Goal: Task Accomplishment & Management: Manage account settings

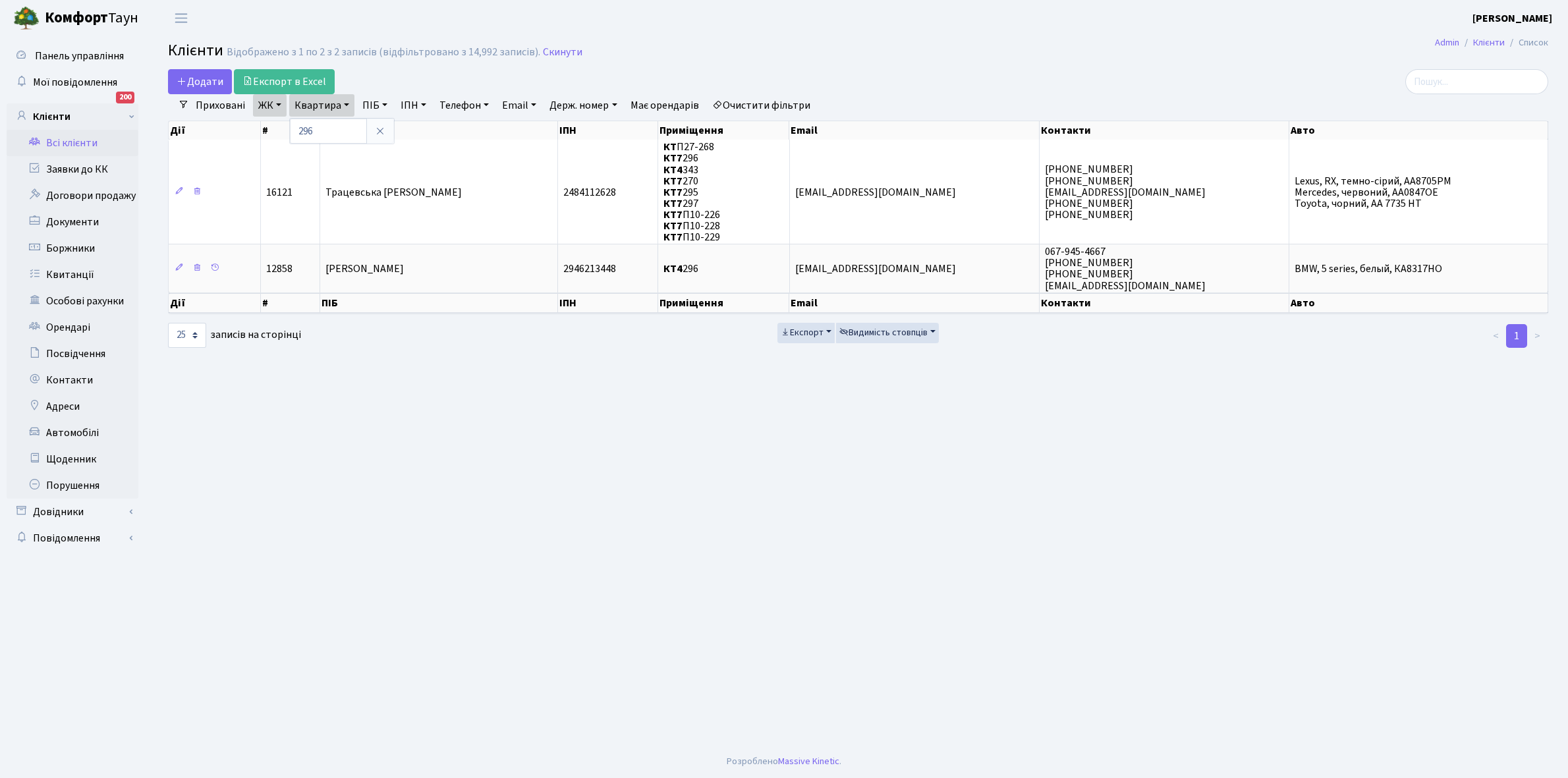
select select "25"
type input "2"
click at [788, 99] on link "Очистити фільтри" at bounding box center [761, 105] width 108 height 22
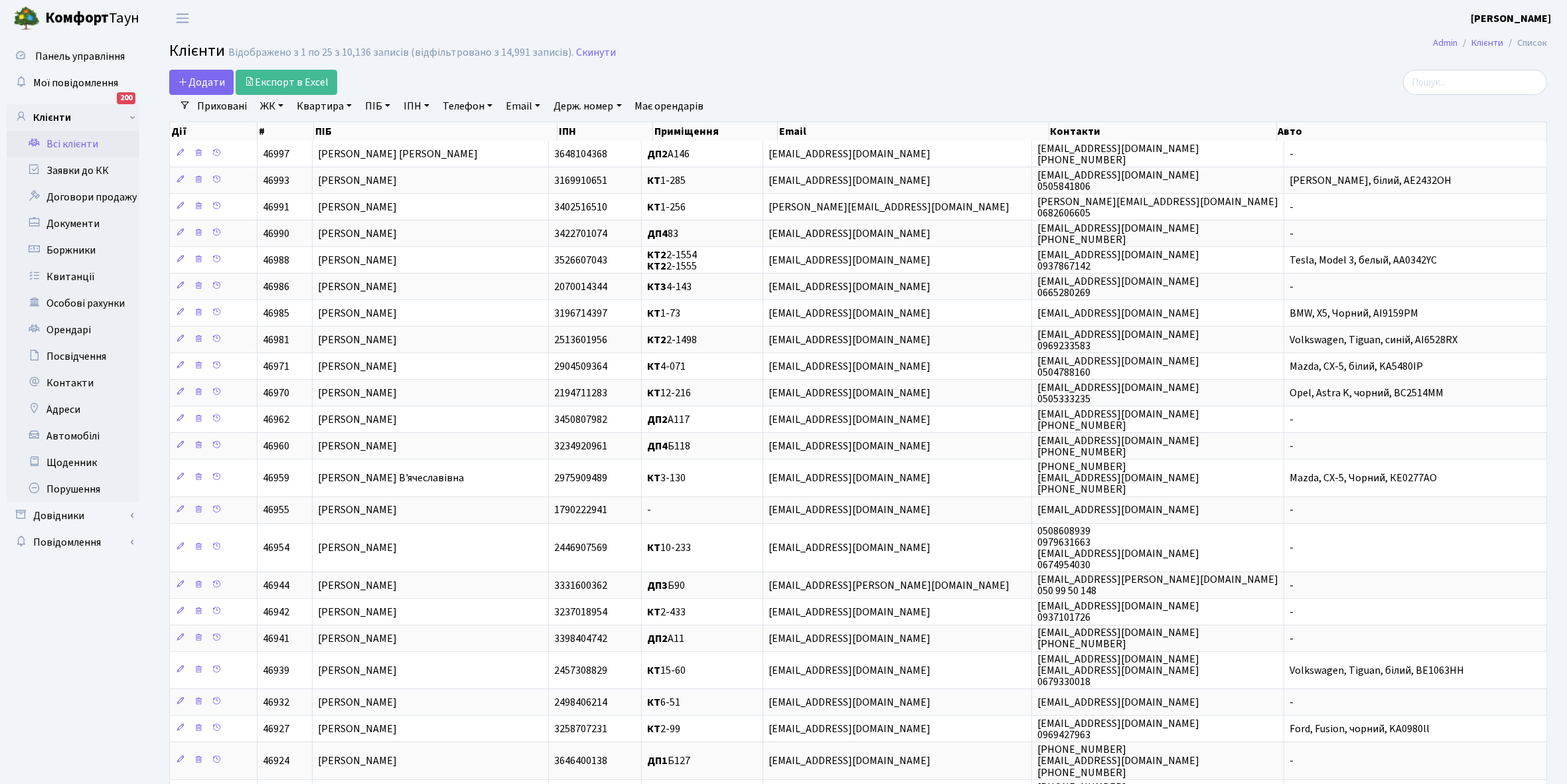
click at [282, 108] on link "ЖК" at bounding box center [272, 106] width 34 height 22
click at [323, 152] on li "КТ, вул. Регенераторна, 4" at bounding box center [337, 152] width 160 height 23
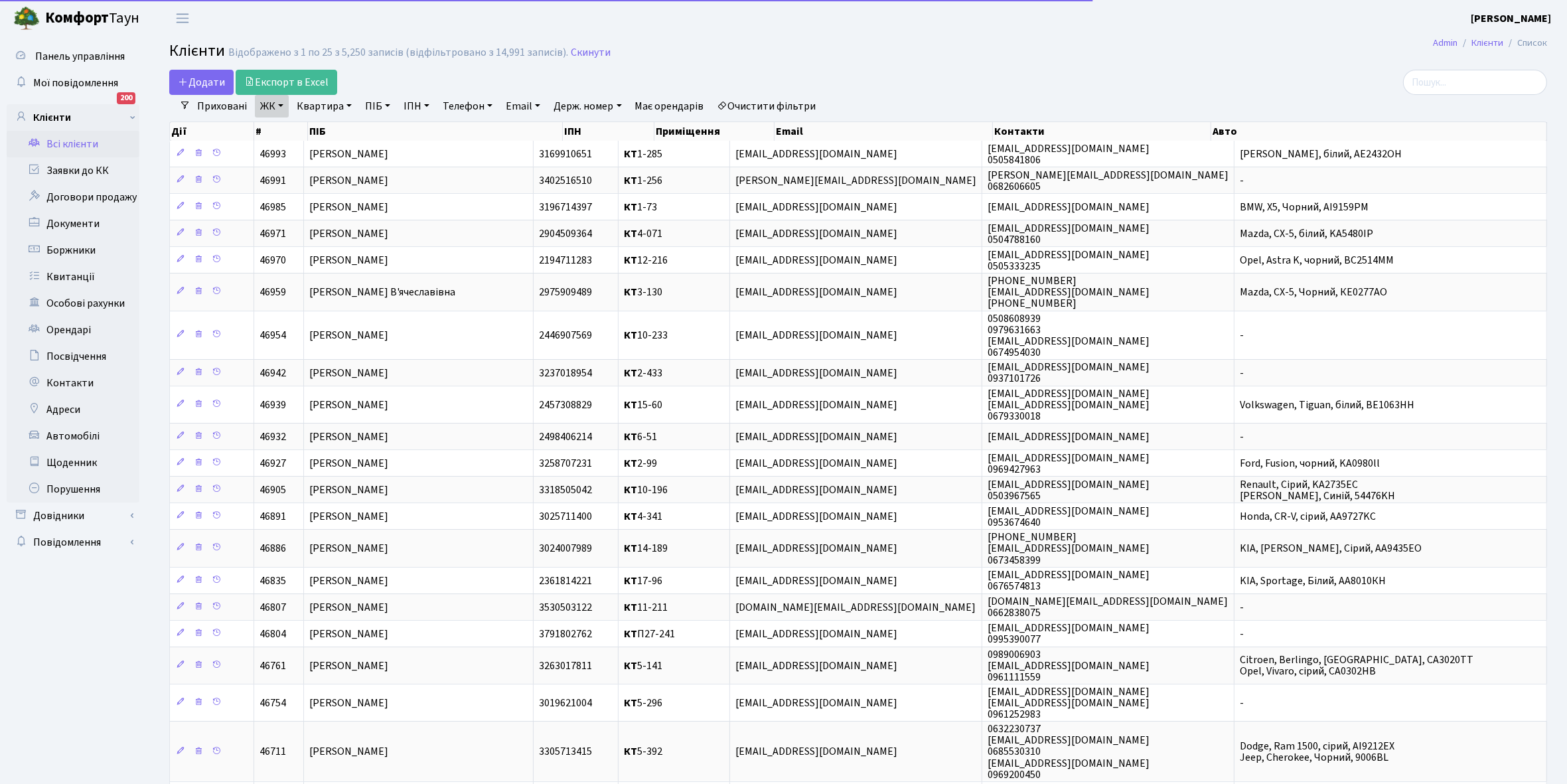
click at [346, 103] on link "Квартира" at bounding box center [323, 106] width 65 height 22
click at [335, 134] on input "text" at bounding box center [331, 132] width 78 height 25
type input "12-85а"
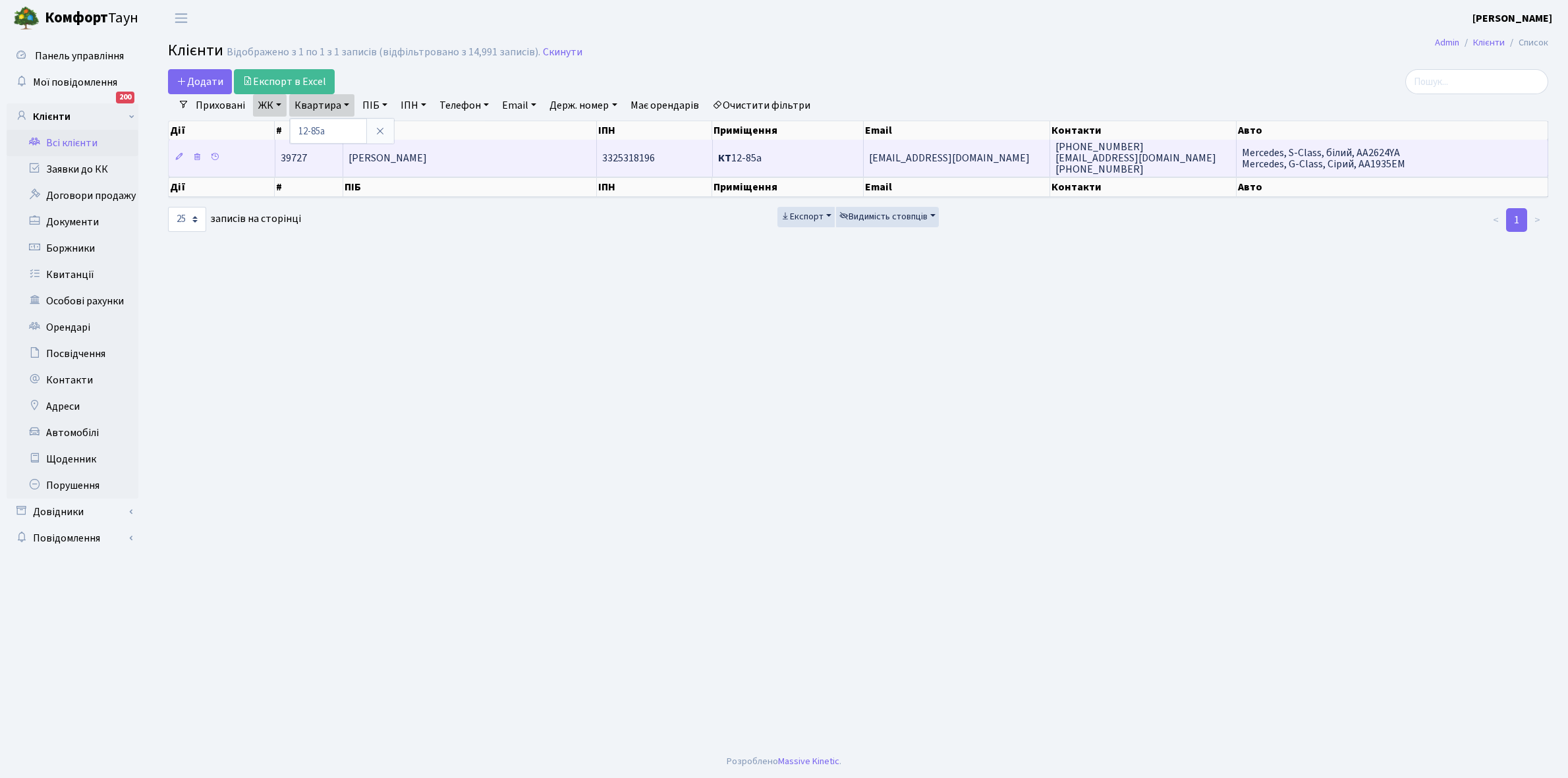
click at [412, 169] on td "Літовченко Ольга Андріївна" at bounding box center [470, 158] width 254 height 36
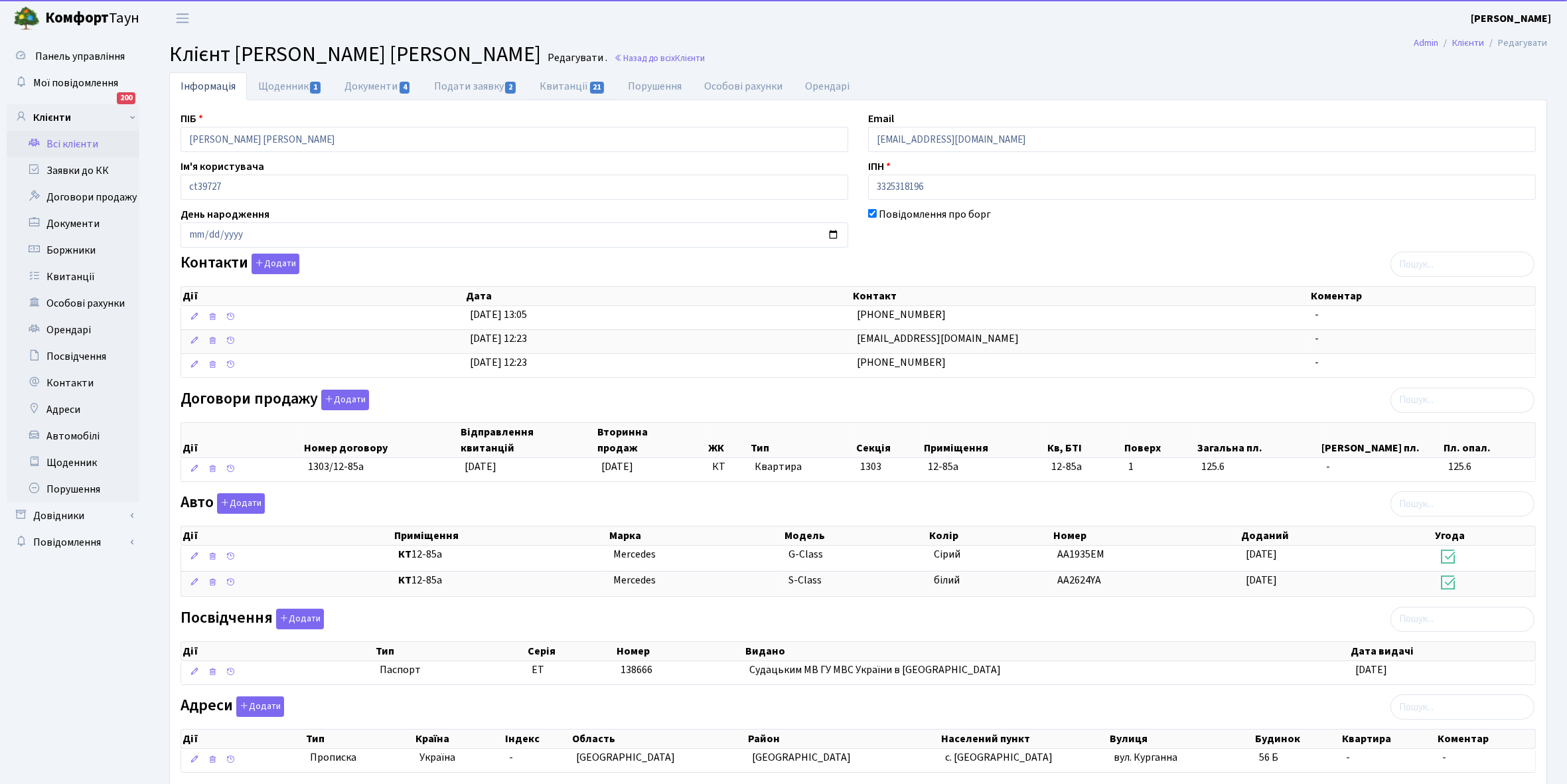
click at [561, 83] on link "Квитанції 21" at bounding box center [572, 86] width 88 height 28
select select "25"
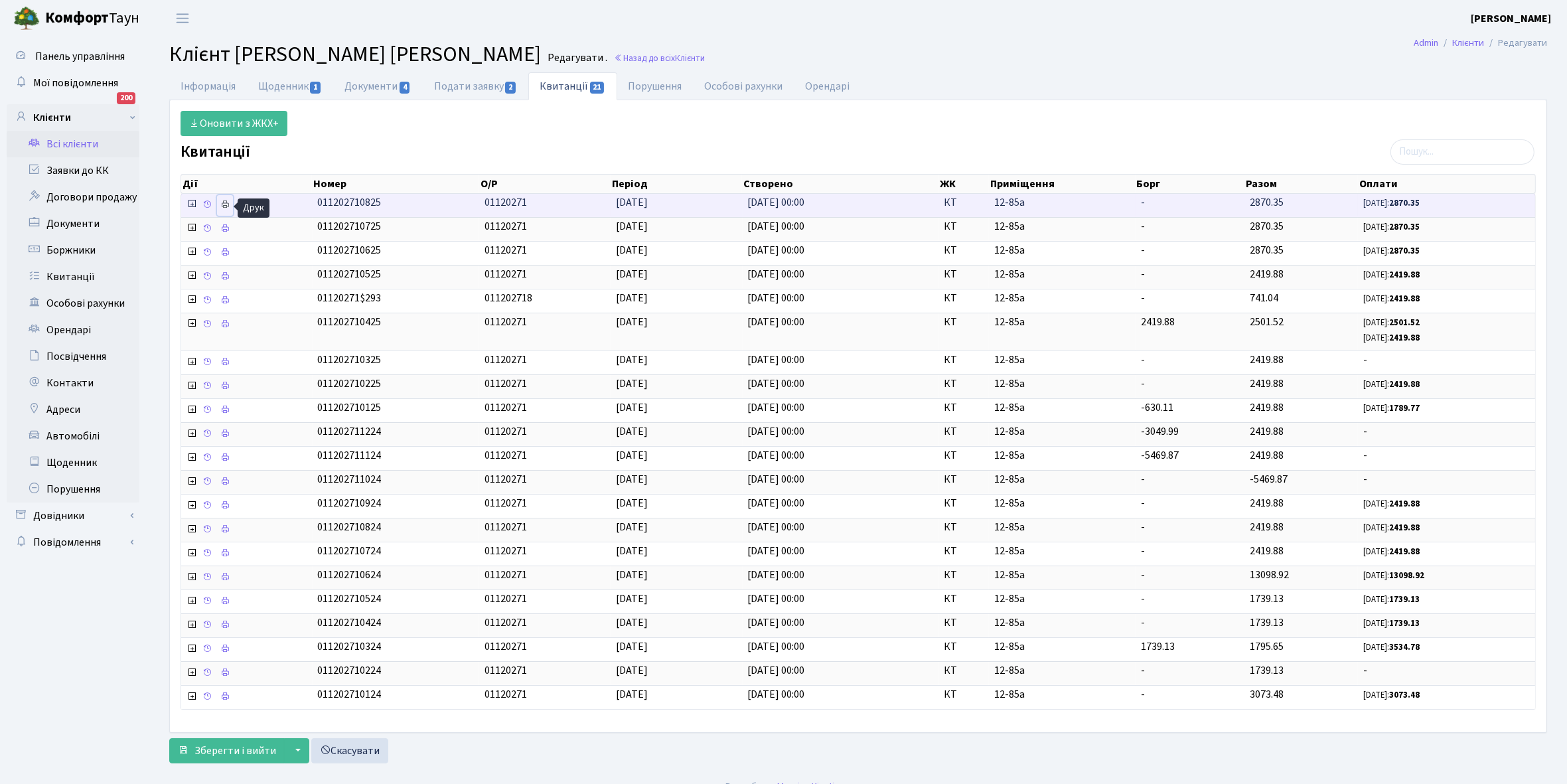
click at [226, 203] on icon at bounding box center [225, 204] width 9 height 9
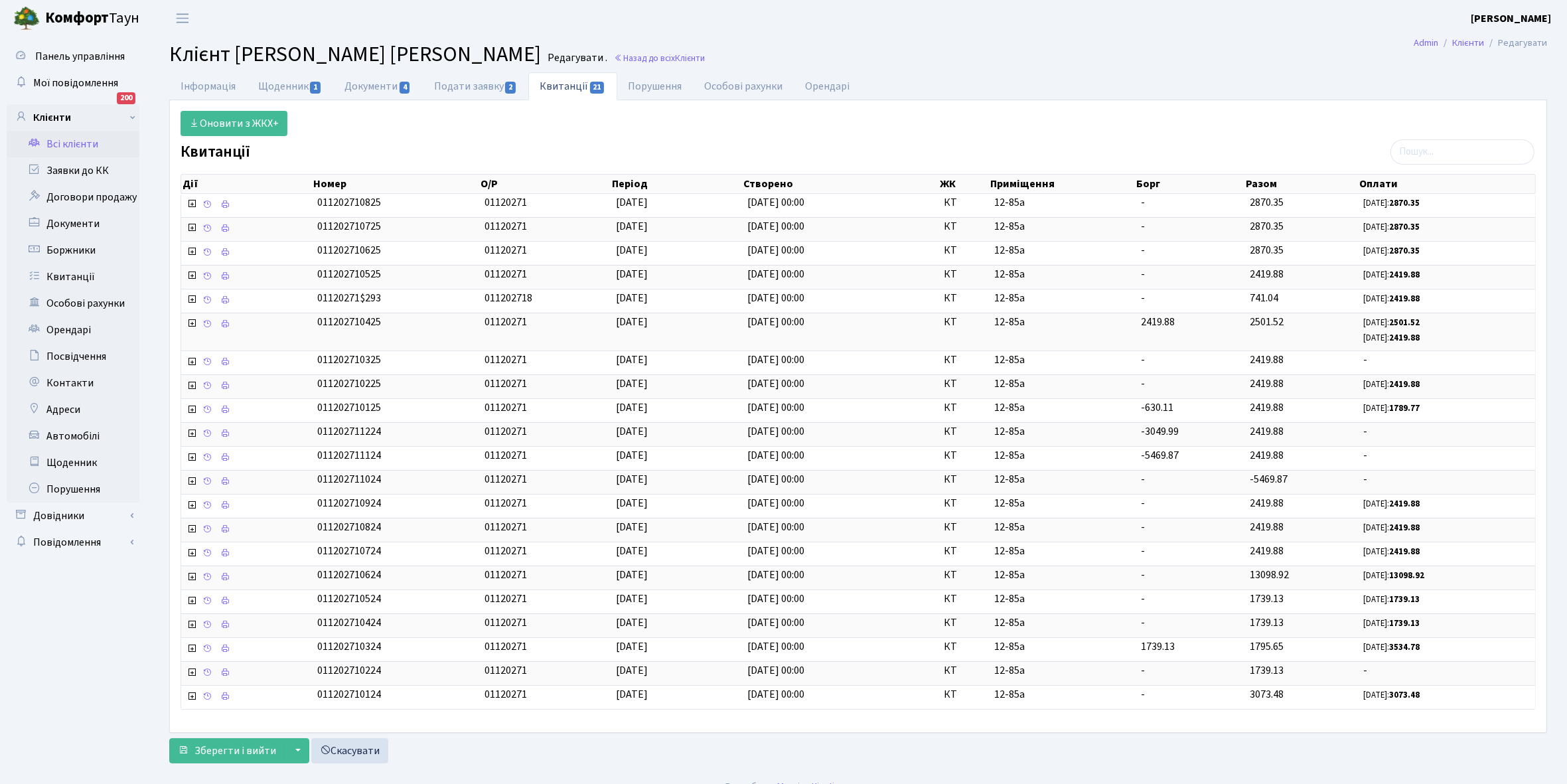
click at [70, 142] on link "Всі клієнти" at bounding box center [73, 144] width 133 height 27
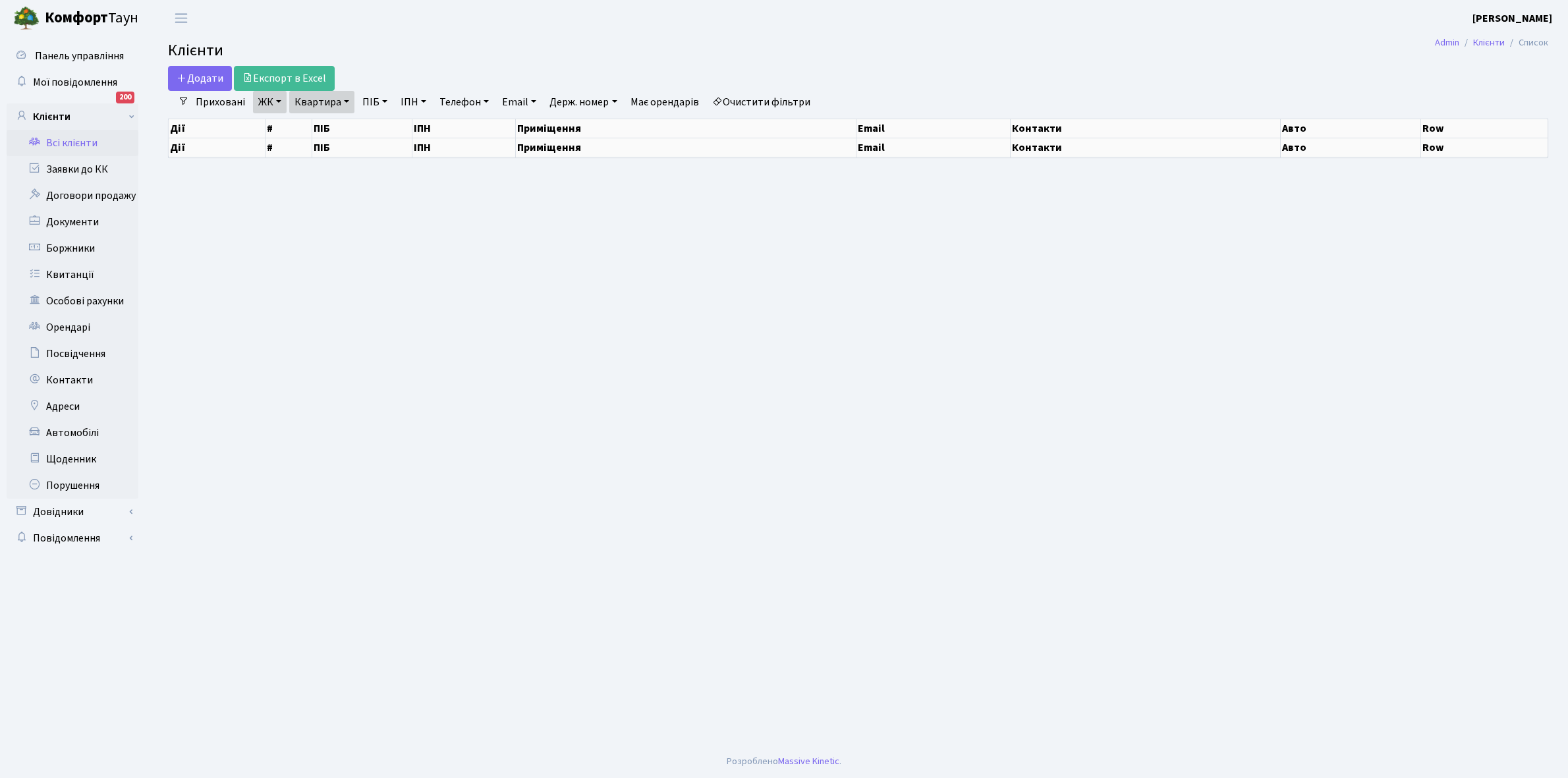
select select "25"
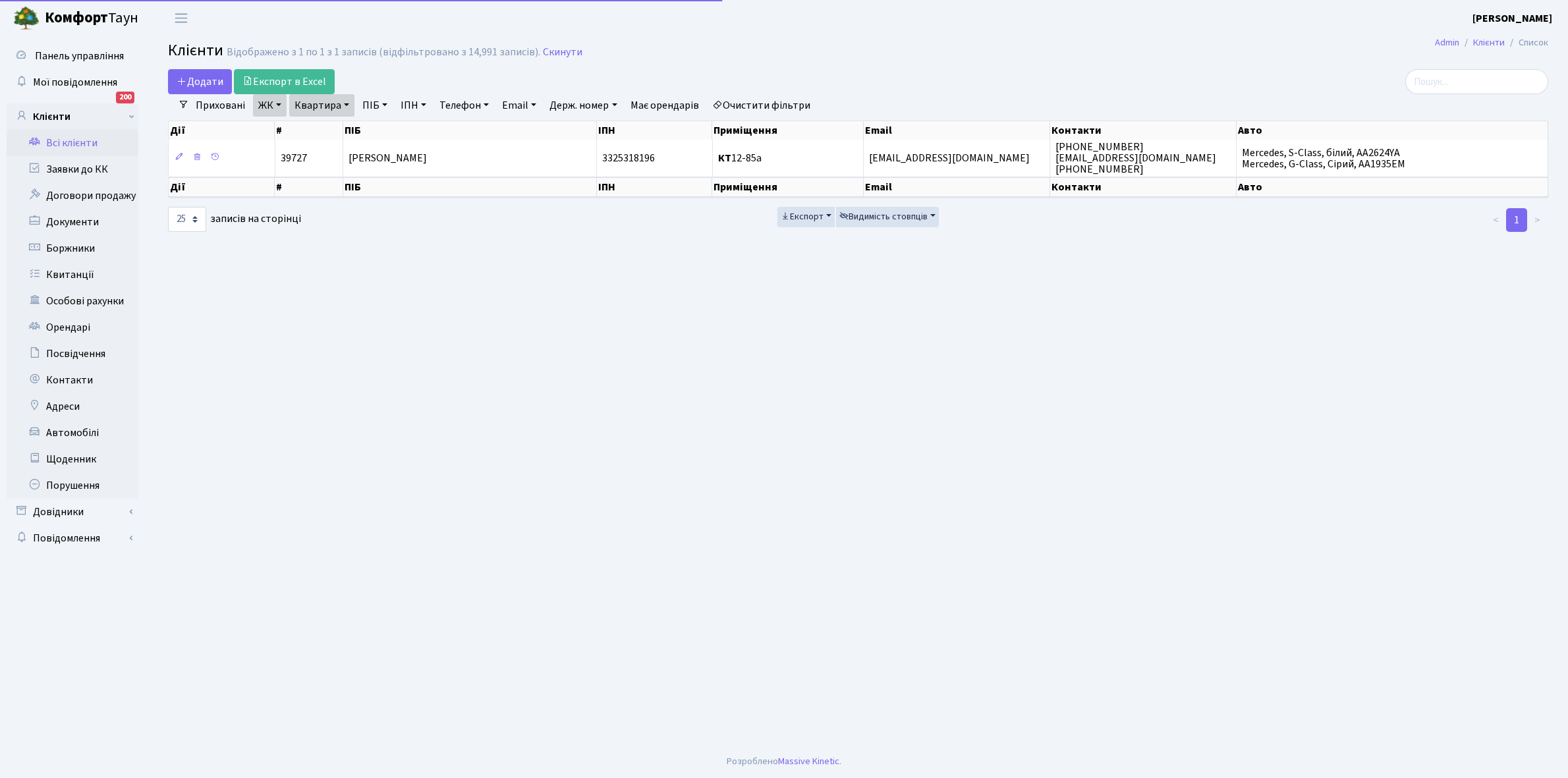
click at [347, 103] on link "Квартира" at bounding box center [321, 105] width 65 height 22
click at [338, 132] on input "12-85а" at bounding box center [328, 130] width 77 height 25
type input "1"
type input "13-244"
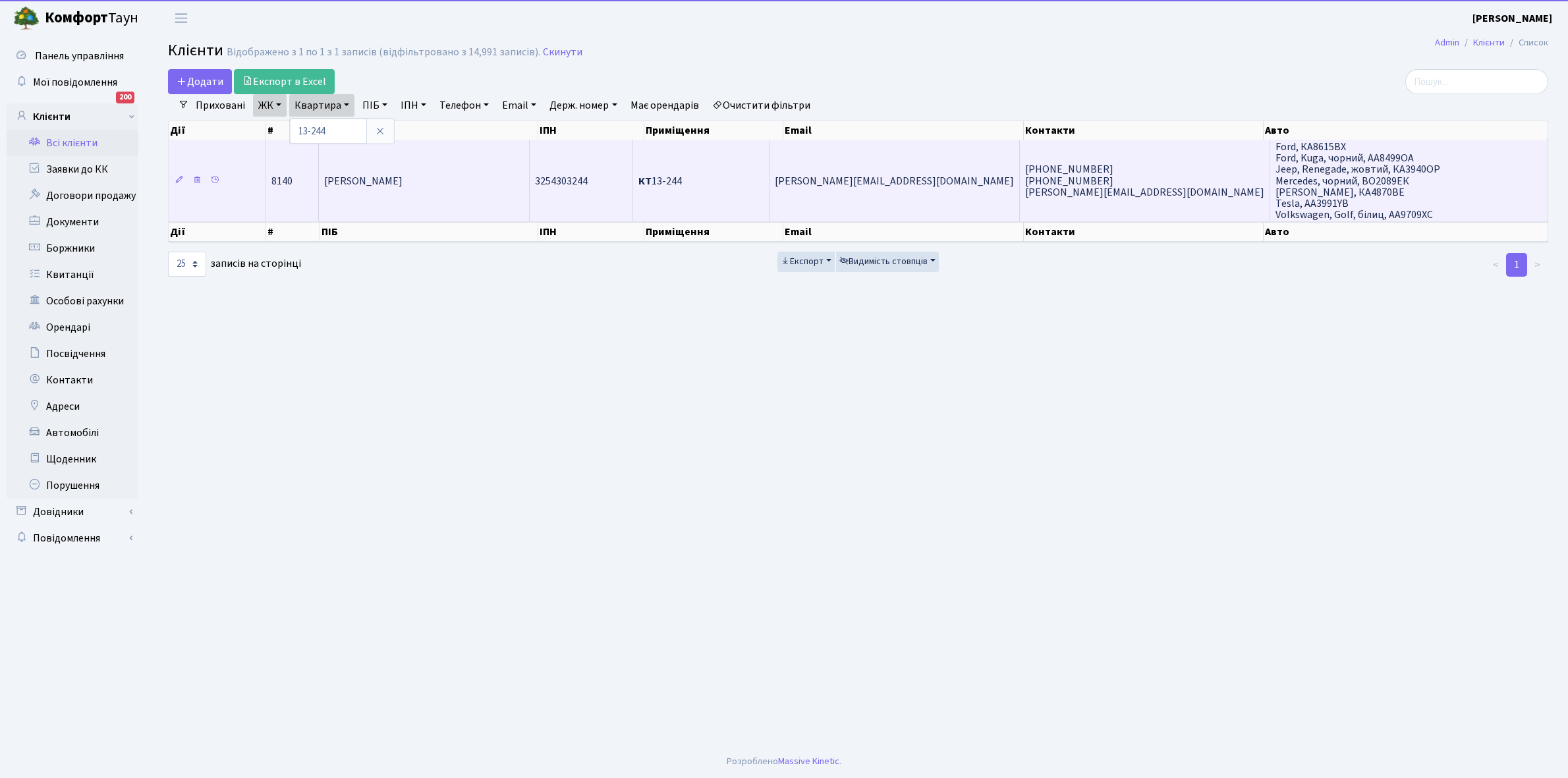
click at [409, 202] on td "Мордвінова Анна Юріївна" at bounding box center [424, 180] width 211 height 82
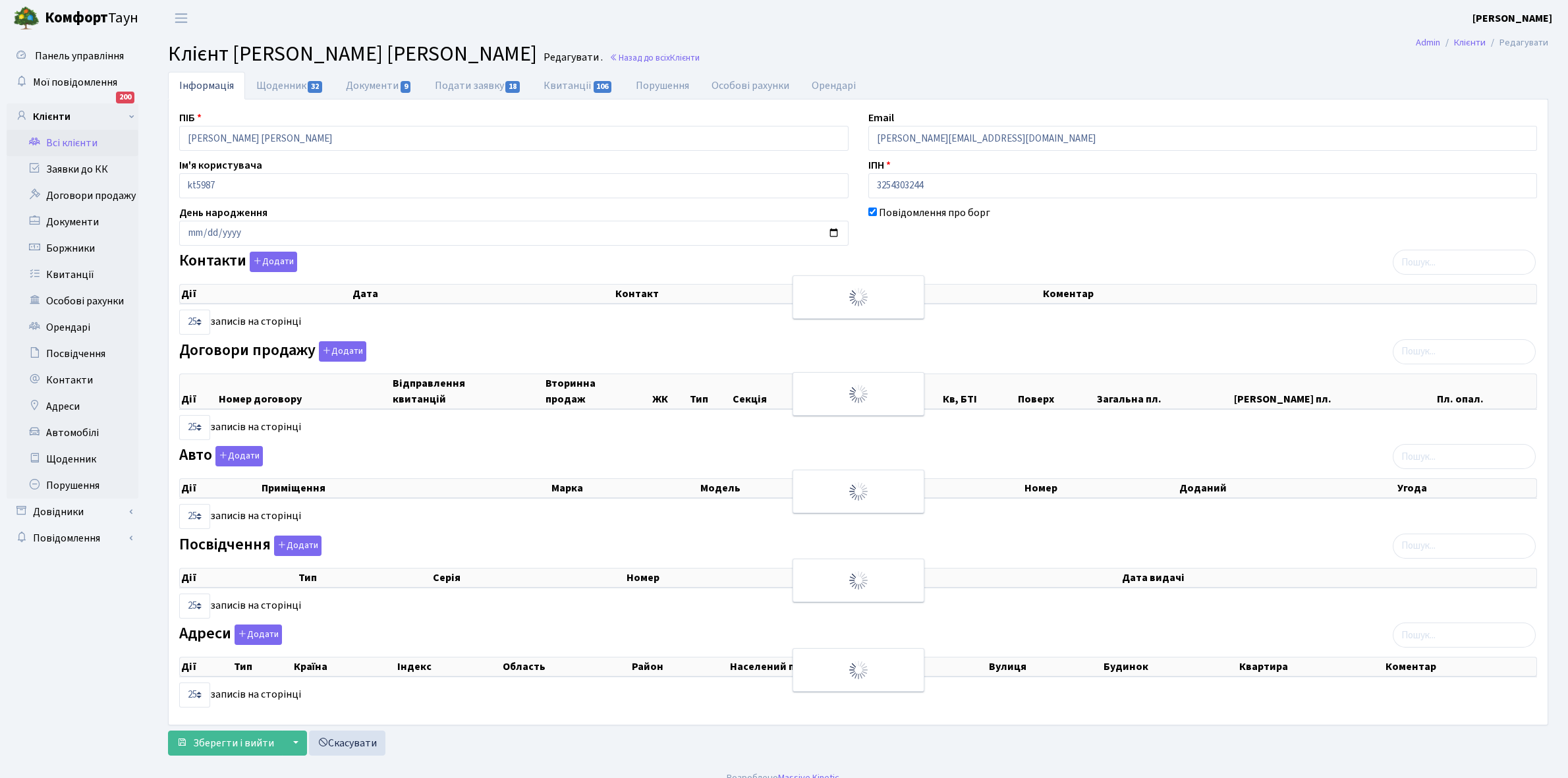
select select "25"
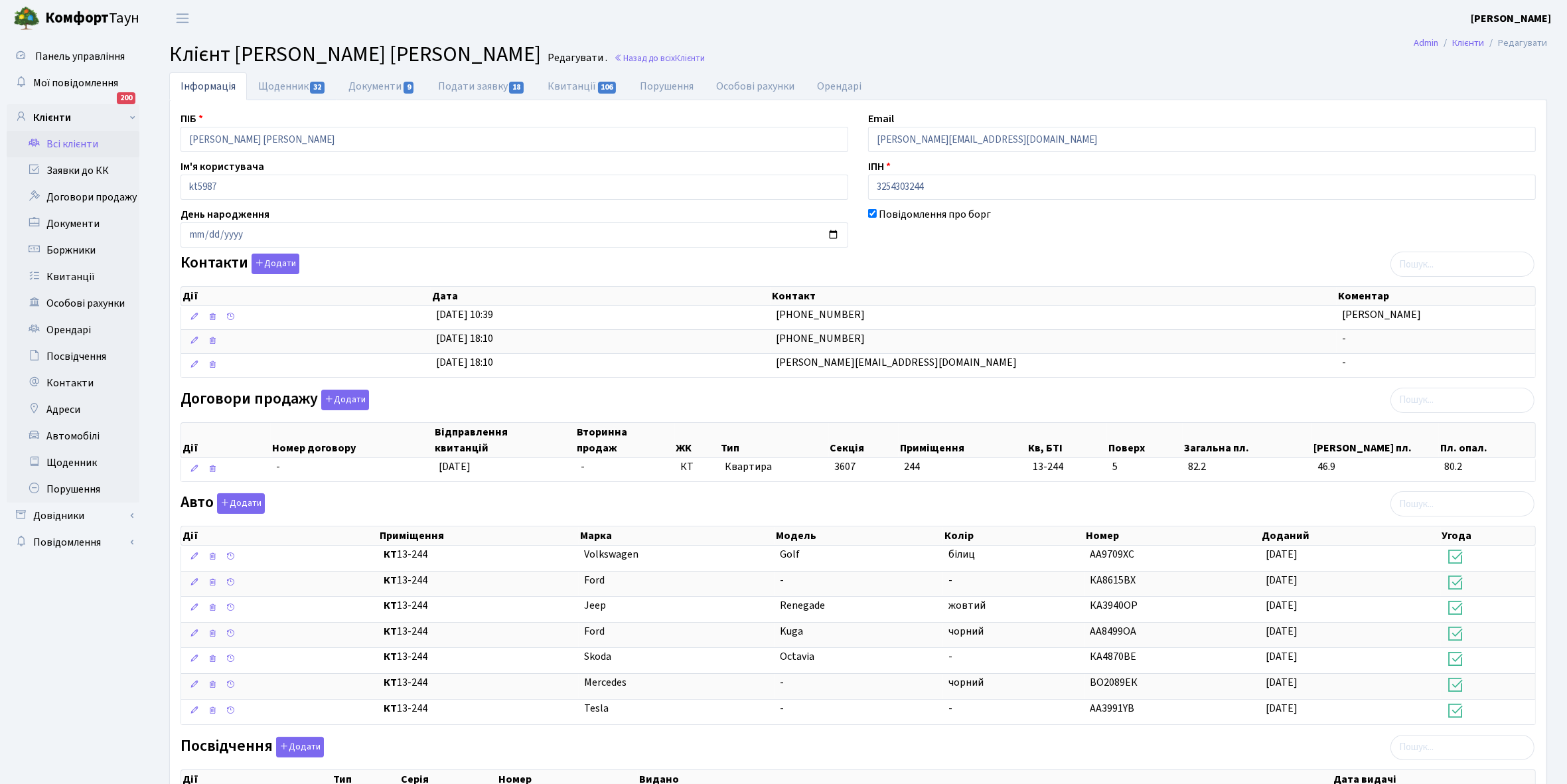
click at [272, 83] on link "Щоденник 32" at bounding box center [293, 86] width 91 height 28
select select "25"
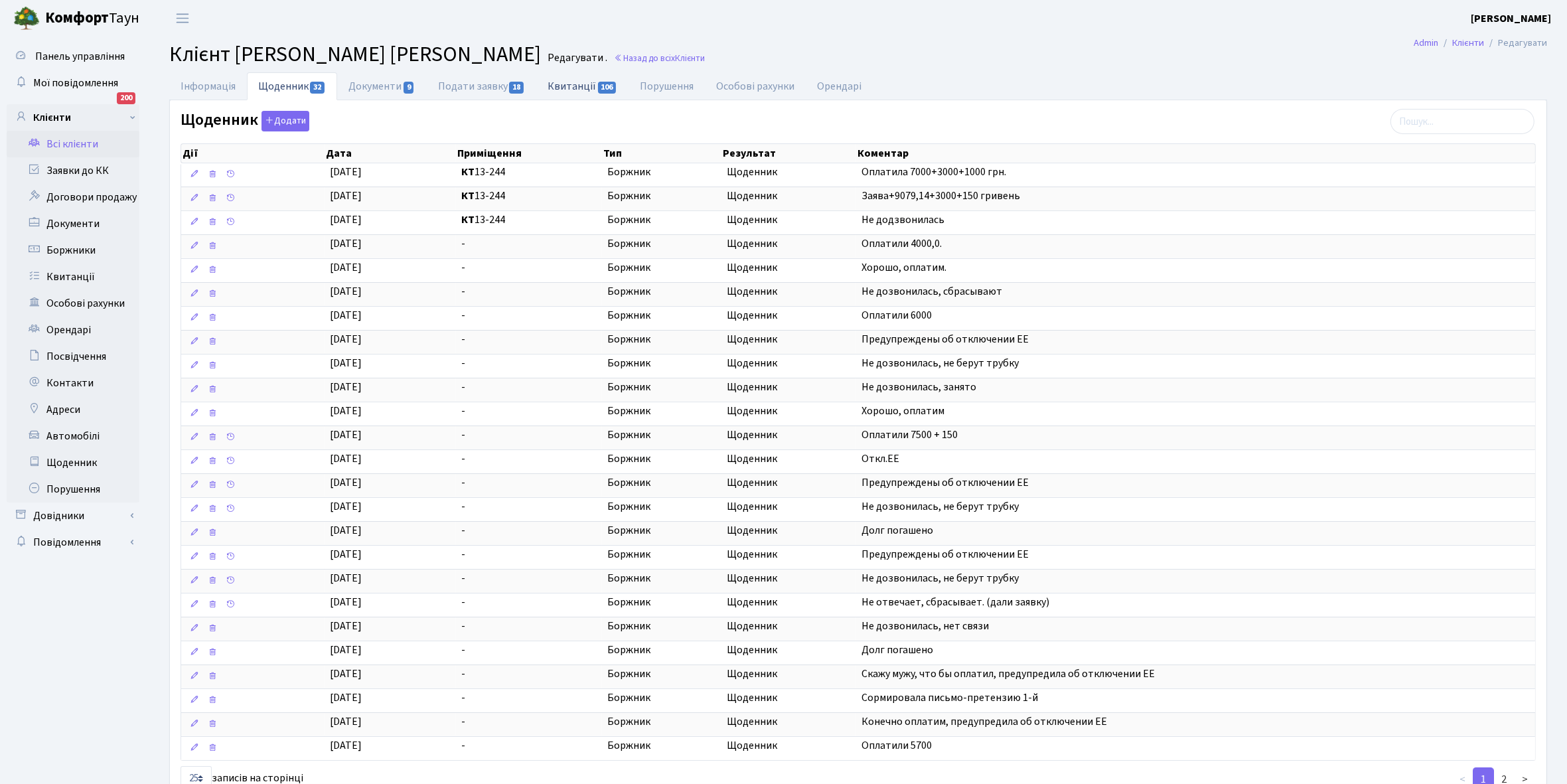
click at [584, 81] on link "Квитанції 106" at bounding box center [582, 86] width 92 height 27
select select "25"
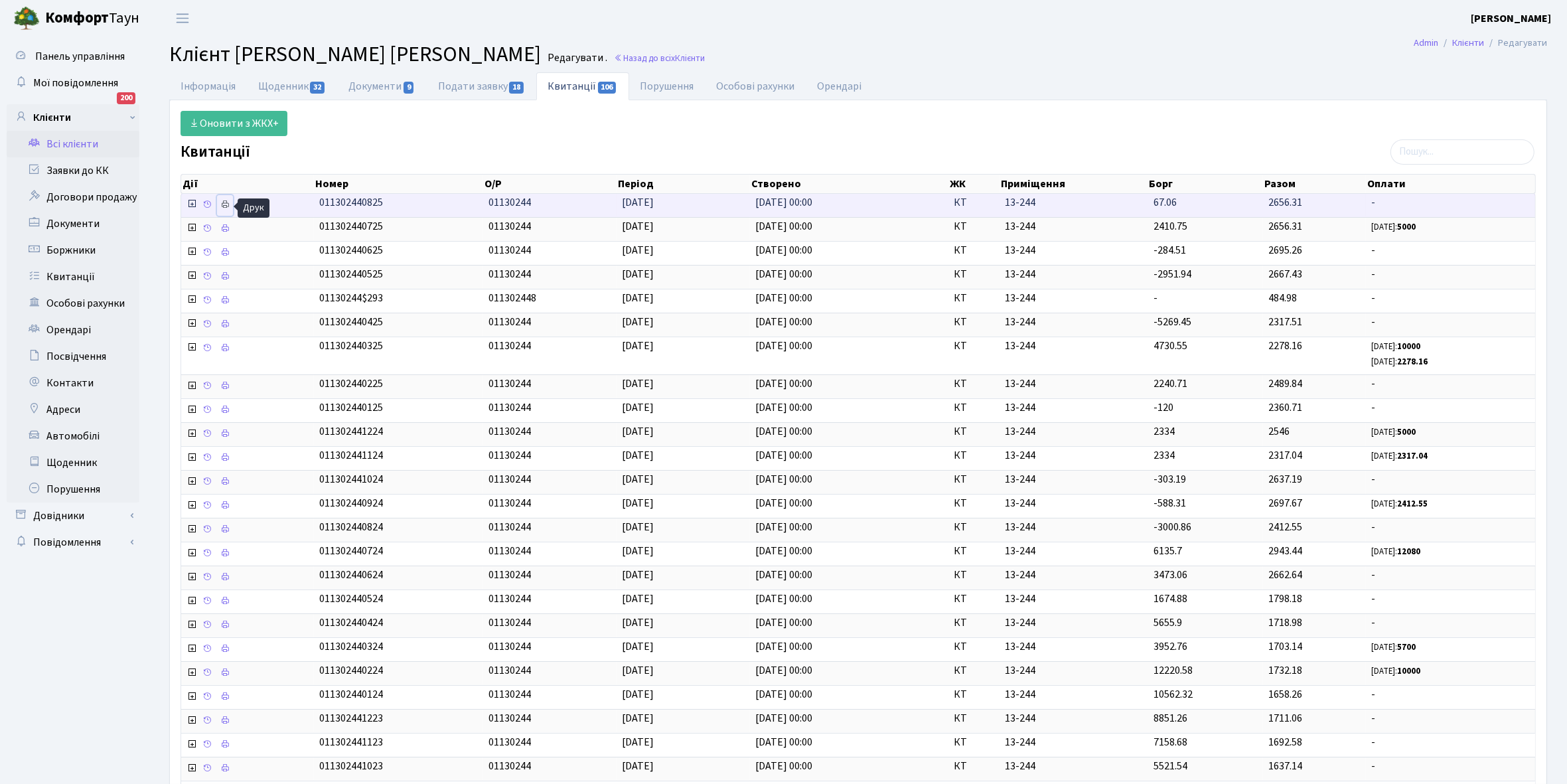
click at [222, 206] on icon at bounding box center [225, 204] width 9 height 9
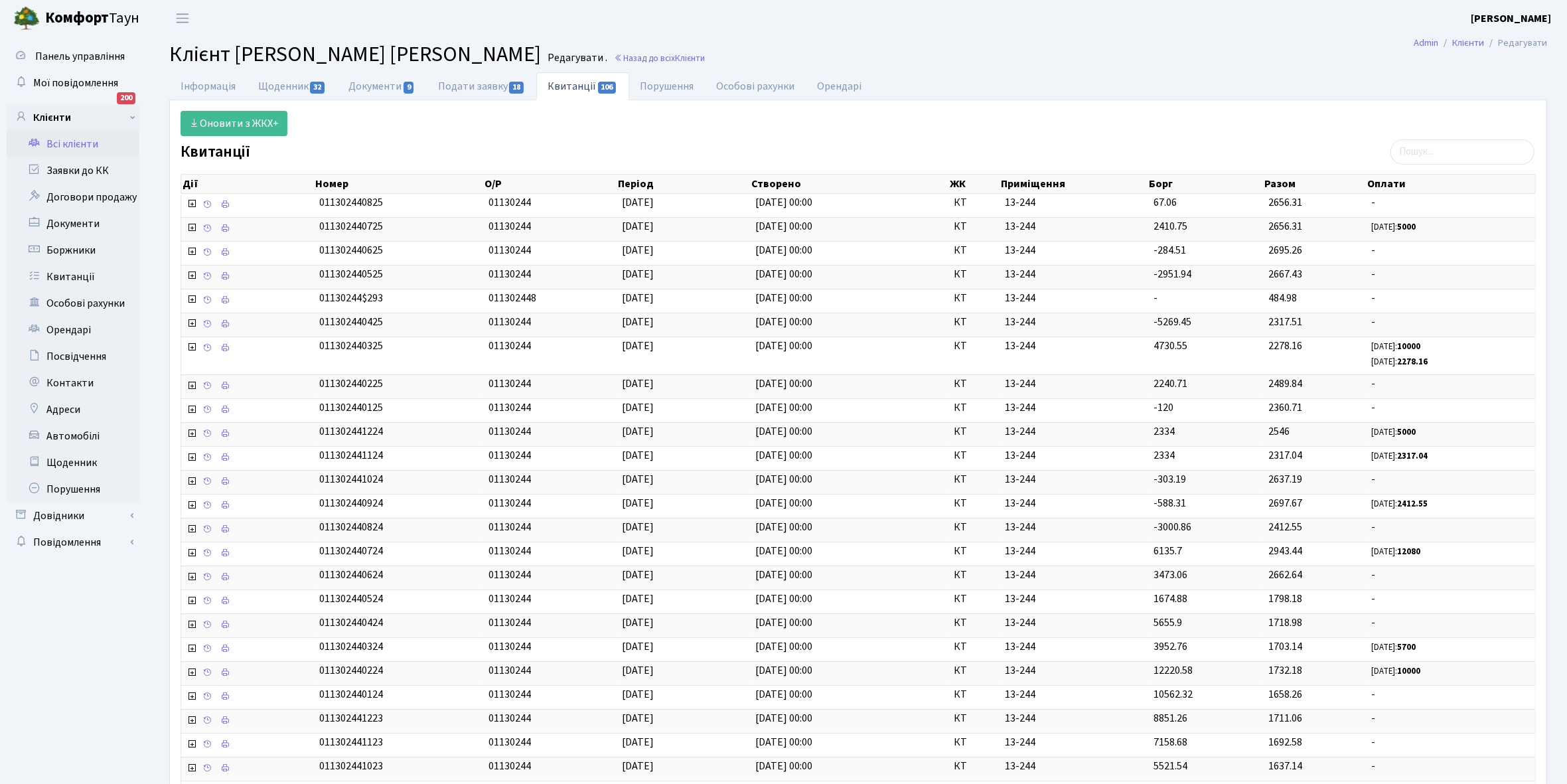
click at [78, 139] on link "Всі клієнти" at bounding box center [73, 144] width 133 height 27
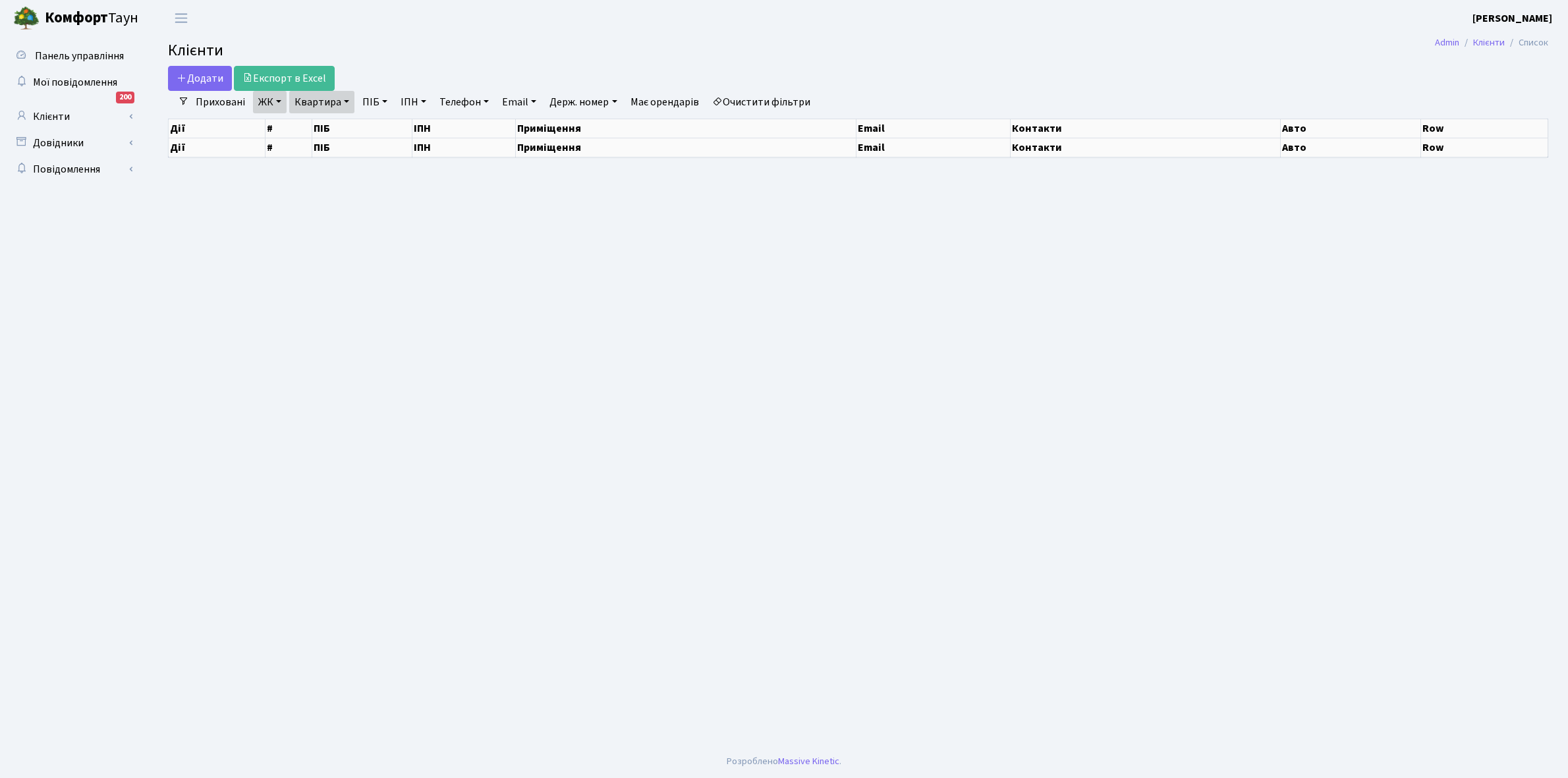
select select "25"
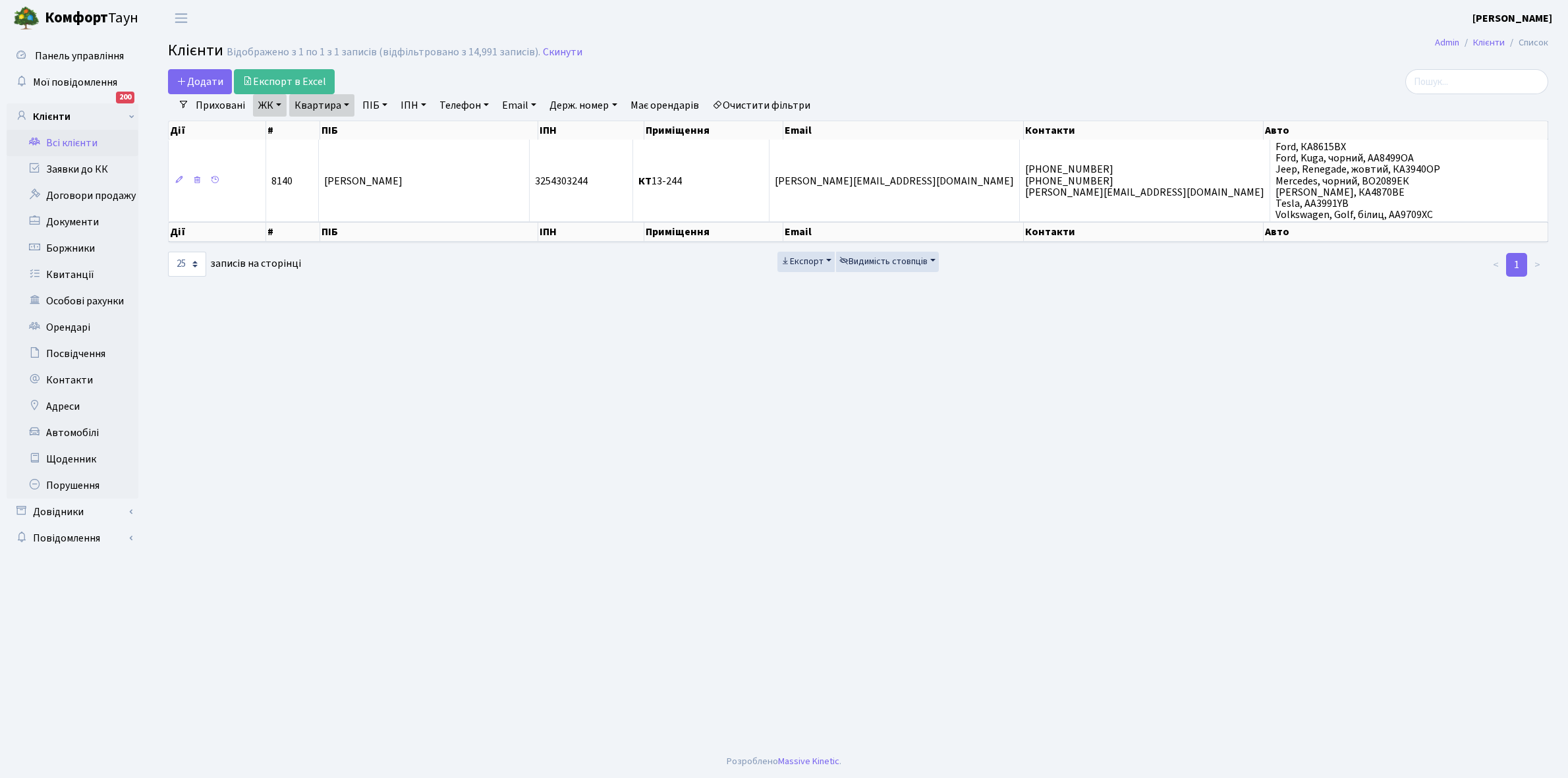
click at [347, 103] on link "Квартира" at bounding box center [321, 105] width 65 height 22
click at [332, 133] on input "13-244" at bounding box center [328, 130] width 77 height 25
type input "11-11"
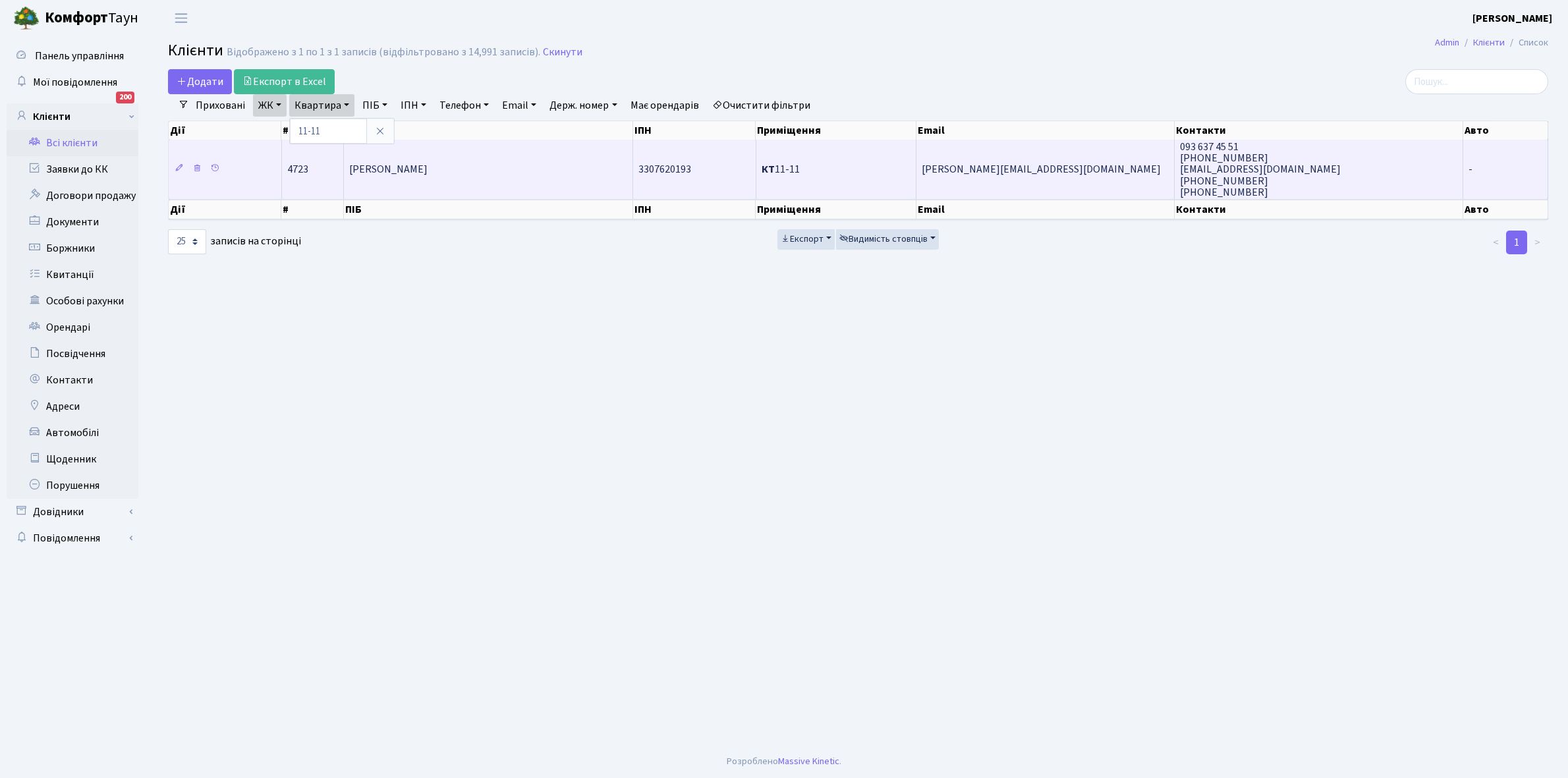
click at [427, 167] on span "[PERSON_NAME]" at bounding box center [388, 170] width 78 height 14
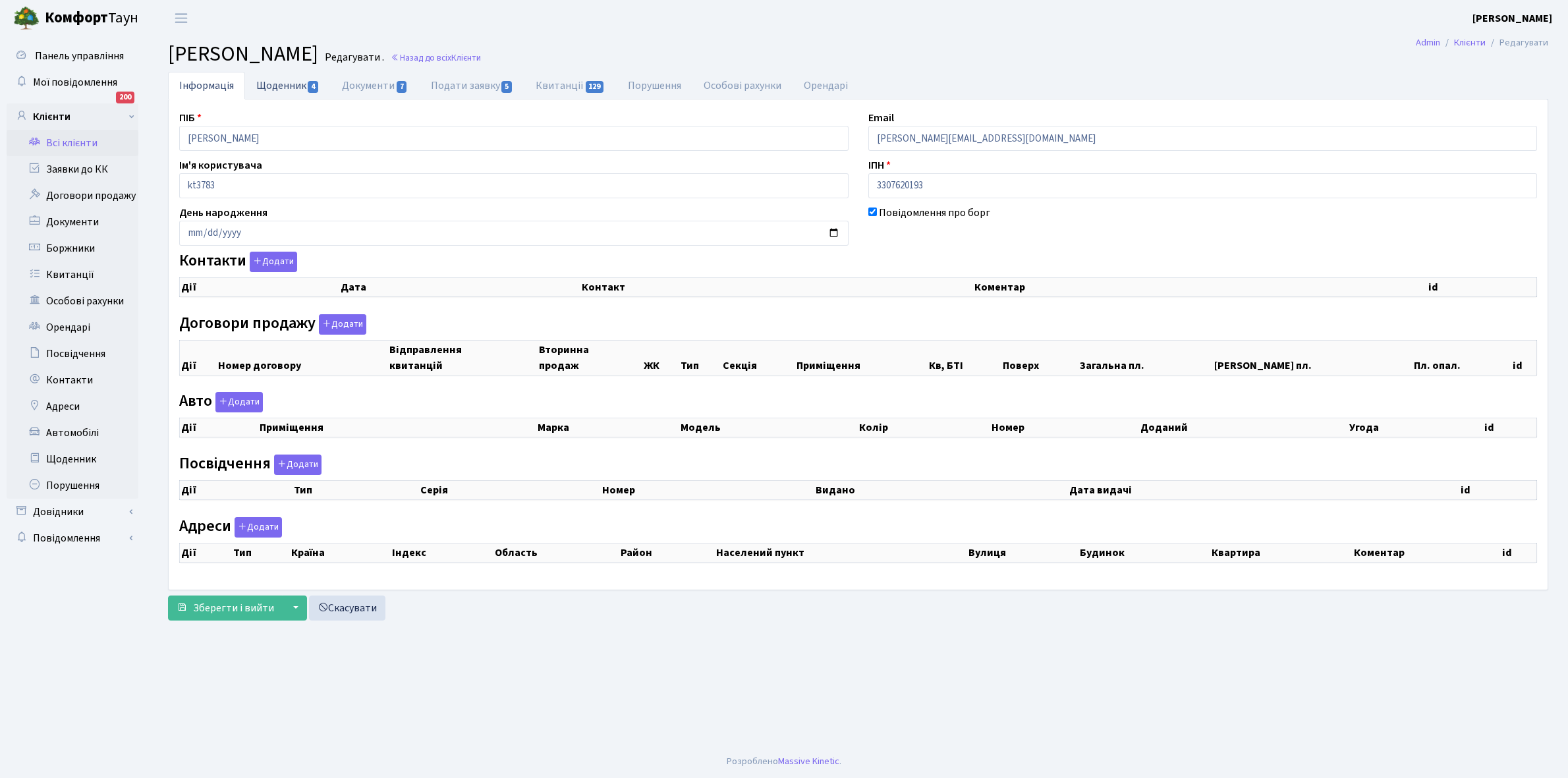
select select "25"
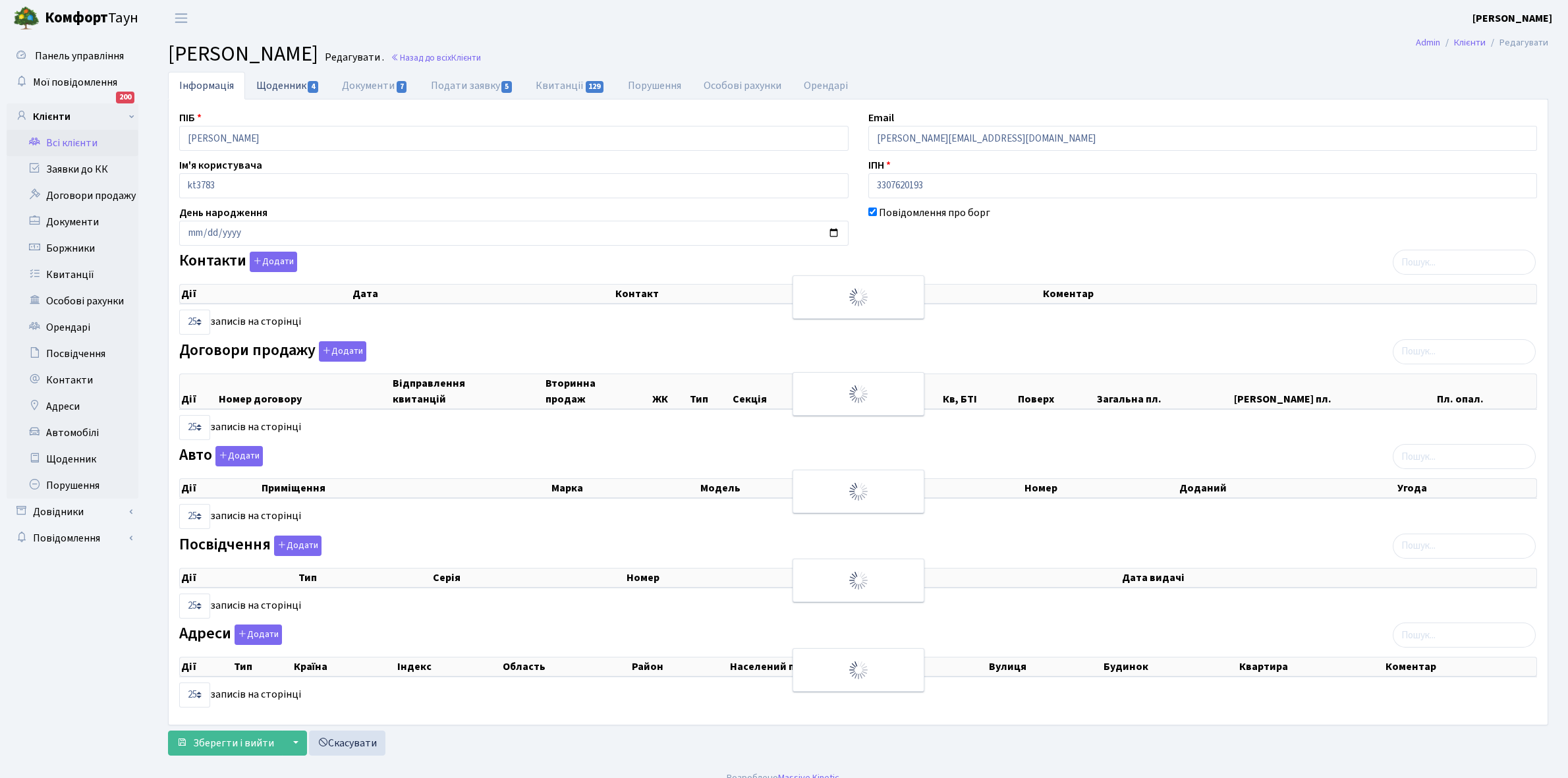
checkbox input "true"
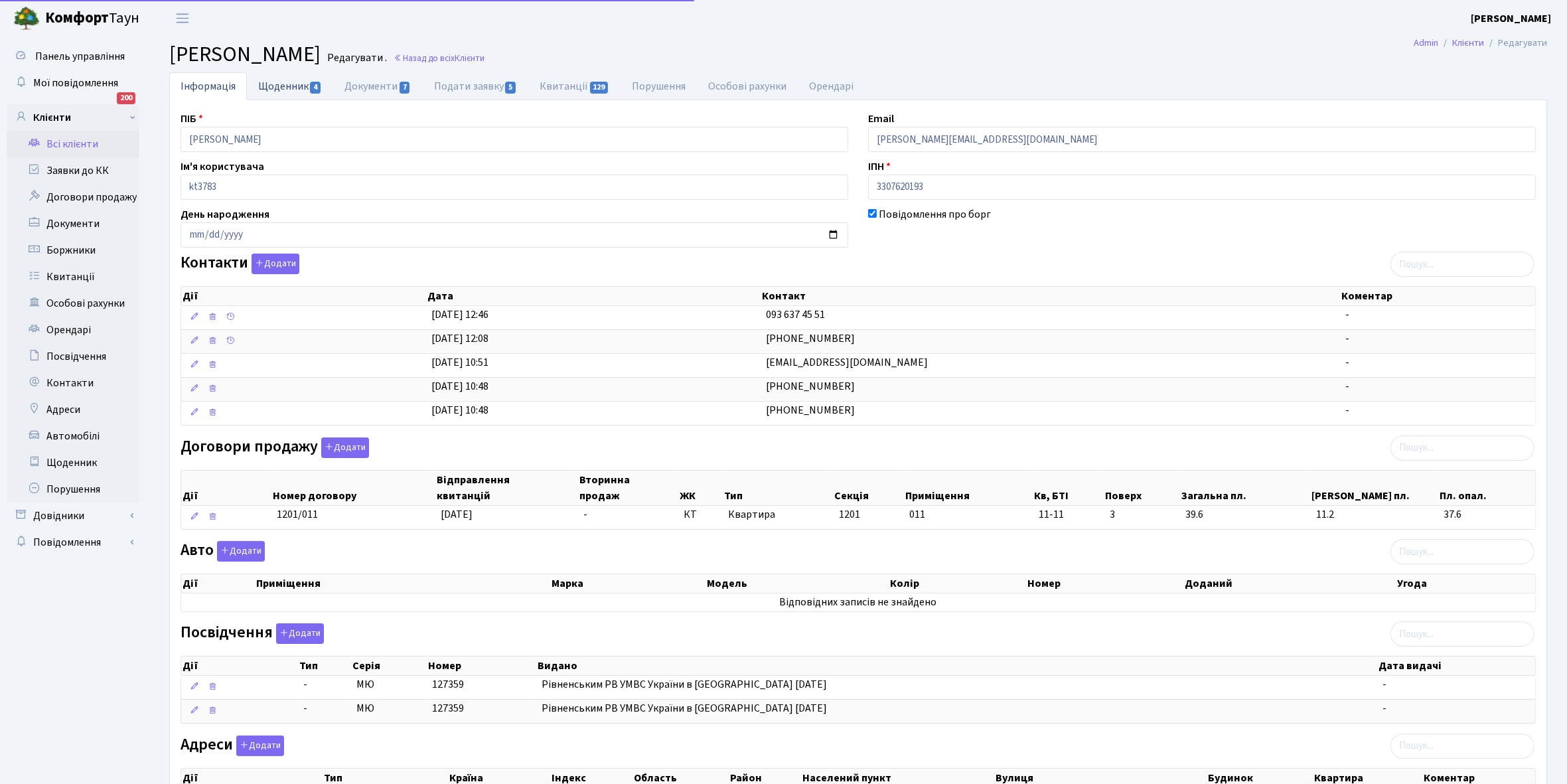
click at [282, 84] on link "Щоденник 4" at bounding box center [290, 86] width 86 height 27
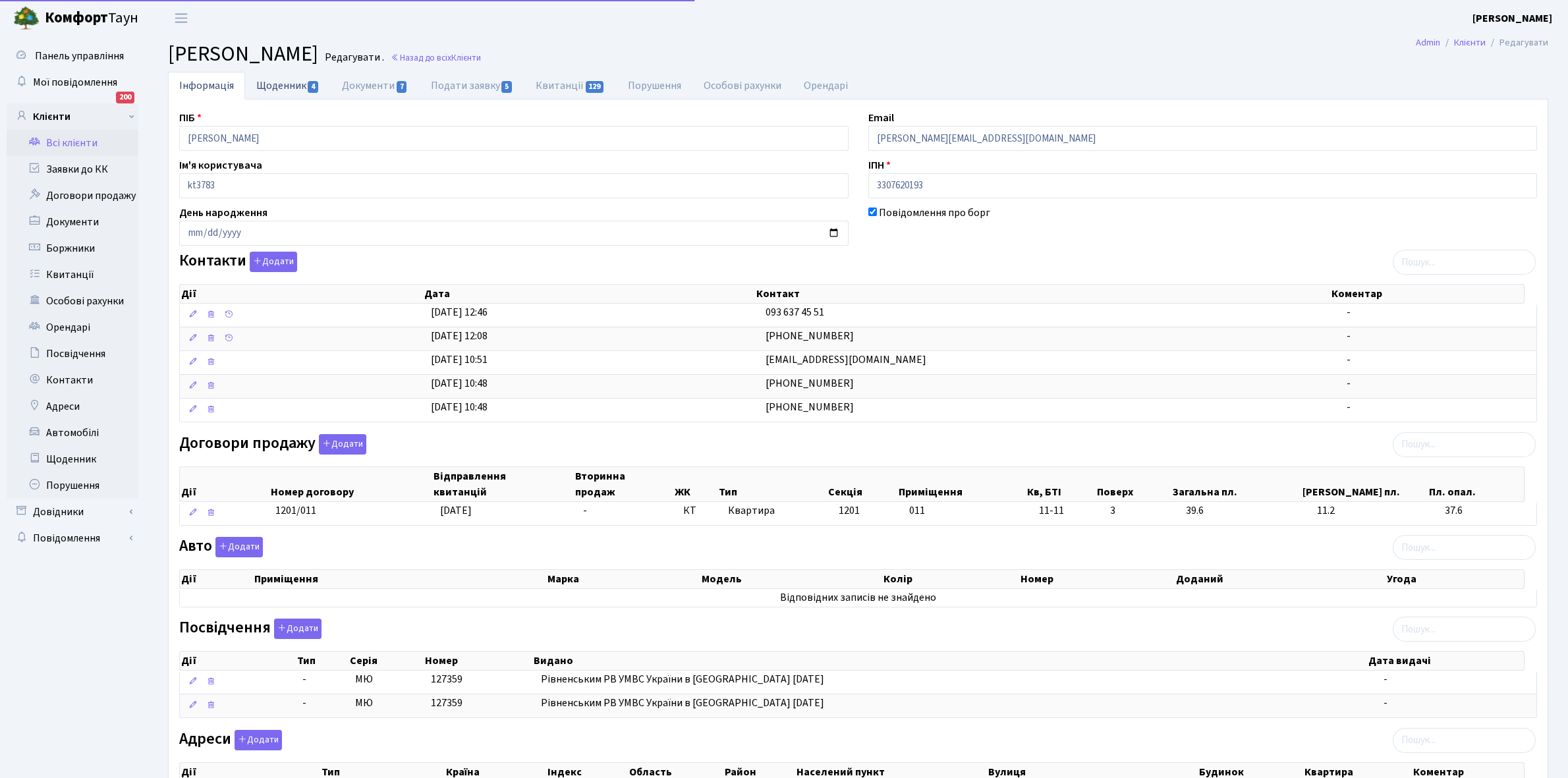
select select "25"
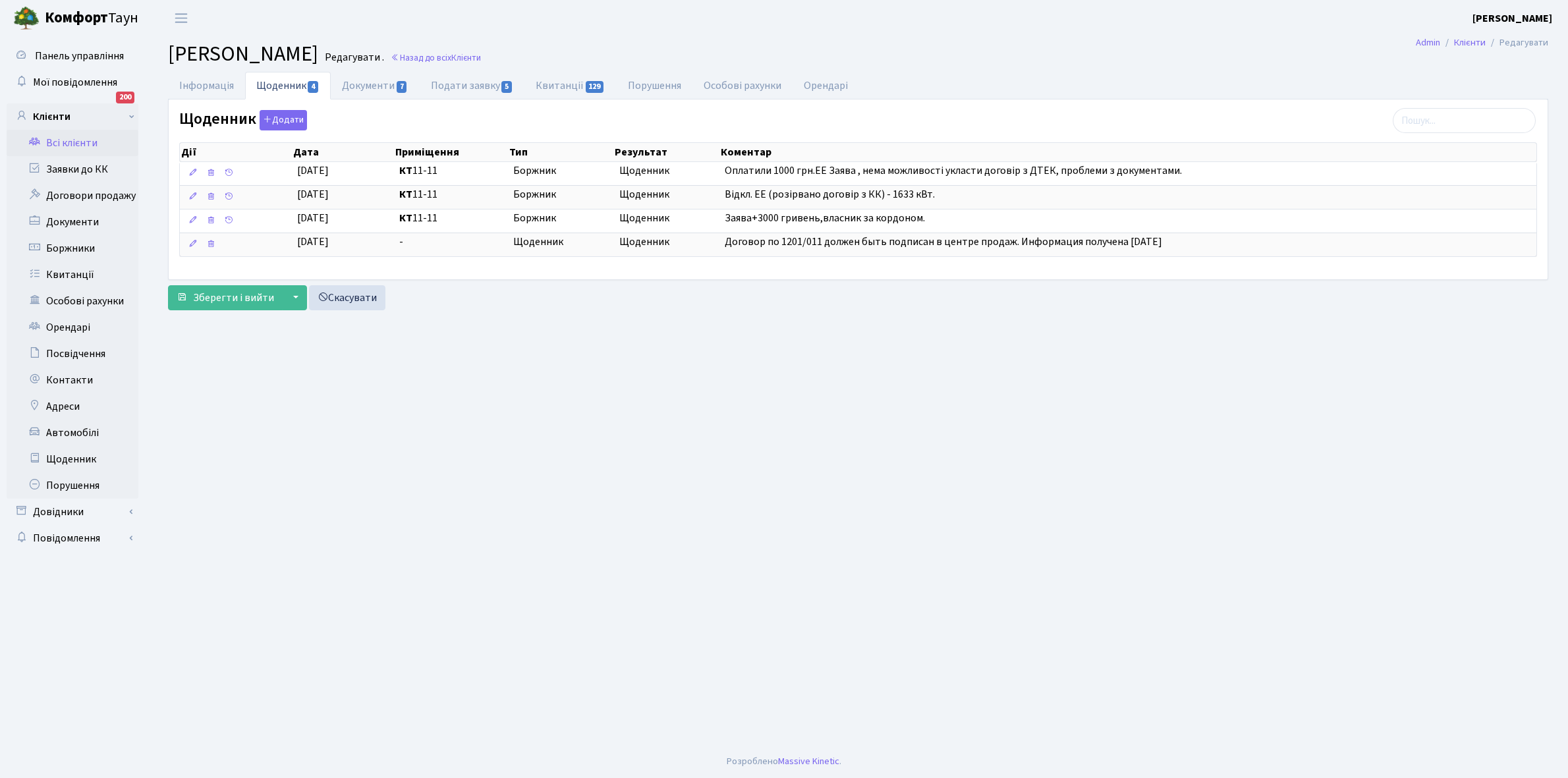
click at [74, 142] on link "Всі клієнти" at bounding box center [72, 143] width 132 height 26
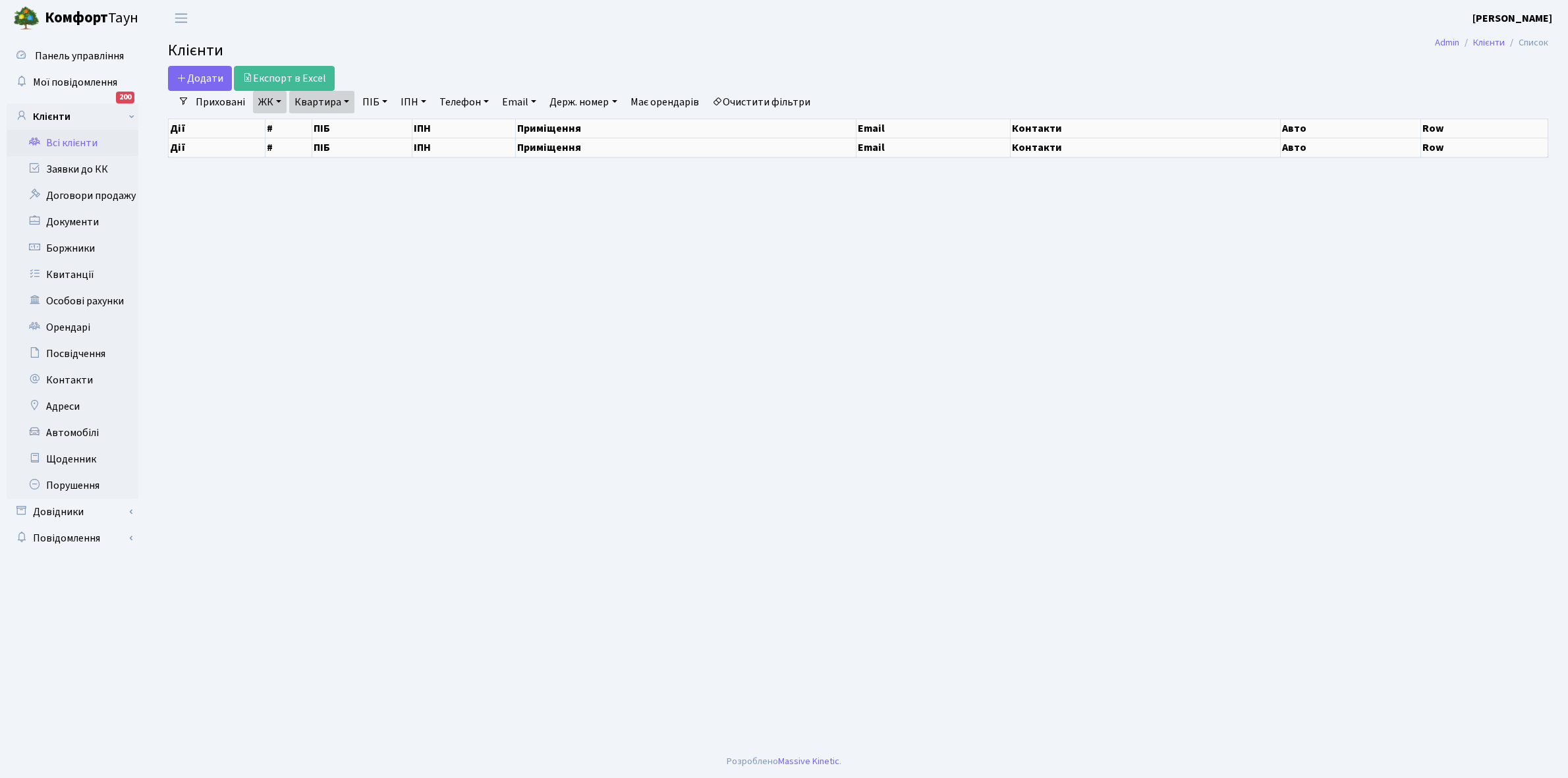
select select "25"
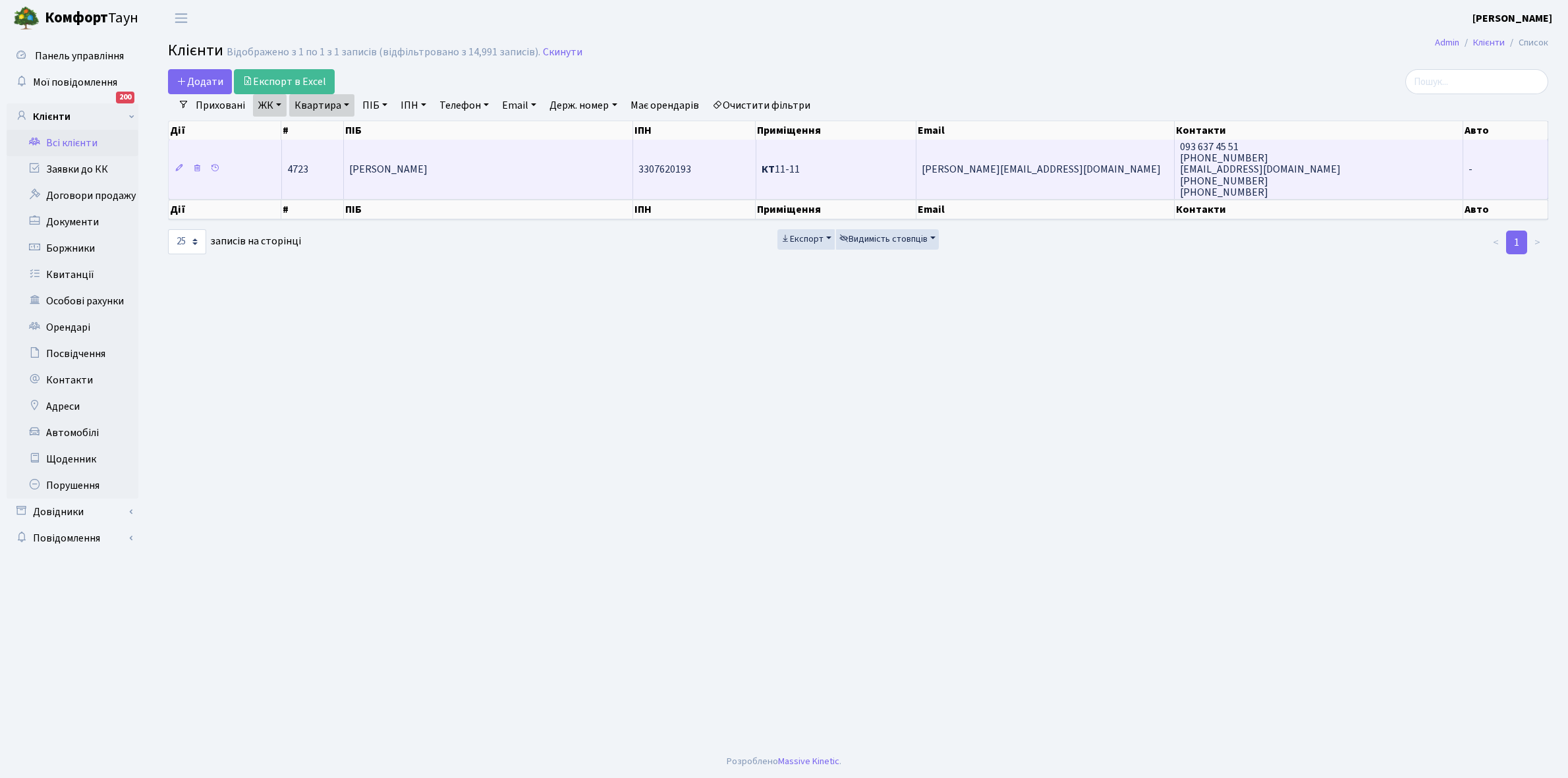
click at [427, 172] on span "[PERSON_NAME]" at bounding box center [388, 170] width 78 height 14
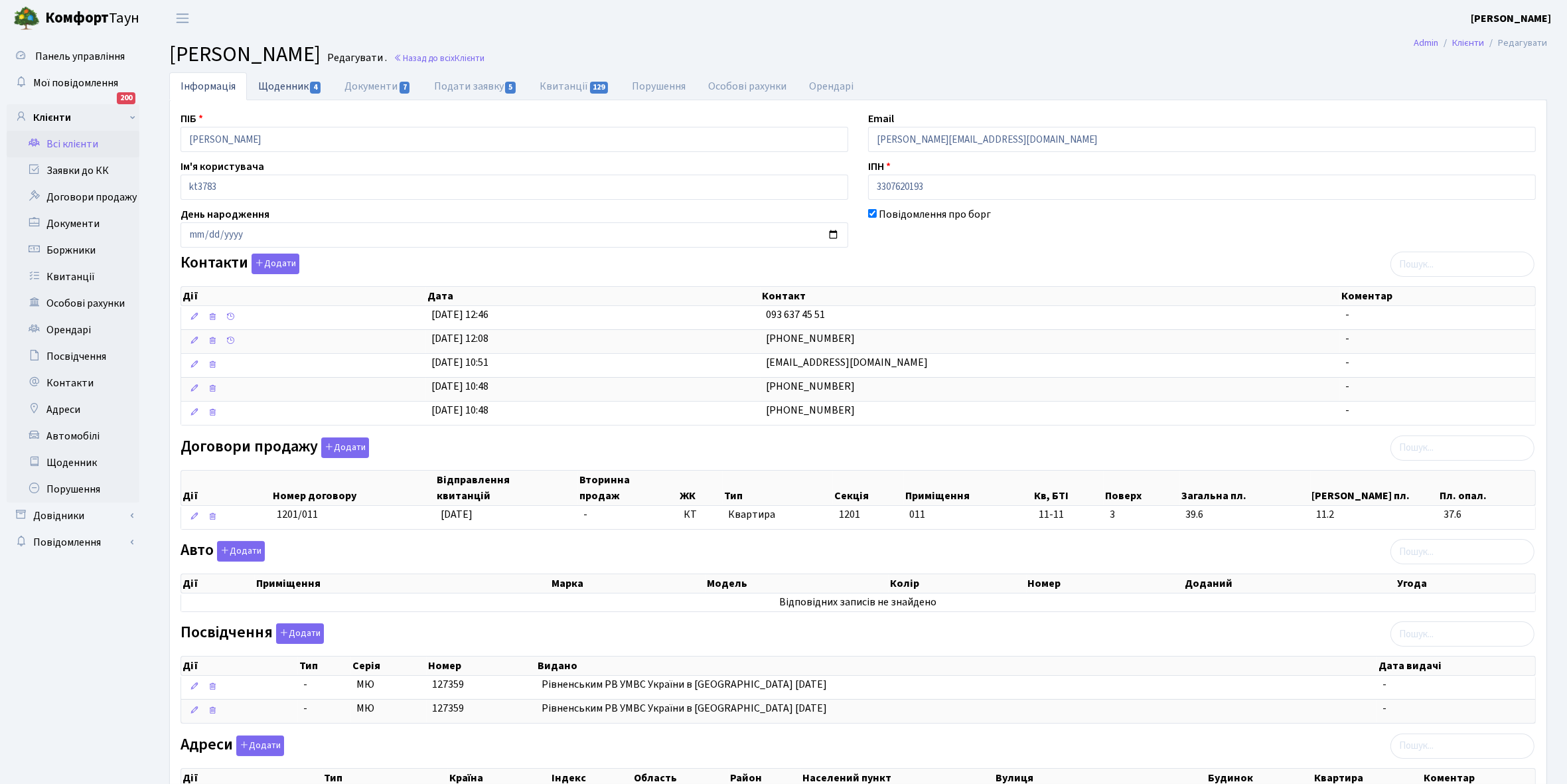
click at [274, 88] on link "Щоденник 4" at bounding box center [290, 86] width 86 height 27
select select "25"
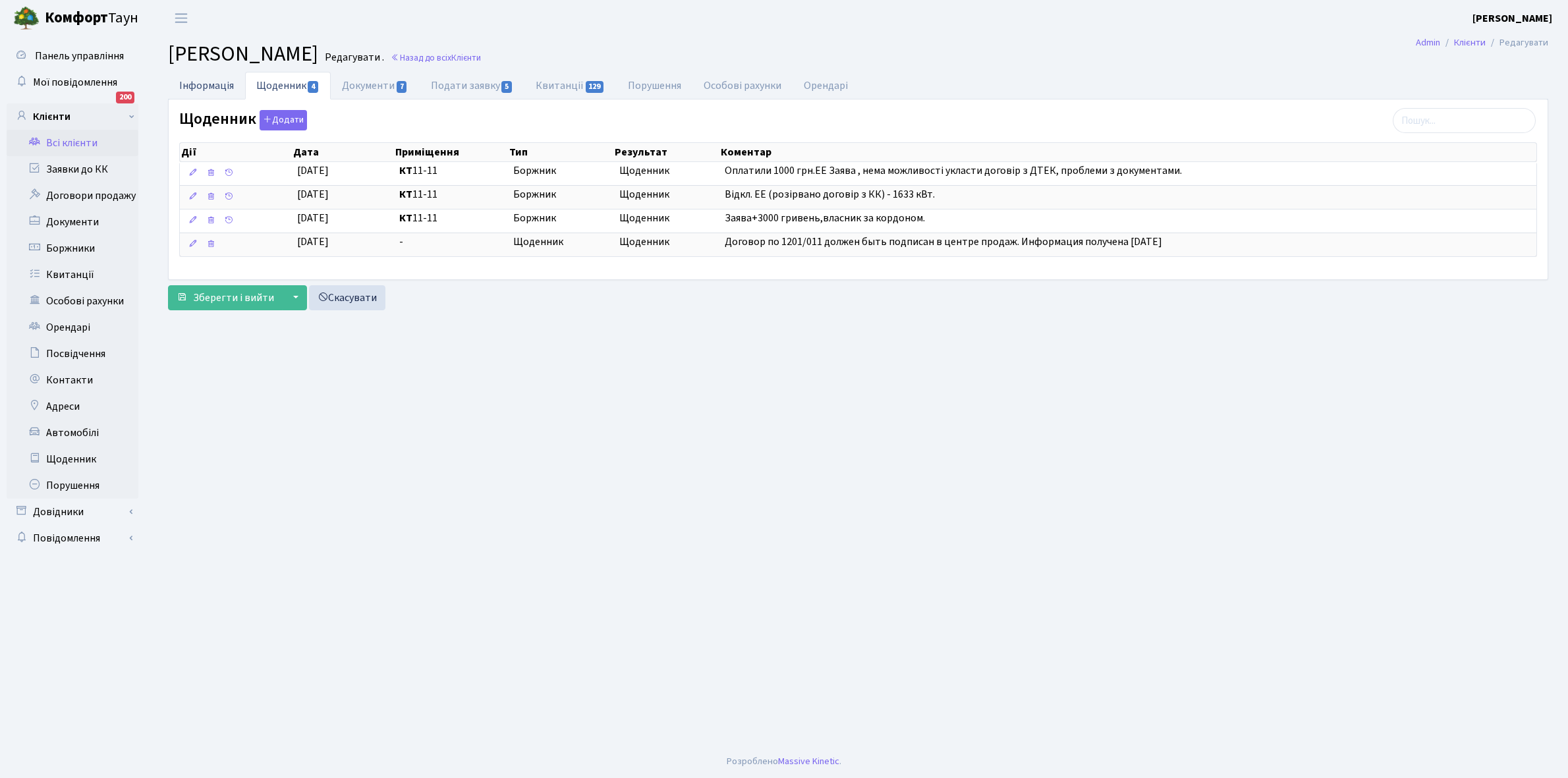
click at [192, 81] on link "Інформація" at bounding box center [206, 86] width 77 height 27
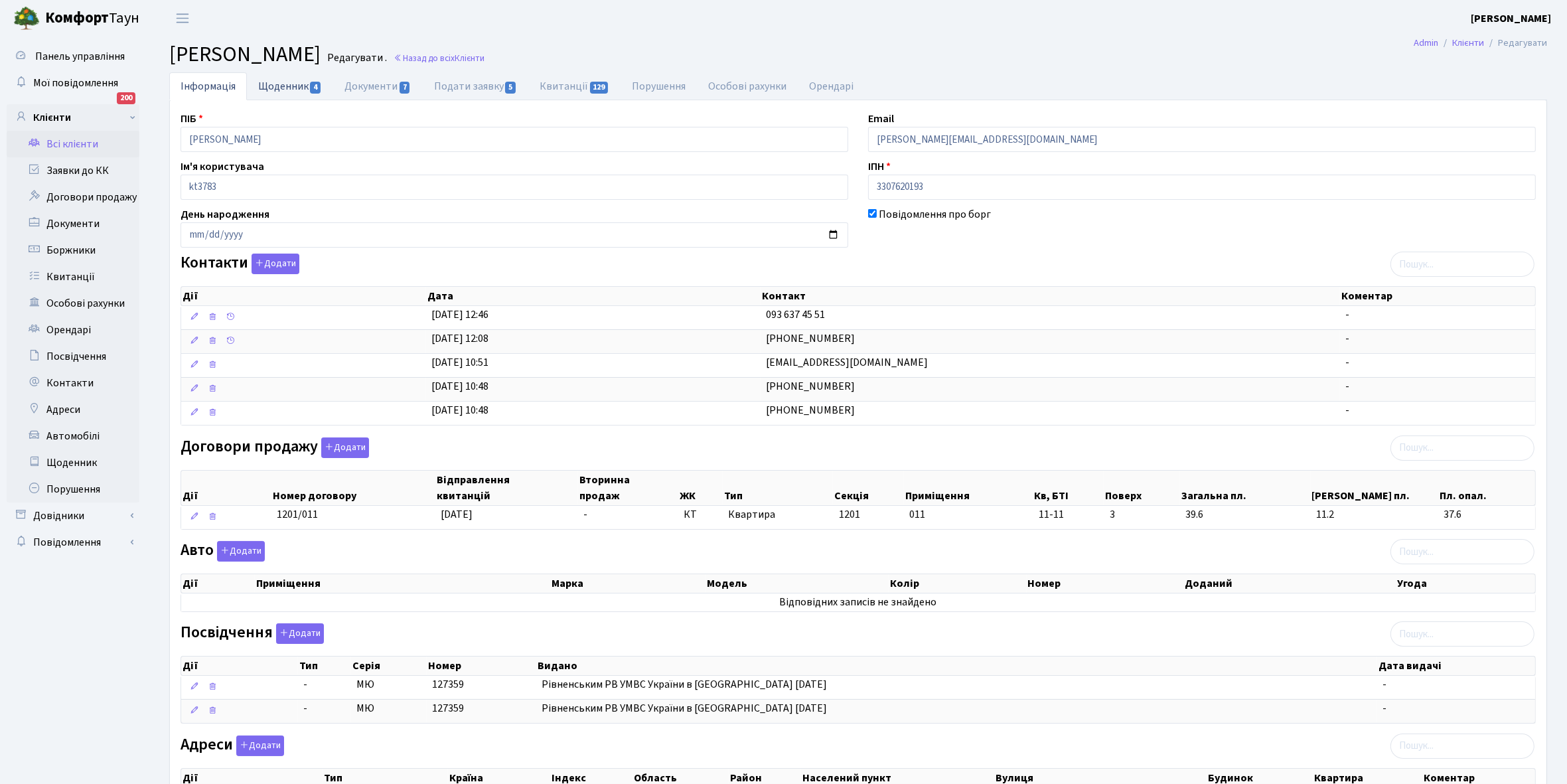
click at [272, 83] on link "Щоденник 4" at bounding box center [290, 86] width 86 height 27
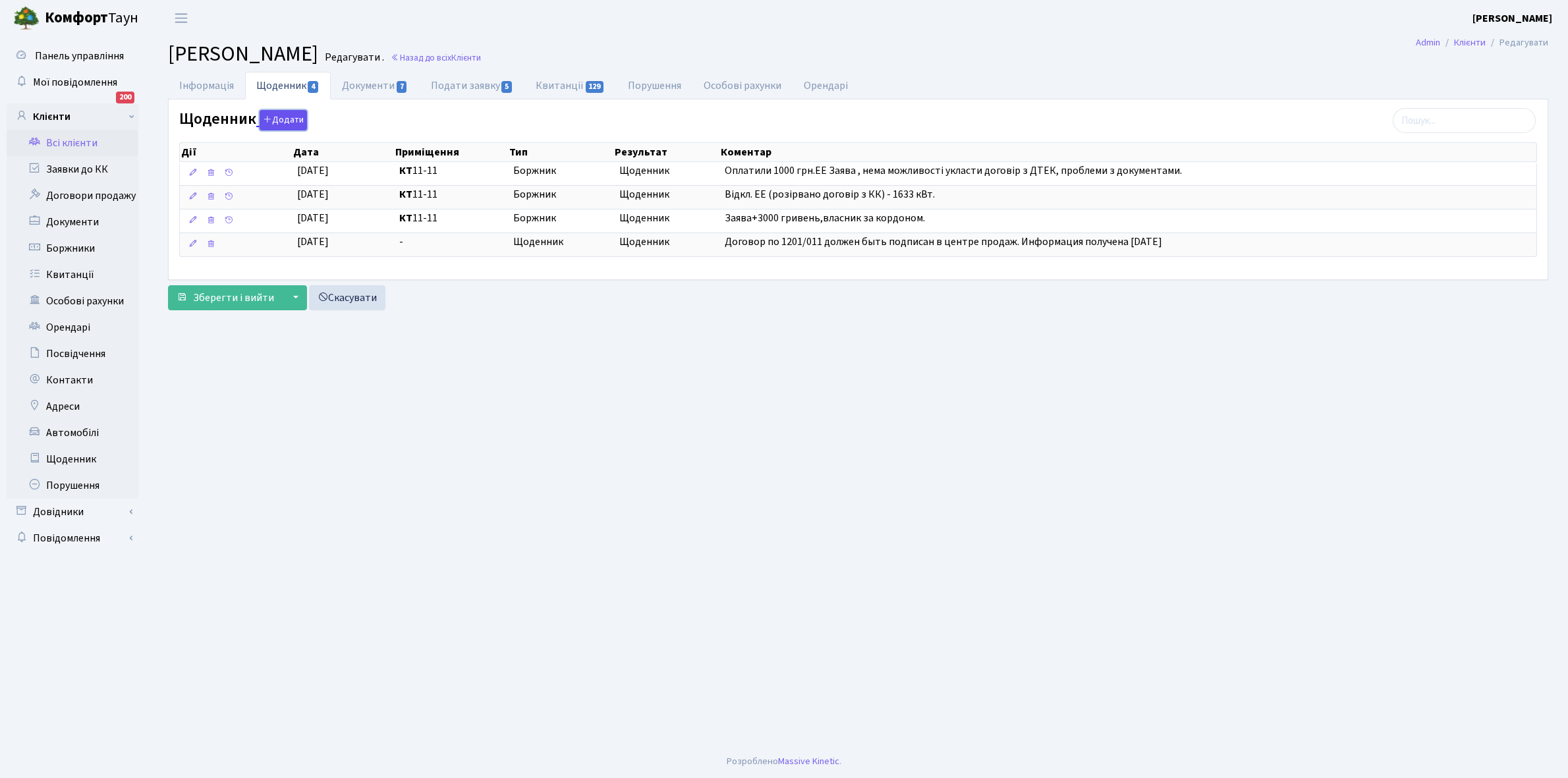
click at [287, 118] on button "Додати" at bounding box center [283, 120] width 47 height 21
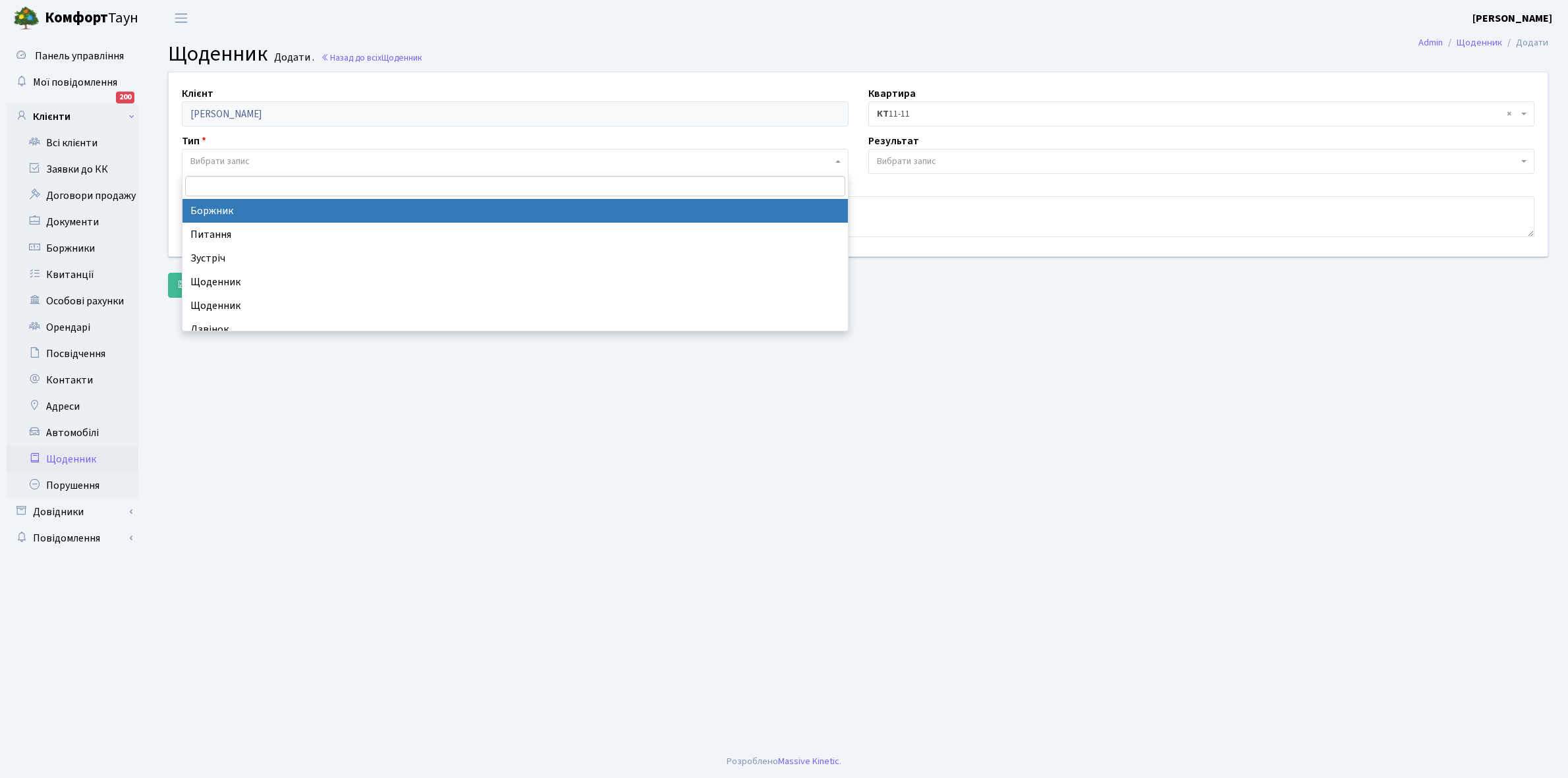
click at [238, 153] on span "Вибрати запис" at bounding box center [515, 161] width 667 height 25
select select "189"
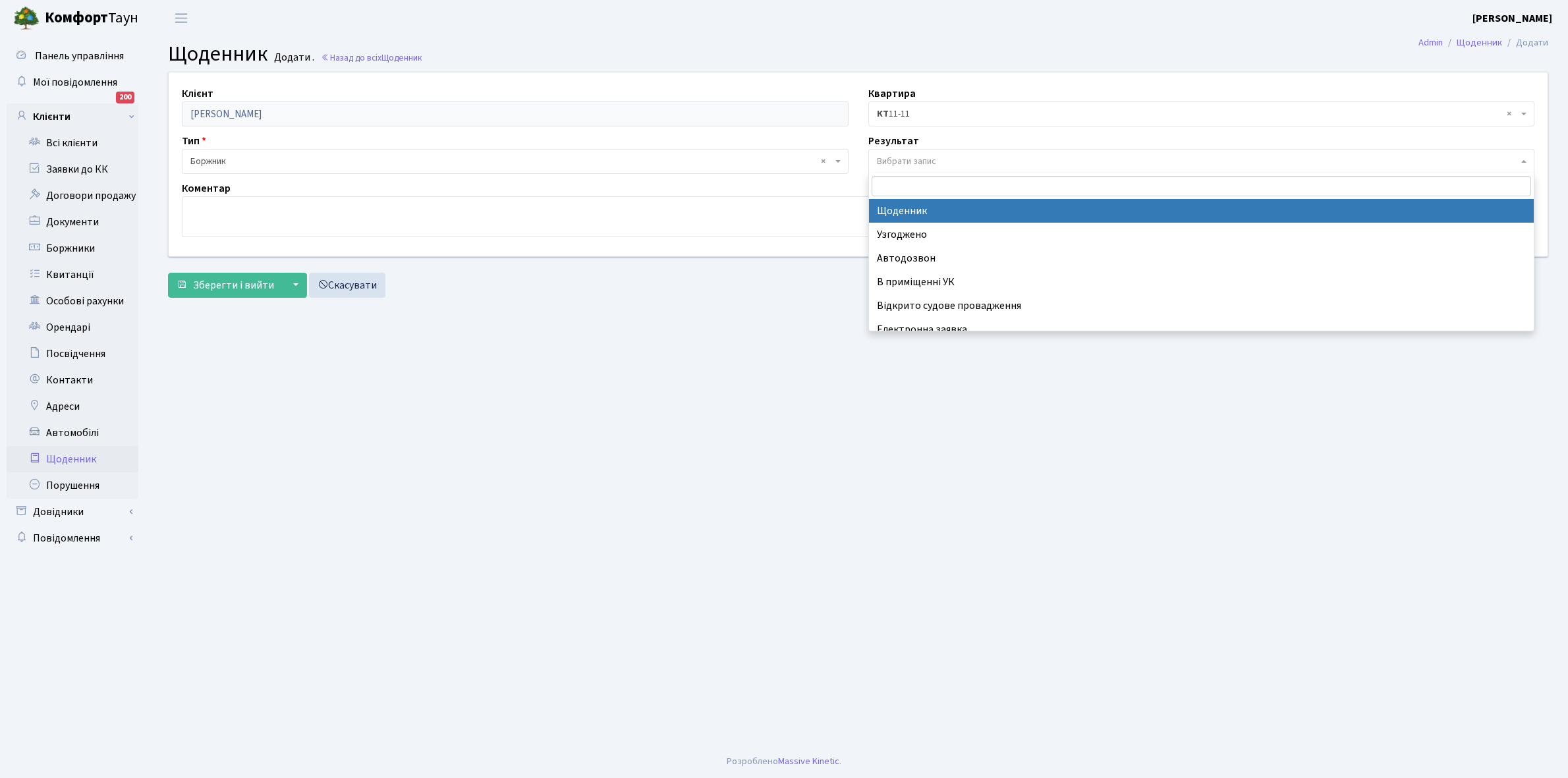
click at [916, 160] on span "Вибрати запис" at bounding box center [906, 161] width 59 height 13
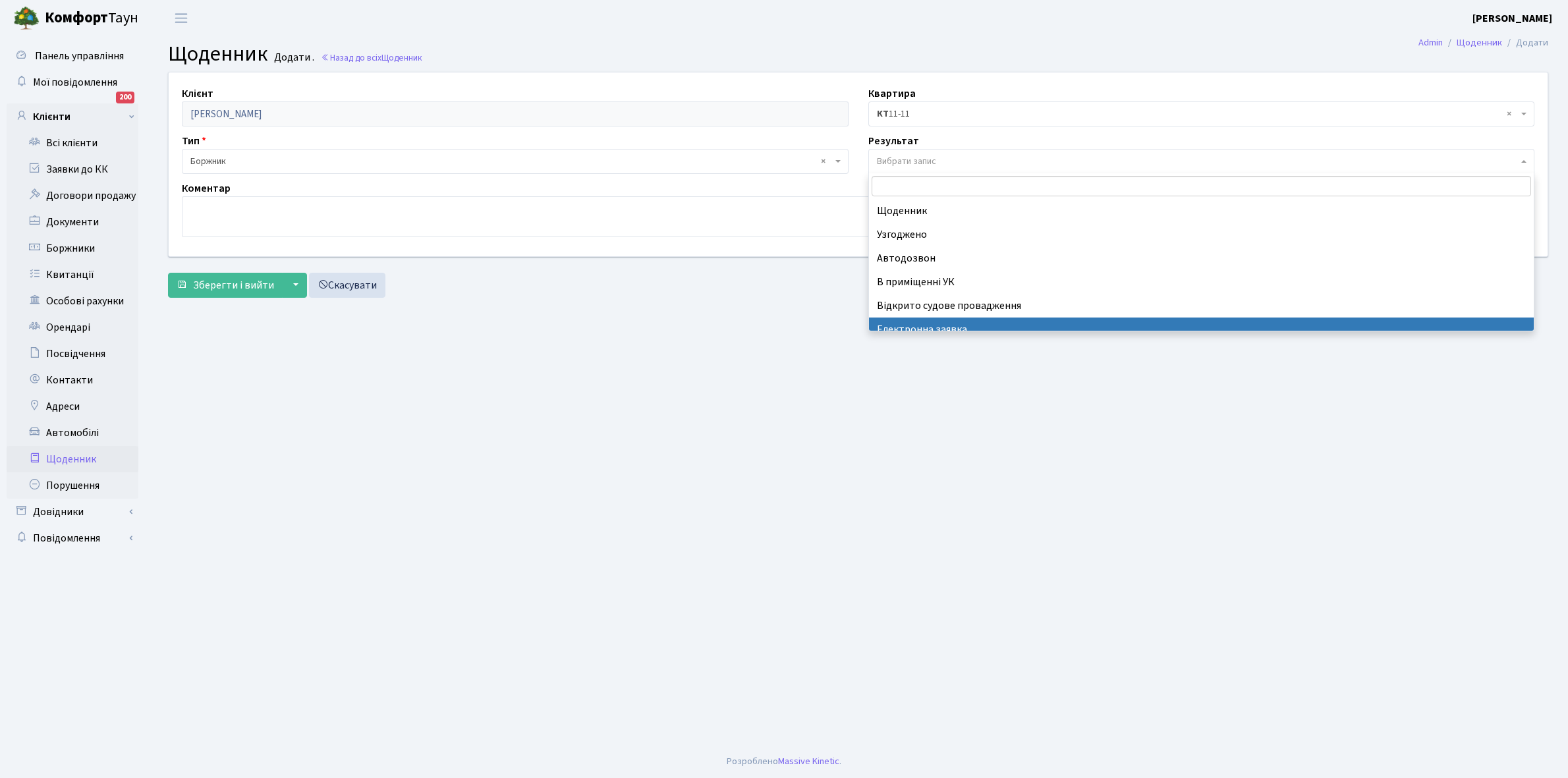
scroll to position [81, 0]
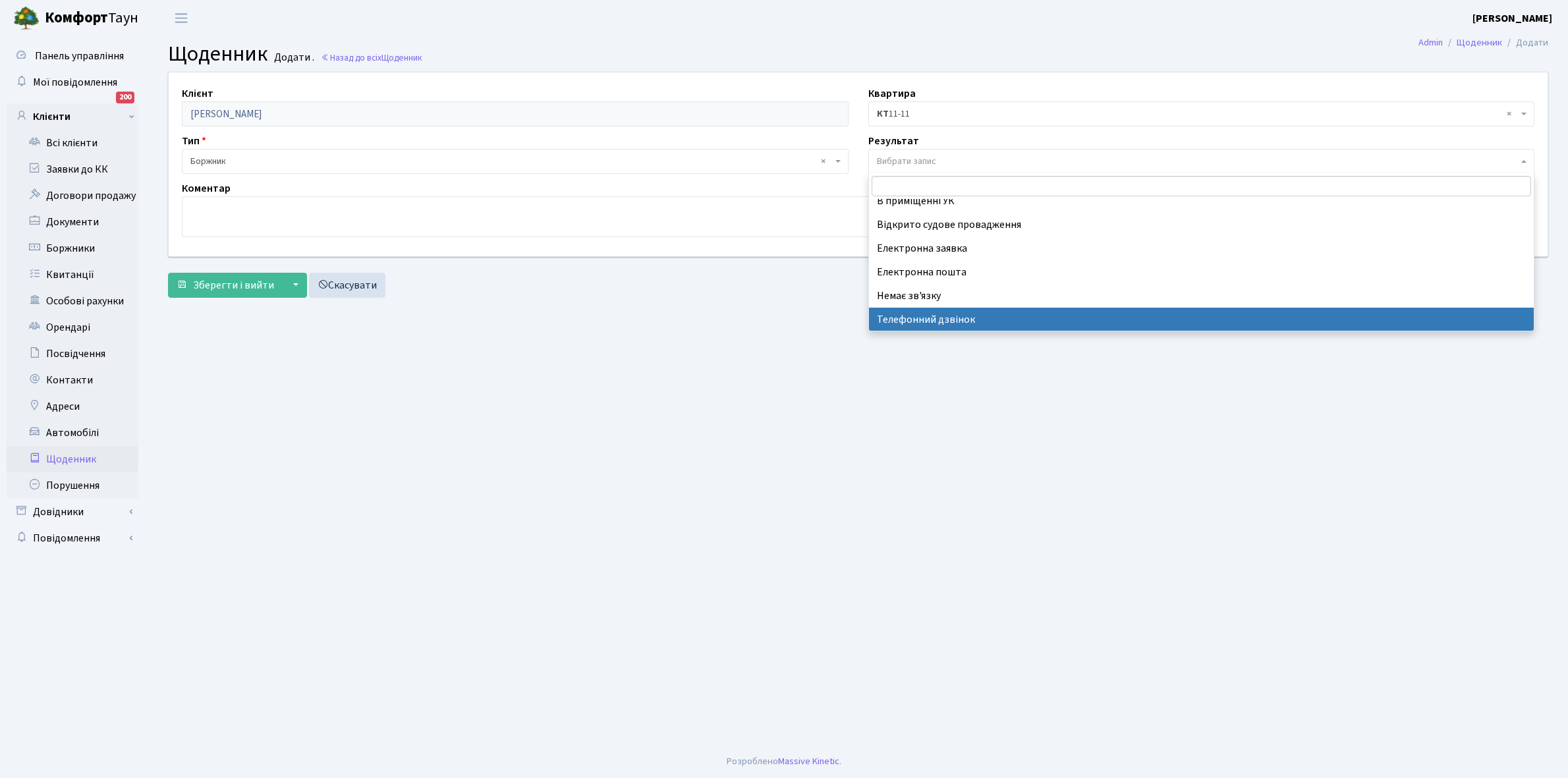
select select "196"
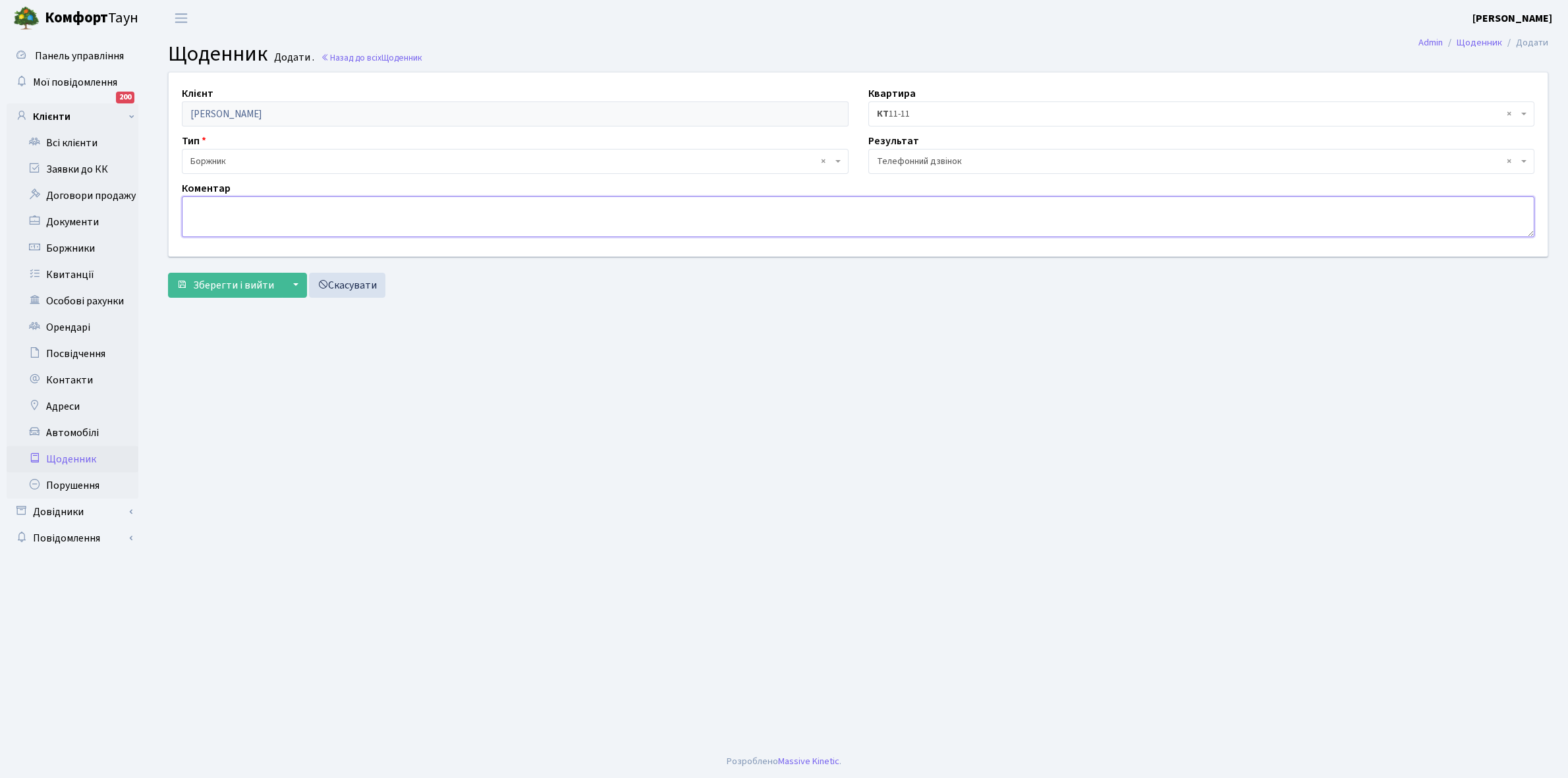
click at [229, 211] on textarea at bounding box center [858, 216] width 1353 height 41
type textarea "П"
type textarea "п"
click at [536, 204] on textarea "Проблему не вирішили власник за кордоном, попередила про відключення. Небуло ко…" at bounding box center [858, 216] width 1353 height 41
click at [581, 203] on textarea "Проблему не вирішили власник за кордоном, попередила про відключення. Не було к…" at bounding box center [858, 216] width 1353 height 41
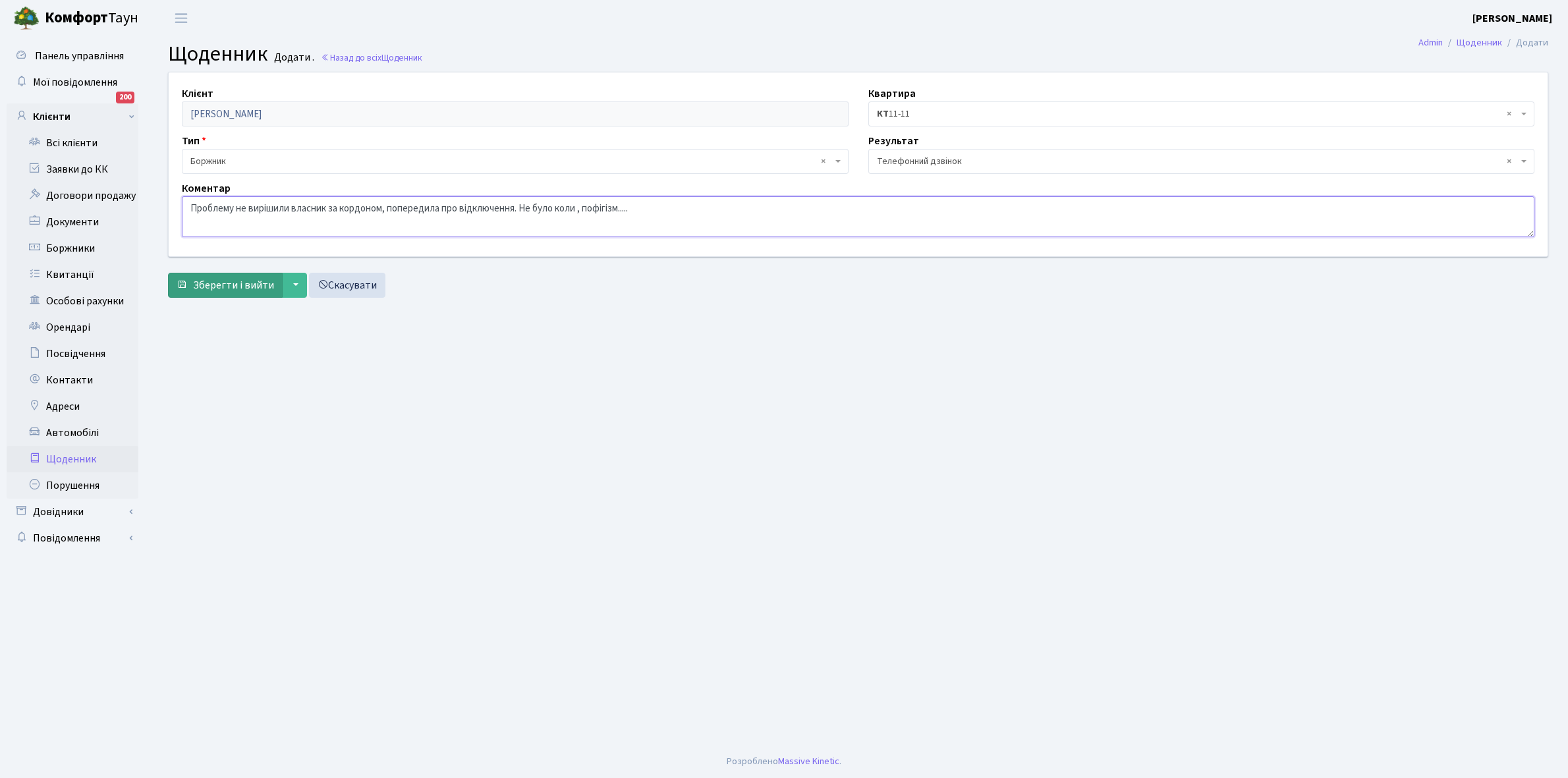
type textarea "Проблему не вирішили власник за кордоном, попередила про відключення. Не було к…"
click at [224, 285] on span "Зберегти і вийти" at bounding box center [234, 285] width 81 height 14
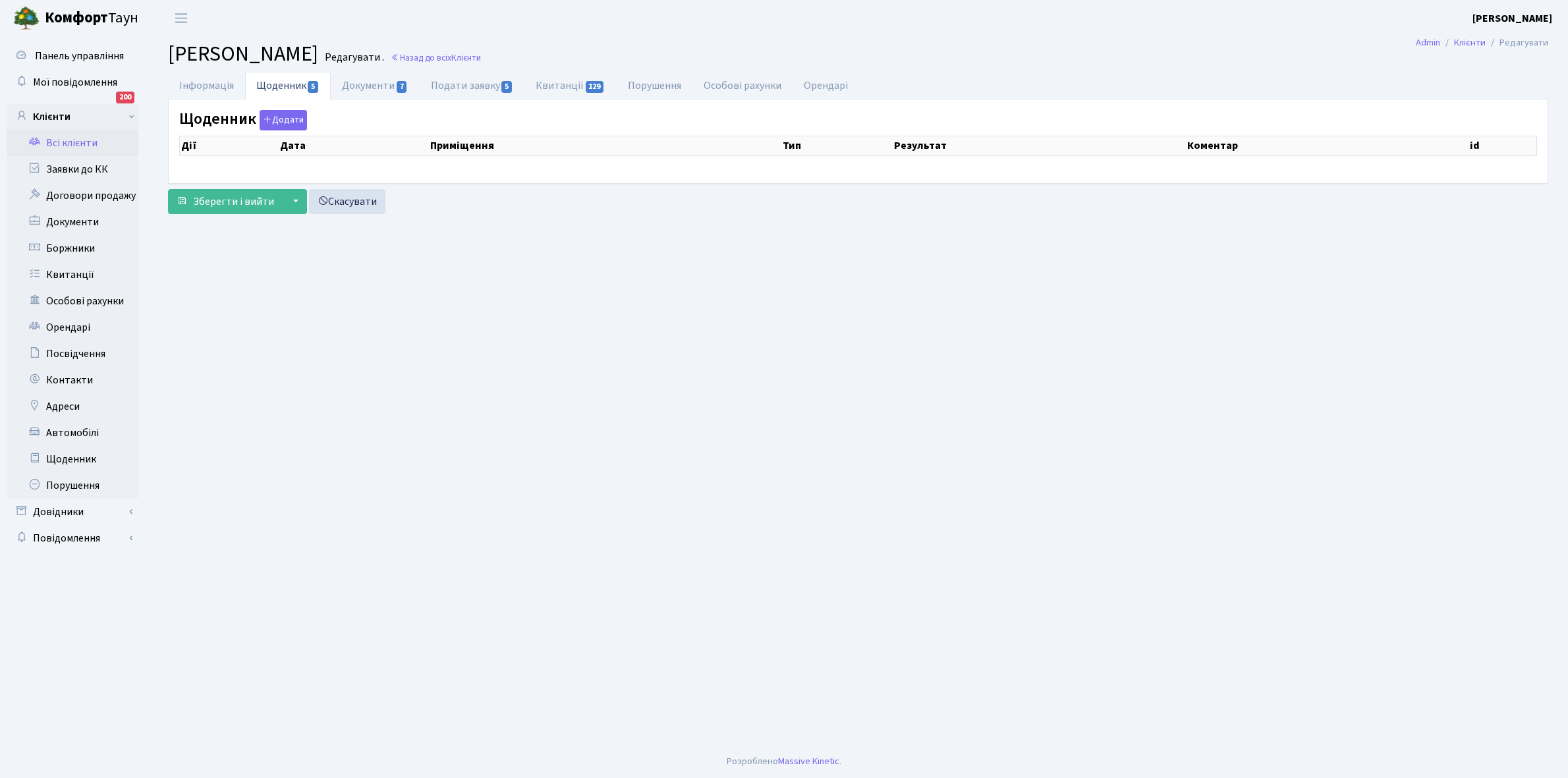
select select "25"
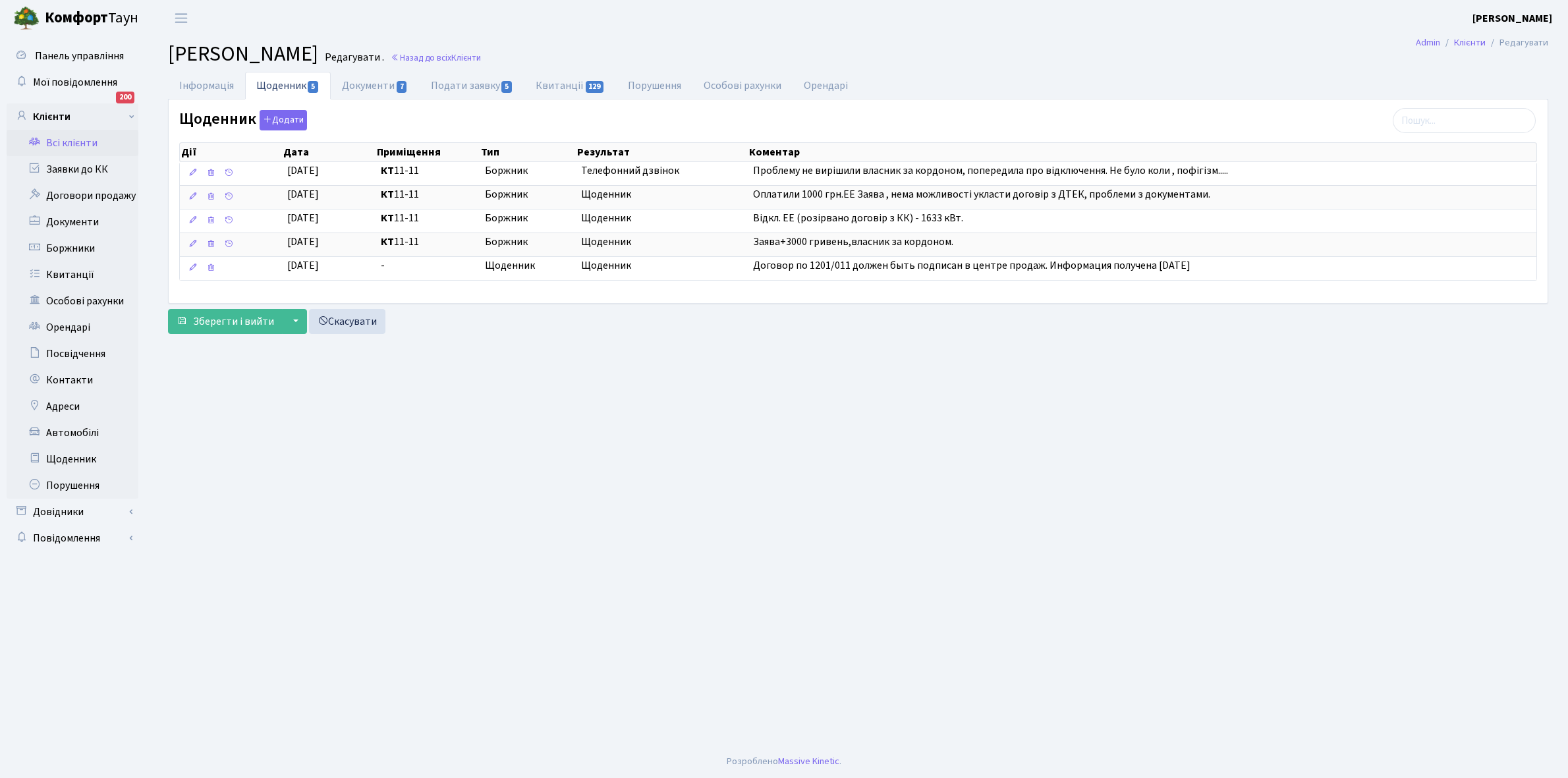
click at [64, 138] on link "Всі клієнти" at bounding box center [72, 143] width 132 height 26
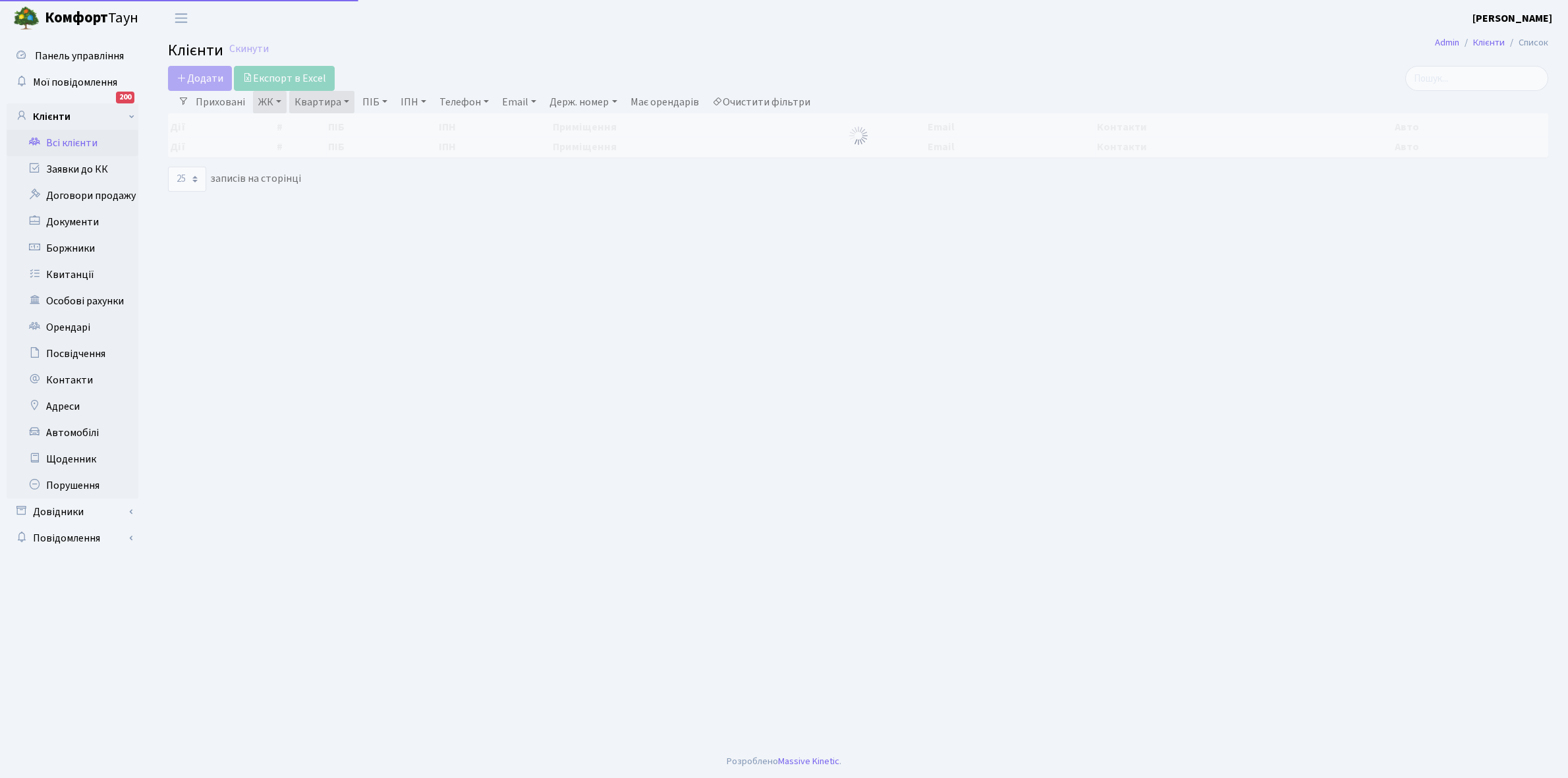
select select "25"
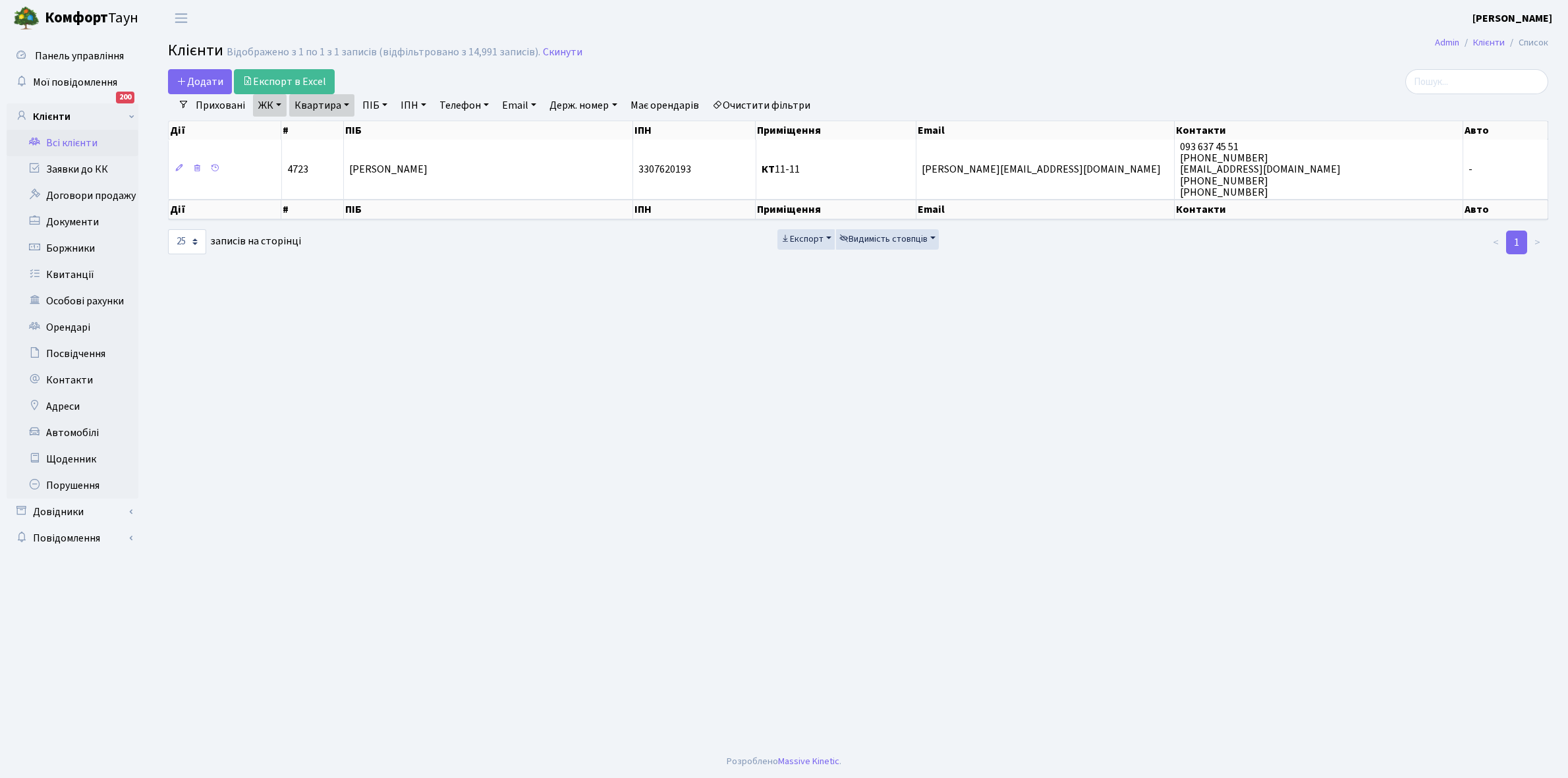
click at [345, 104] on link "Квартира" at bounding box center [321, 105] width 65 height 22
click at [345, 129] on input "11-11" at bounding box center [328, 130] width 77 height 25
type input "11-12"
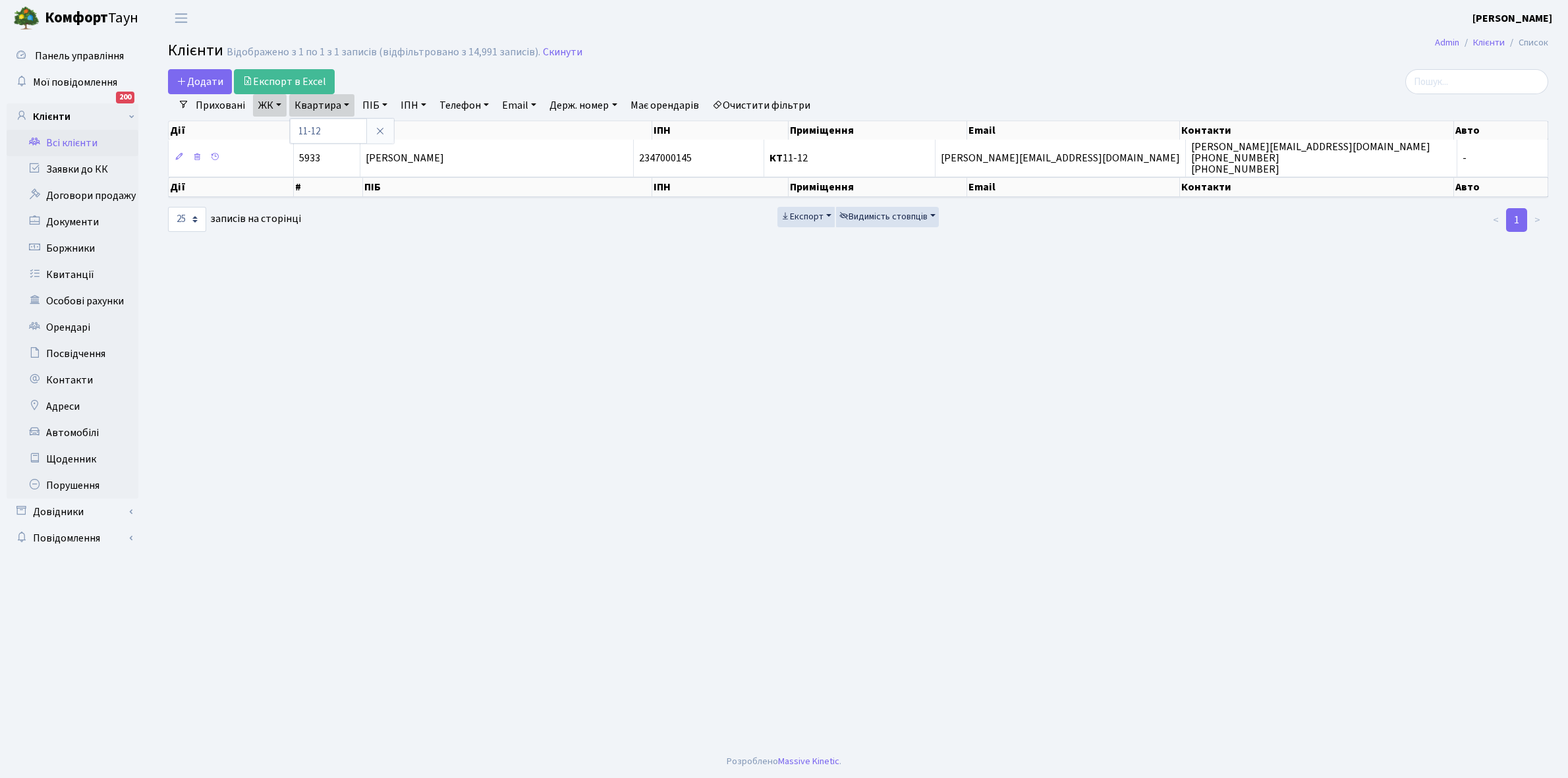
click at [457, 182] on th "ПІБ" at bounding box center [507, 187] width 289 height 20
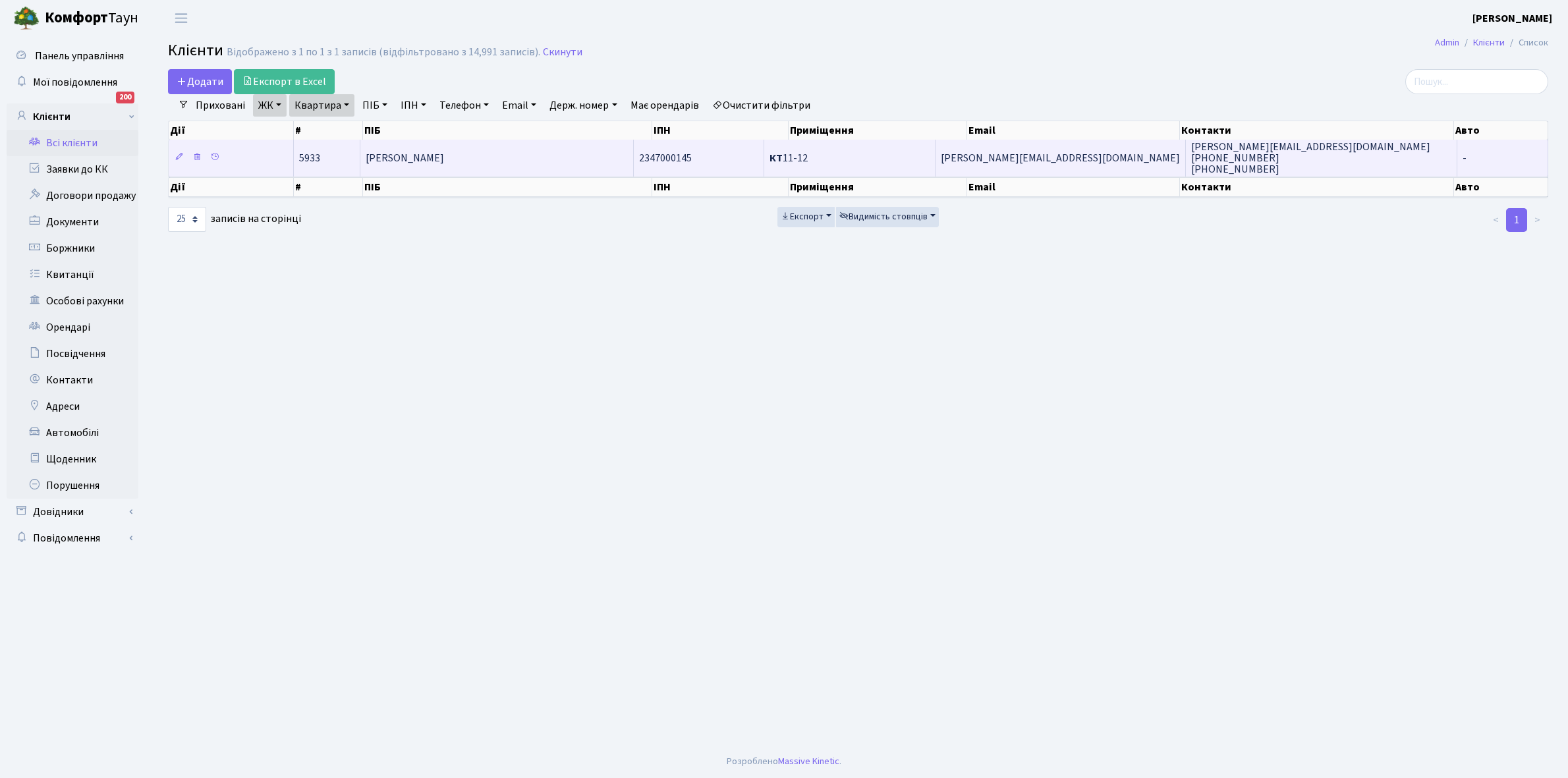
click at [444, 158] on span "Оніщенко Олена Андріївна" at bounding box center [405, 158] width 78 height 14
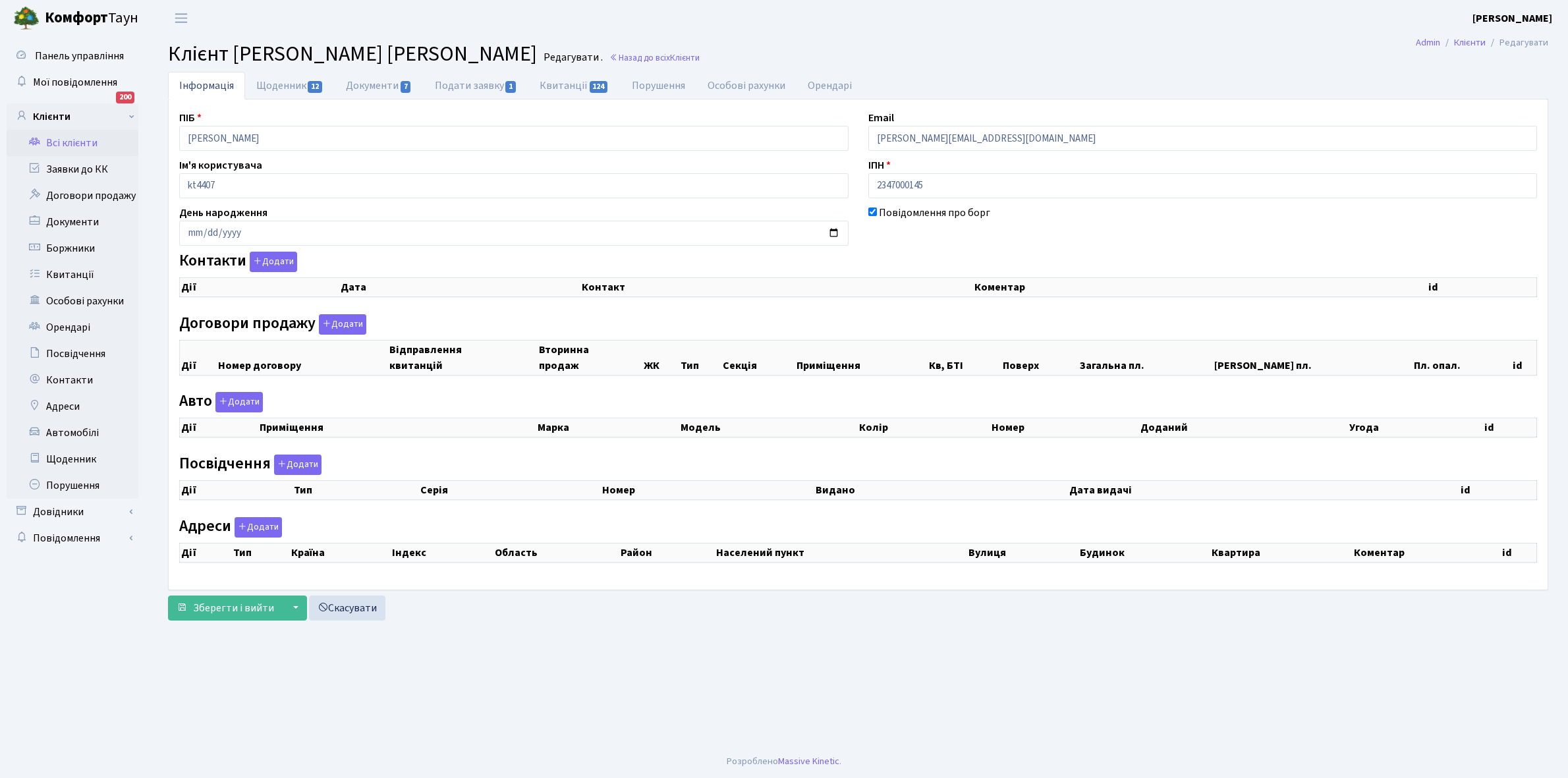
checkbox input "true"
select select "25"
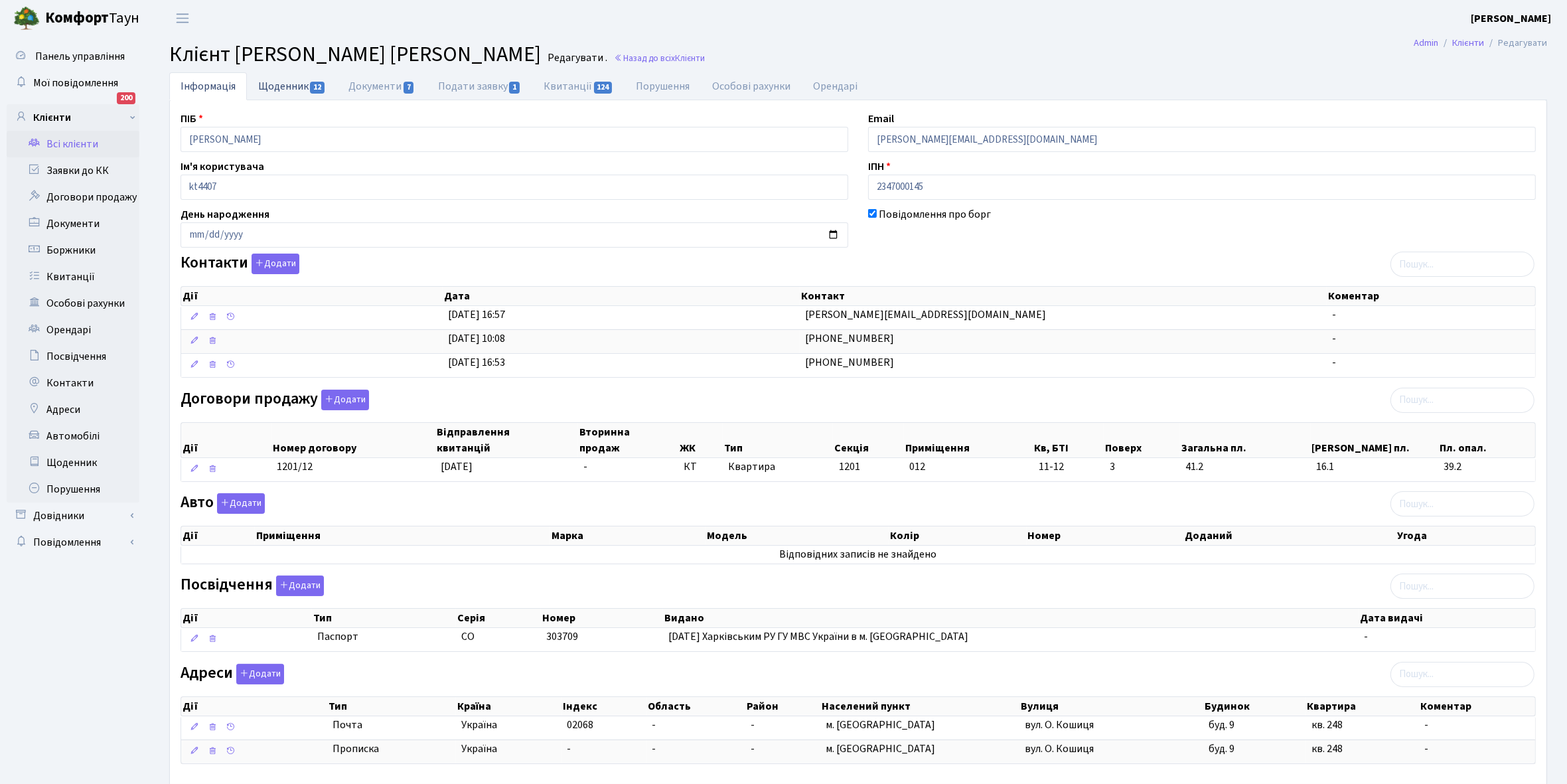
click at [267, 80] on link "Щоденник 12" at bounding box center [293, 86] width 91 height 27
select select "25"
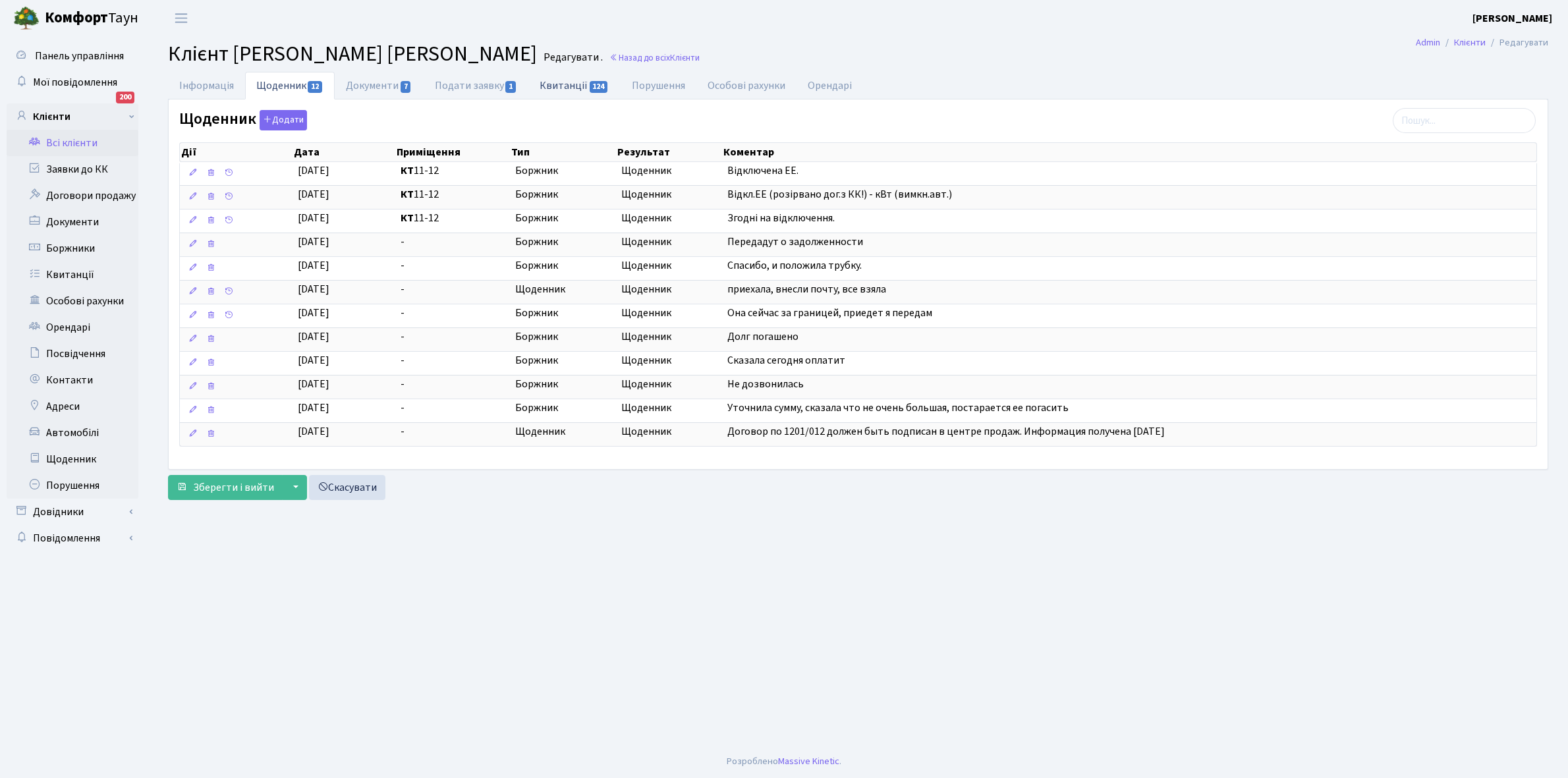
click at [555, 84] on link "Квитанції 124" at bounding box center [574, 86] width 91 height 27
select select "25"
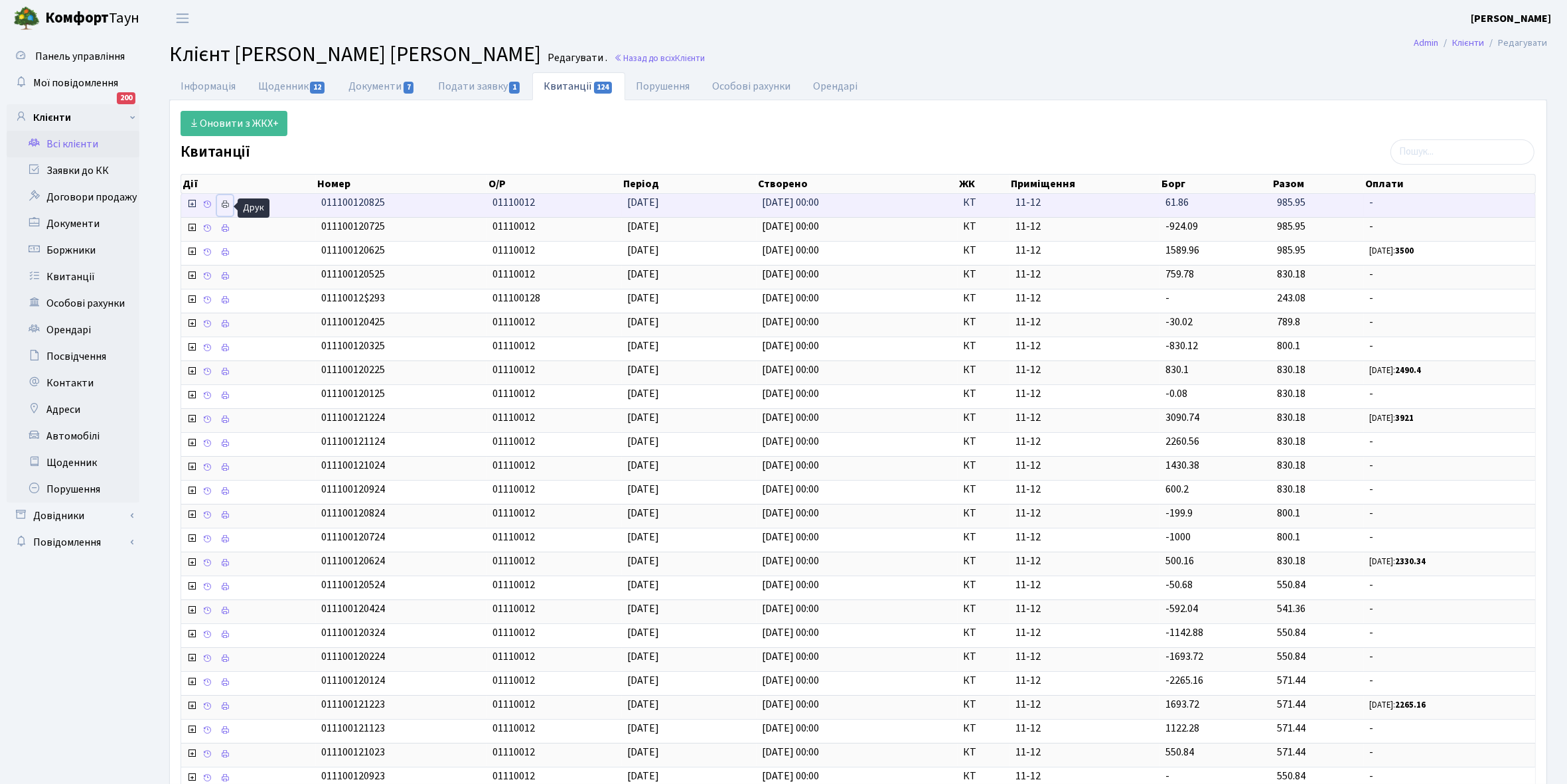
click at [226, 199] on link at bounding box center [225, 205] width 16 height 21
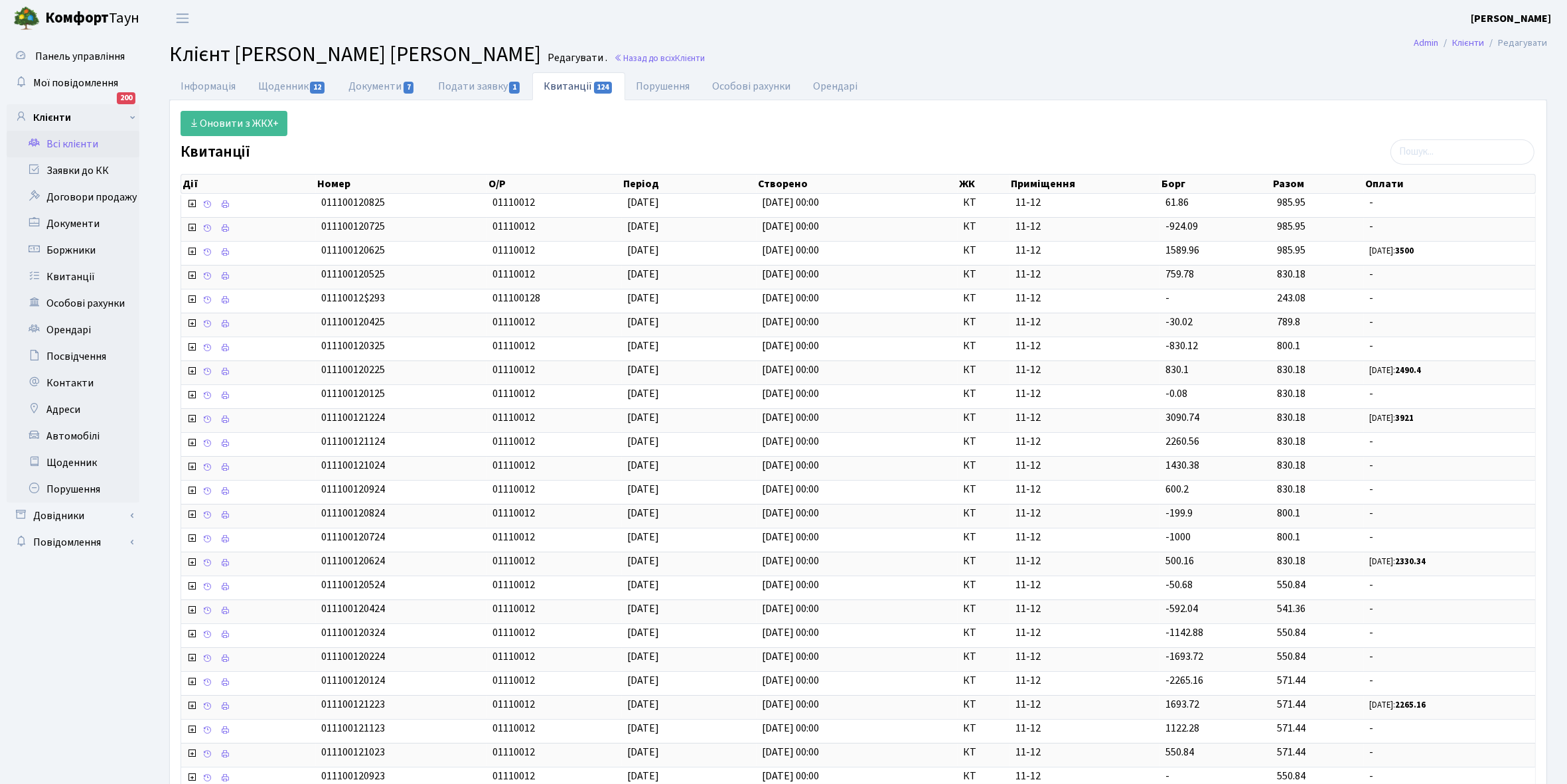
click at [75, 139] on link "Всі клієнти" at bounding box center [73, 144] width 133 height 27
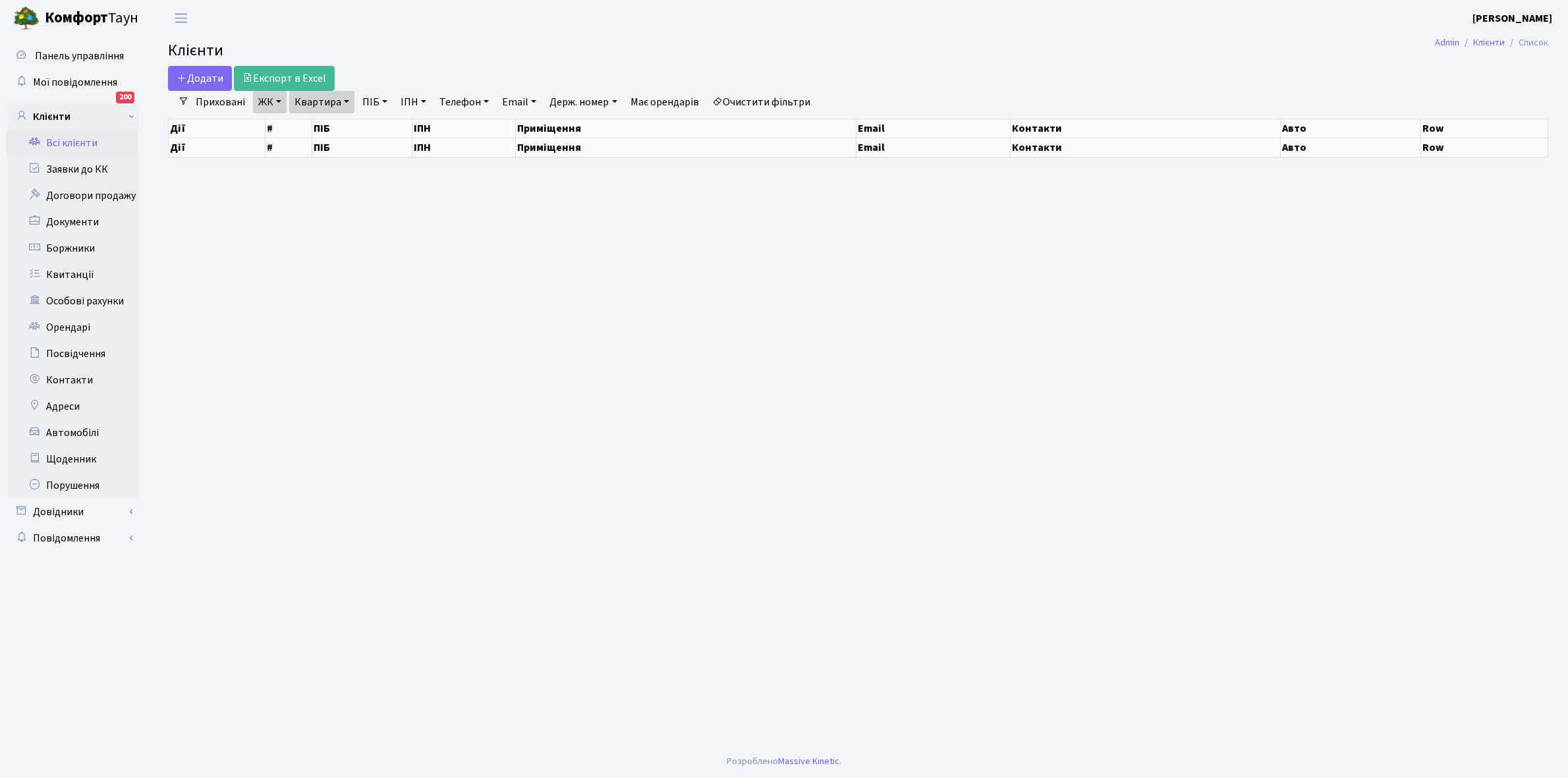
select select "25"
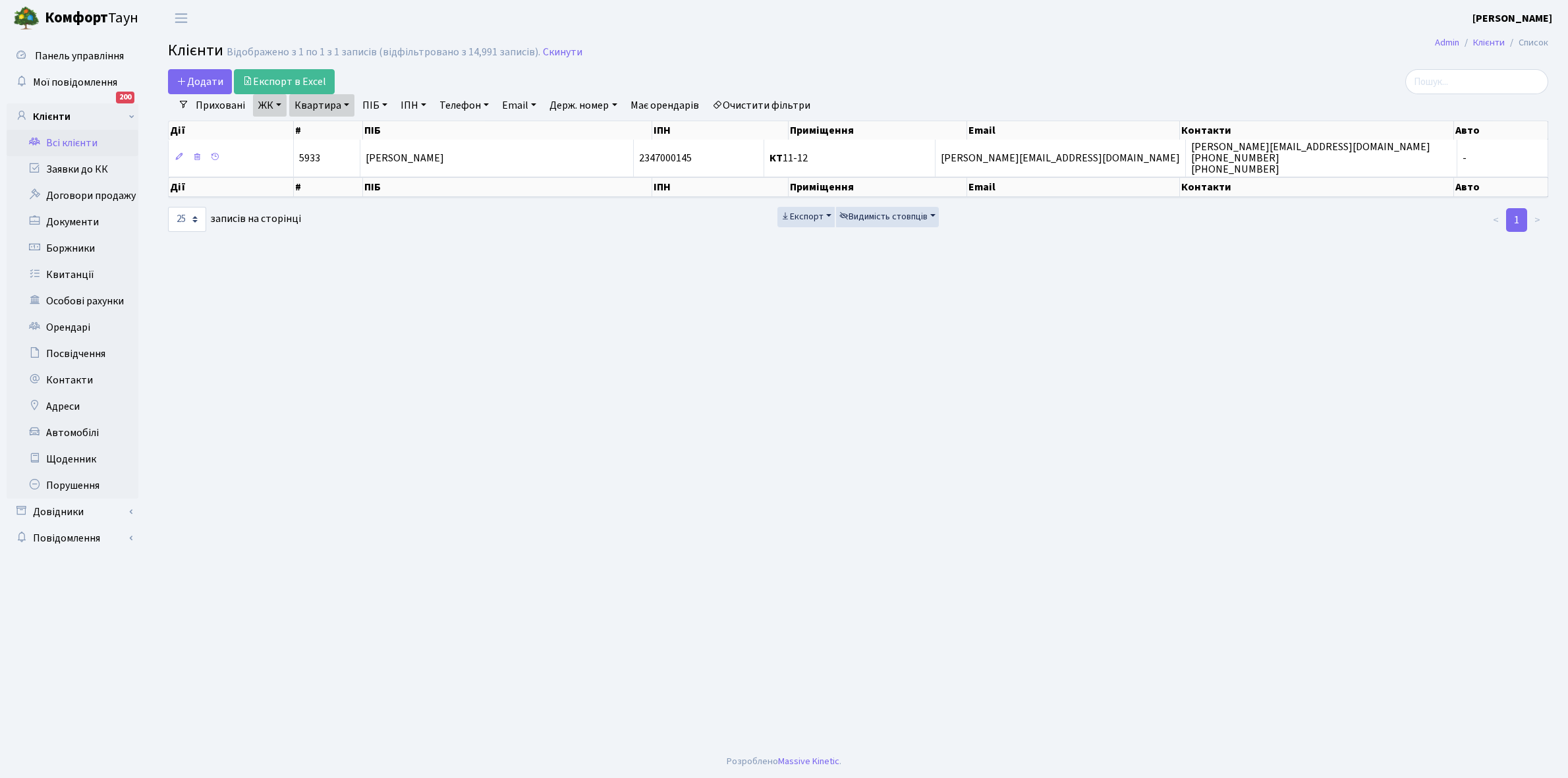
click at [347, 106] on link "Квартира" at bounding box center [321, 105] width 65 height 22
click at [342, 130] on input "11-12" at bounding box center [328, 130] width 77 height 25
type input "11-49"
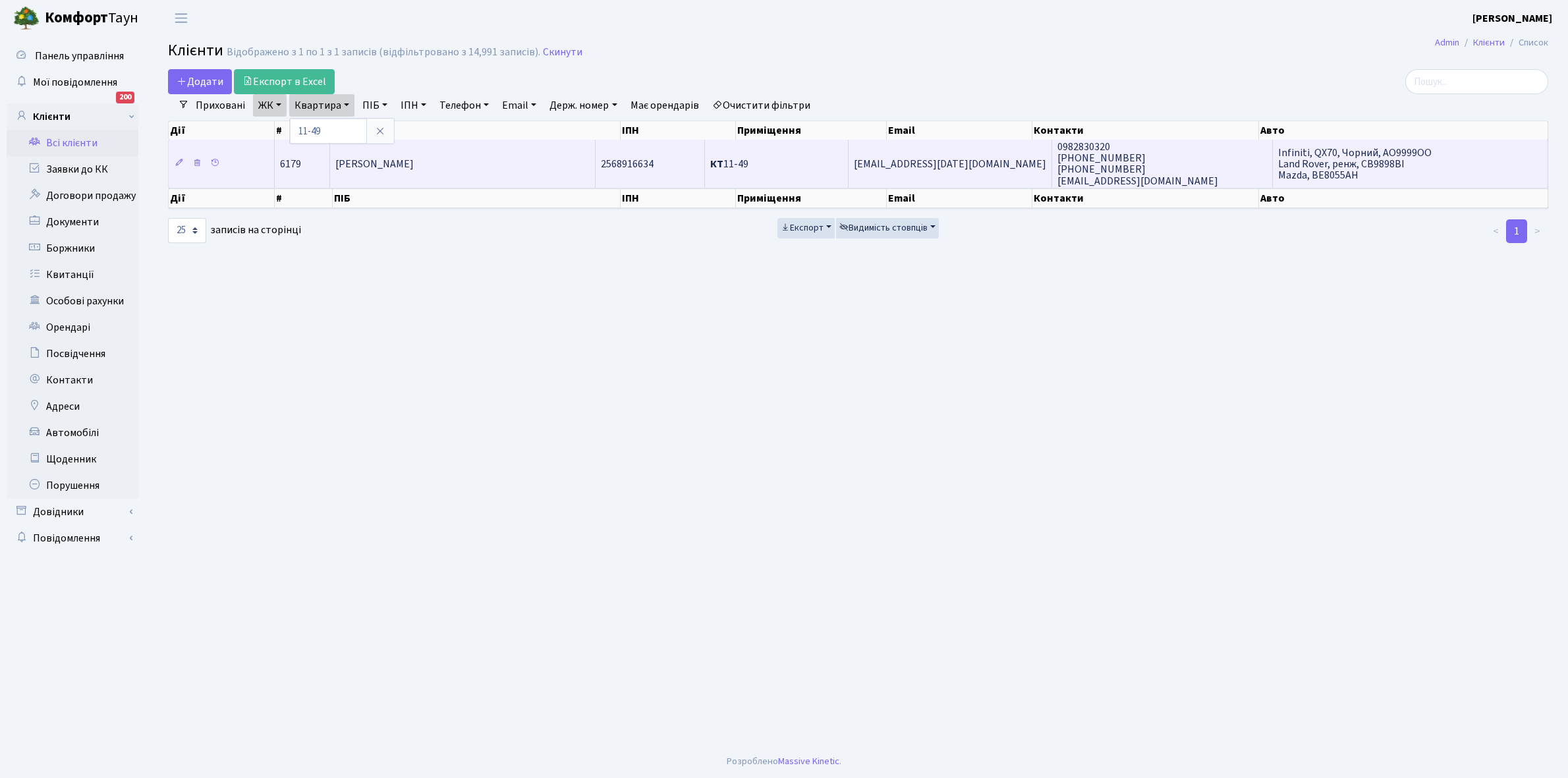
click at [487, 152] on td "[PERSON_NAME] [PERSON_NAME]" at bounding box center [463, 163] width 266 height 47
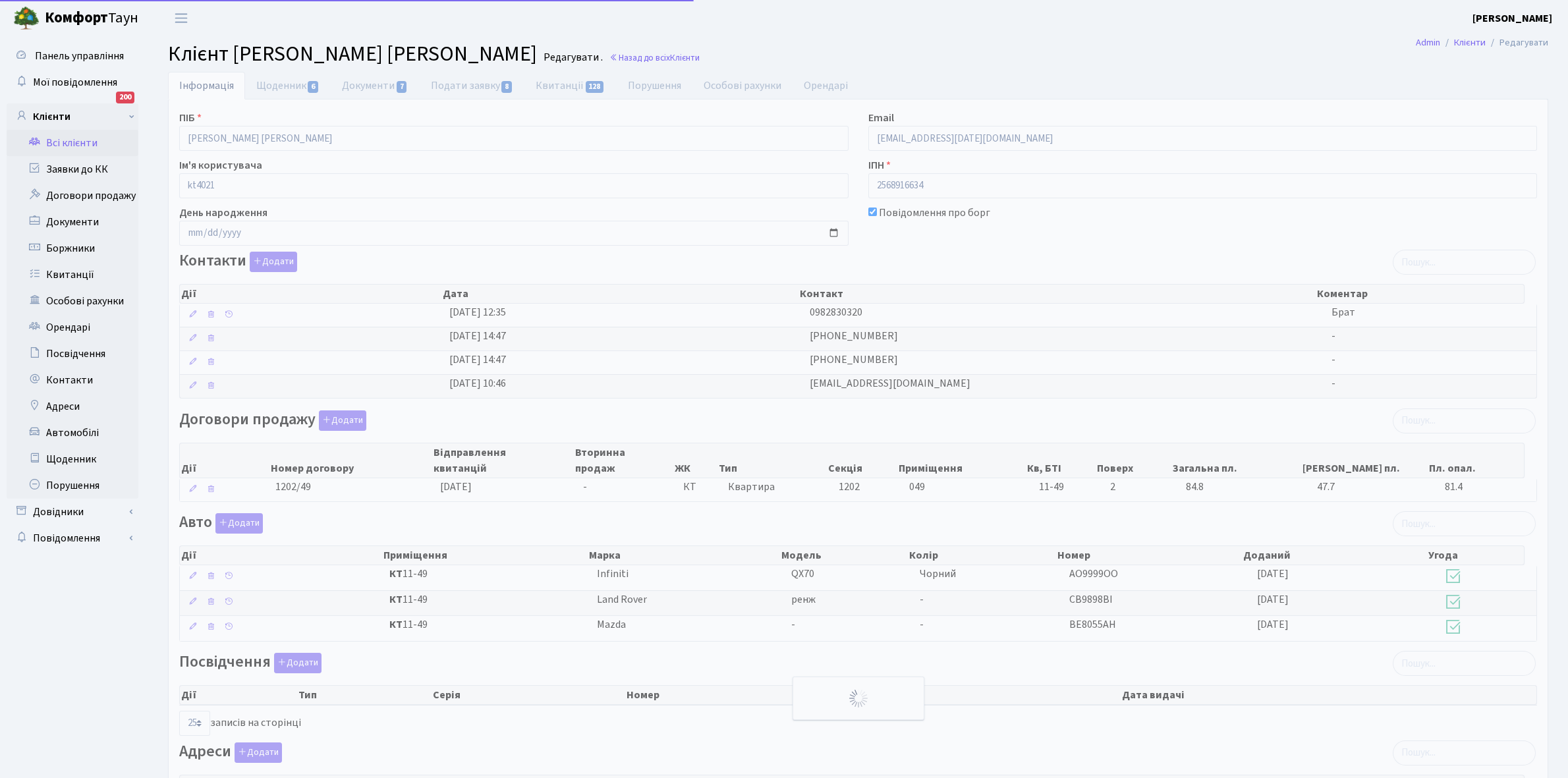
select select "25"
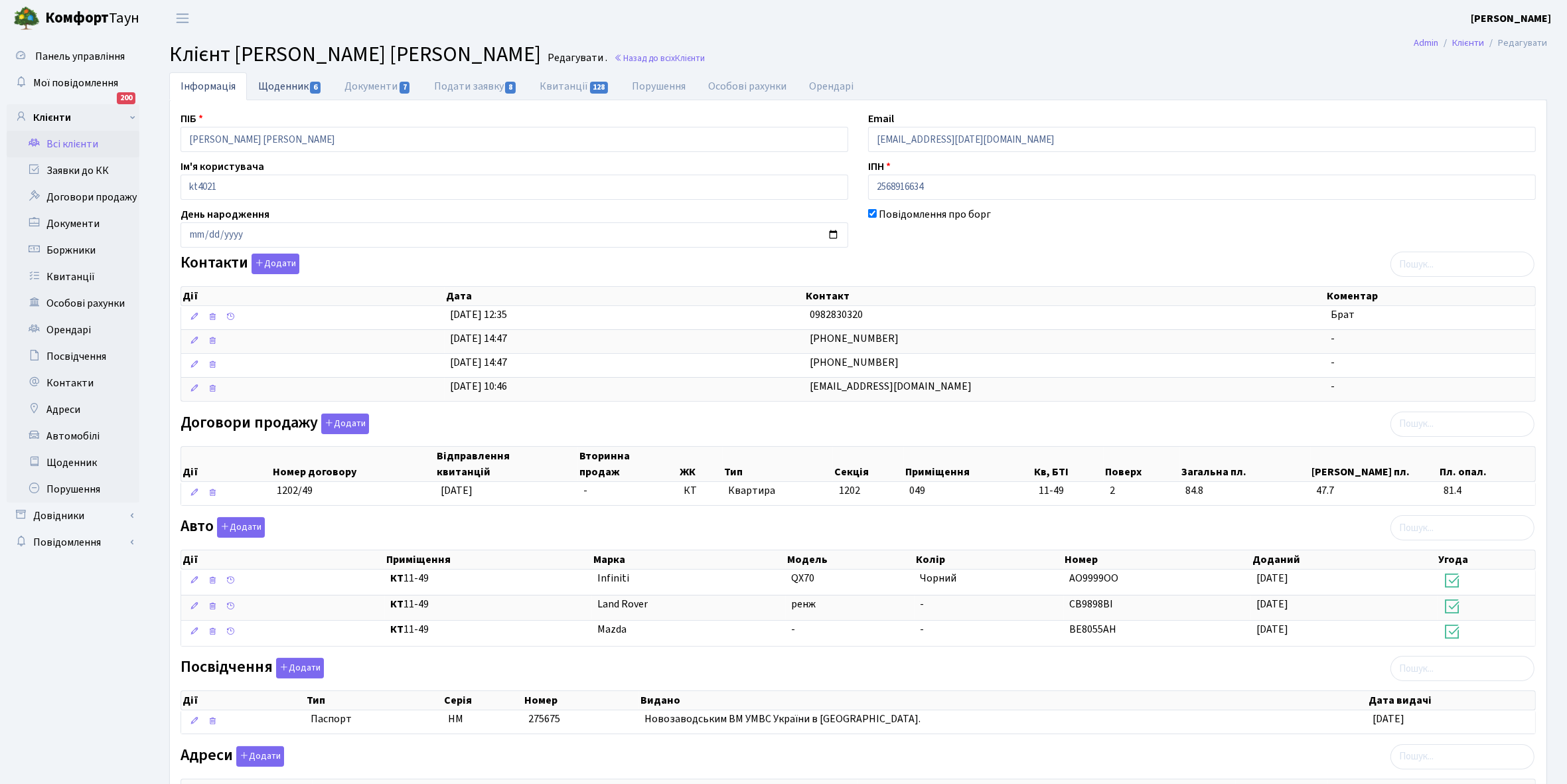
click at [280, 82] on link "Щоденник 6" at bounding box center [290, 86] width 86 height 27
select select "25"
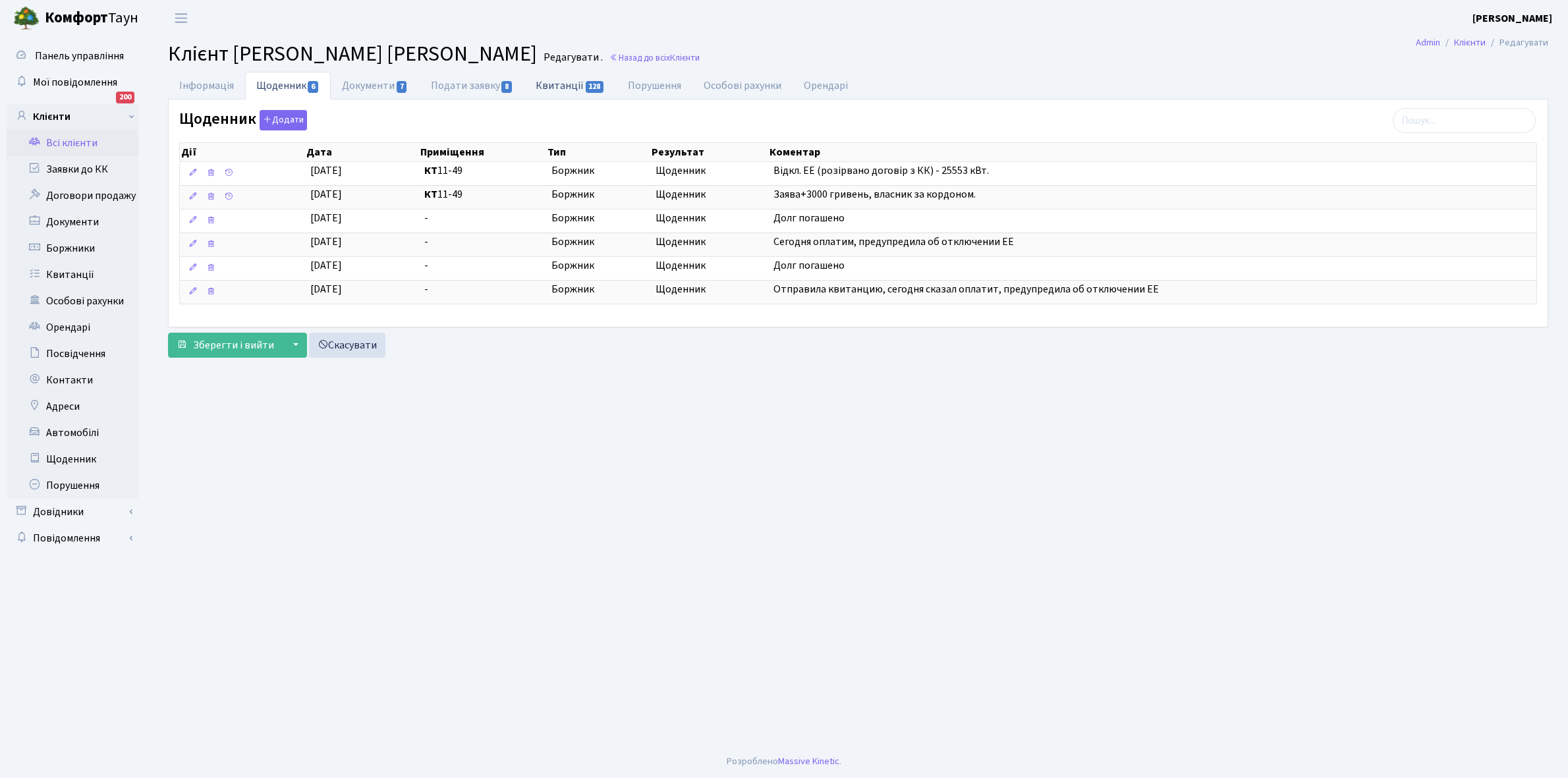
click at [554, 84] on link "Квитанції 128" at bounding box center [570, 86] width 91 height 27
select select "25"
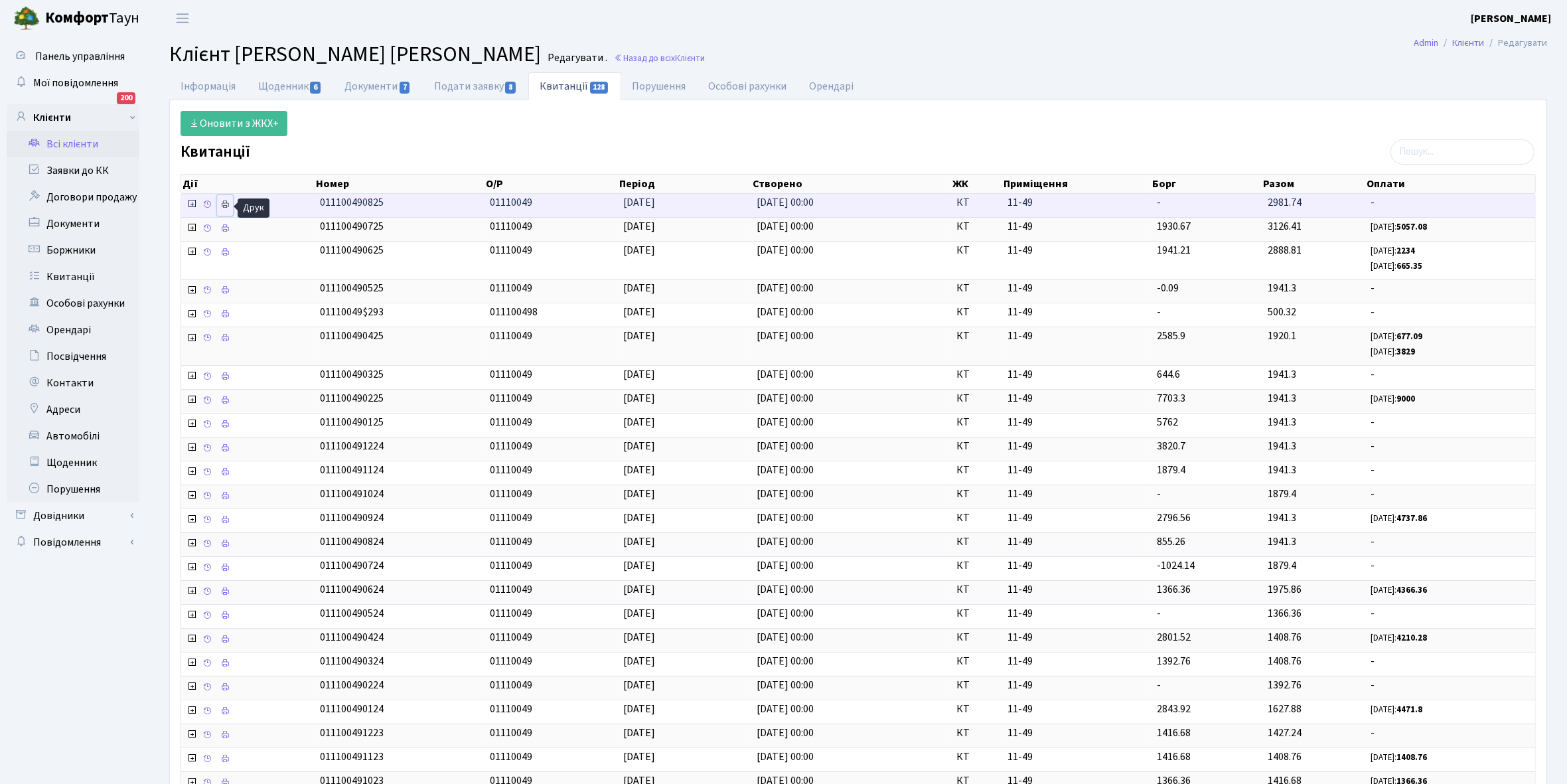
click at [227, 203] on icon at bounding box center [225, 204] width 9 height 9
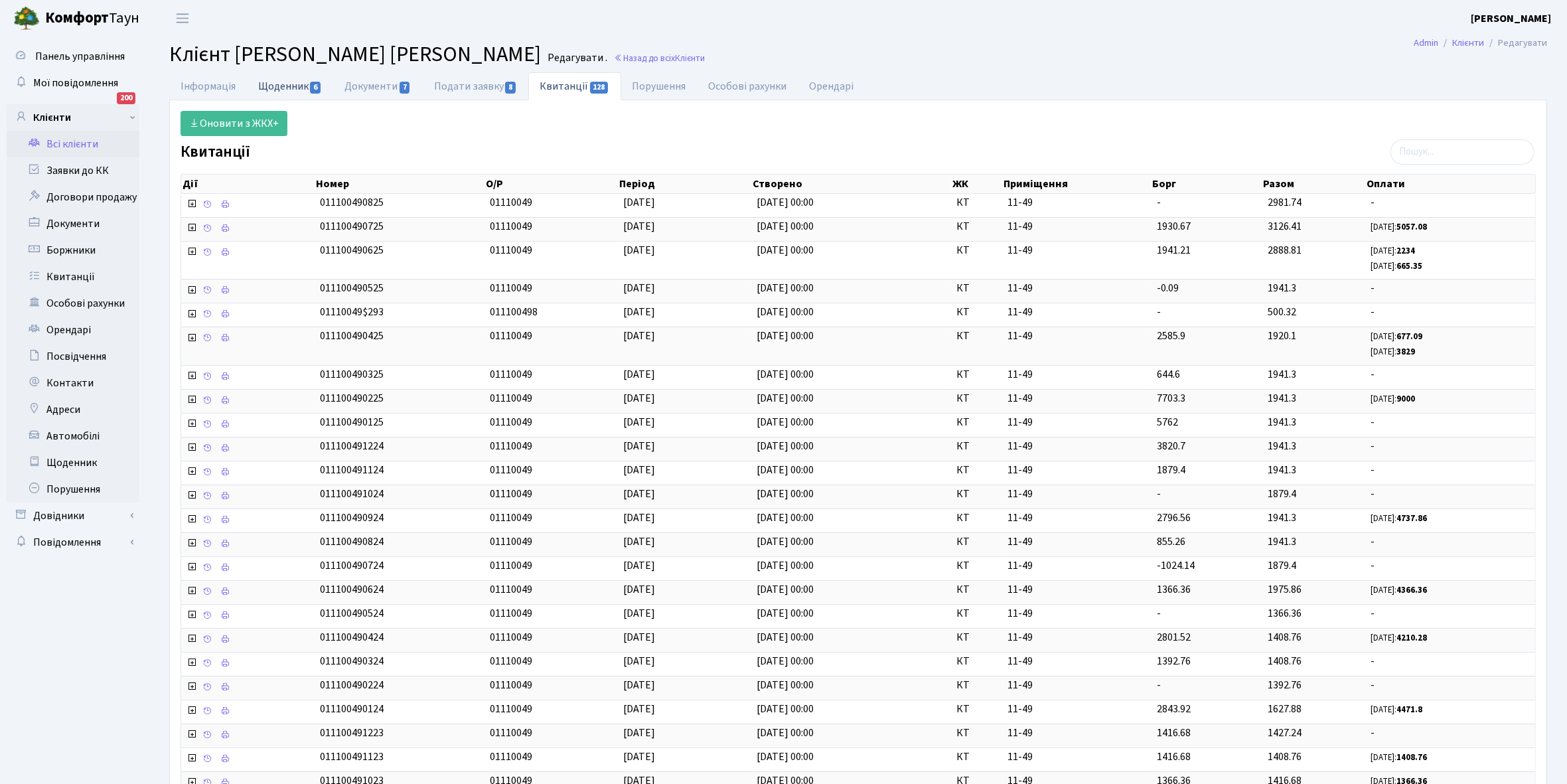
click at [290, 88] on link "Щоденник 6" at bounding box center [290, 86] width 86 height 27
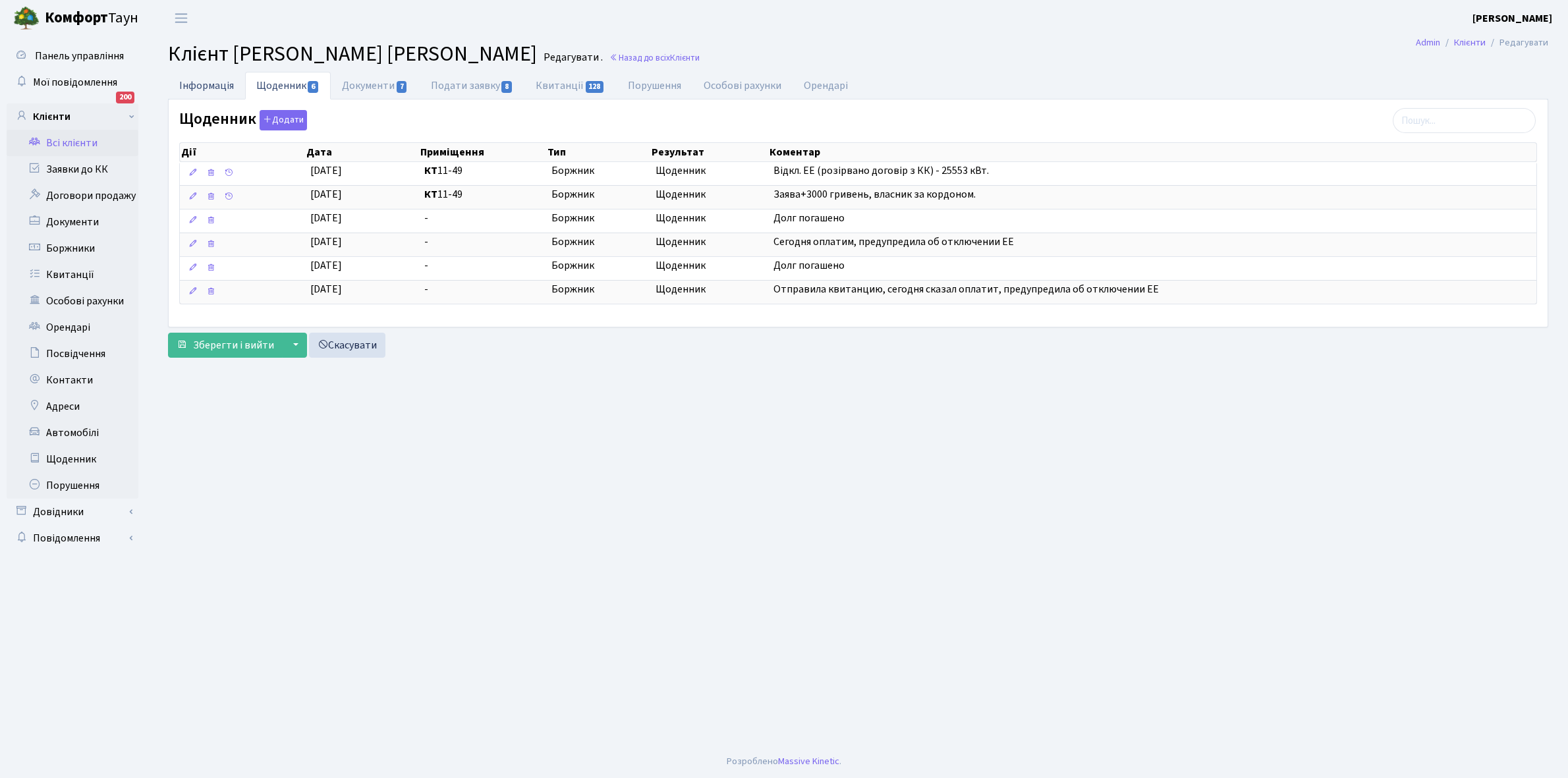
click at [186, 84] on link "Інформація" at bounding box center [206, 86] width 77 height 27
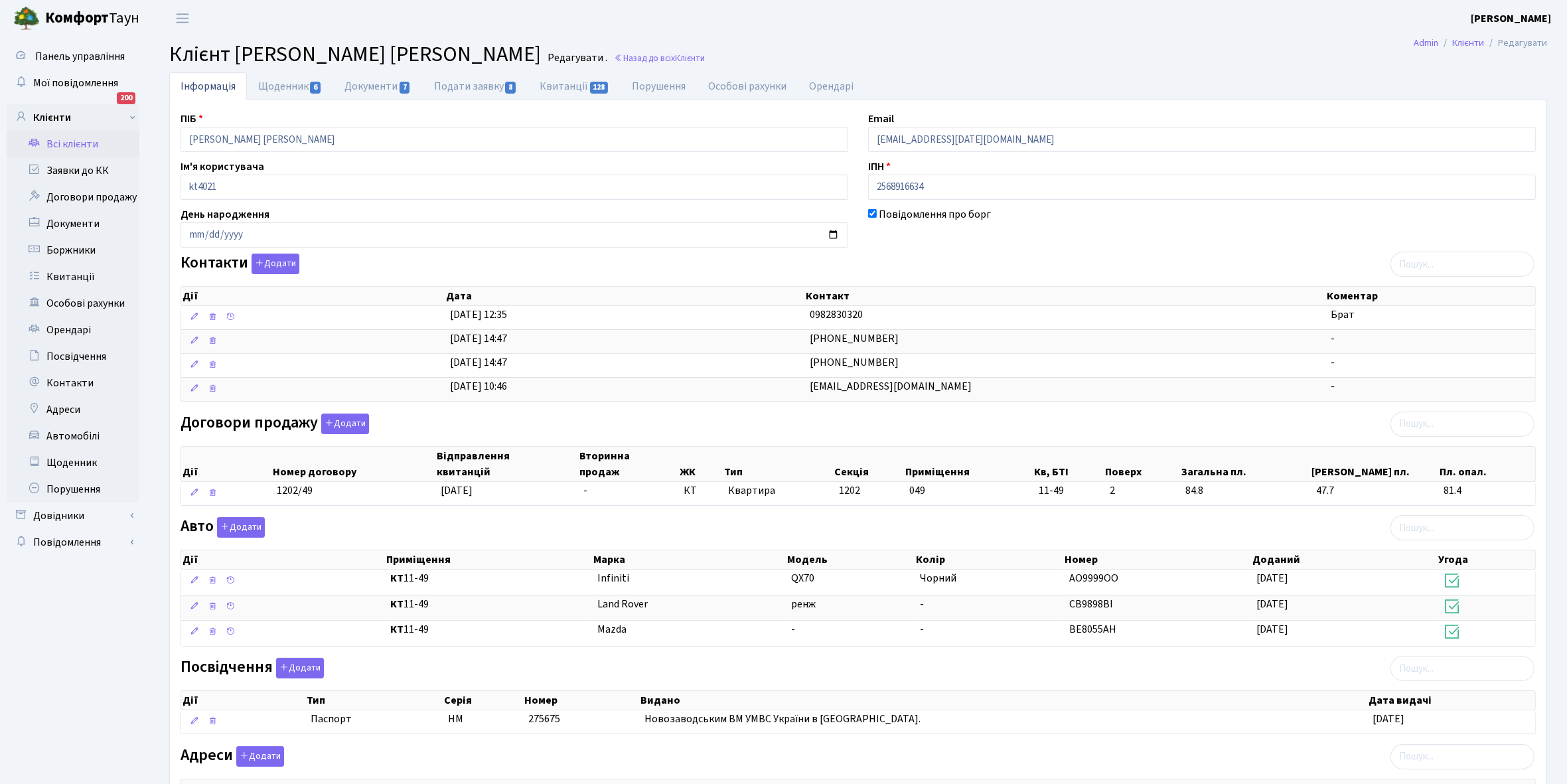
click at [83, 146] on link "Всі клієнти" at bounding box center [73, 144] width 133 height 27
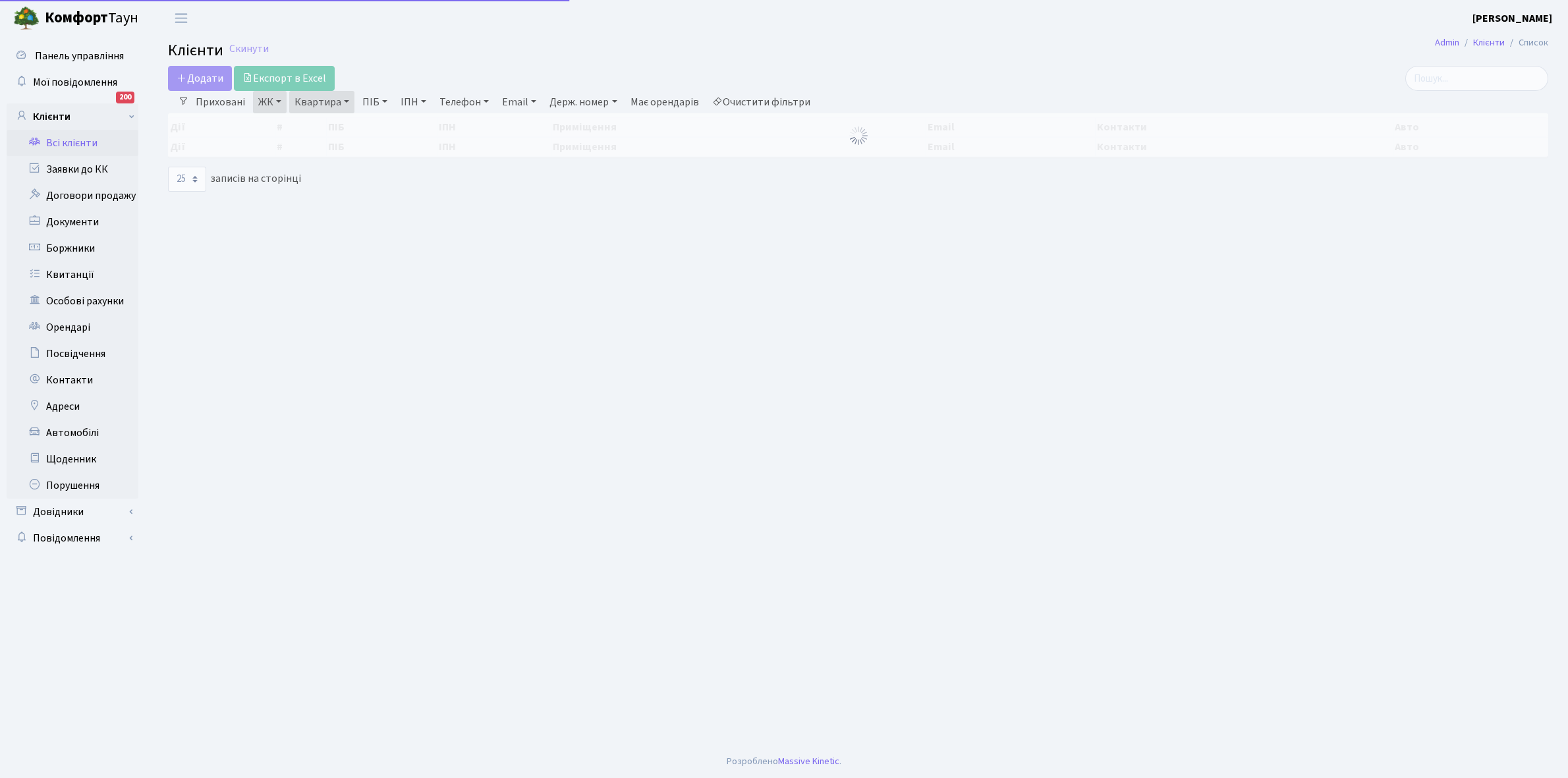
select select "25"
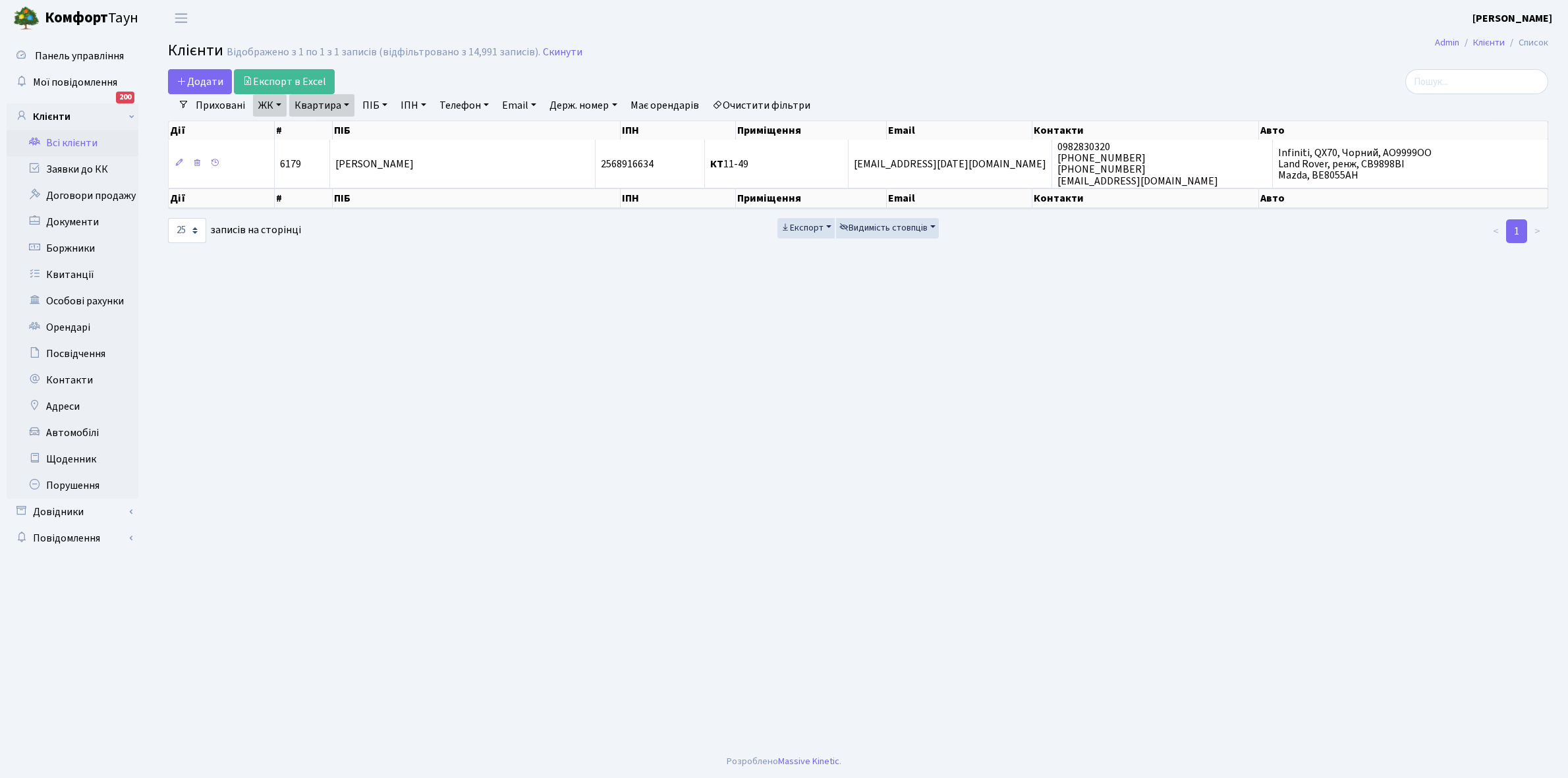
click at [346, 104] on link "Квартира" at bounding box center [321, 105] width 65 height 22
click at [348, 125] on input "11-49" at bounding box center [328, 130] width 77 height 25
type input "11-72"
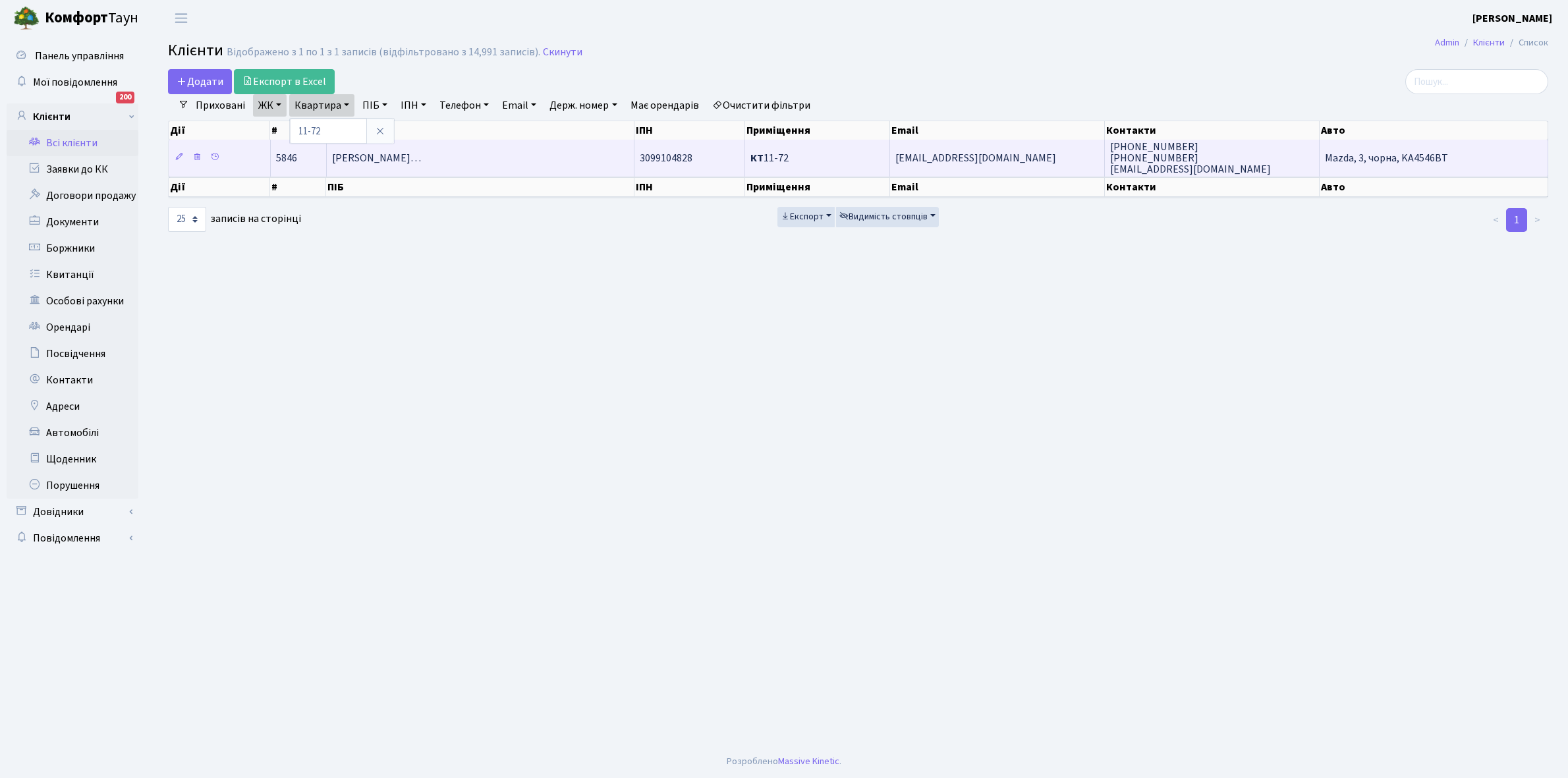
click at [469, 149] on td "[PERSON_NAME]…" at bounding box center [481, 158] width 308 height 36
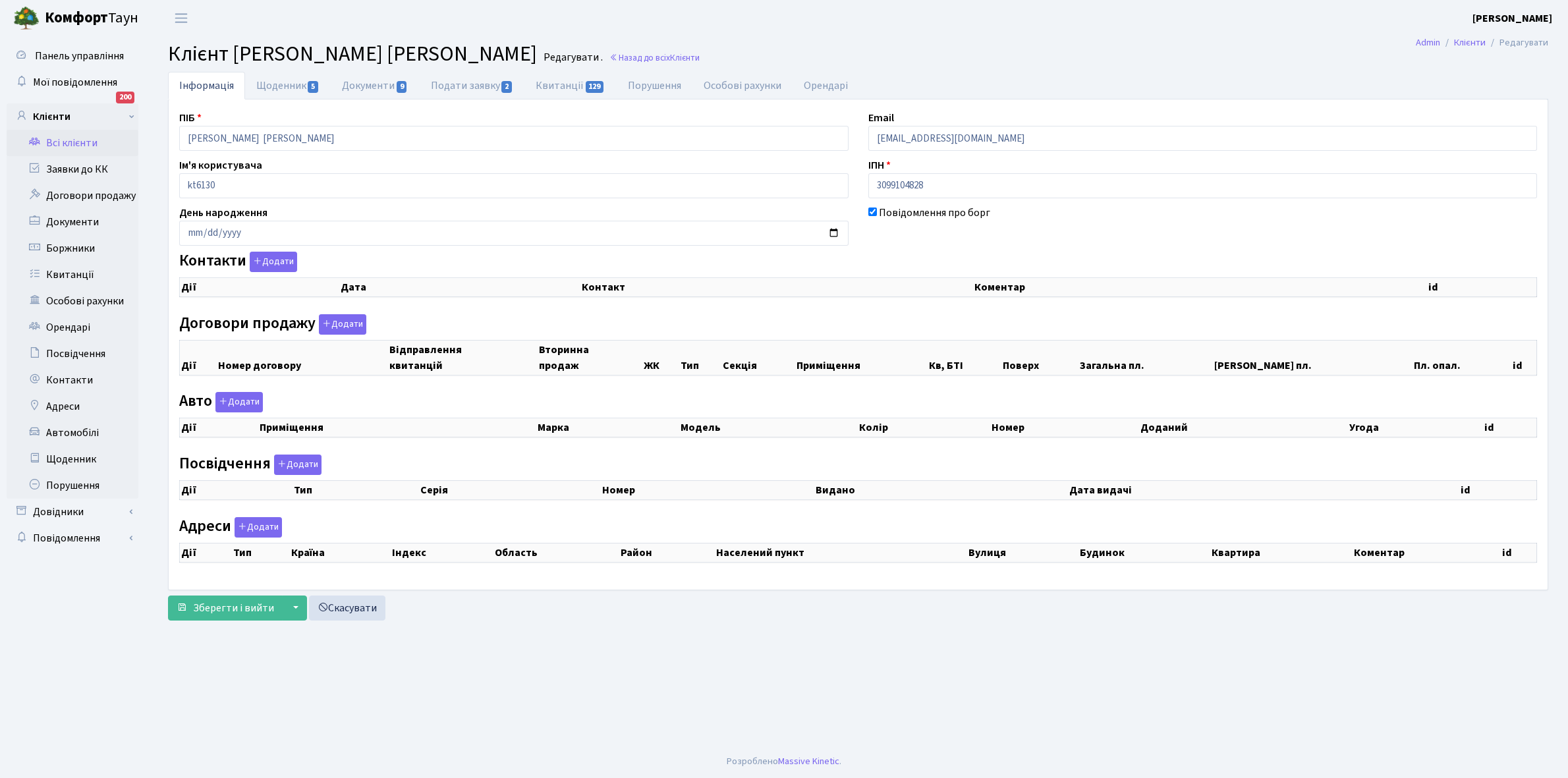
select select "25"
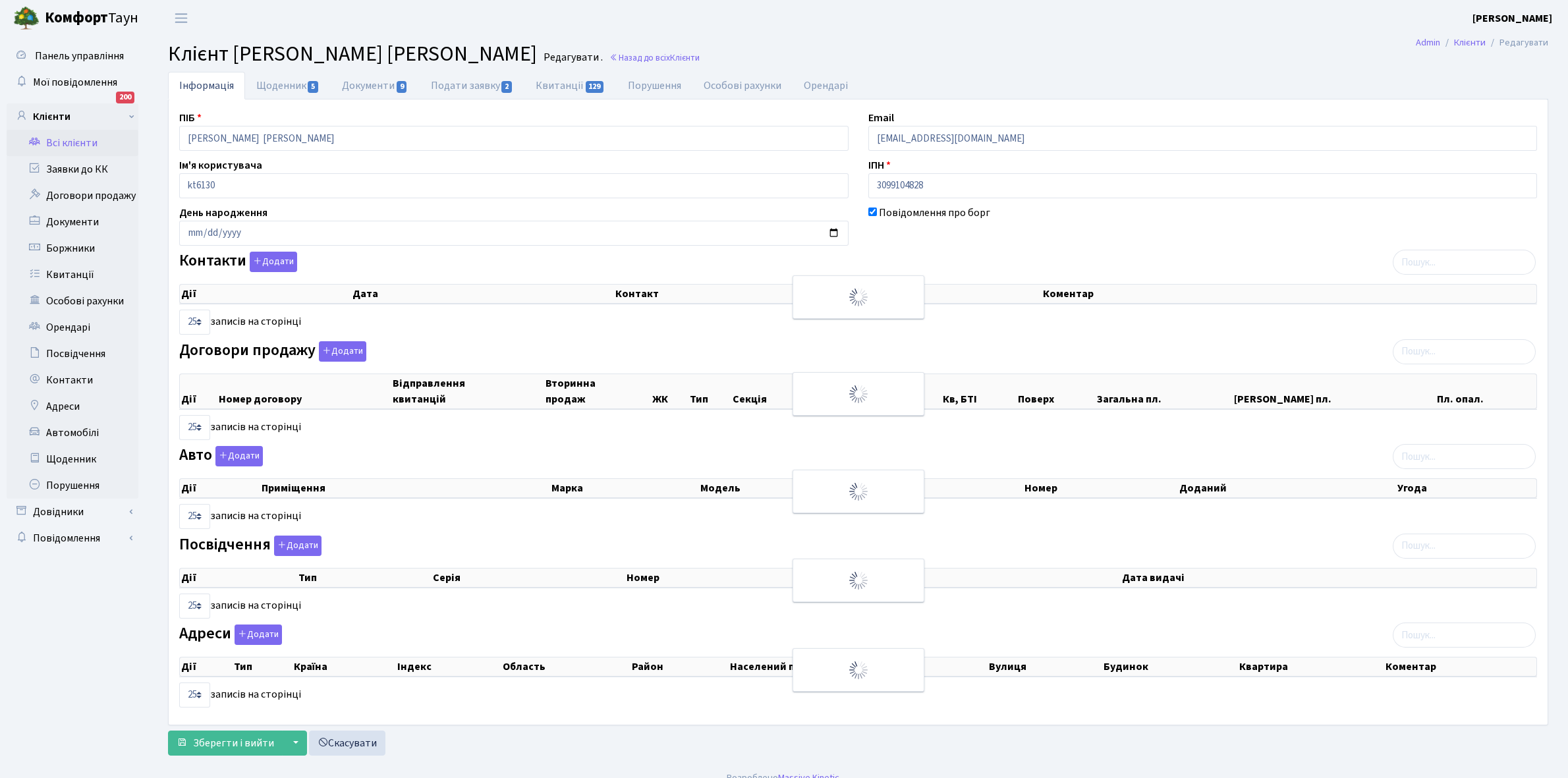
checkbox input "true"
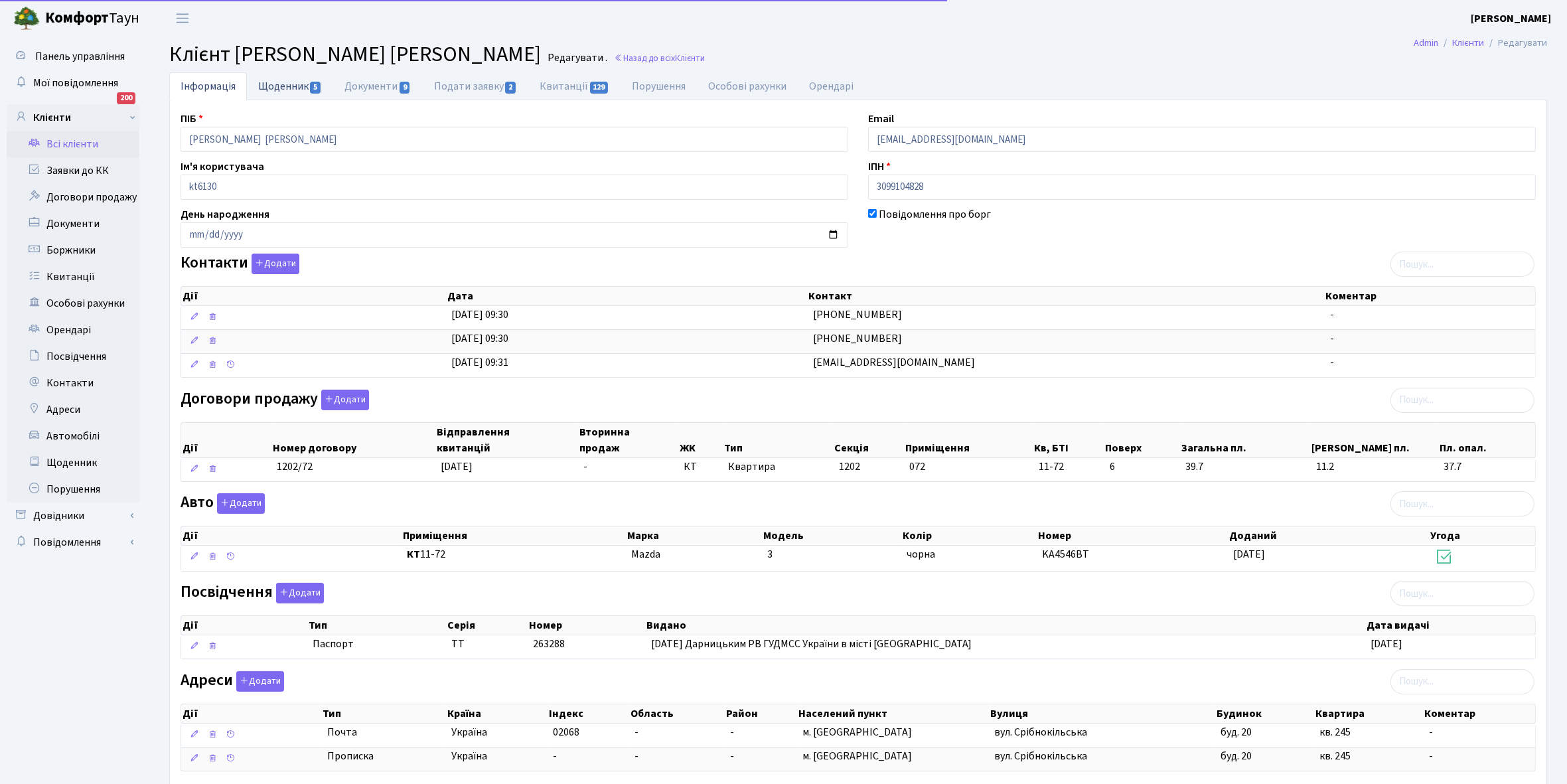
click at [273, 85] on link "Щоденник 5" at bounding box center [290, 86] width 86 height 27
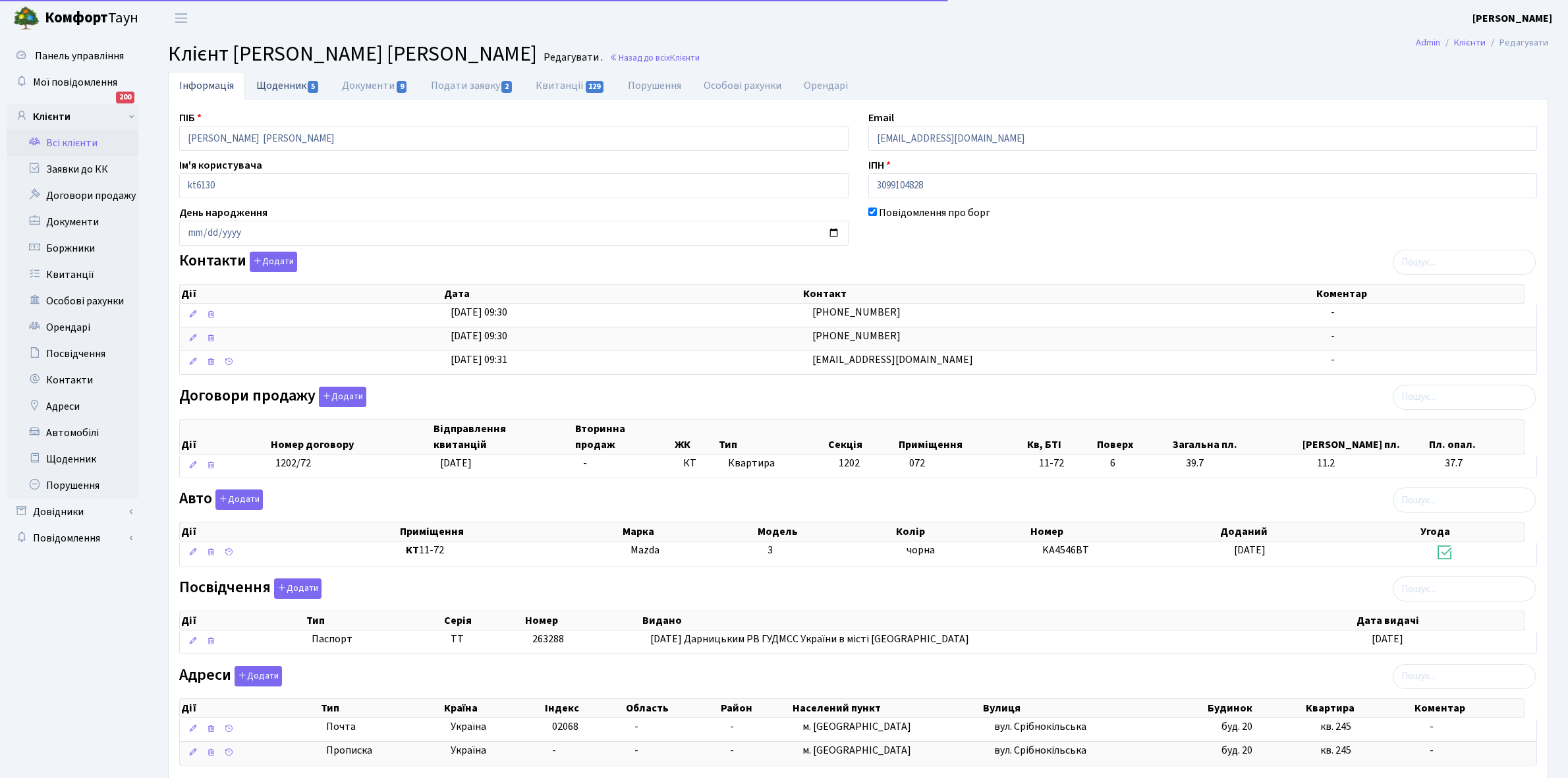
select select "25"
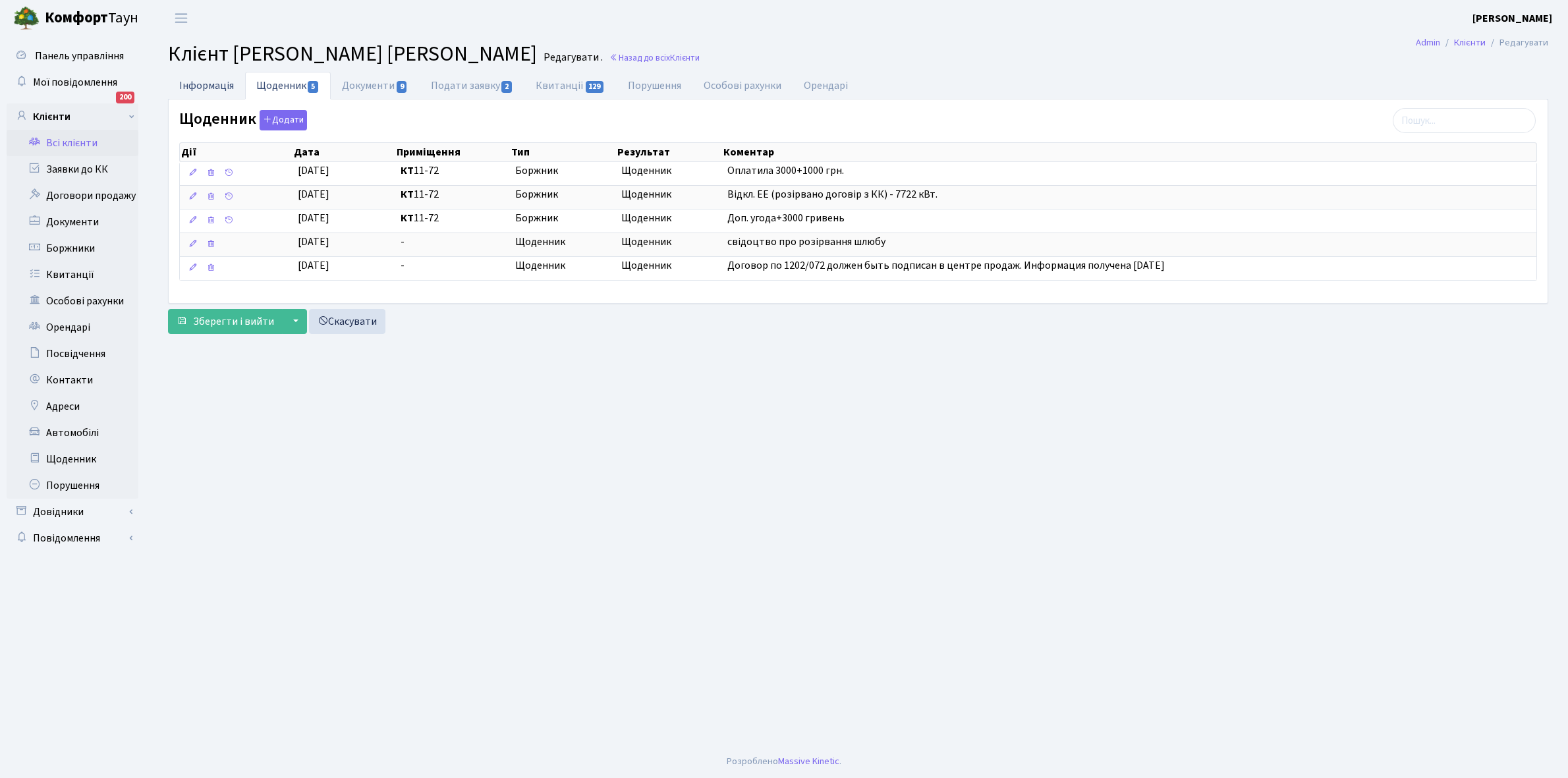
click at [204, 81] on link "Інформація" at bounding box center [206, 86] width 77 height 27
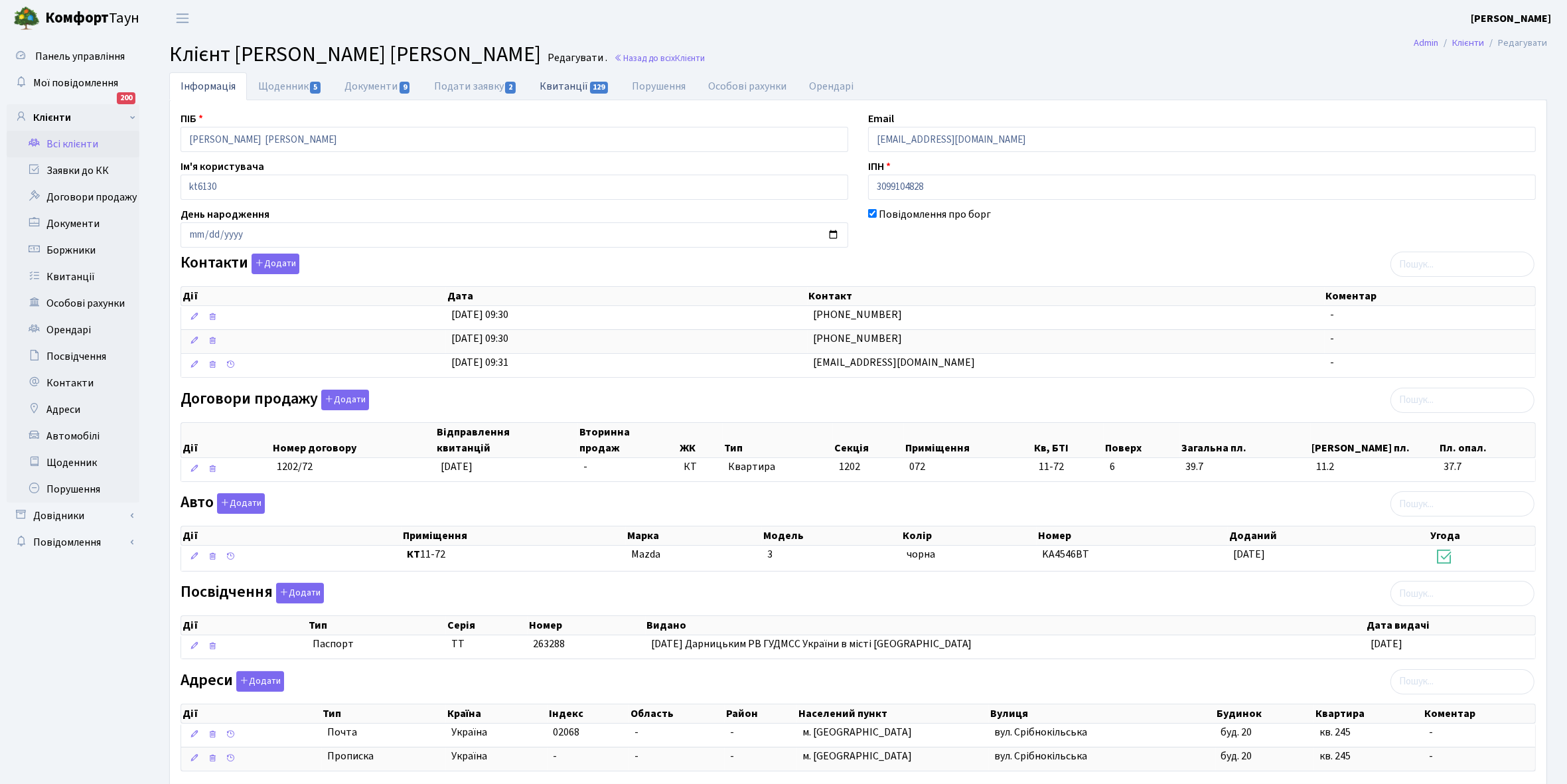
click at [564, 83] on link "Квитанції 129" at bounding box center [574, 86] width 92 height 27
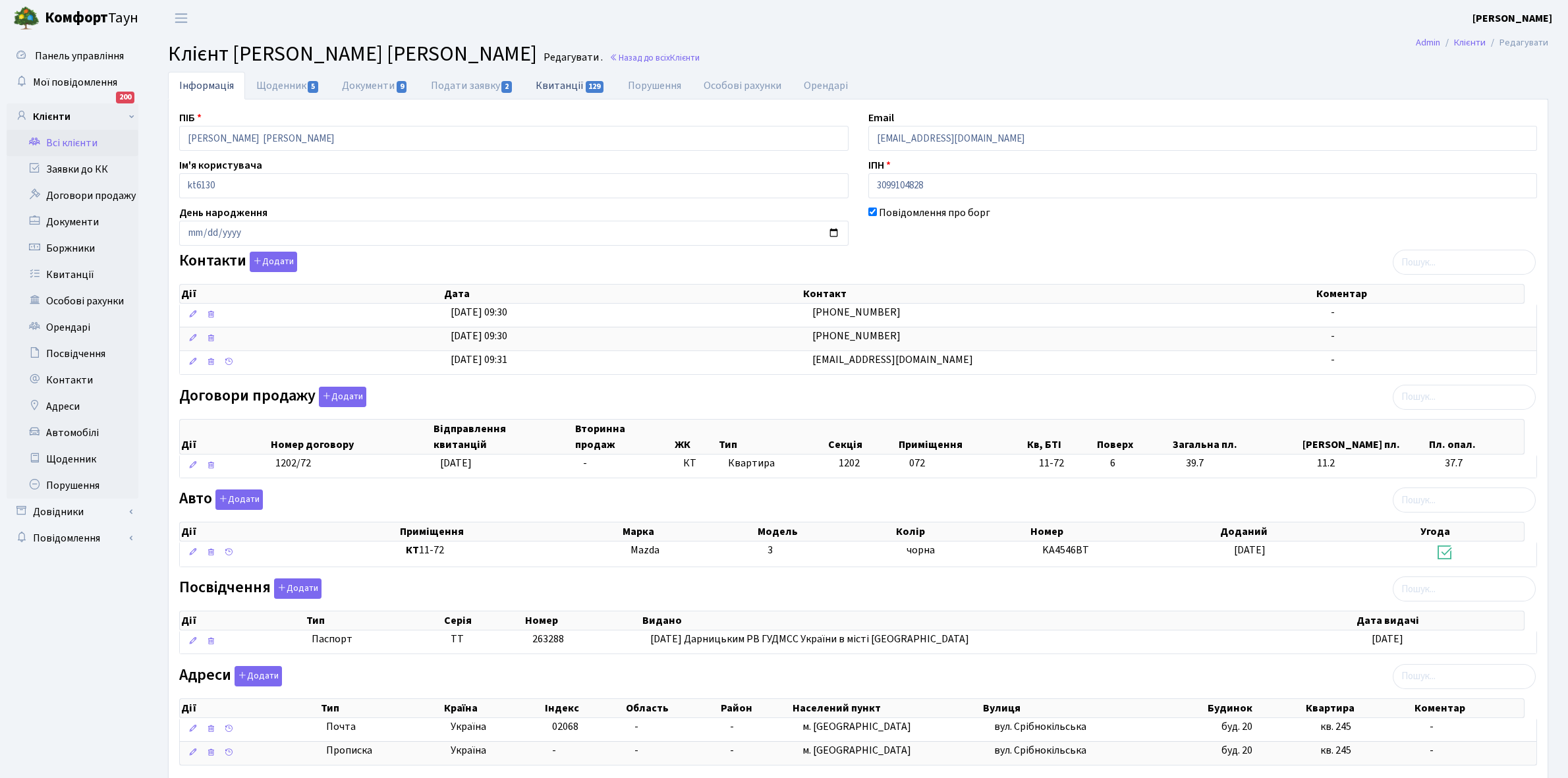
select select "25"
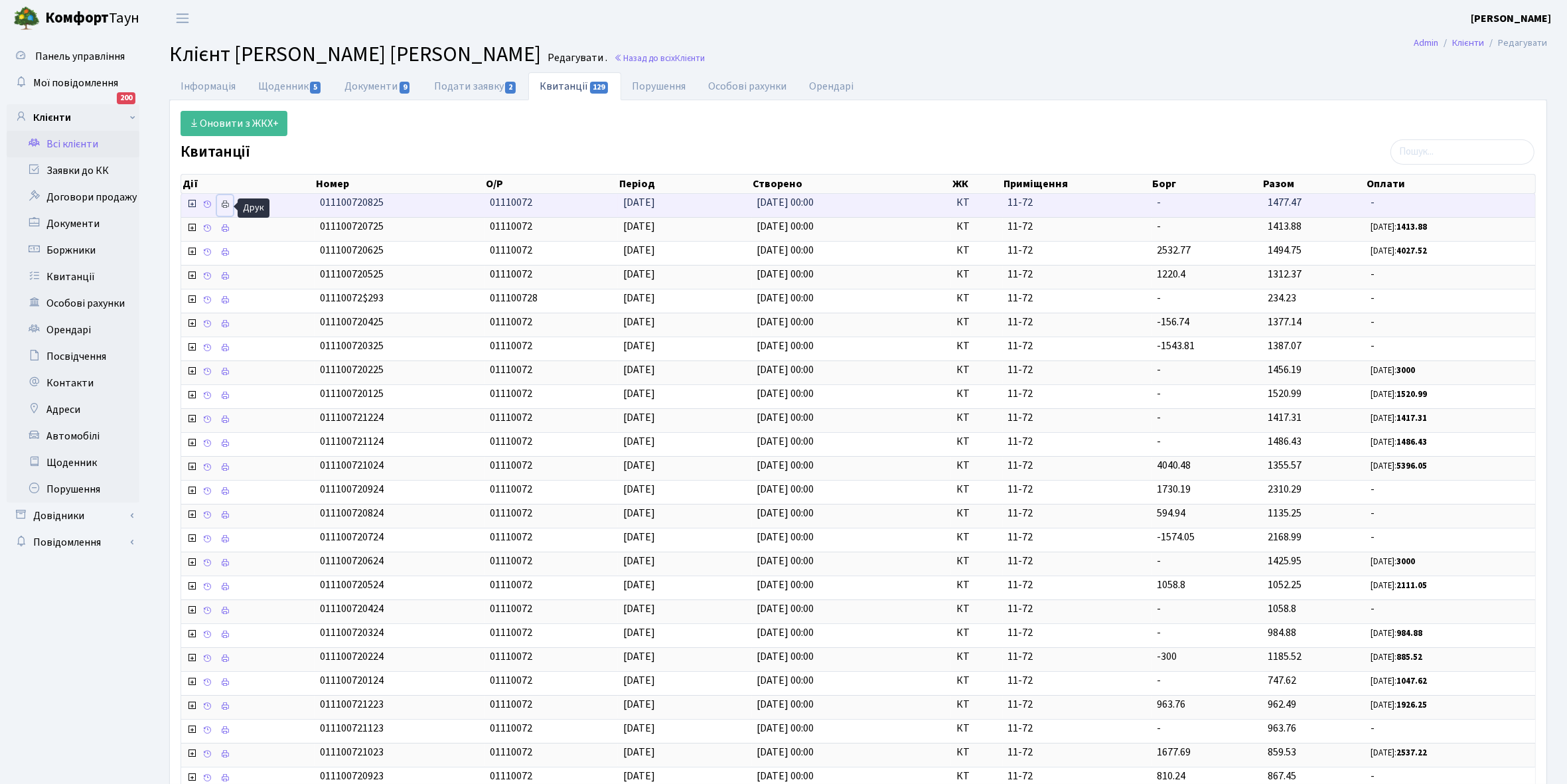
click at [226, 200] on icon at bounding box center [225, 204] width 9 height 9
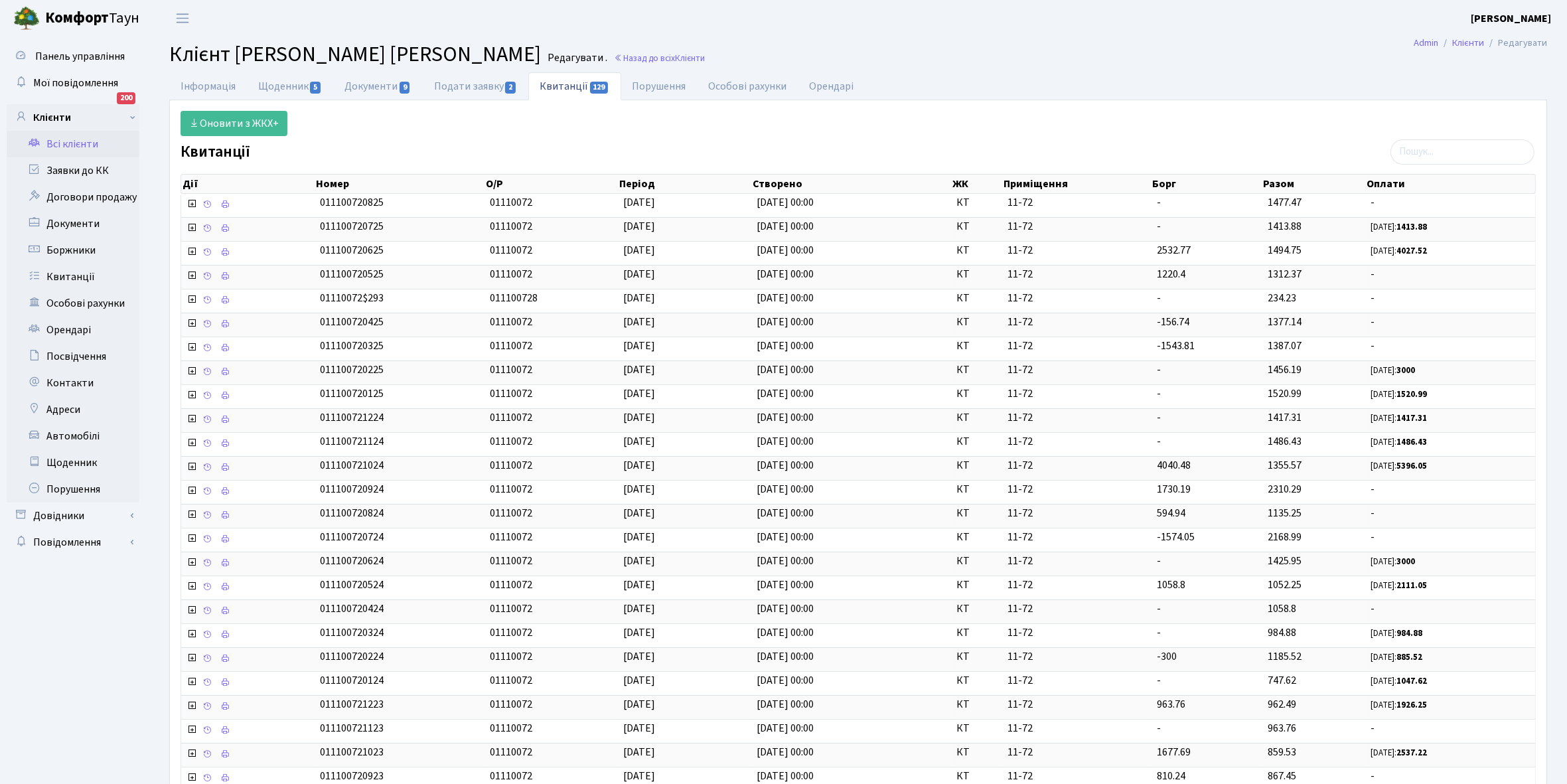
click at [77, 143] on link "Всі клієнти" at bounding box center [73, 144] width 133 height 27
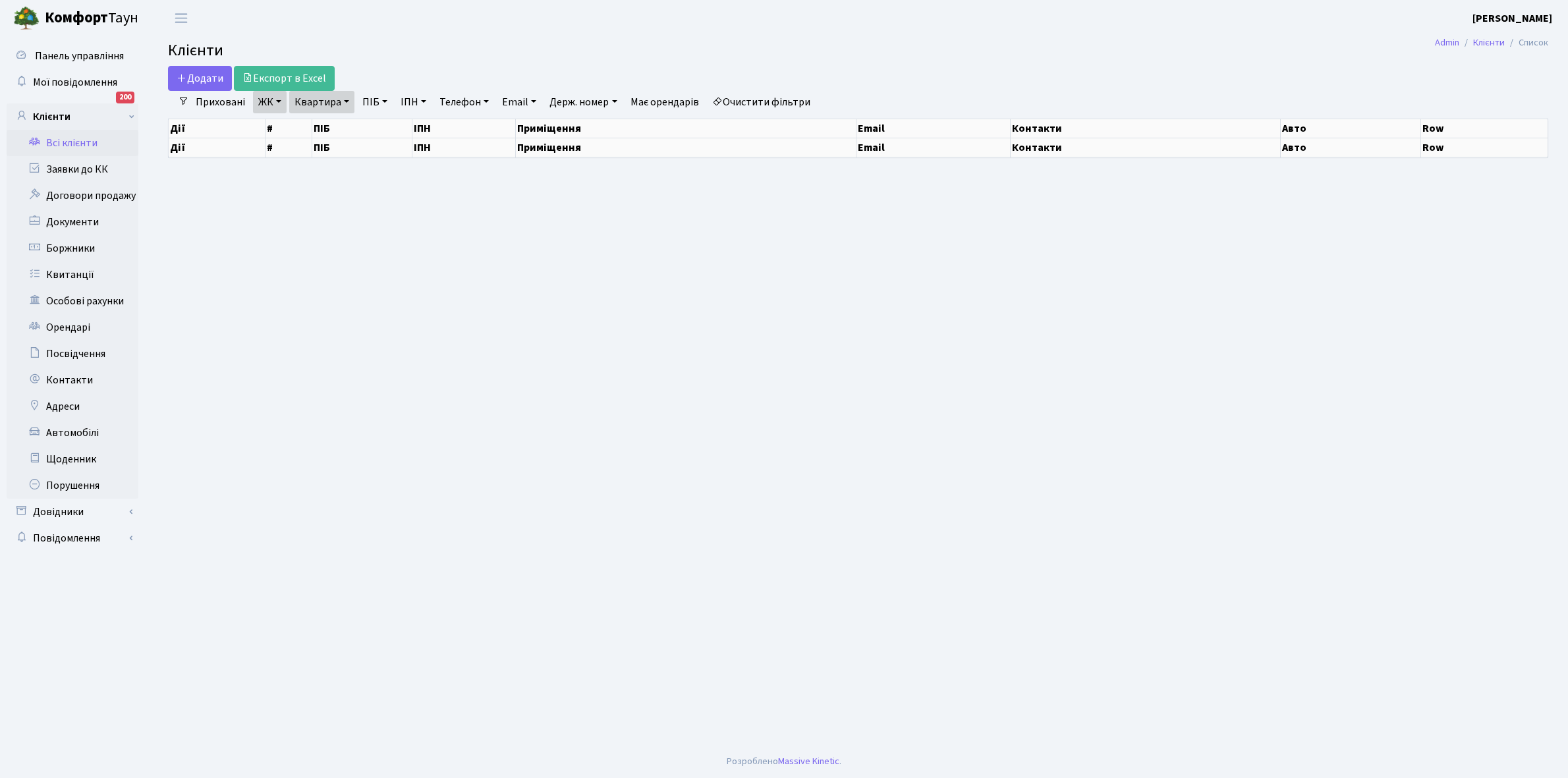
select select "25"
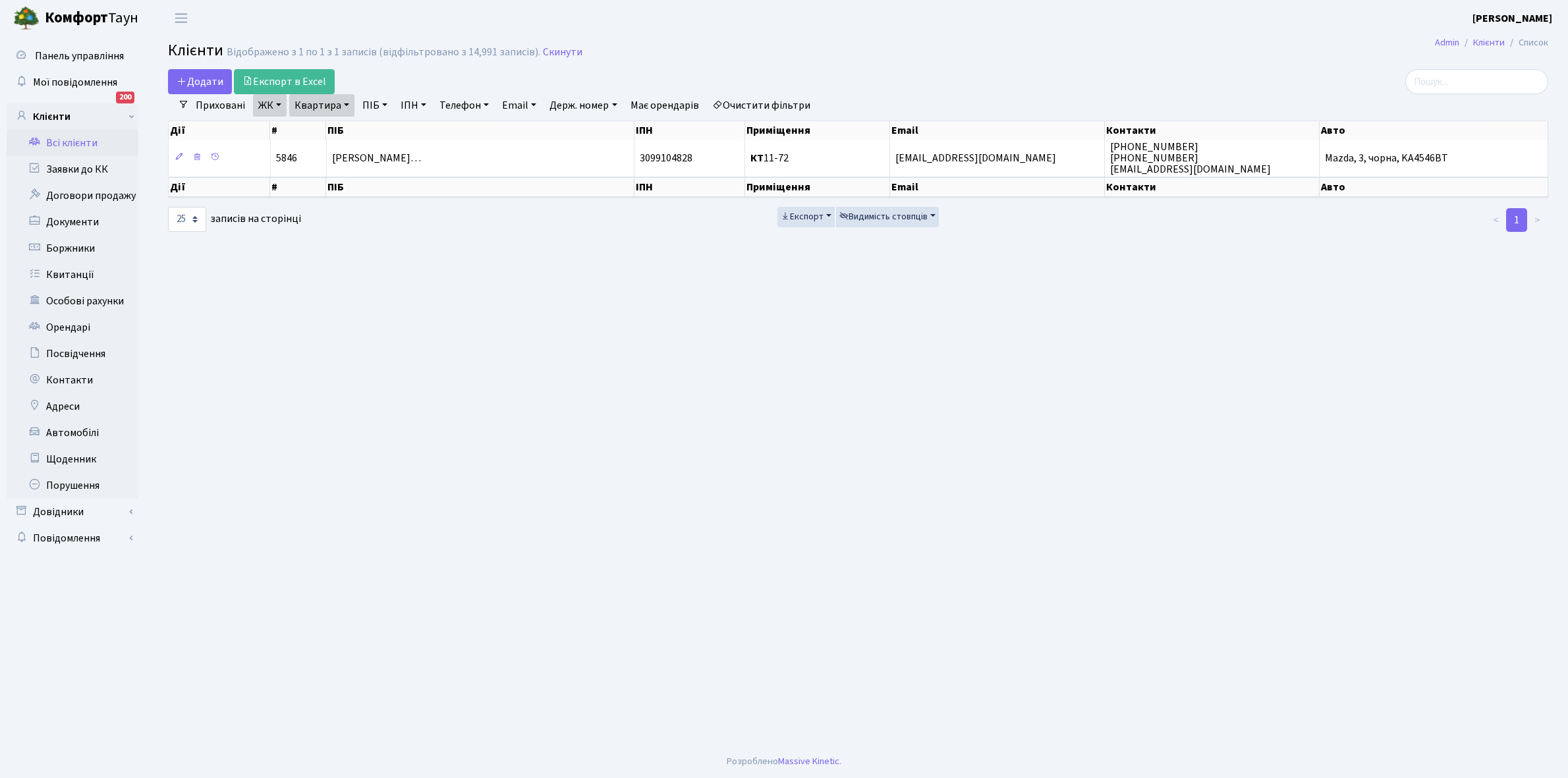
click at [346, 104] on link "Квартира" at bounding box center [321, 105] width 65 height 22
click at [345, 130] on input "11-72" at bounding box center [328, 130] width 77 height 25
type input "11-82"
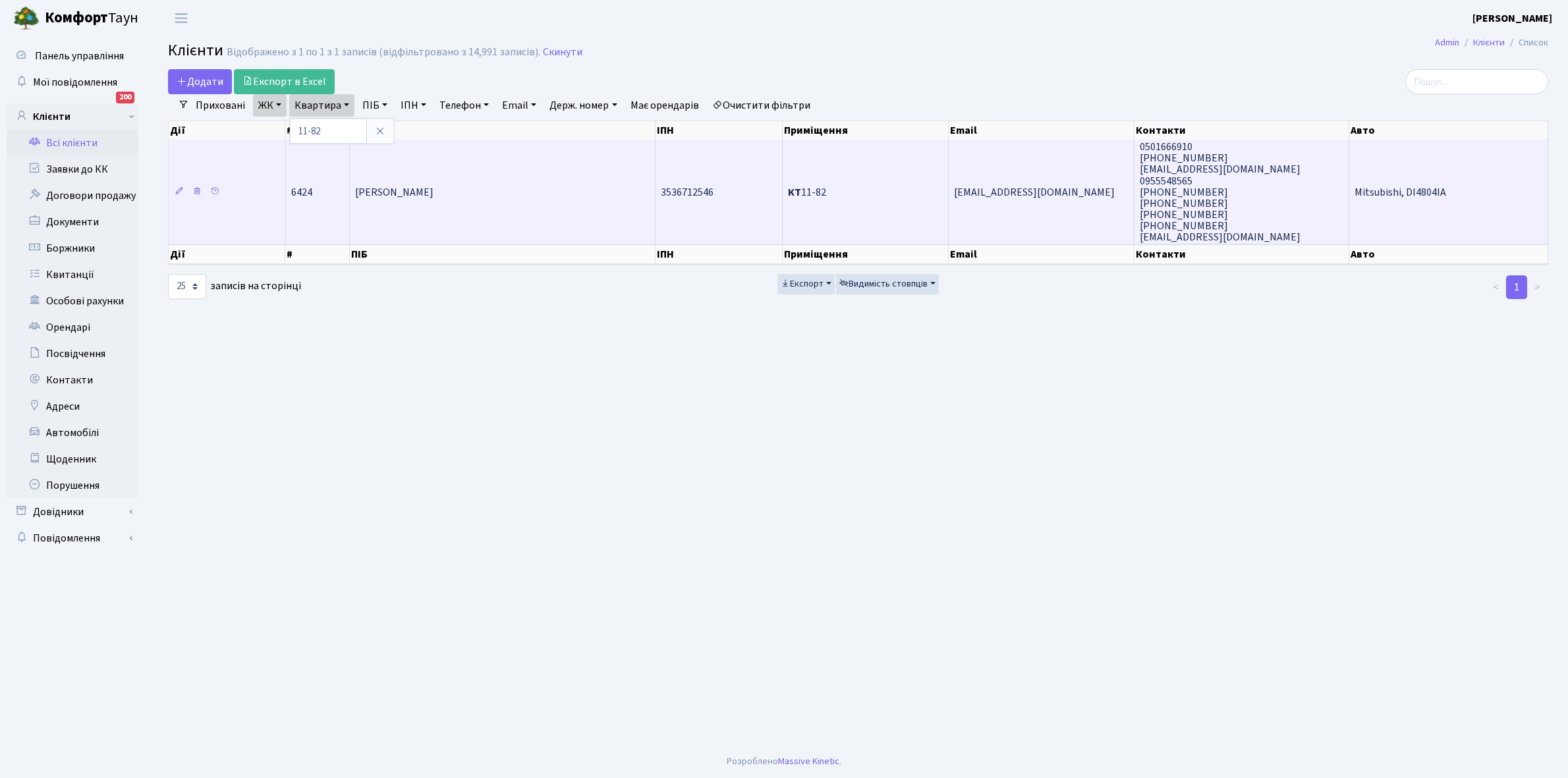
click at [521, 206] on td "Дідковська [PERSON_NAME]" at bounding box center [502, 192] width 305 height 104
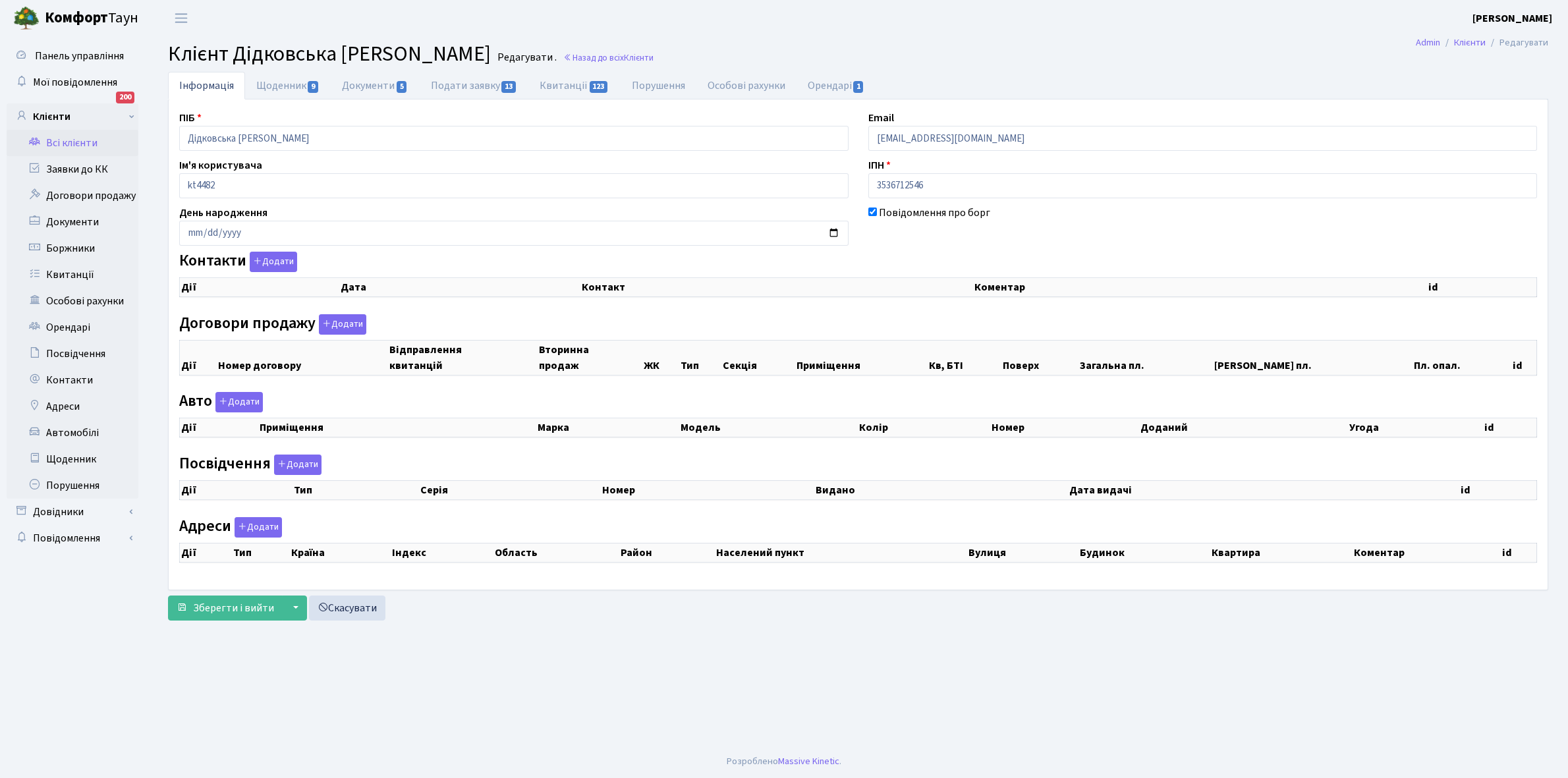
checkbox input "true"
select select "25"
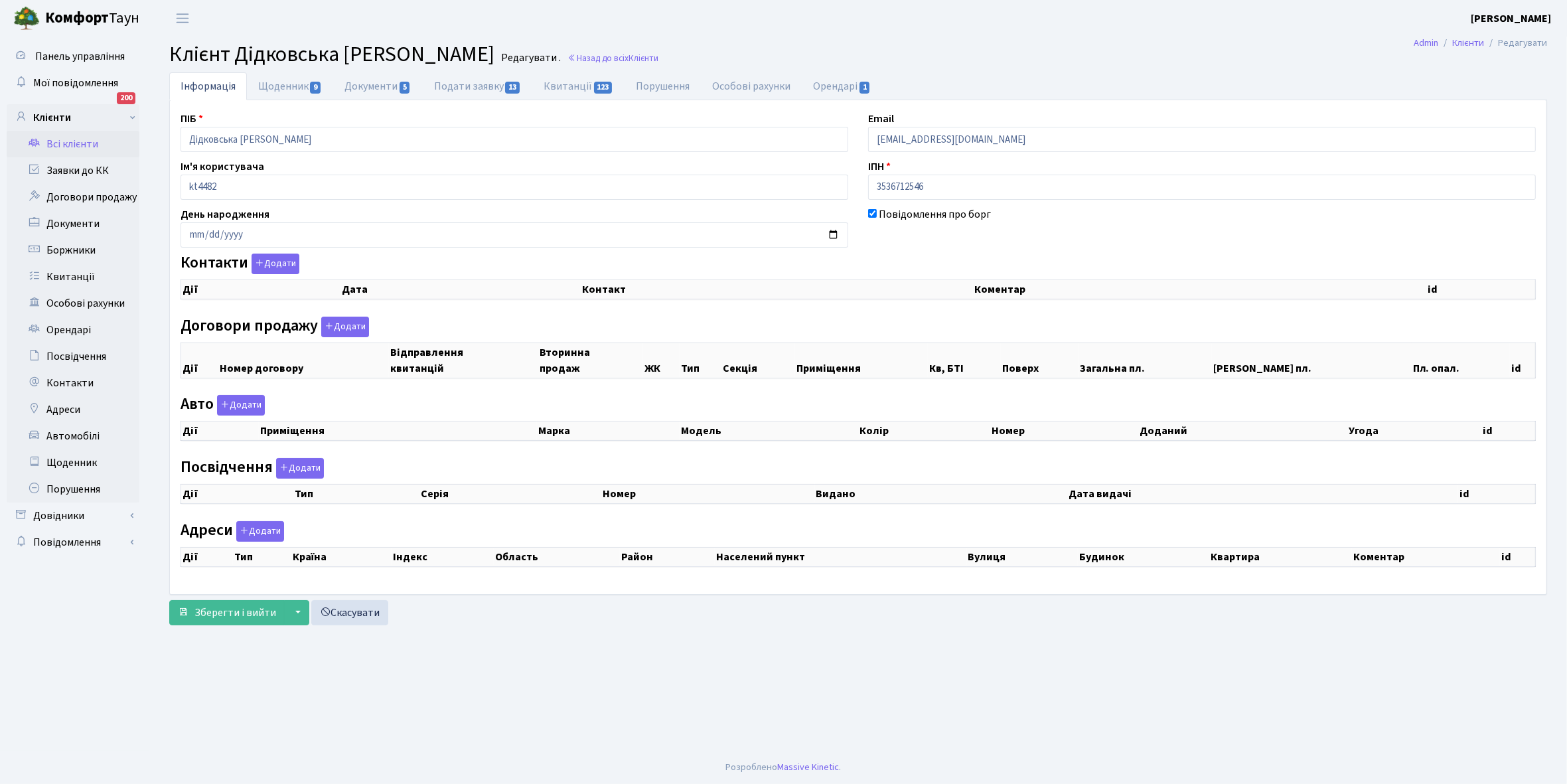
select select "25"
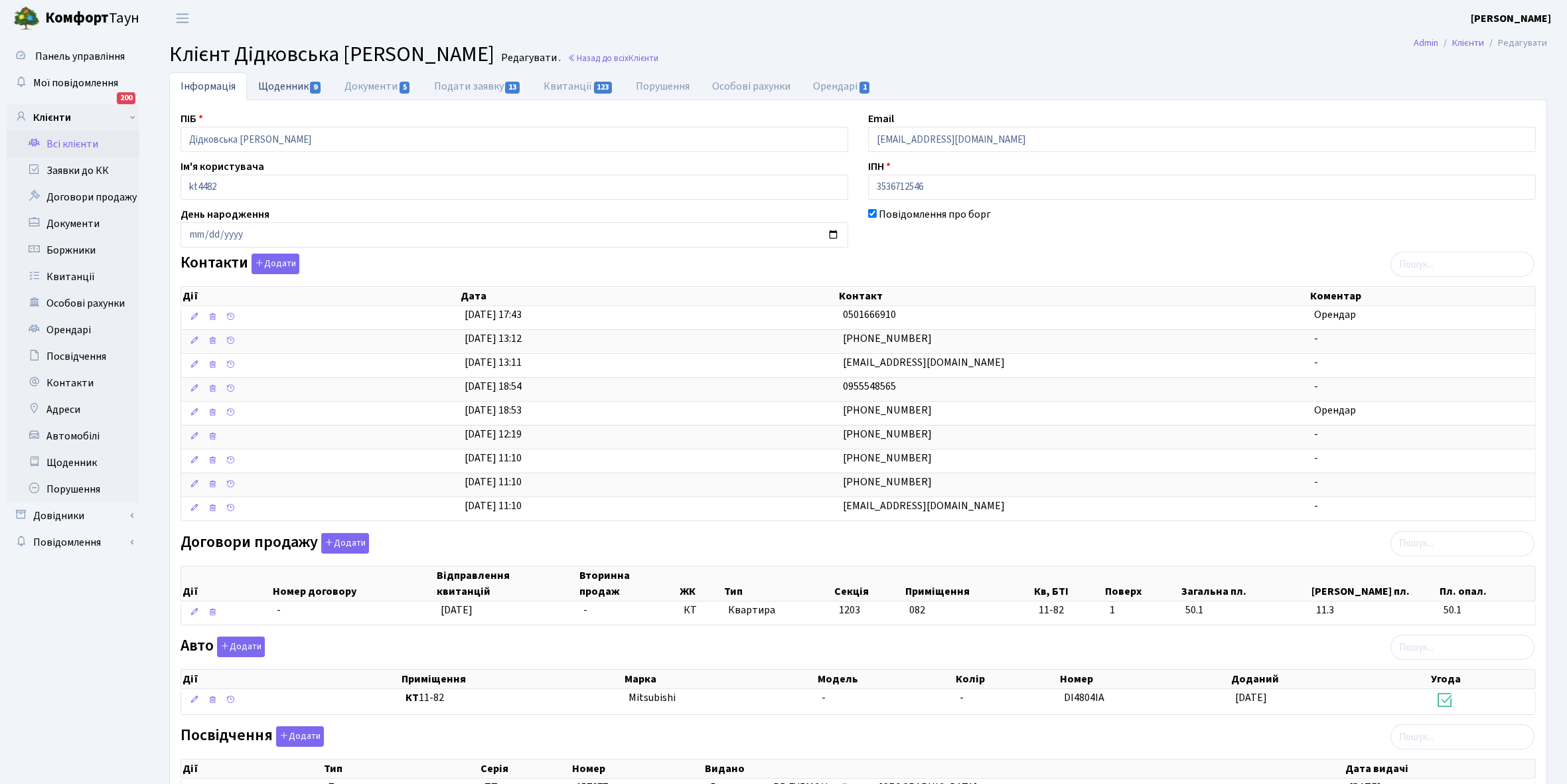
click at [274, 84] on link "Щоденник 9" at bounding box center [290, 86] width 86 height 27
select select "25"
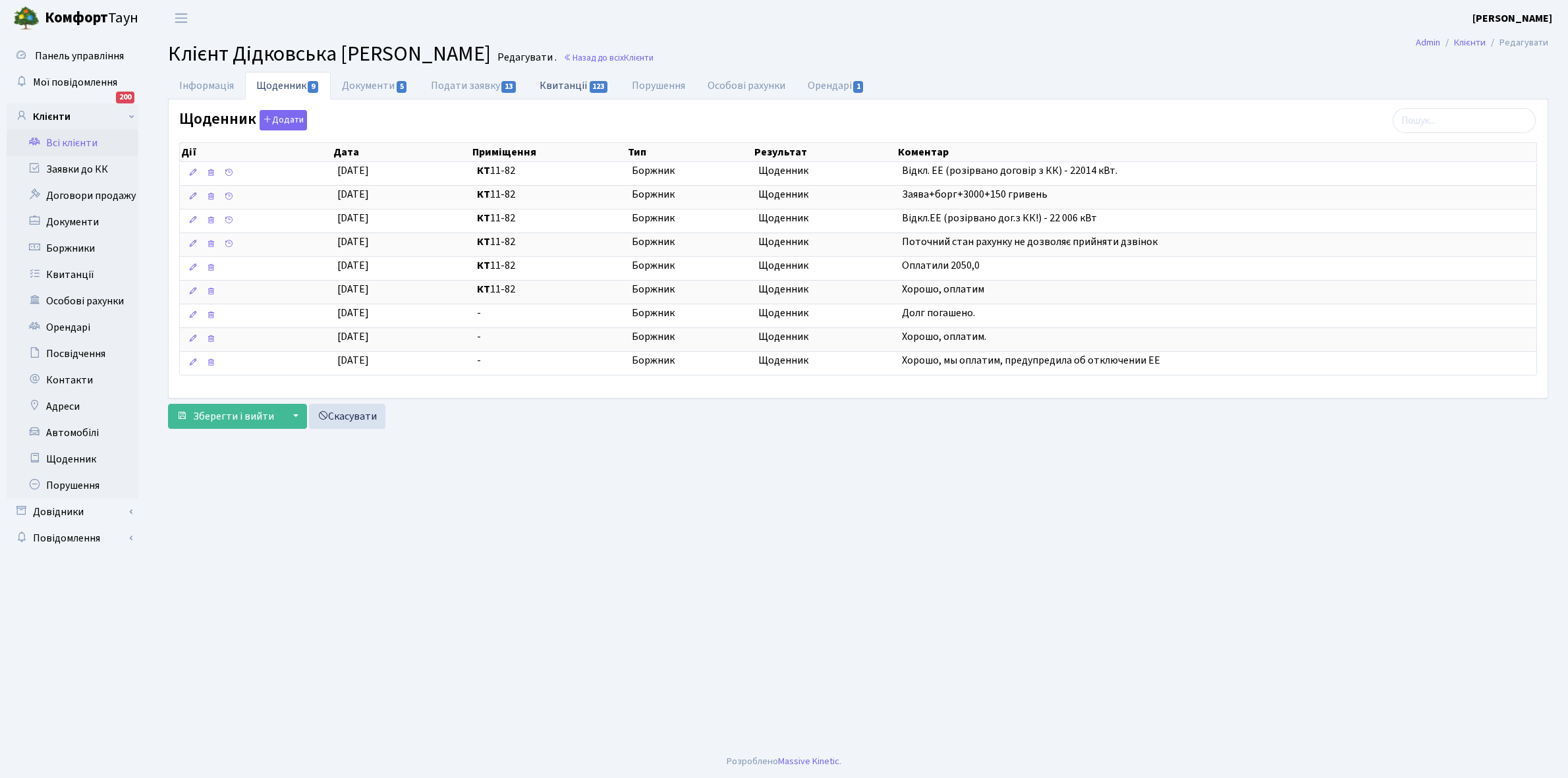
click at [559, 83] on link "Квитанції 123" at bounding box center [574, 86] width 91 height 27
select select "25"
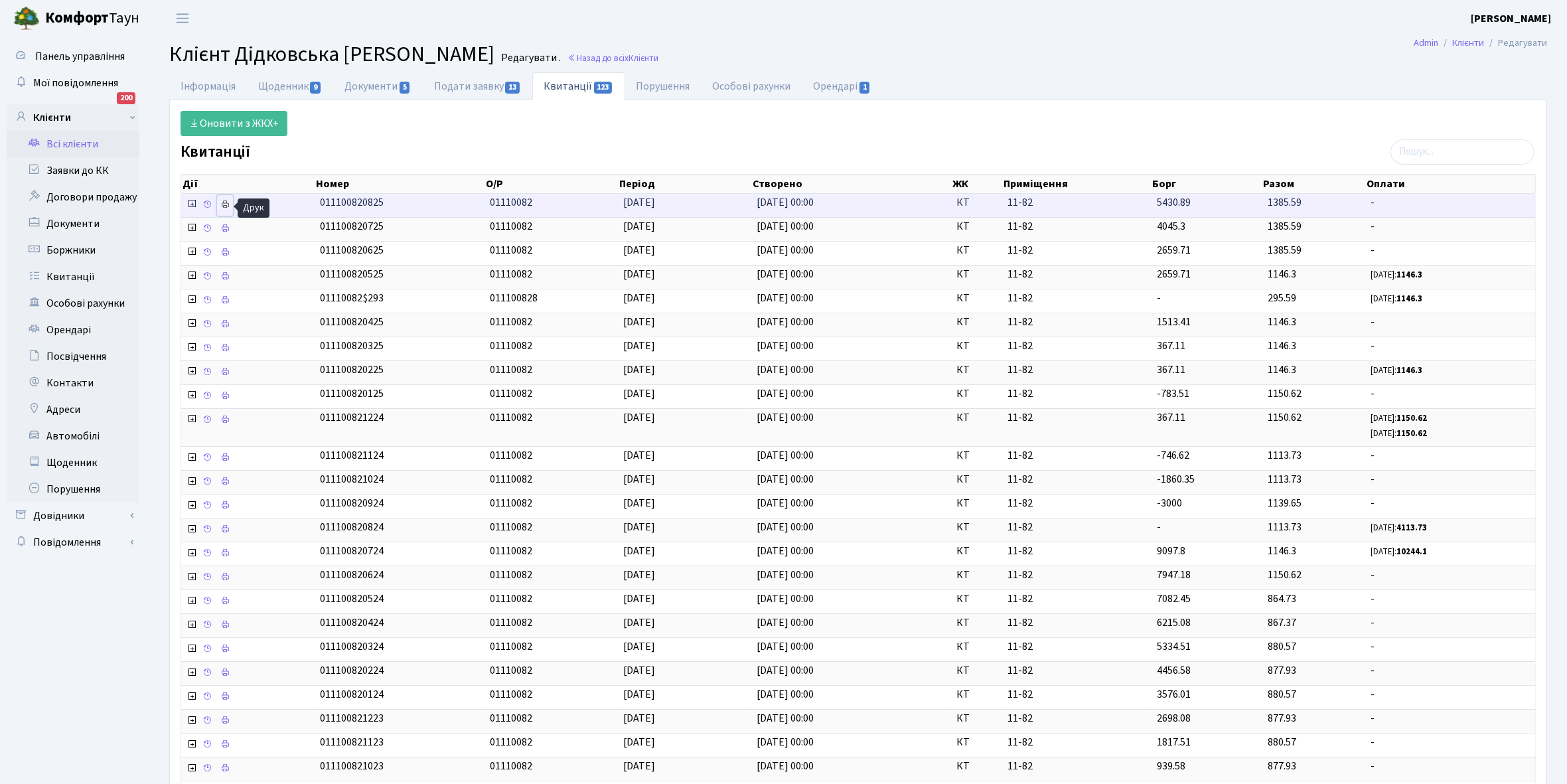
click at [227, 203] on icon at bounding box center [225, 204] width 9 height 9
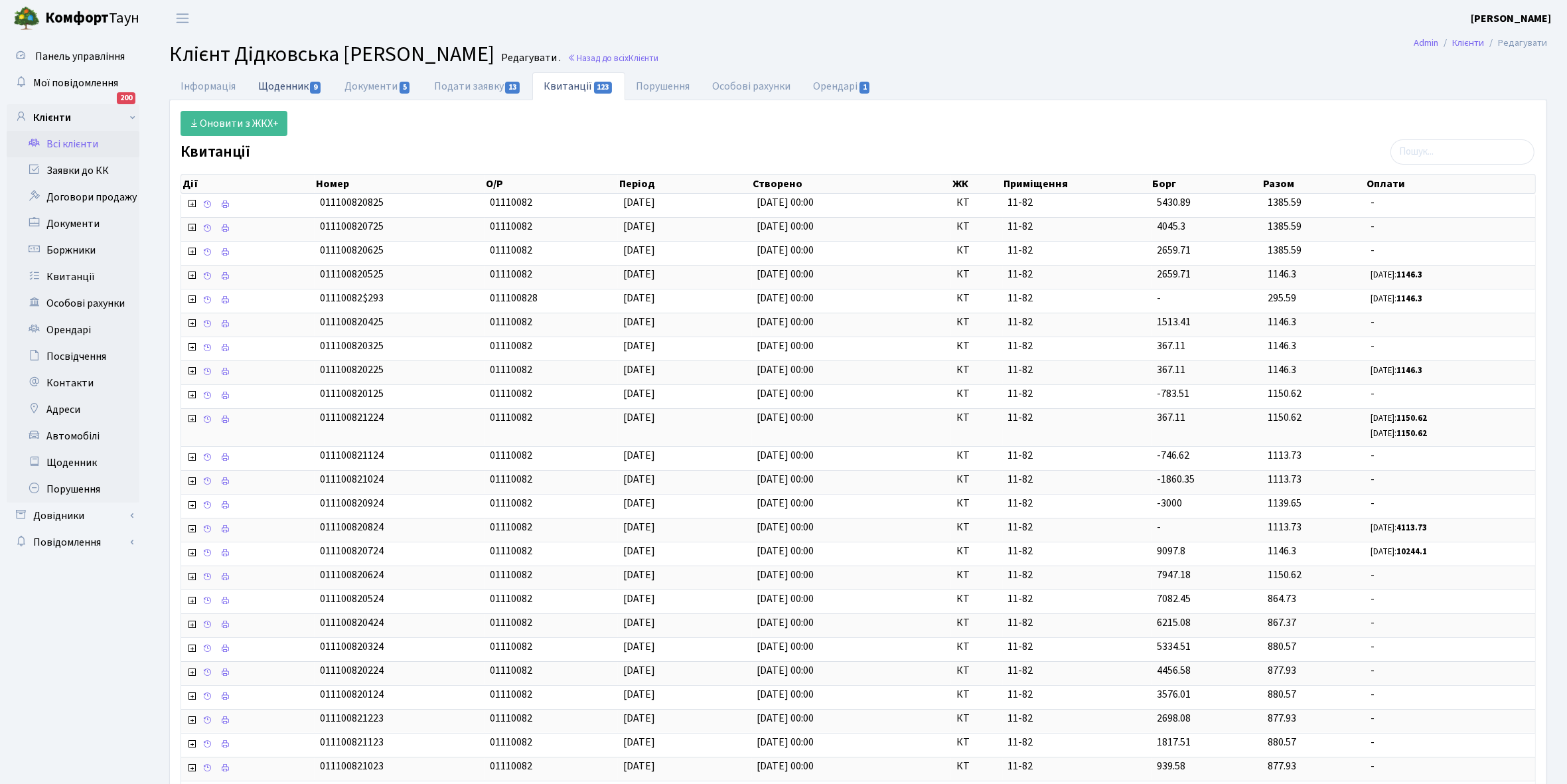
click at [274, 86] on link "Щоденник 9" at bounding box center [290, 86] width 86 height 27
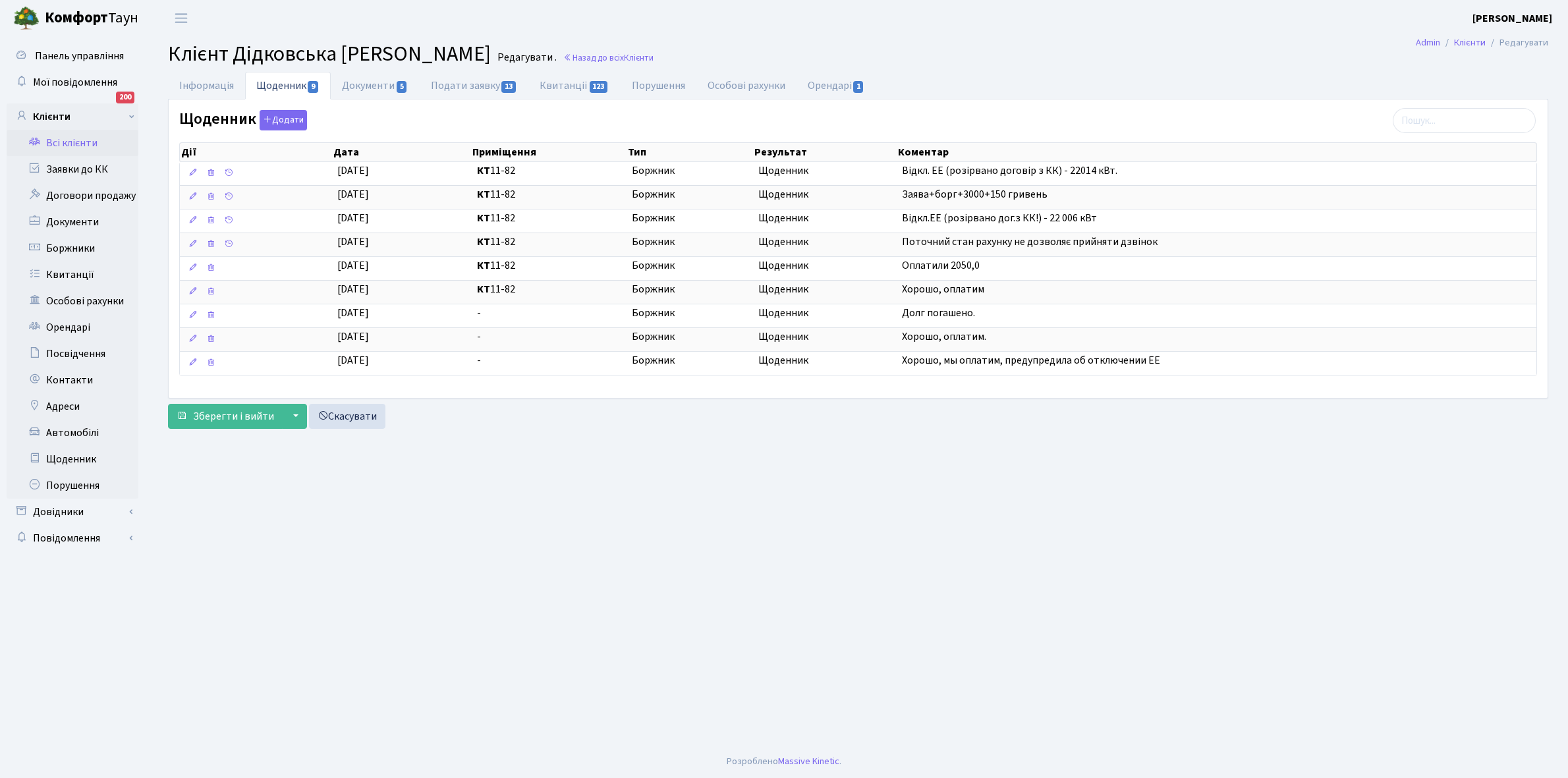
click at [79, 146] on link "Всі клієнти" at bounding box center [72, 143] width 132 height 26
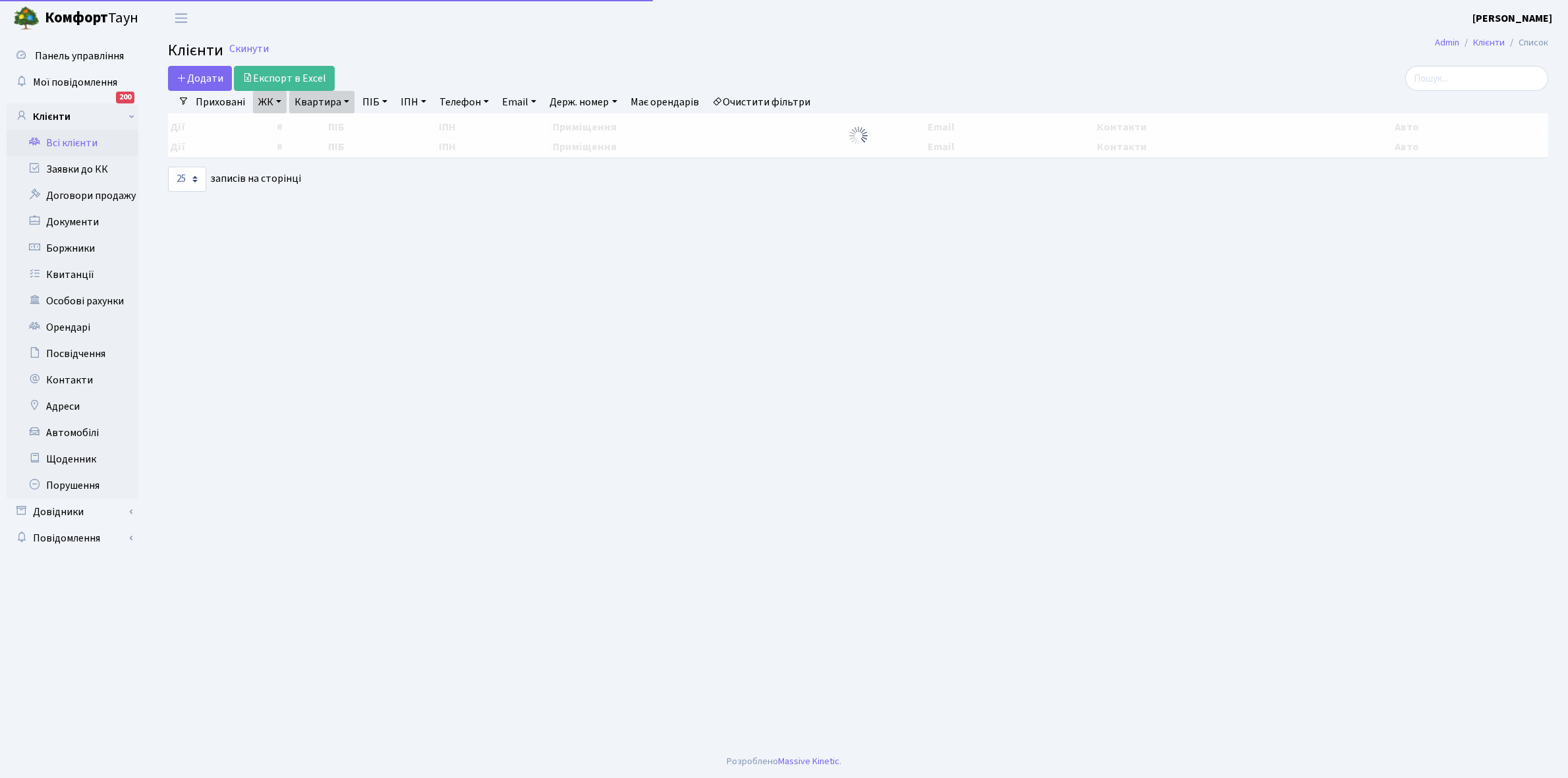
select select "25"
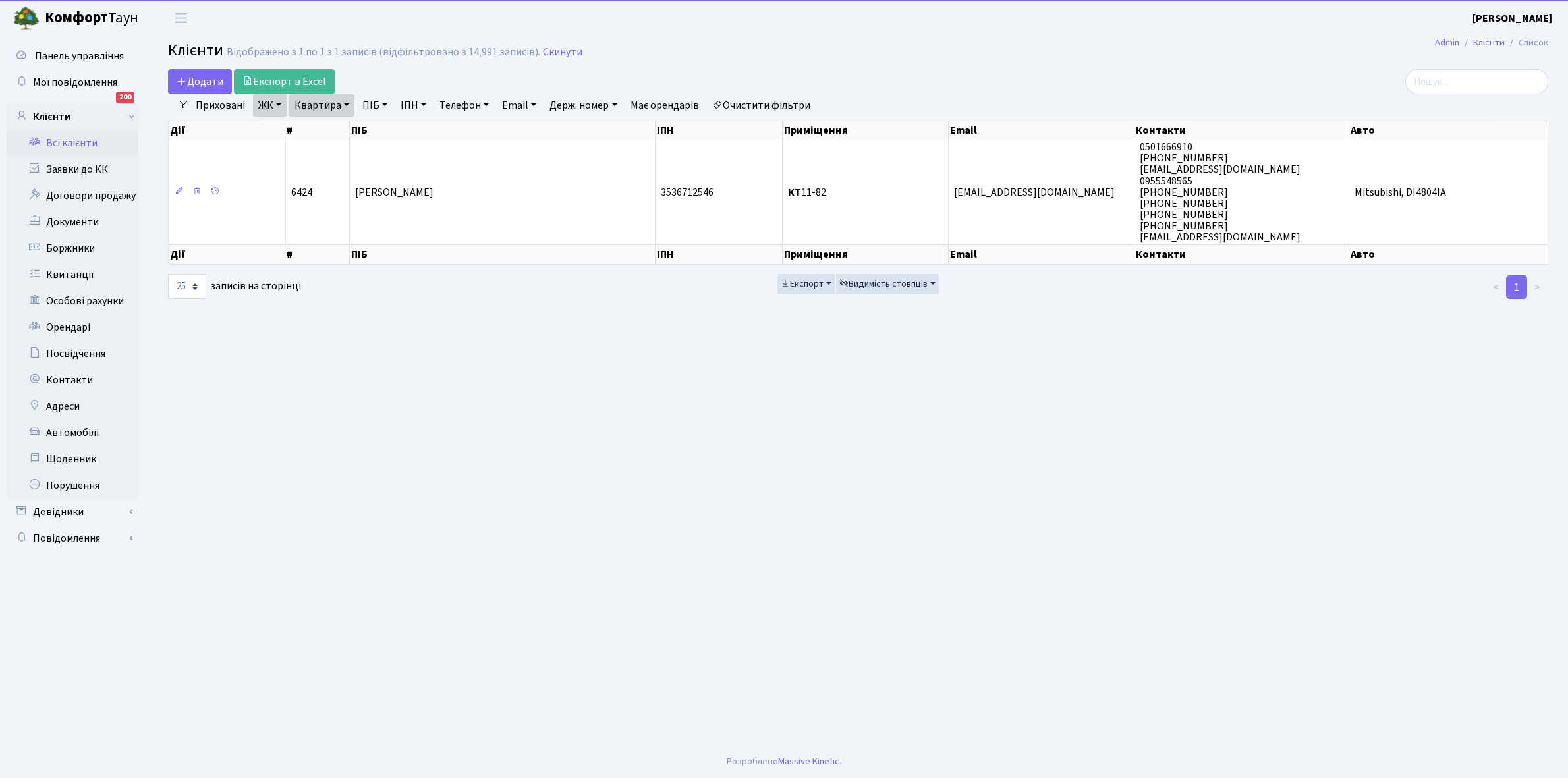
click at [347, 106] on link "Квартира" at bounding box center [321, 105] width 65 height 22
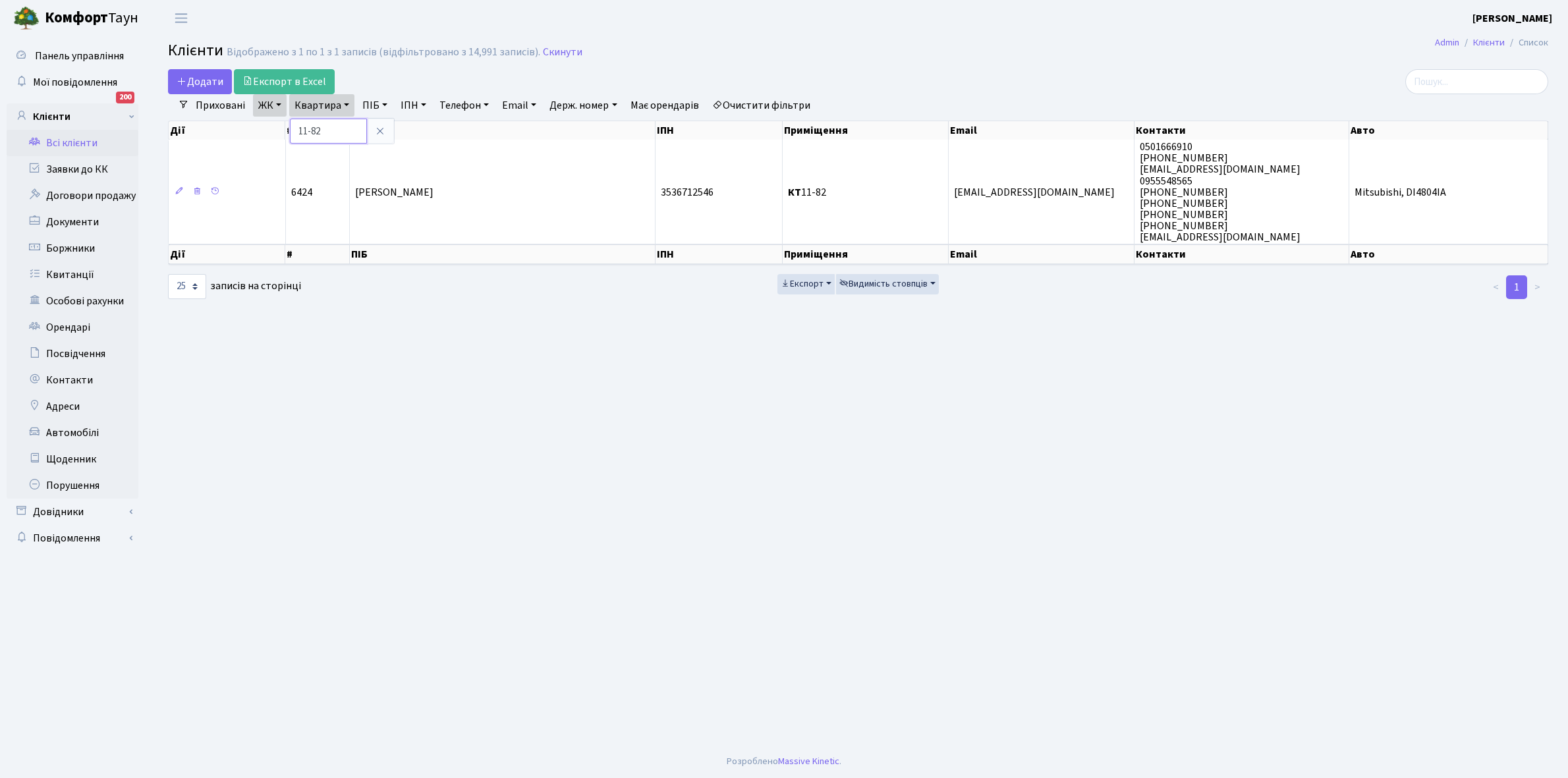
click at [333, 137] on input "11-82" at bounding box center [328, 130] width 77 height 25
type input "11-110"
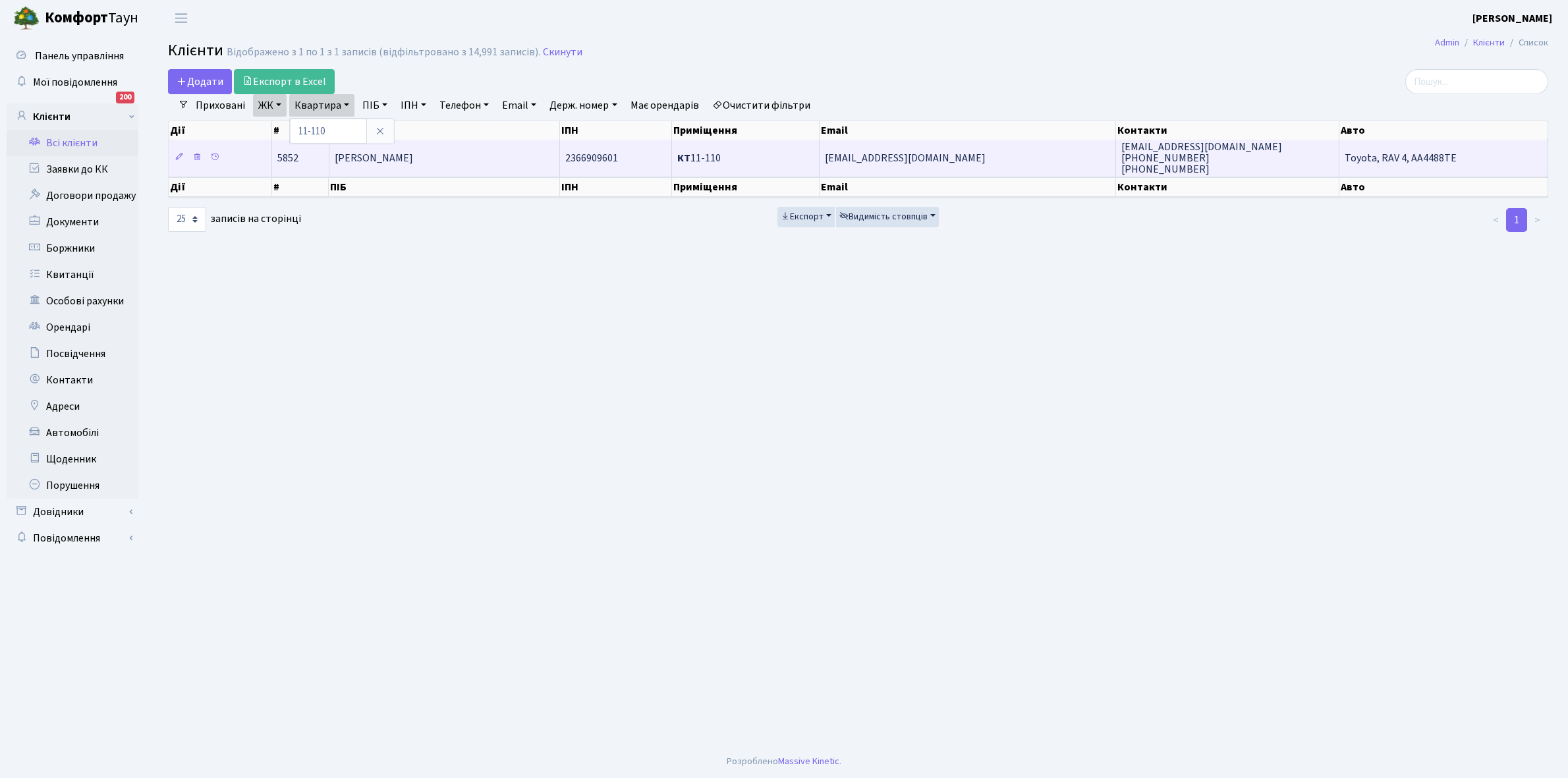
click at [496, 156] on td "Фесенко Олена Василівна" at bounding box center [445, 158] width 231 height 36
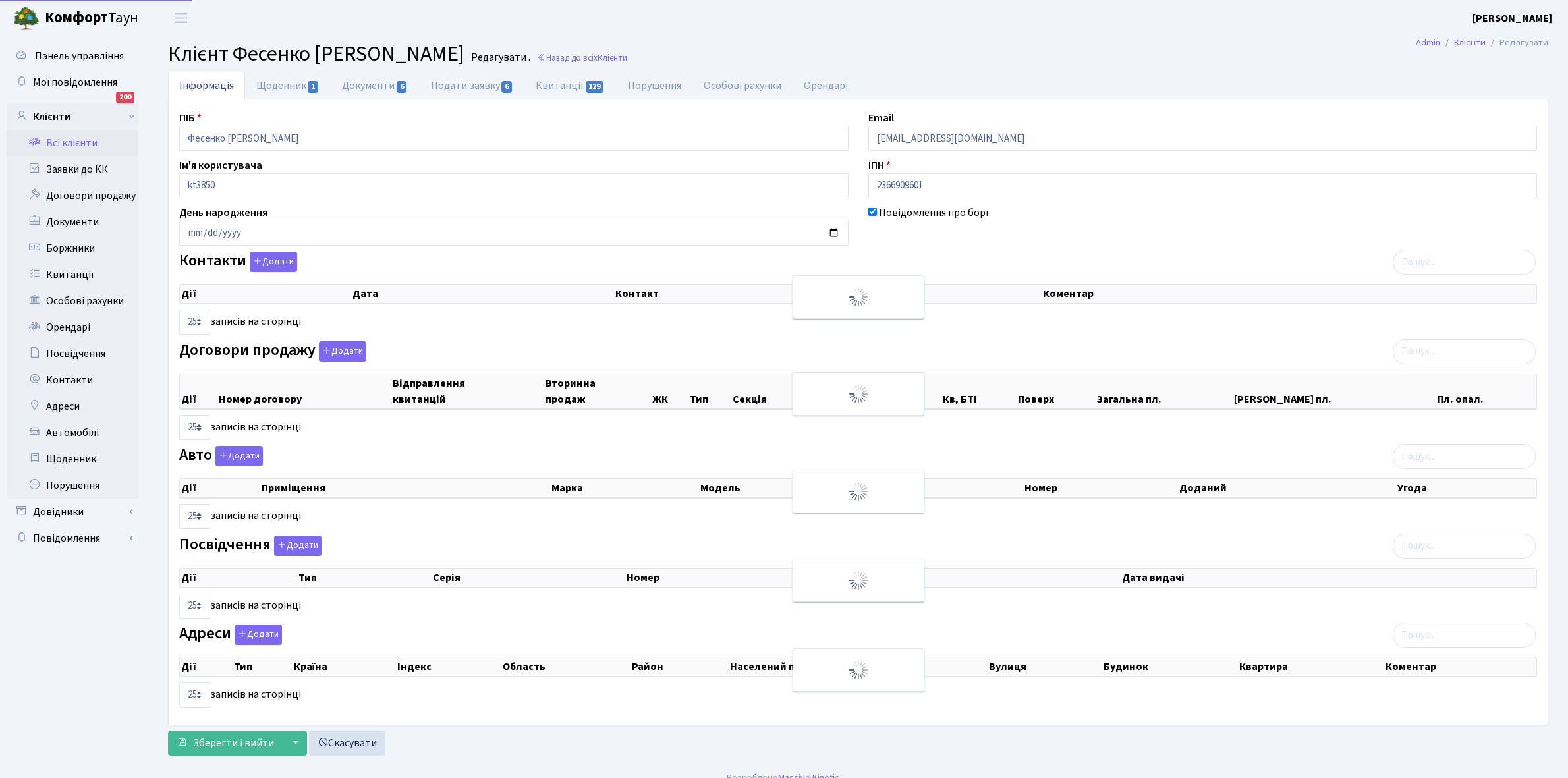
select select "25"
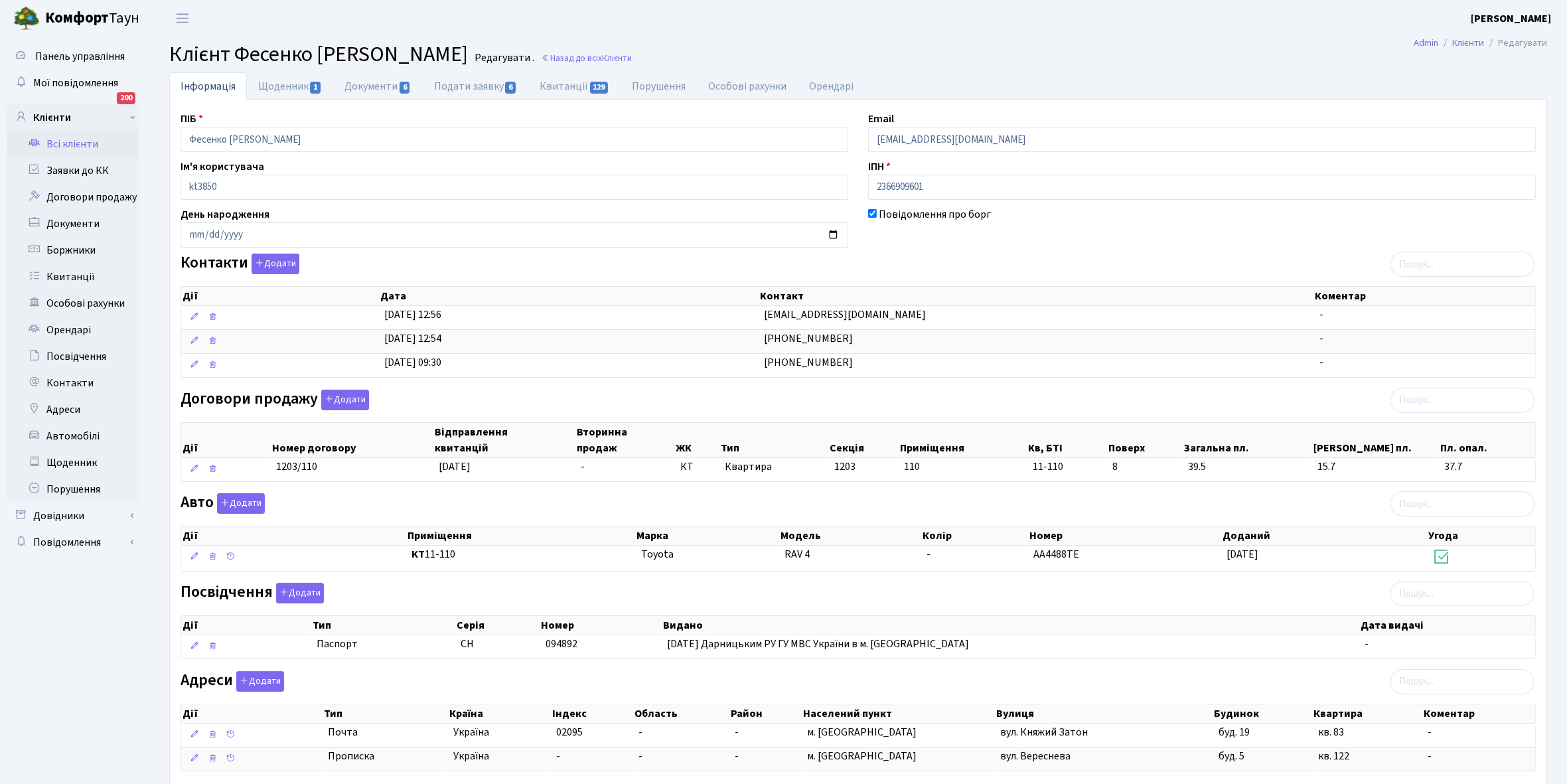
click at [270, 84] on link "Щоденник 1" at bounding box center [290, 86] width 86 height 28
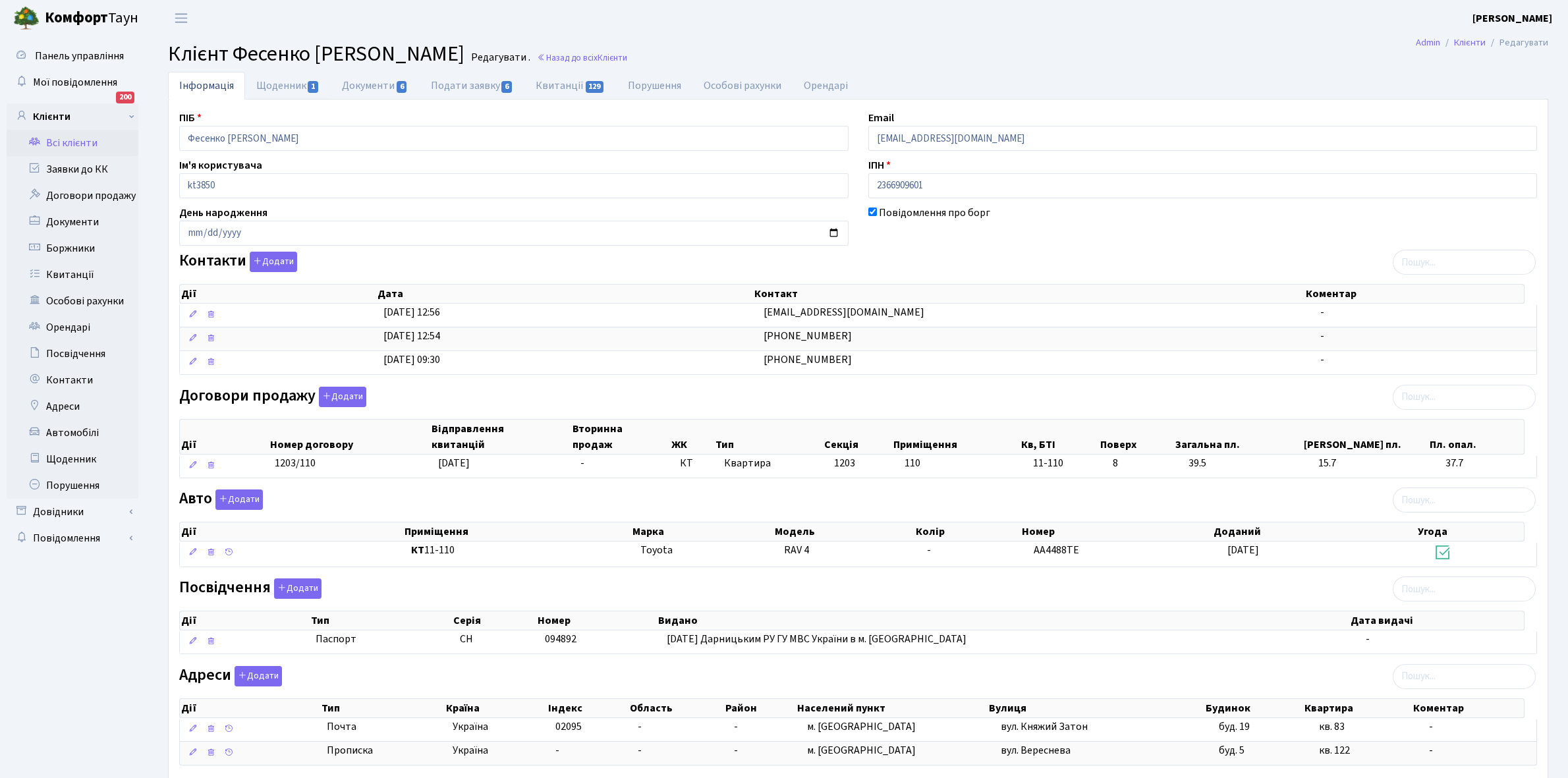
select select "25"
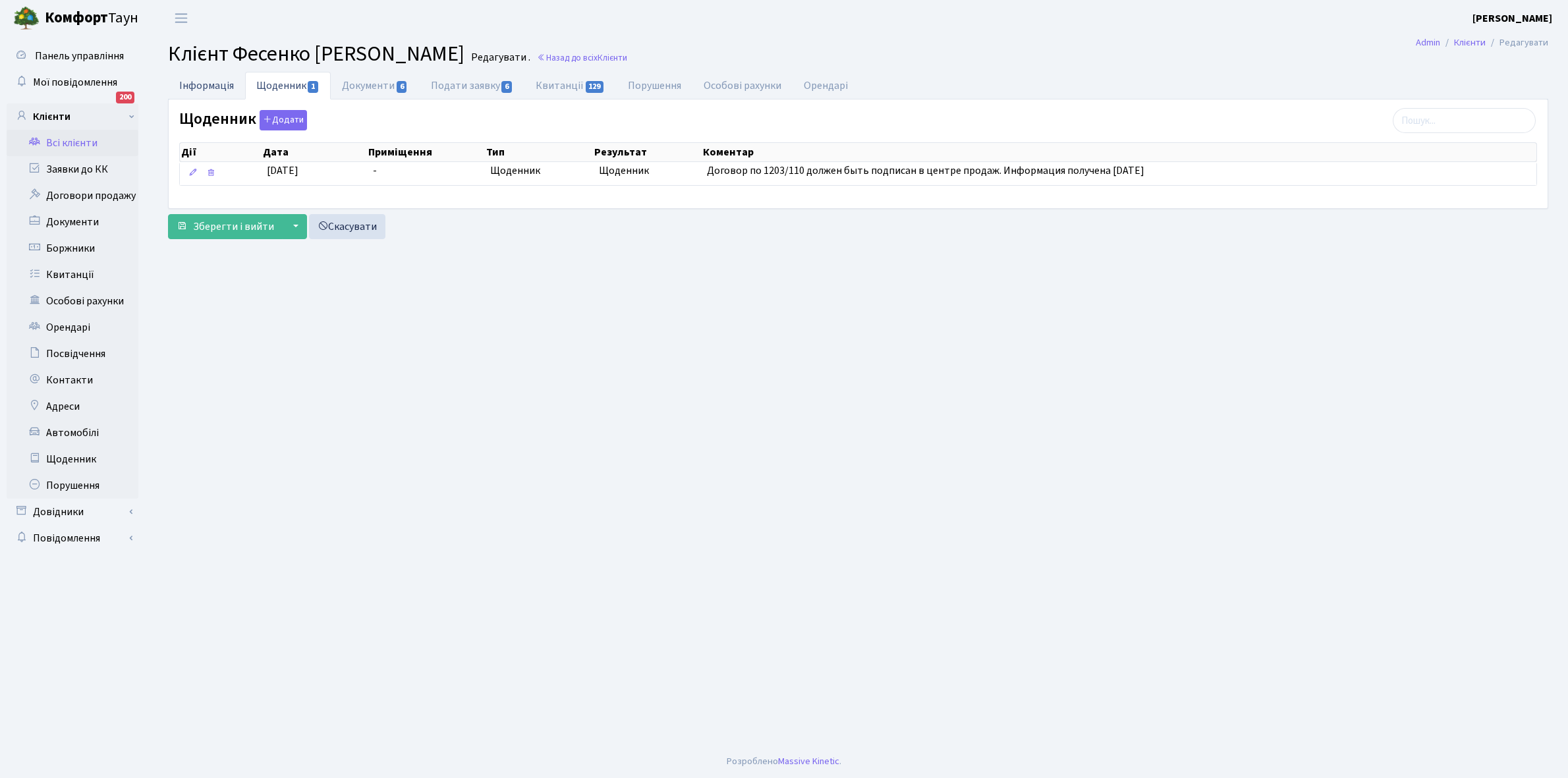
click at [199, 89] on link "Інформація" at bounding box center [206, 86] width 77 height 27
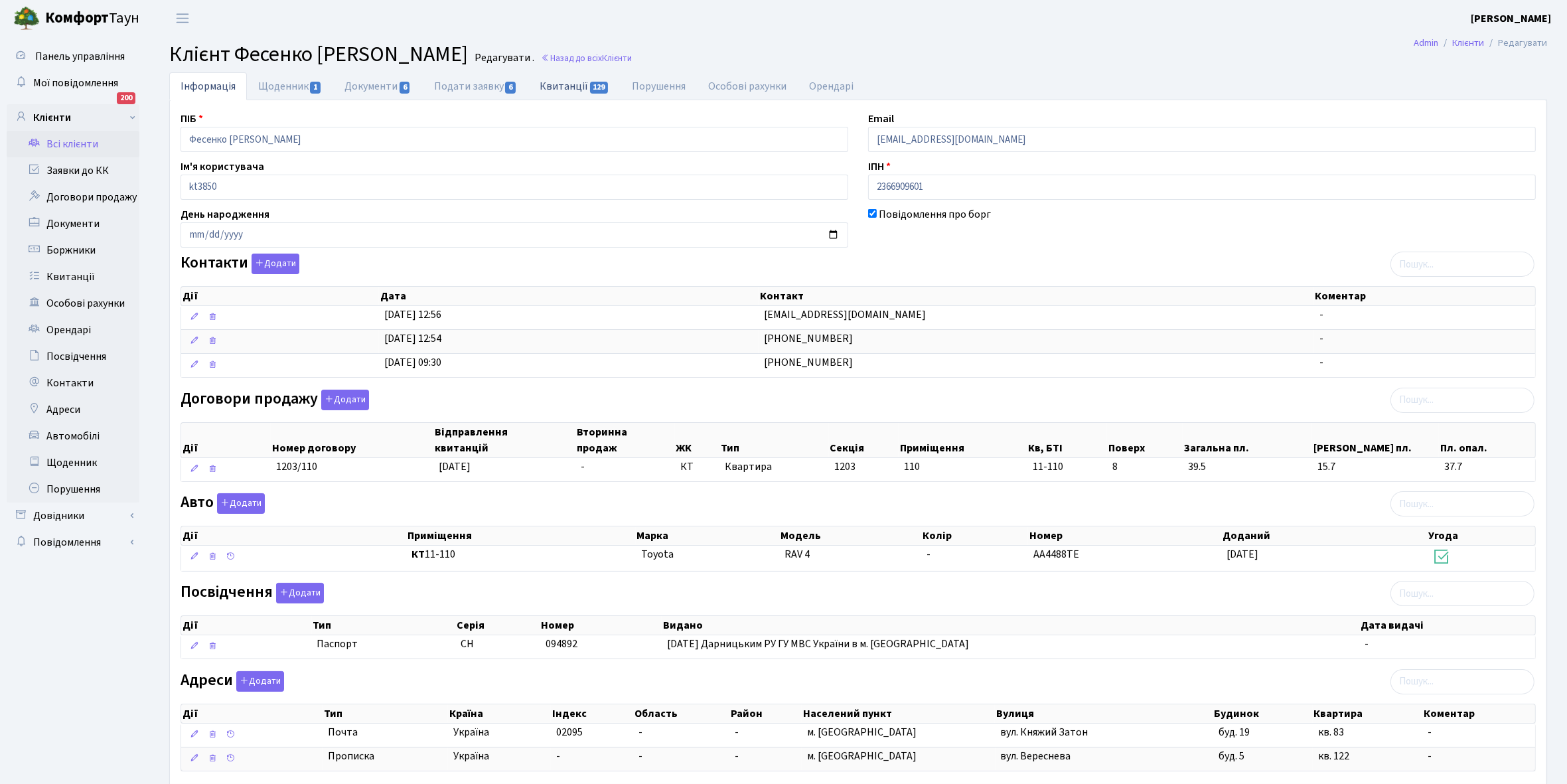
click at [566, 83] on link "Квитанції 129" at bounding box center [574, 86] width 92 height 27
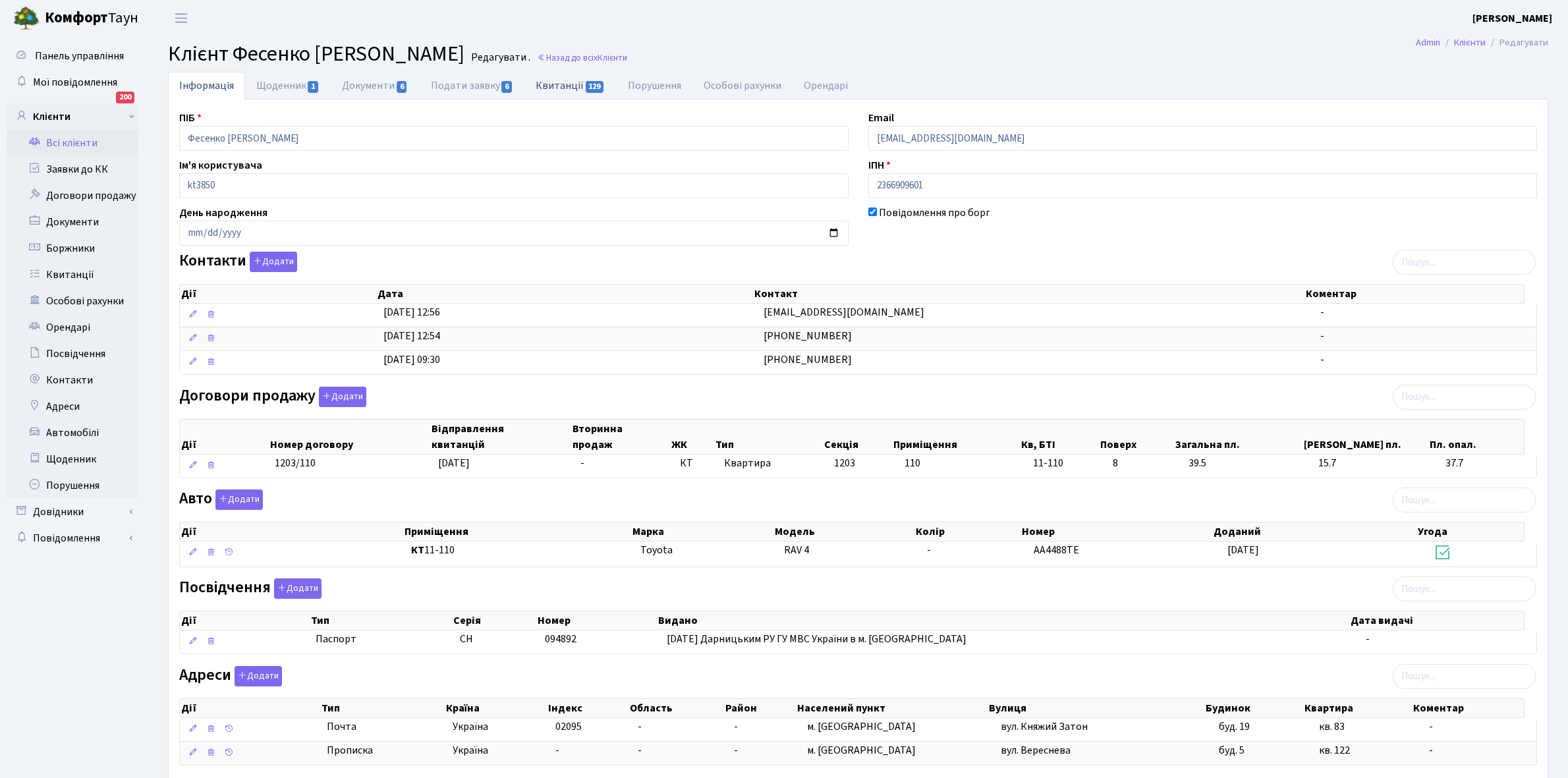
select select "25"
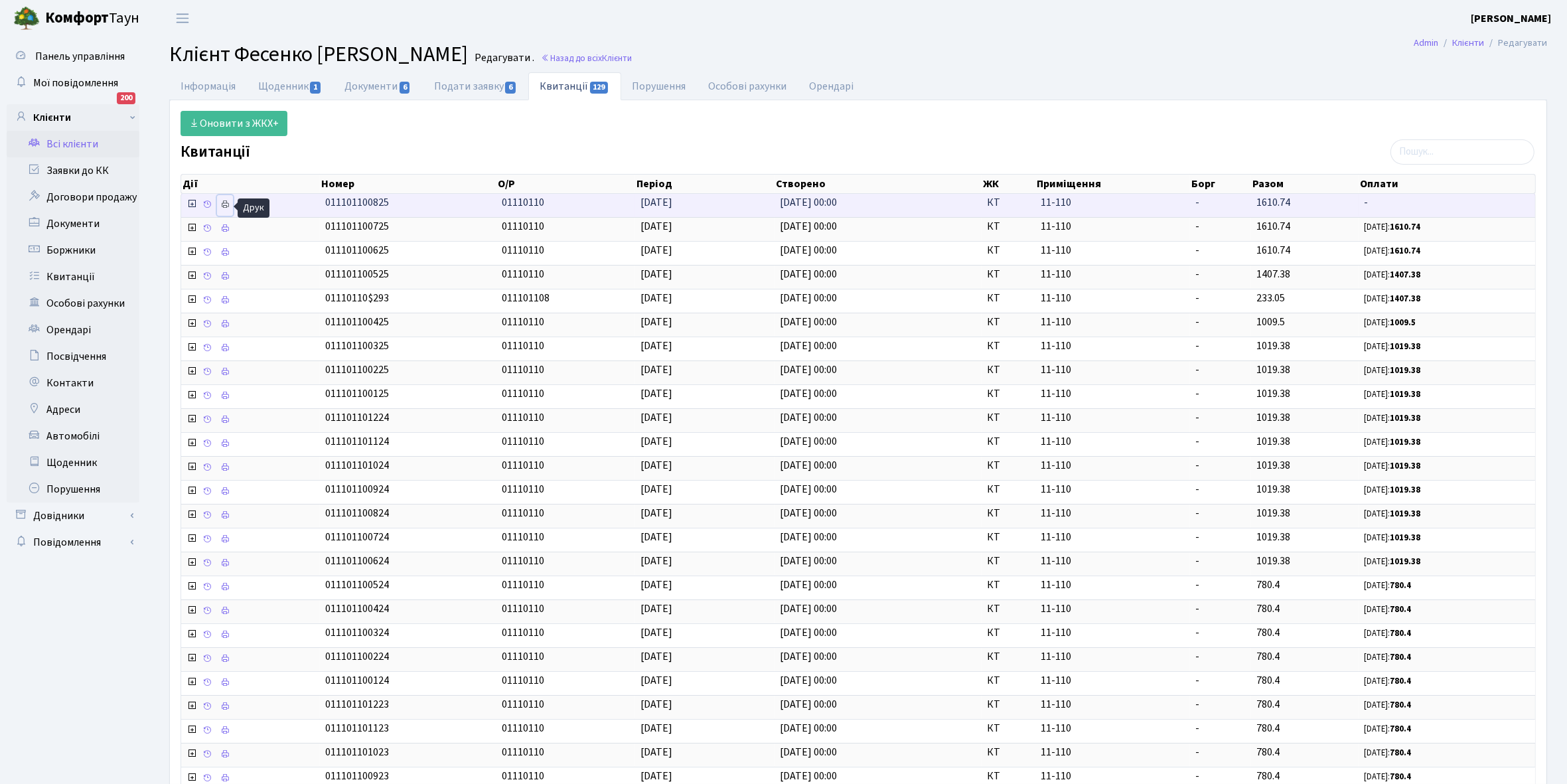
click at [224, 206] on icon at bounding box center [225, 204] width 9 height 9
click at [77, 144] on link "Всі клієнти" at bounding box center [73, 144] width 133 height 27
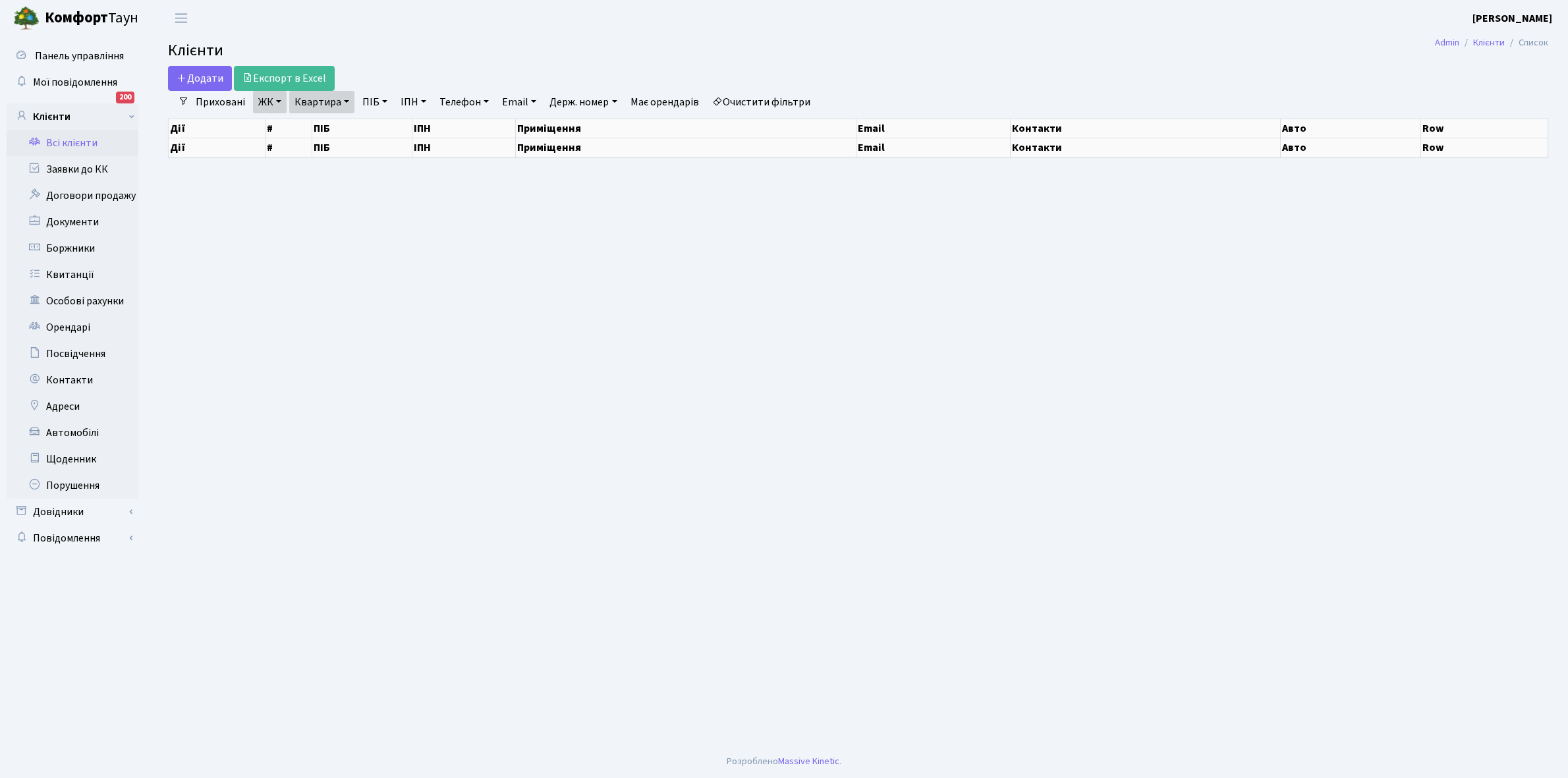
select select "25"
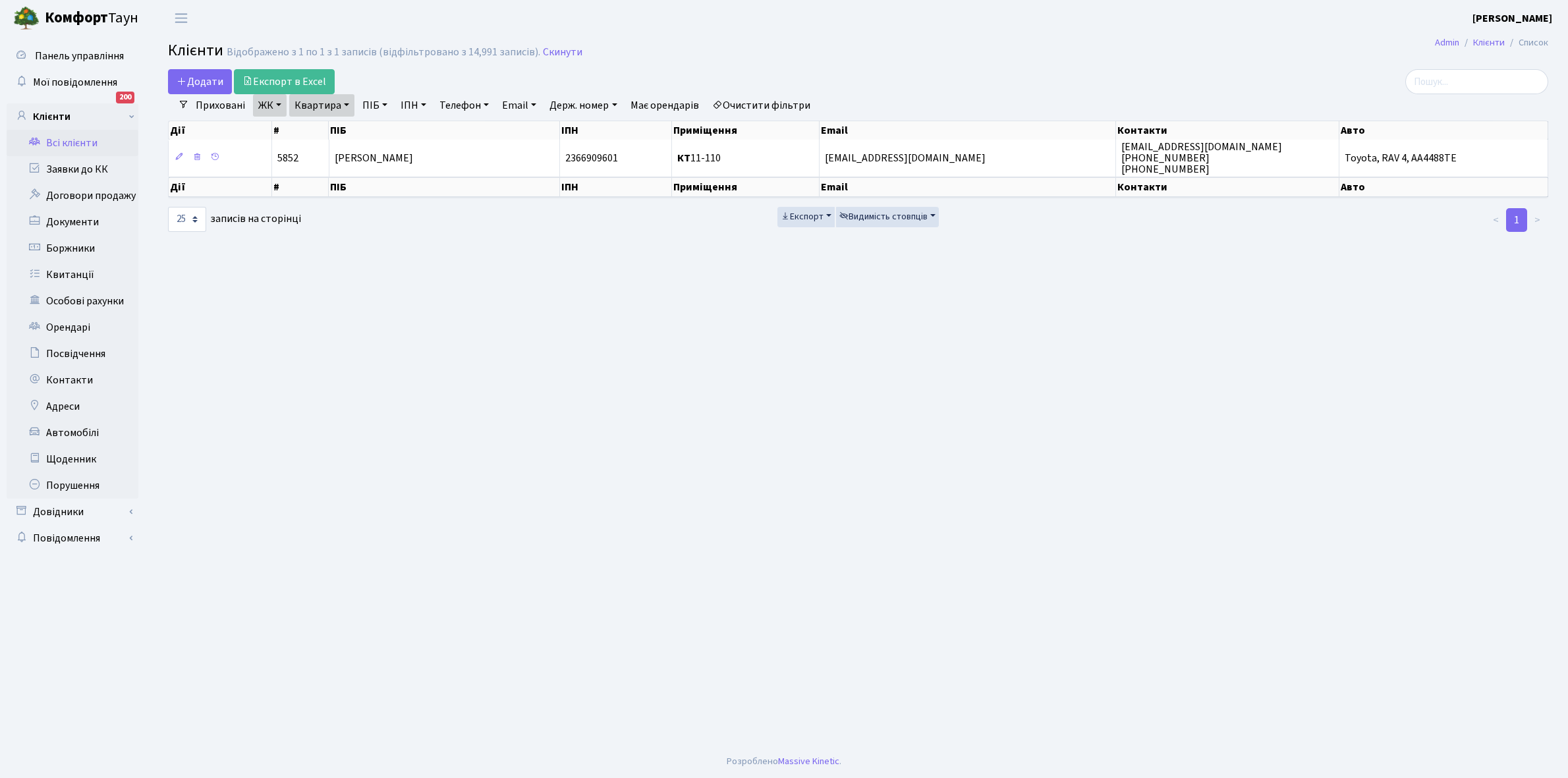
click at [350, 103] on link "Квартира" at bounding box center [321, 105] width 65 height 22
click at [337, 125] on input "11-110" at bounding box center [328, 130] width 77 height 25
type input "11-164"
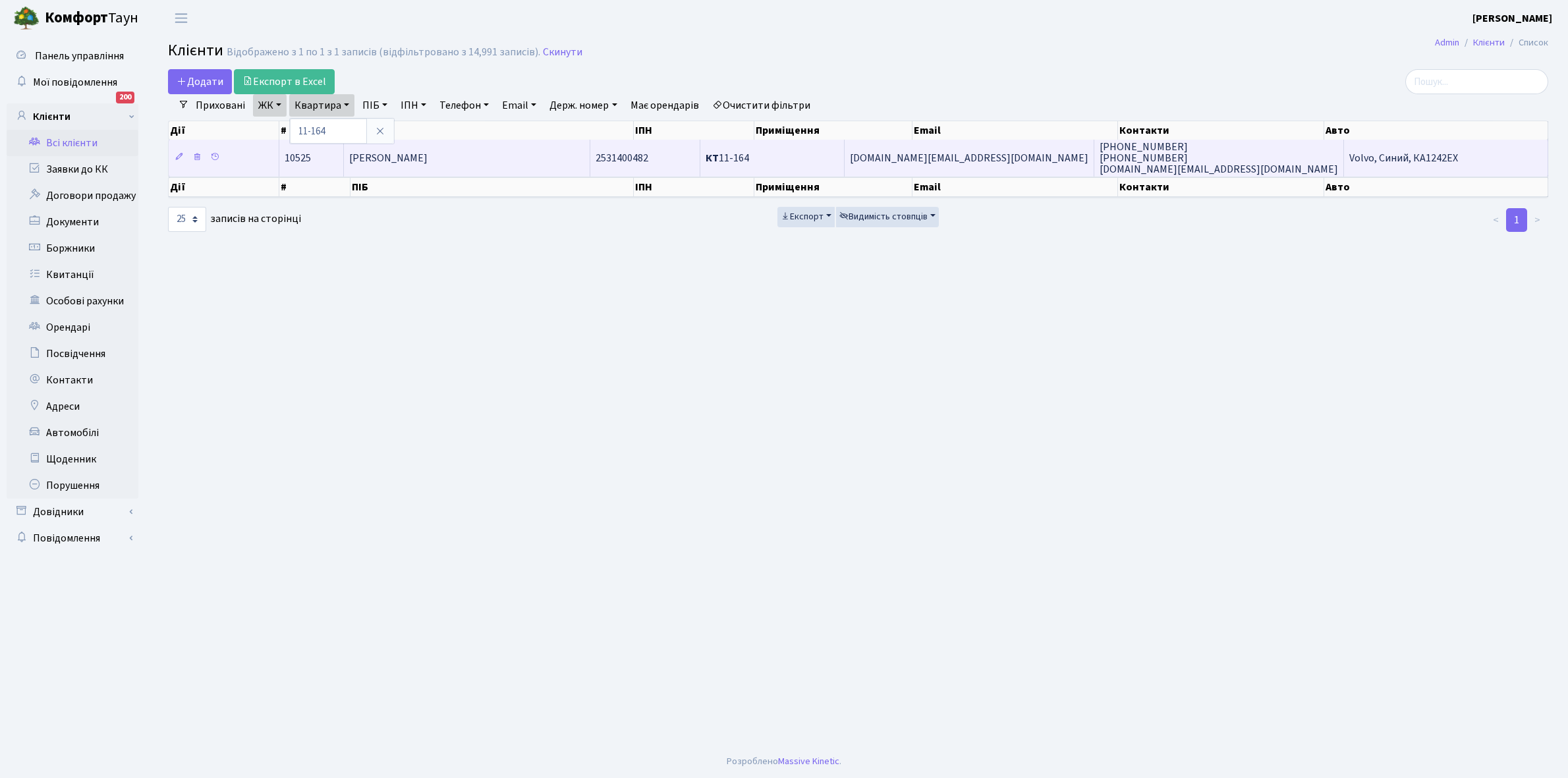
click at [452, 166] on td "[PERSON_NAME]" at bounding box center [467, 158] width 246 height 36
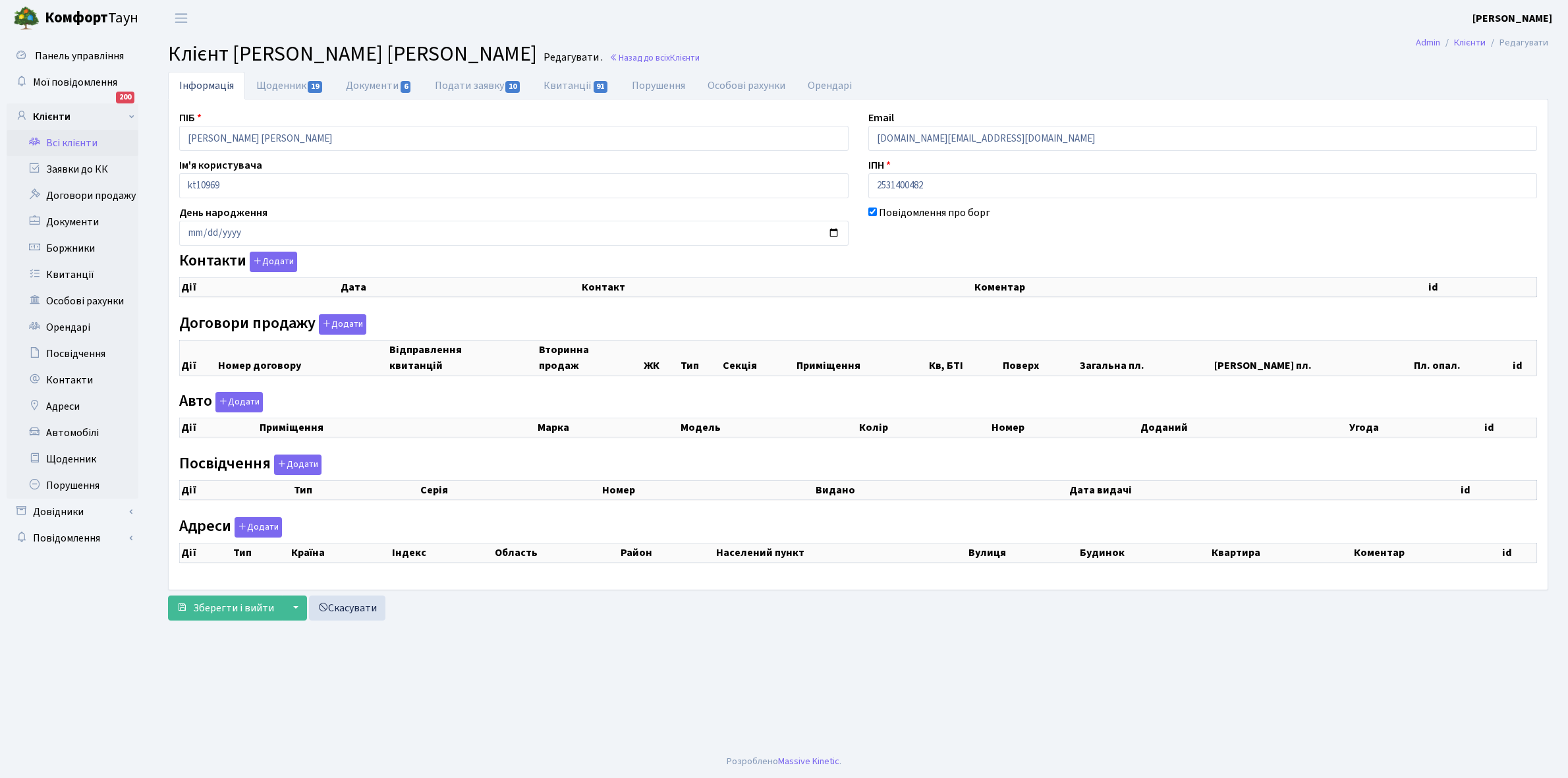
checkbox input "true"
select select "25"
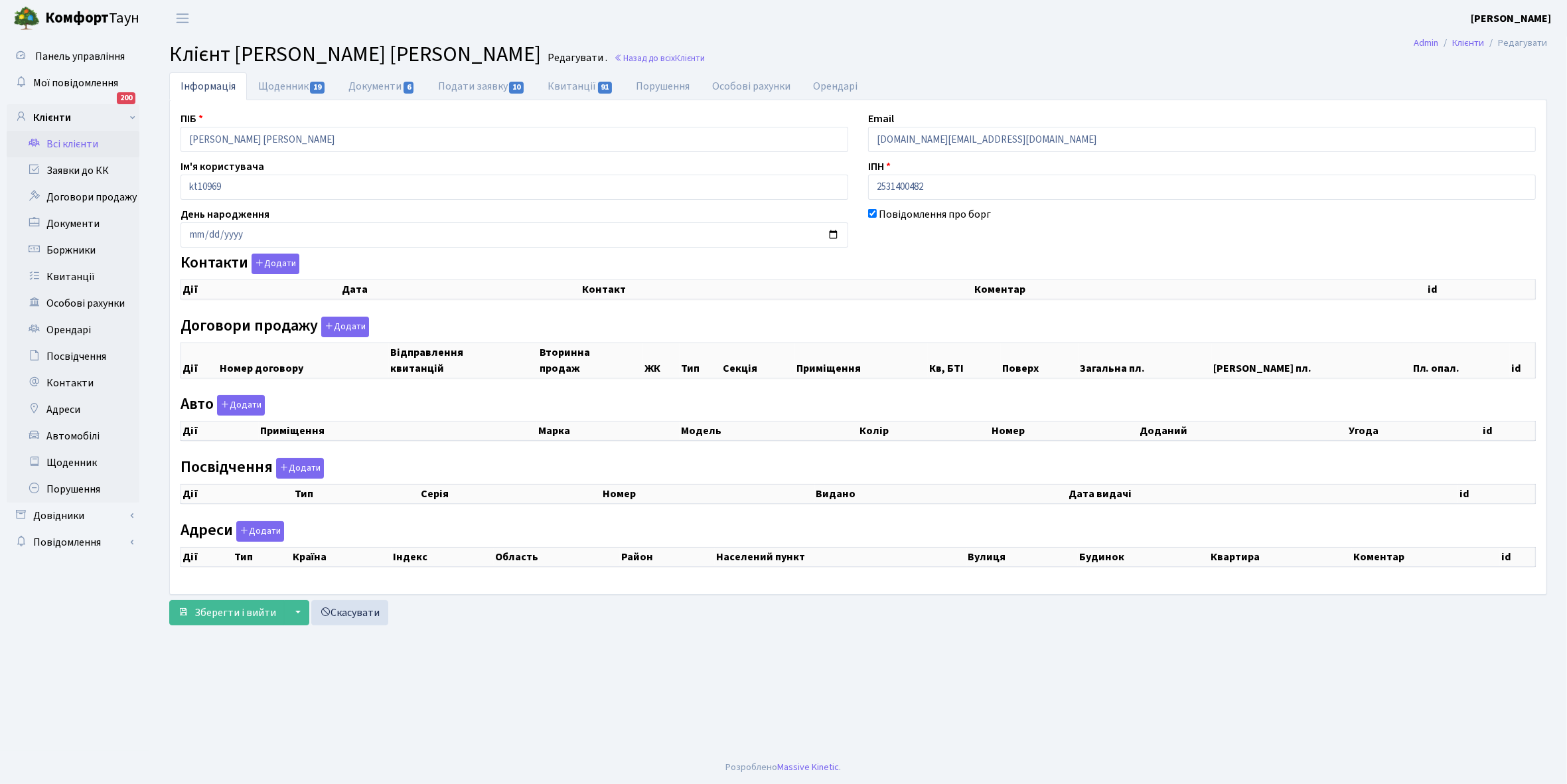
select select "25"
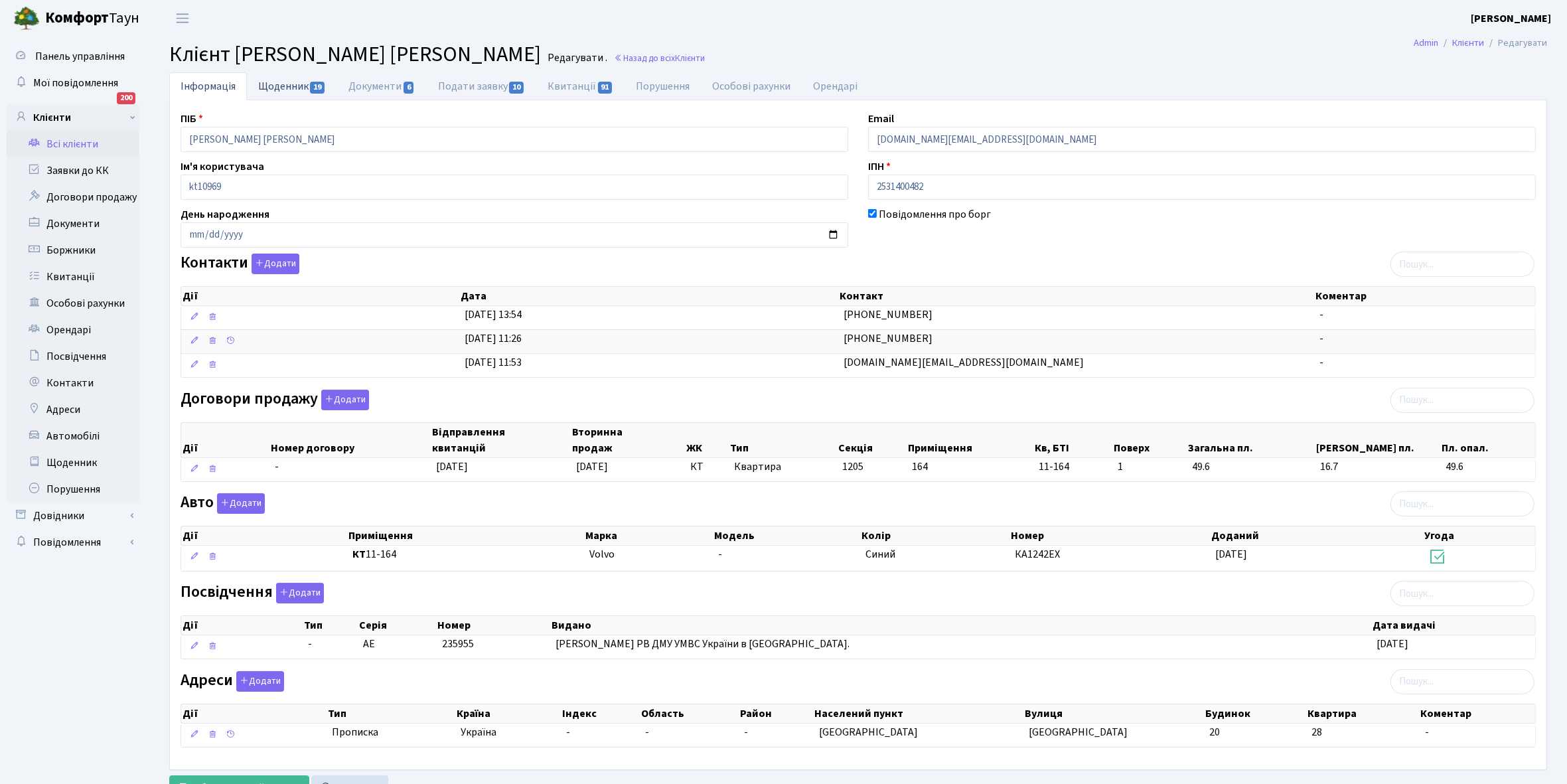
click at [286, 85] on link "Щоденник 19" at bounding box center [293, 86] width 91 height 27
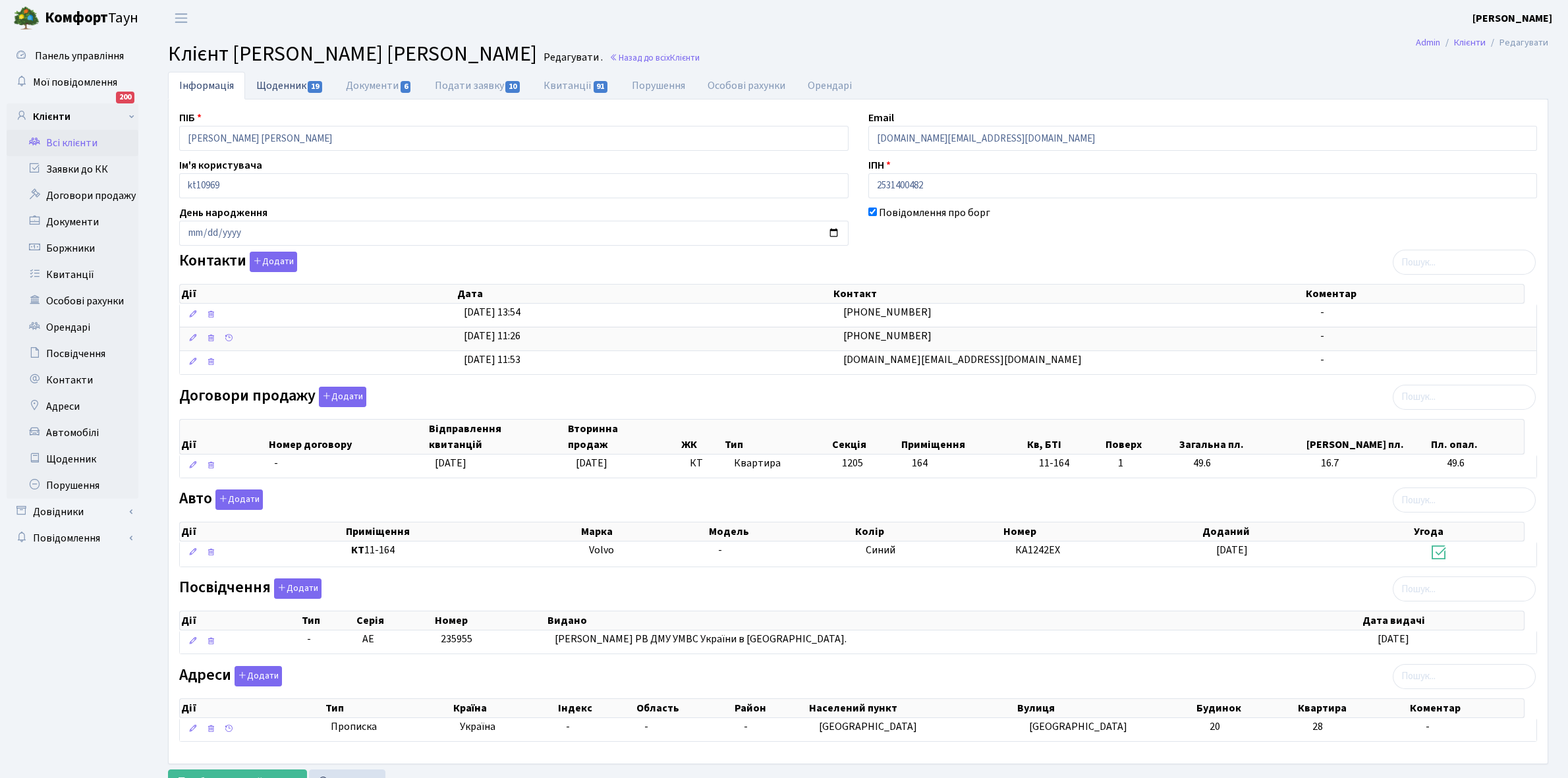
select select "25"
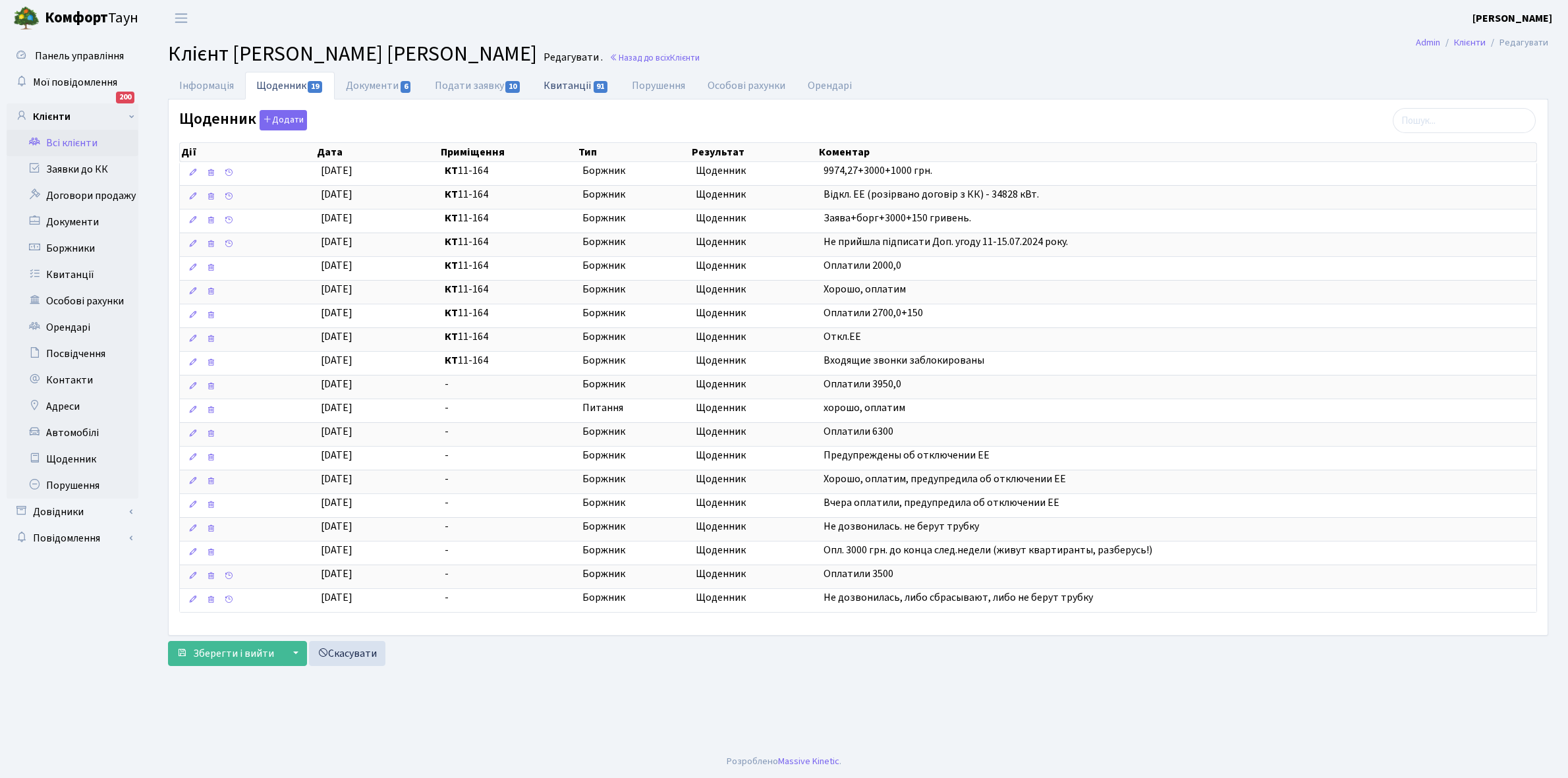
click at [572, 80] on link "Квитанції 91" at bounding box center [576, 86] width 88 height 27
select select "25"
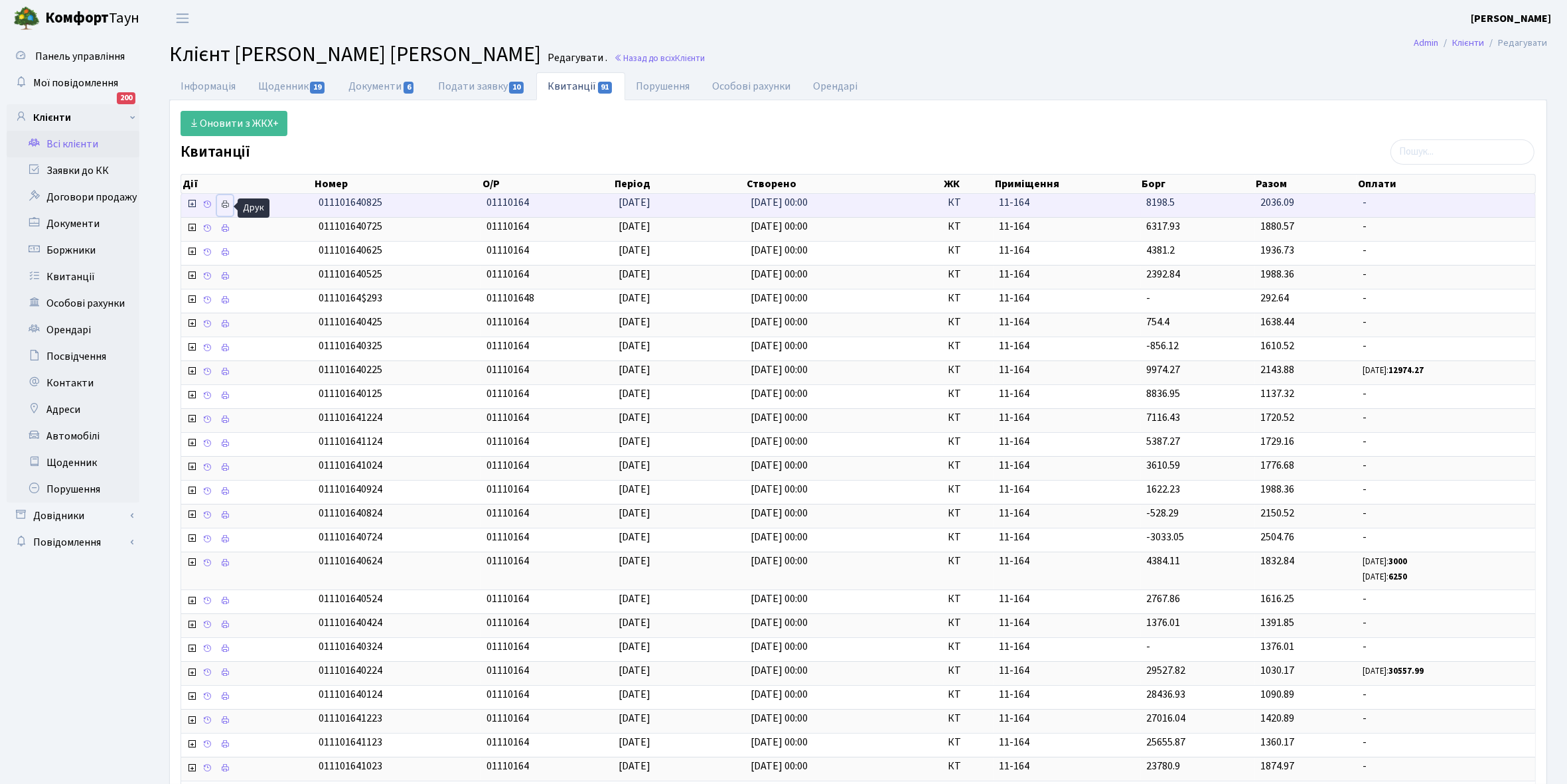
click at [224, 207] on icon at bounding box center [225, 204] width 9 height 9
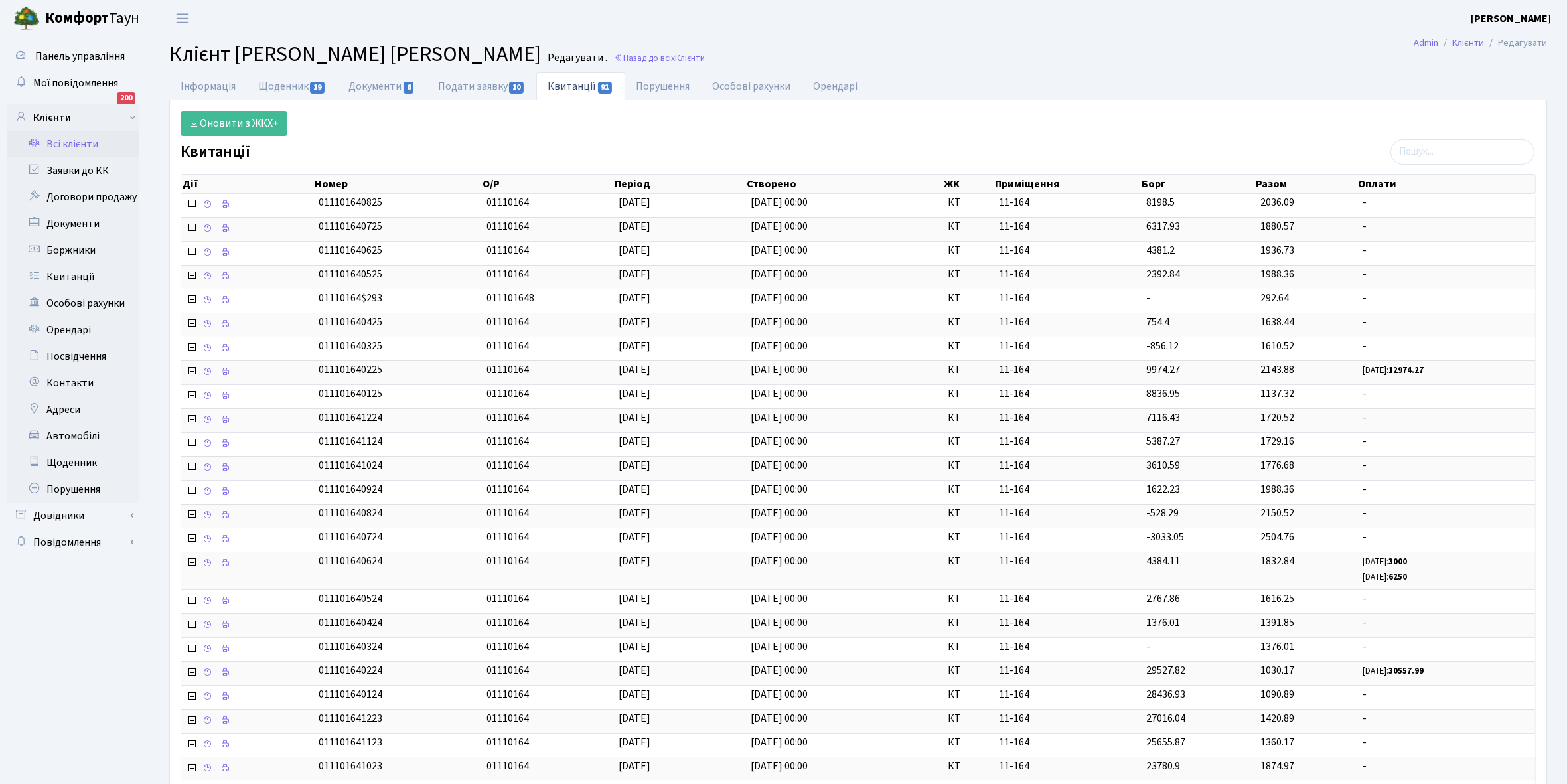
click at [74, 146] on link "Всі клієнти" at bounding box center [73, 144] width 133 height 27
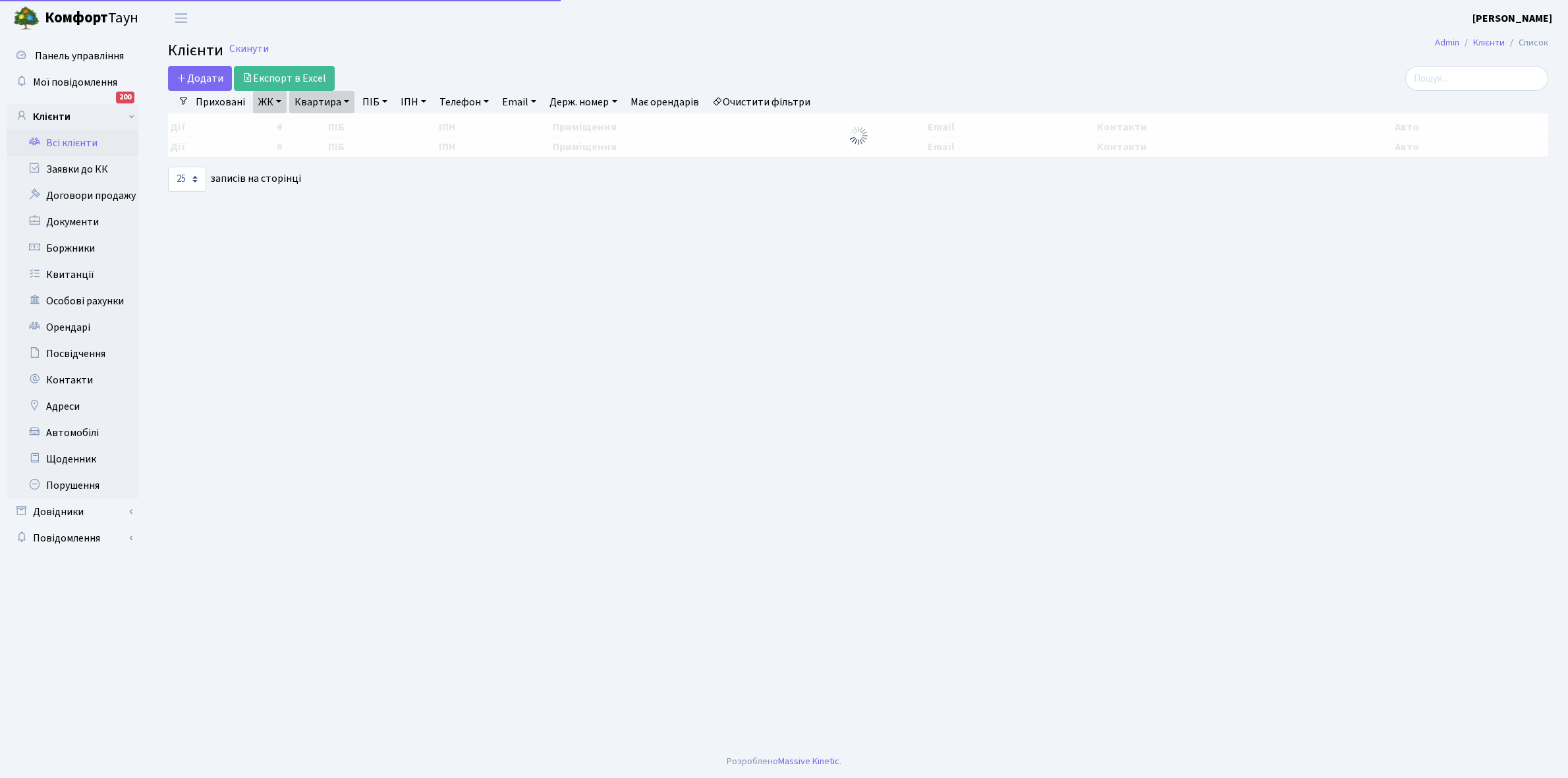
select select "25"
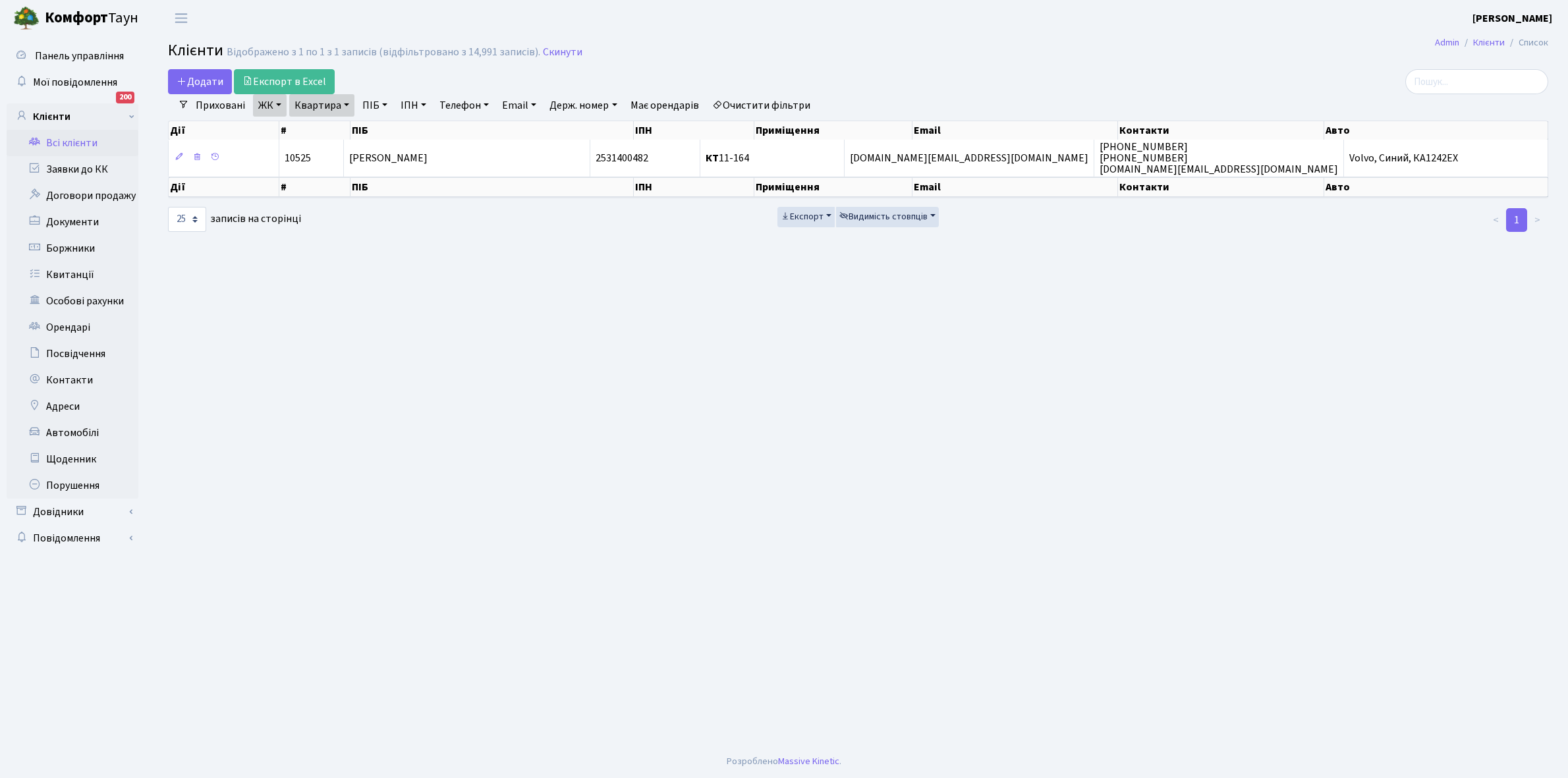
click at [348, 106] on link "Квартира" at bounding box center [321, 105] width 65 height 22
click at [340, 132] on input "11-164" at bounding box center [328, 130] width 77 height 25
type input "11-167"
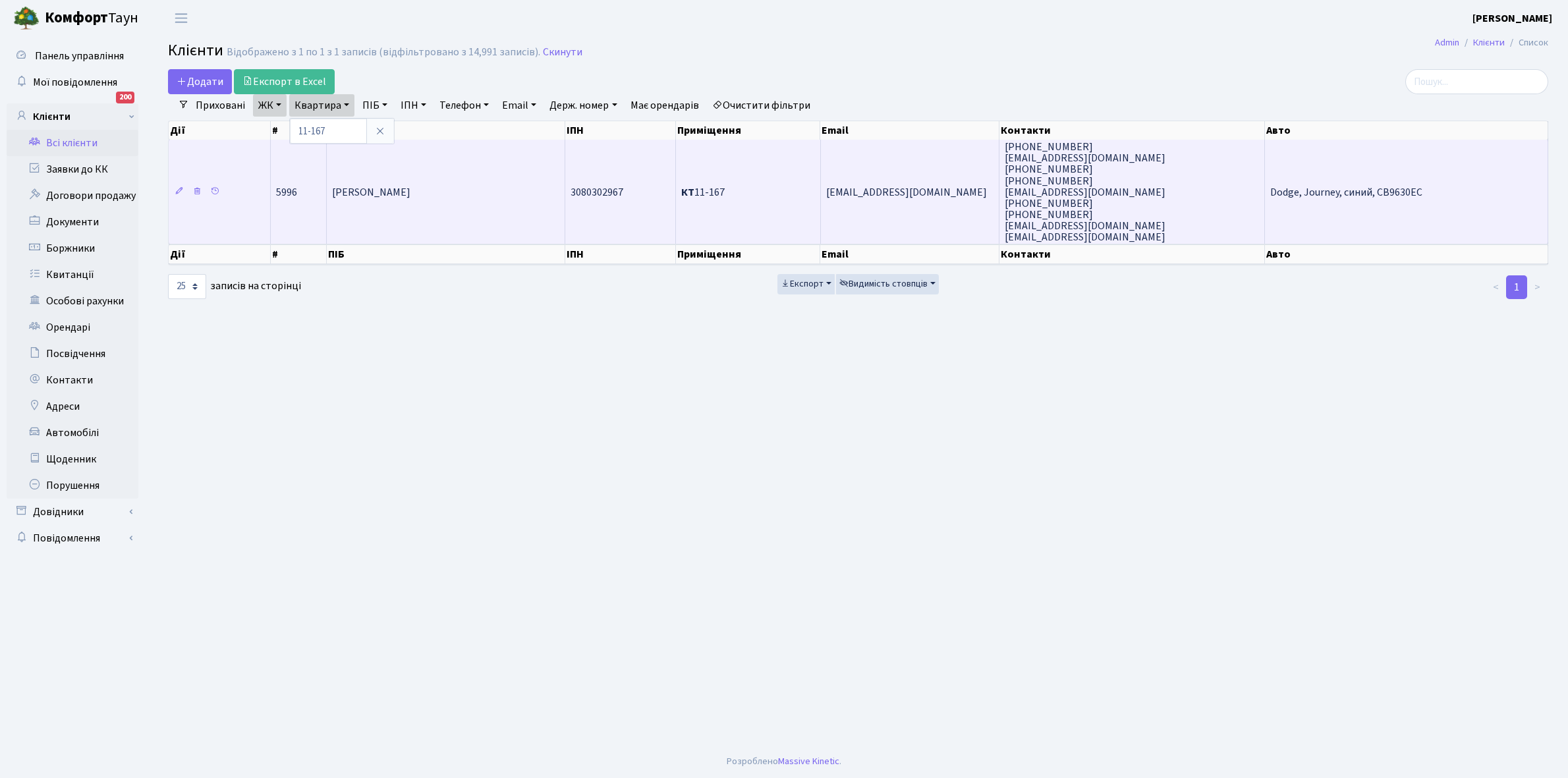
click at [469, 183] on td "Красюк Марина Леонідівна" at bounding box center [446, 192] width 238 height 104
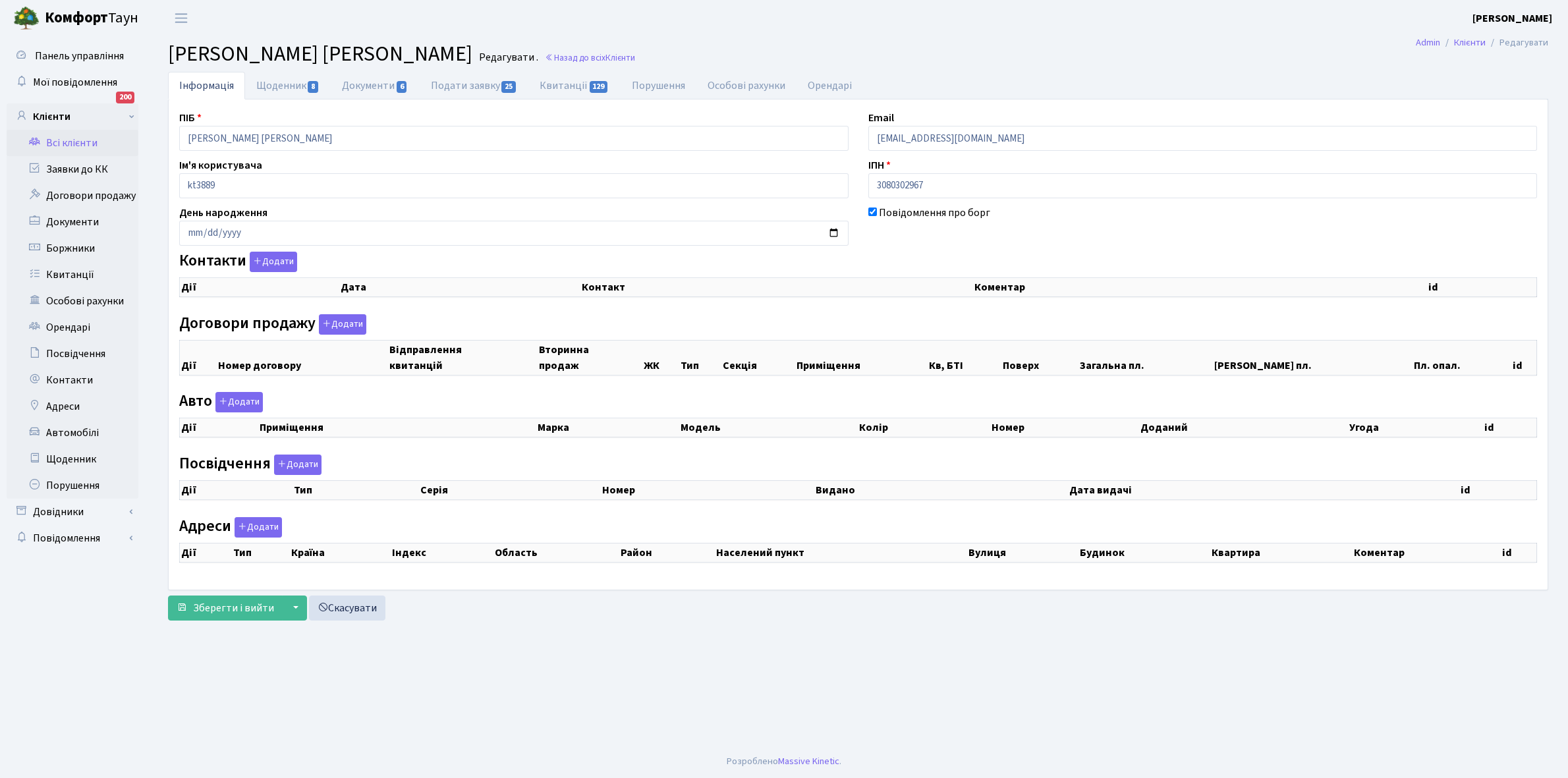
checkbox input "true"
select select "25"
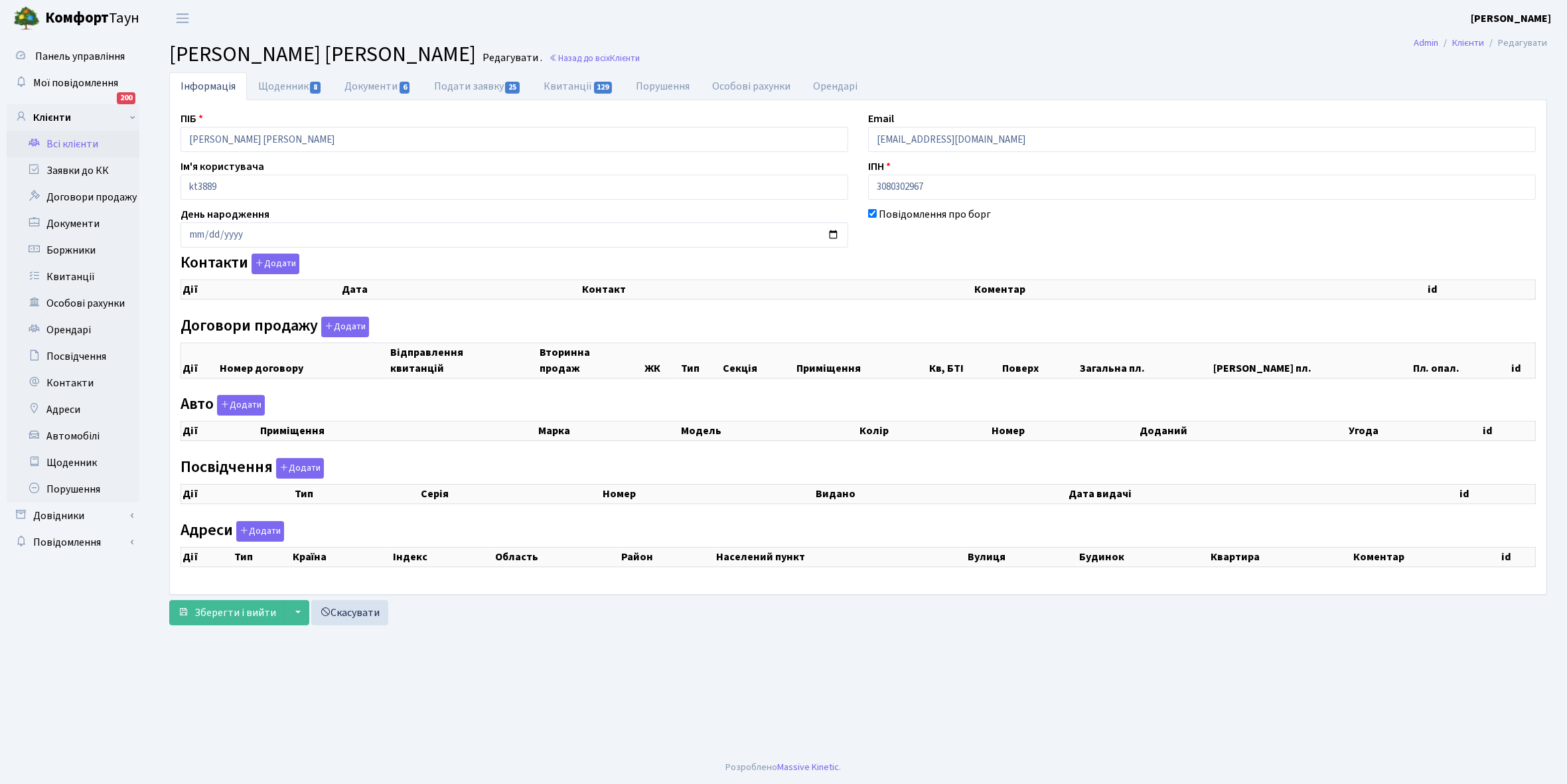
select select "25"
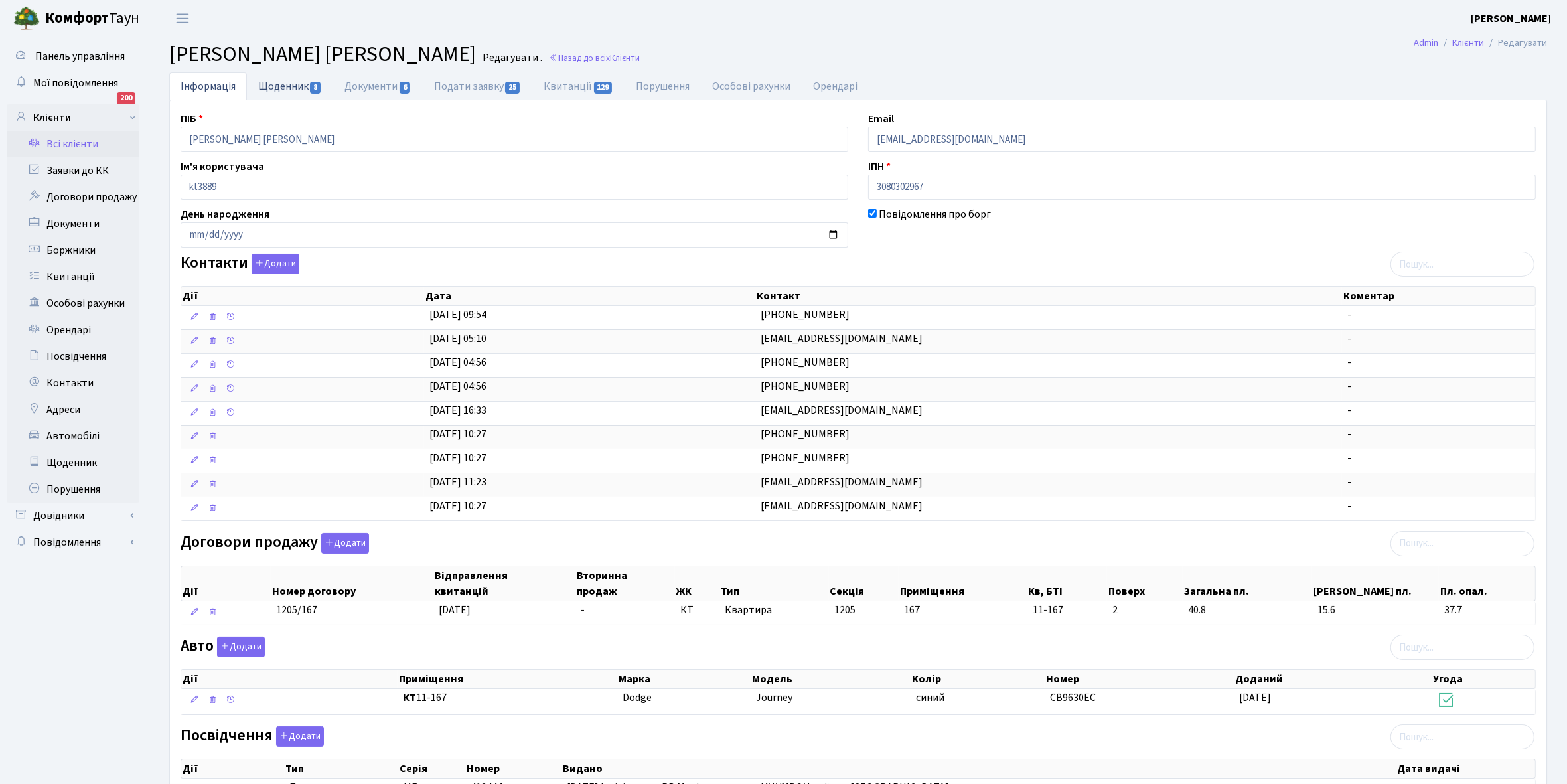
click at [276, 88] on link "Щоденник 8" at bounding box center [290, 86] width 86 height 27
select select "25"
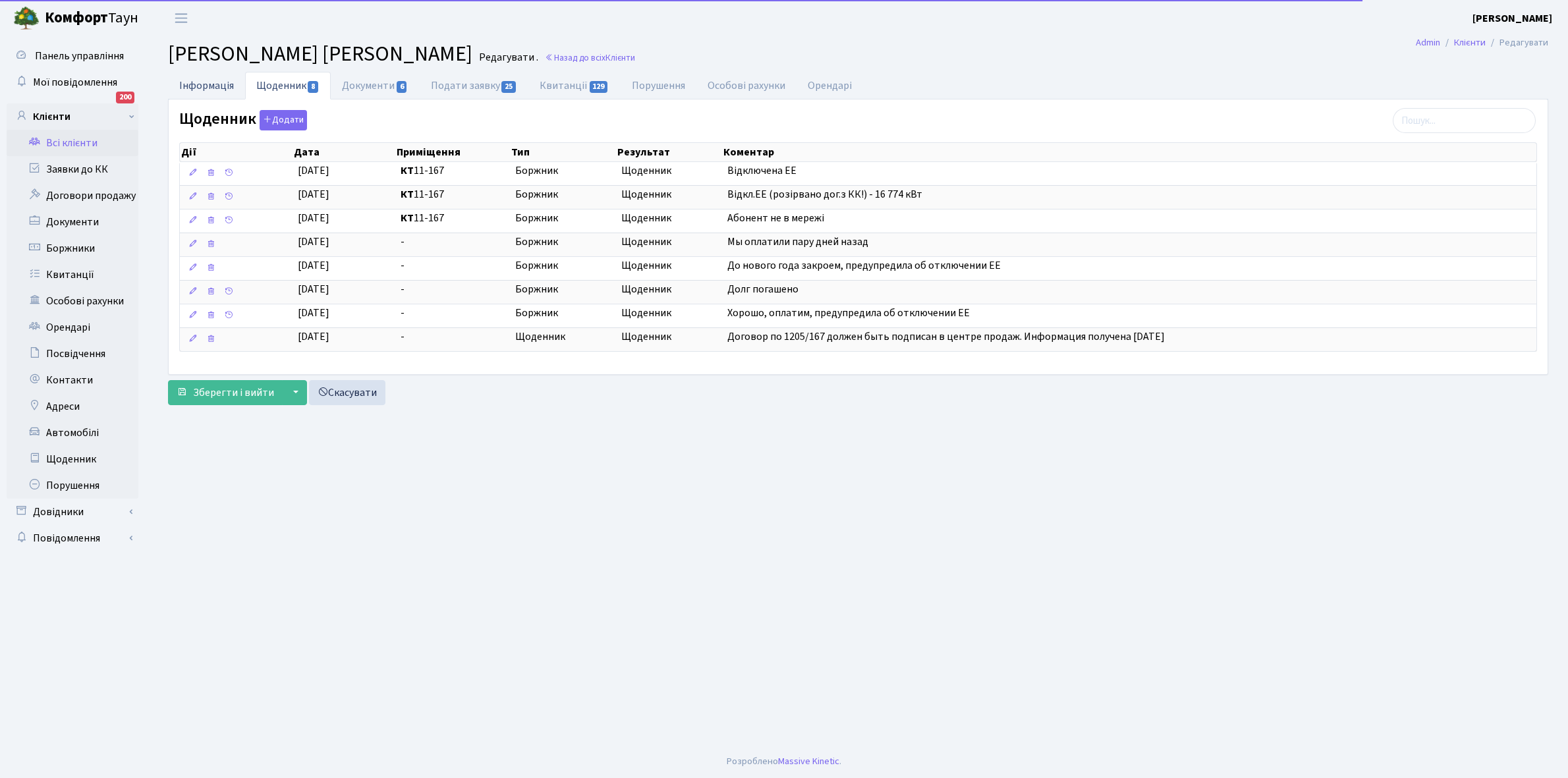
click at [206, 84] on link "Інформація" at bounding box center [206, 86] width 77 height 27
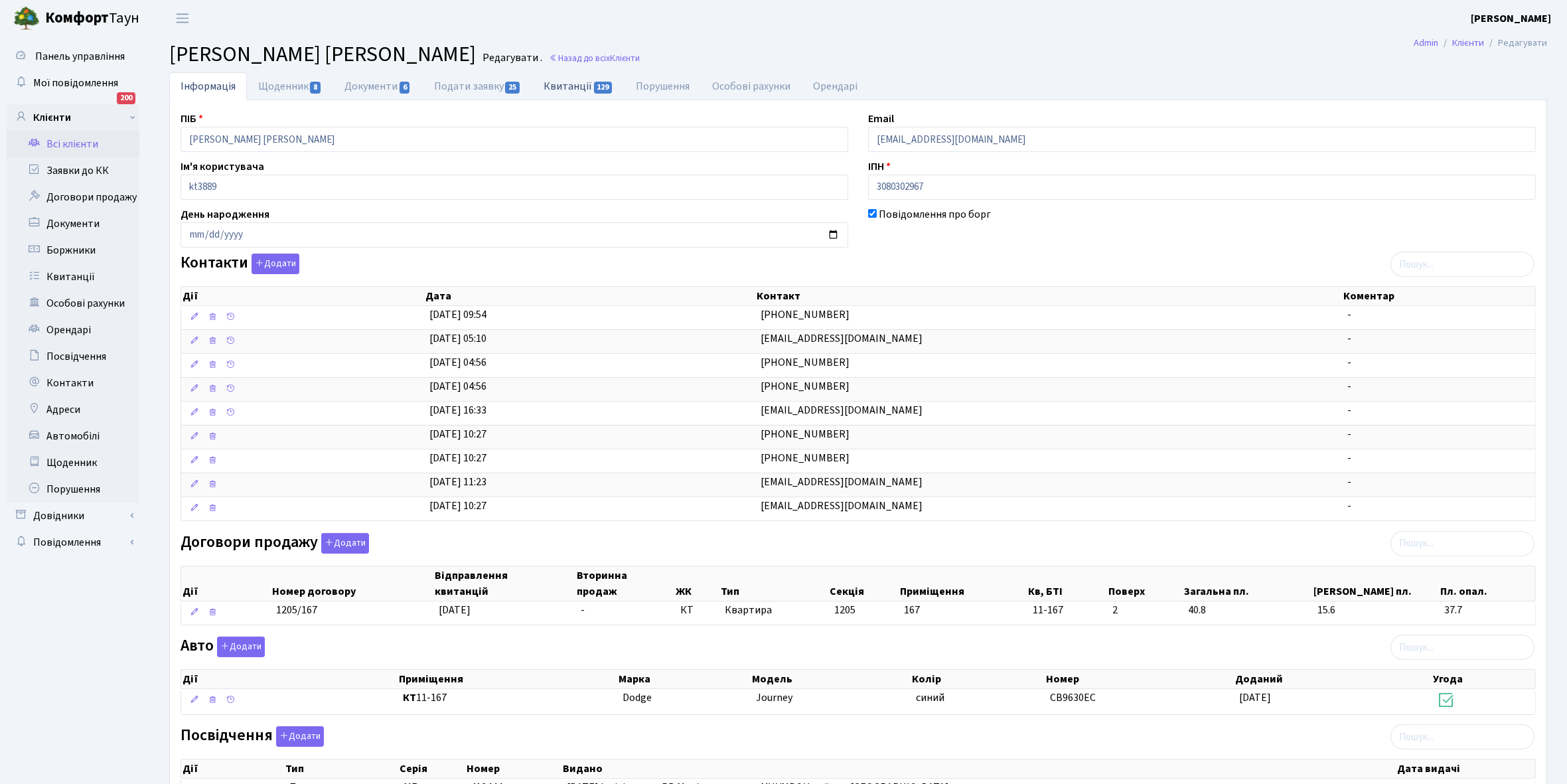
click at [559, 83] on link "Квитанції 129" at bounding box center [579, 86] width 92 height 27
select select "25"
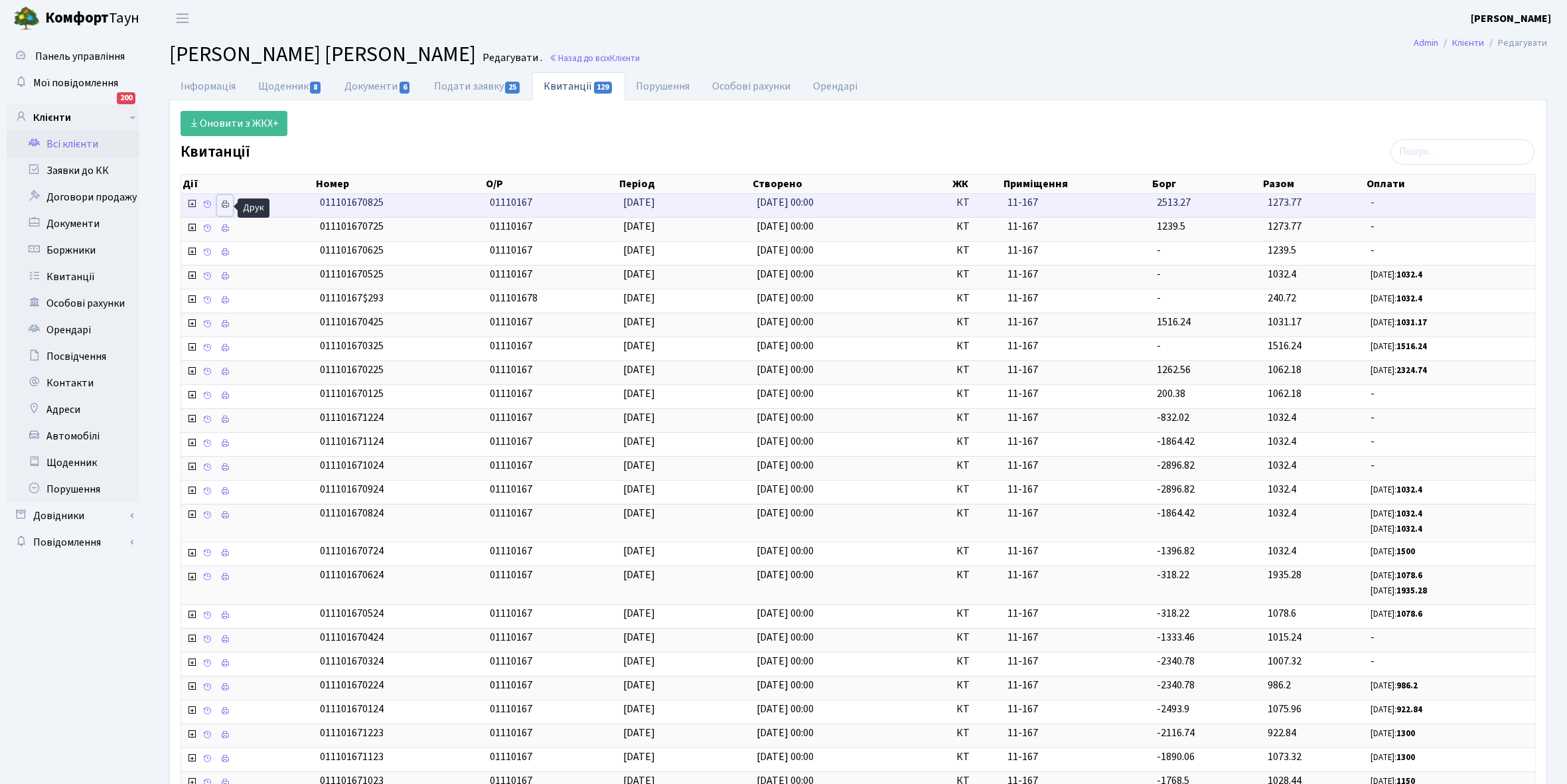
click at [227, 203] on icon at bounding box center [225, 204] width 9 height 9
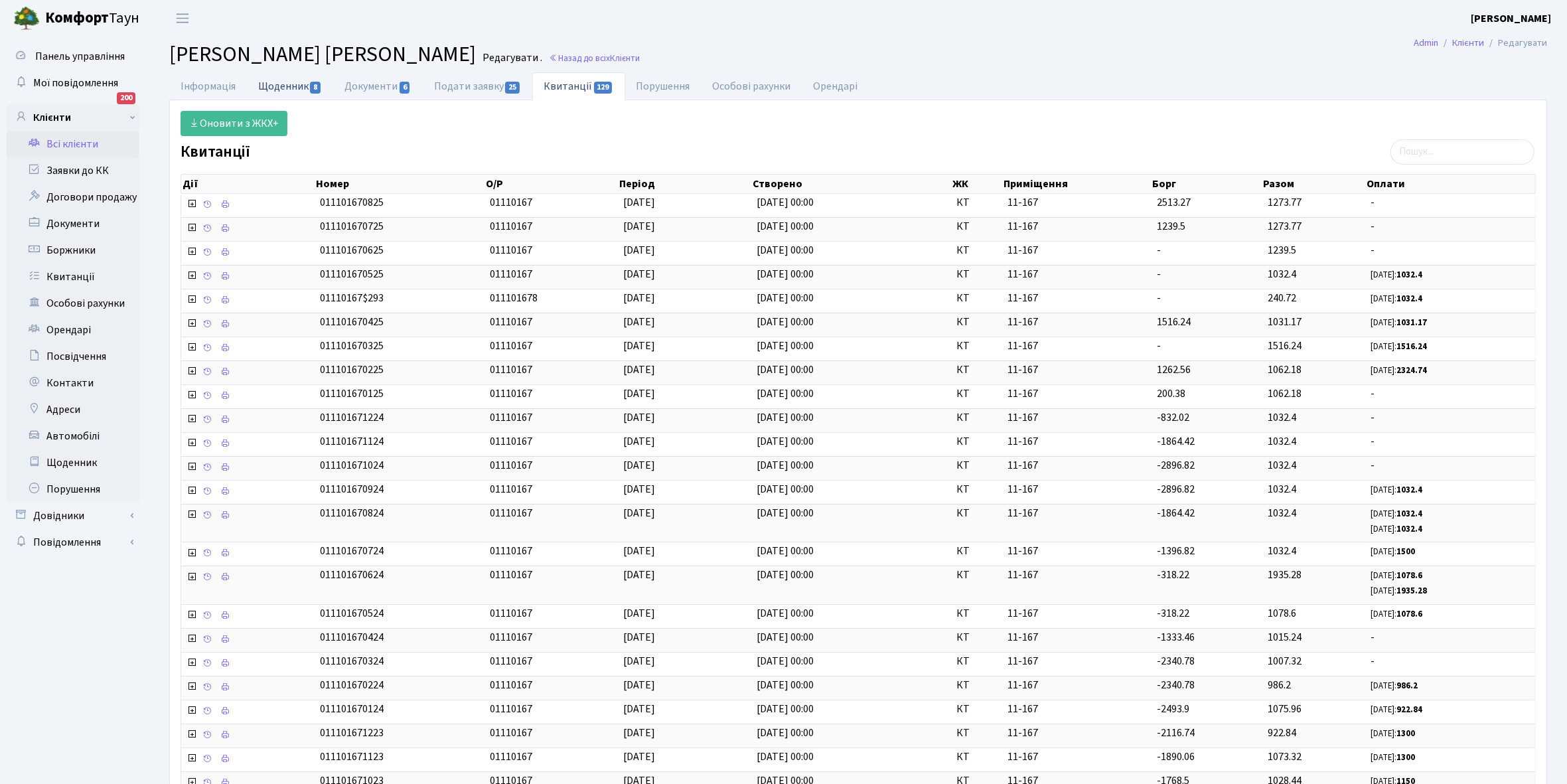
click at [265, 83] on link "Щоденник 8" at bounding box center [290, 86] width 86 height 27
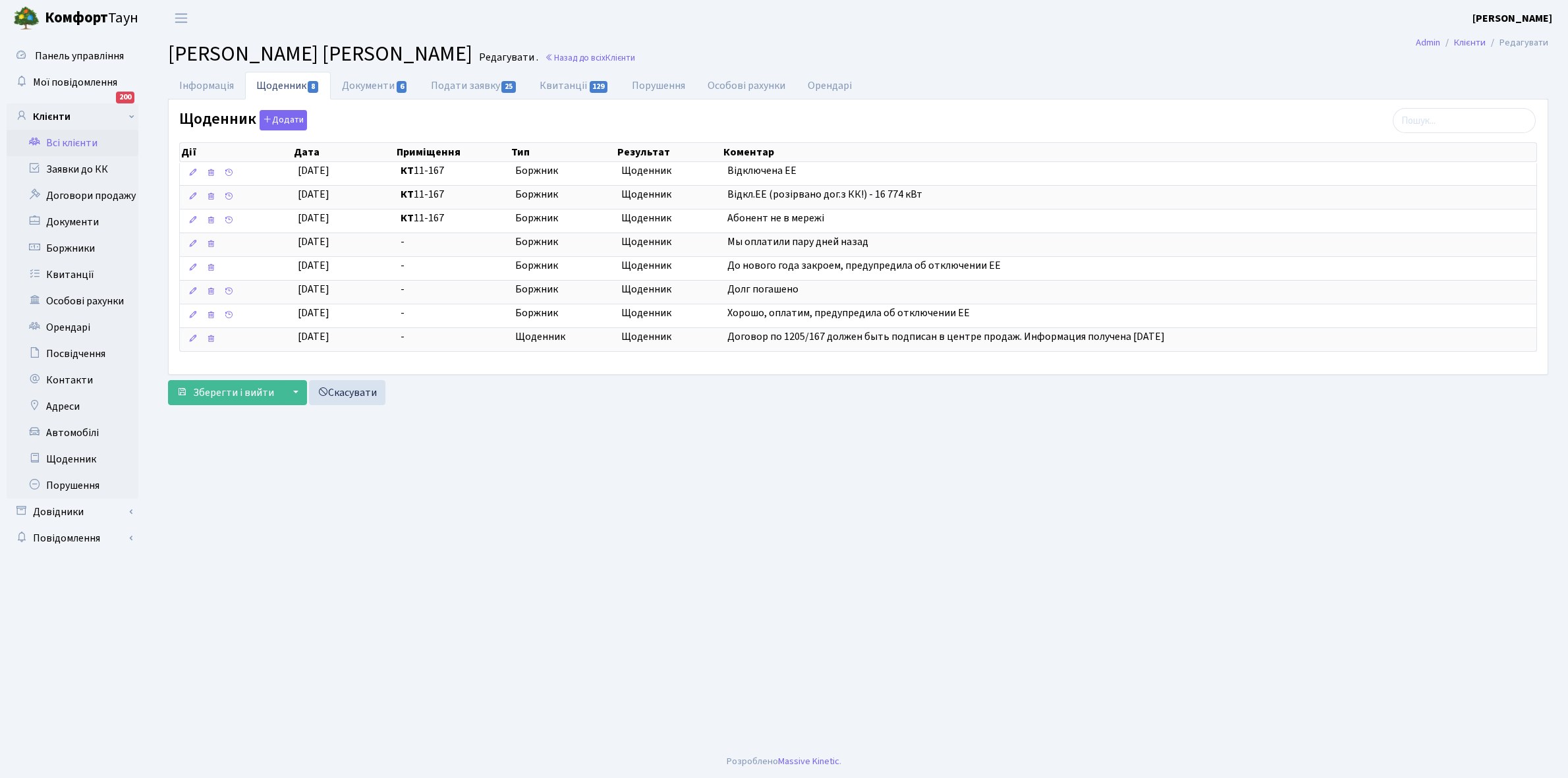
click at [73, 136] on link "Всі клієнти" at bounding box center [72, 143] width 132 height 26
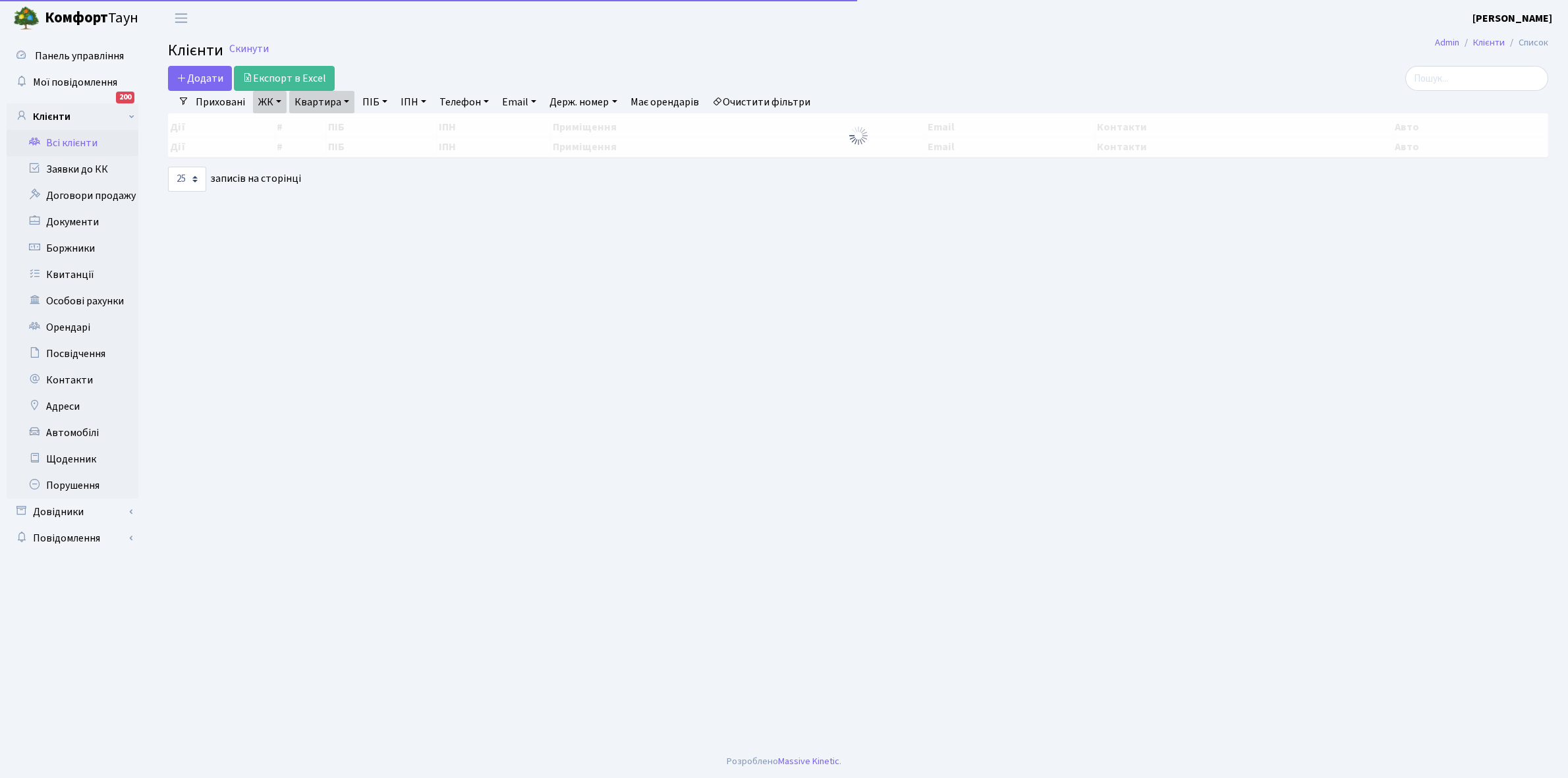
select select "25"
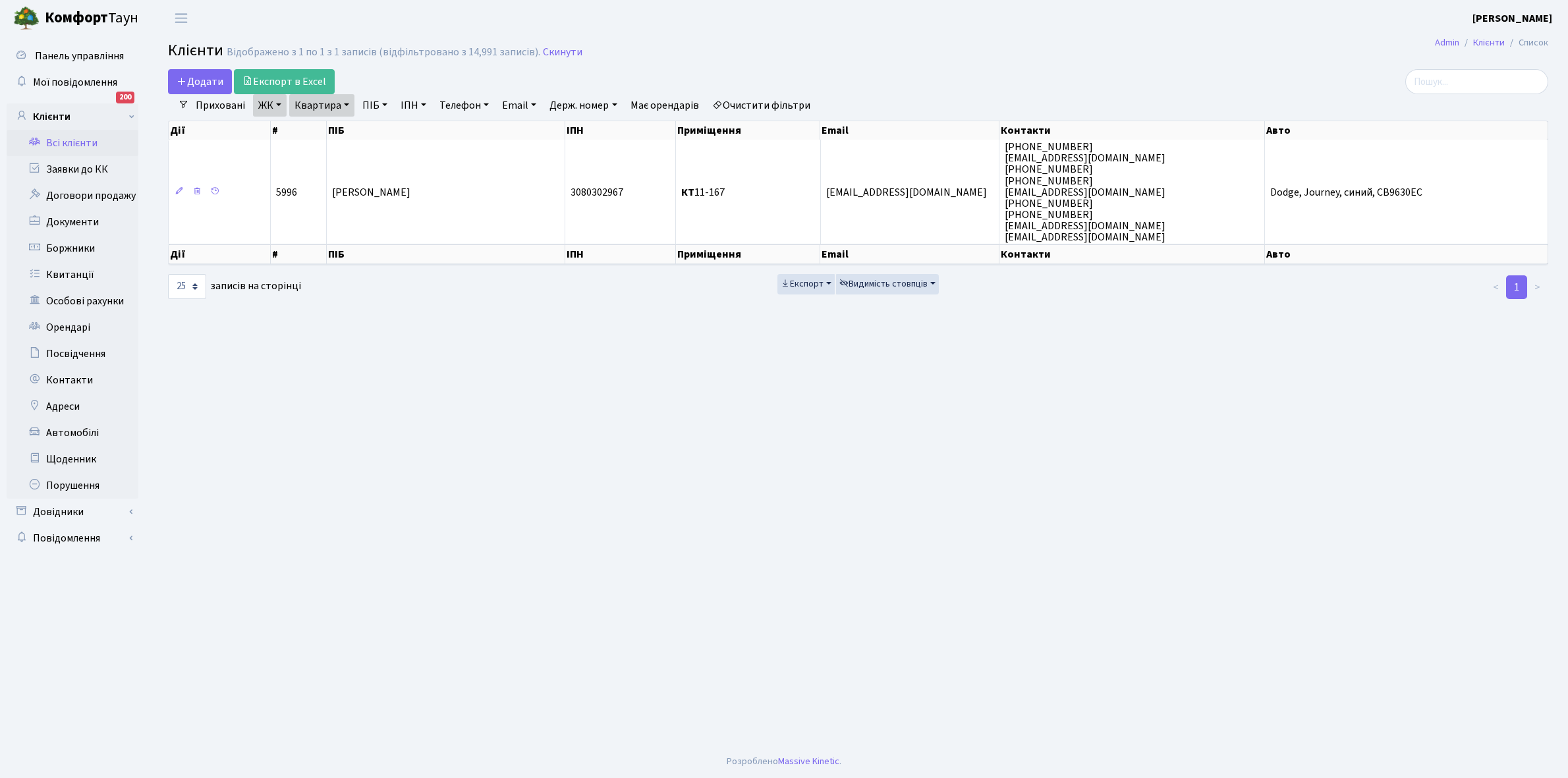
click at [347, 103] on link "Квартира" at bounding box center [321, 105] width 65 height 22
click at [336, 129] on input "11-167" at bounding box center [328, 130] width 77 height 25
type input "11-168"
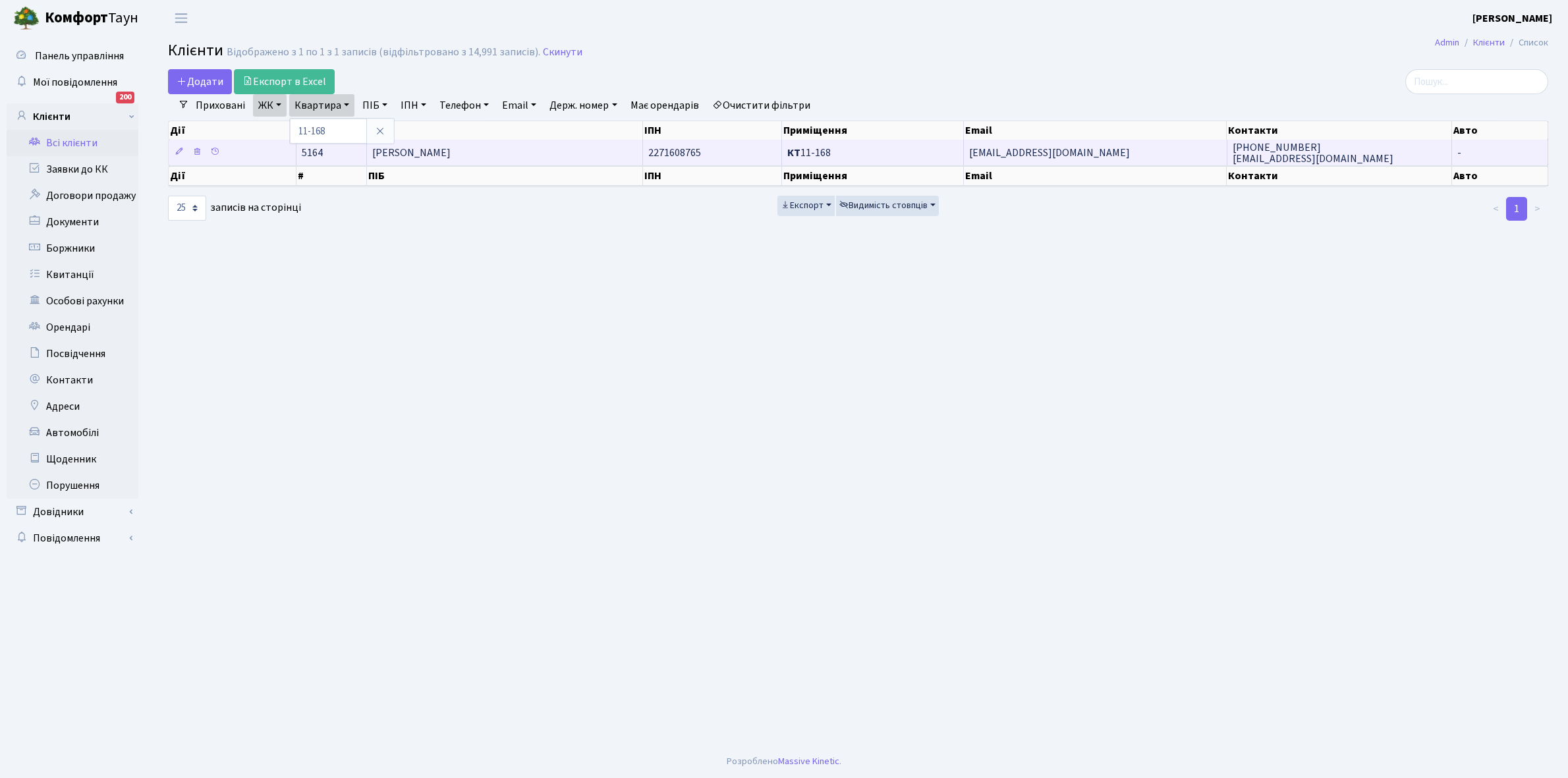
click at [508, 158] on td "[PERSON_NAME]" at bounding box center [504, 153] width 276 height 26
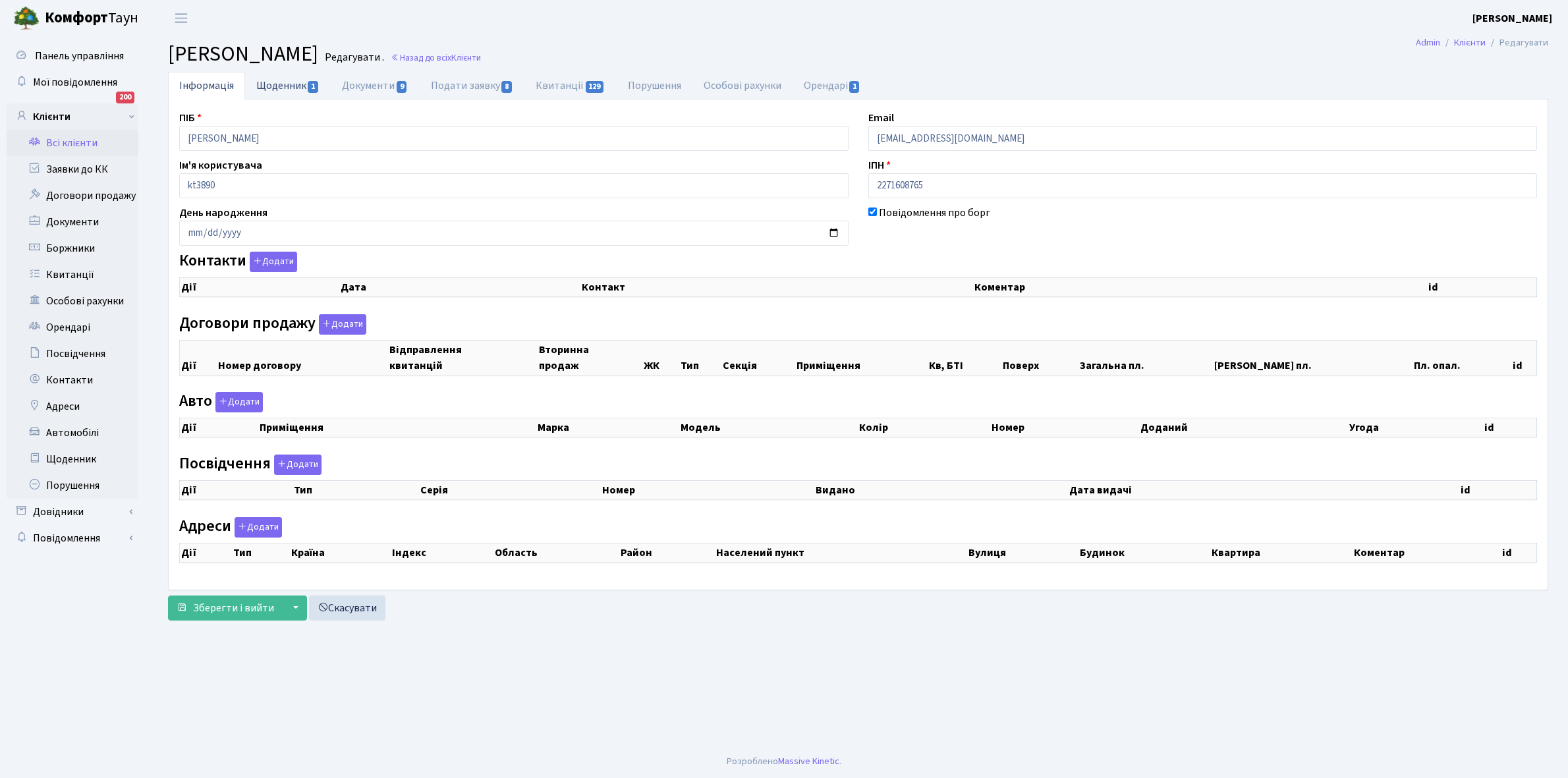
checkbox input "true"
select select "25"
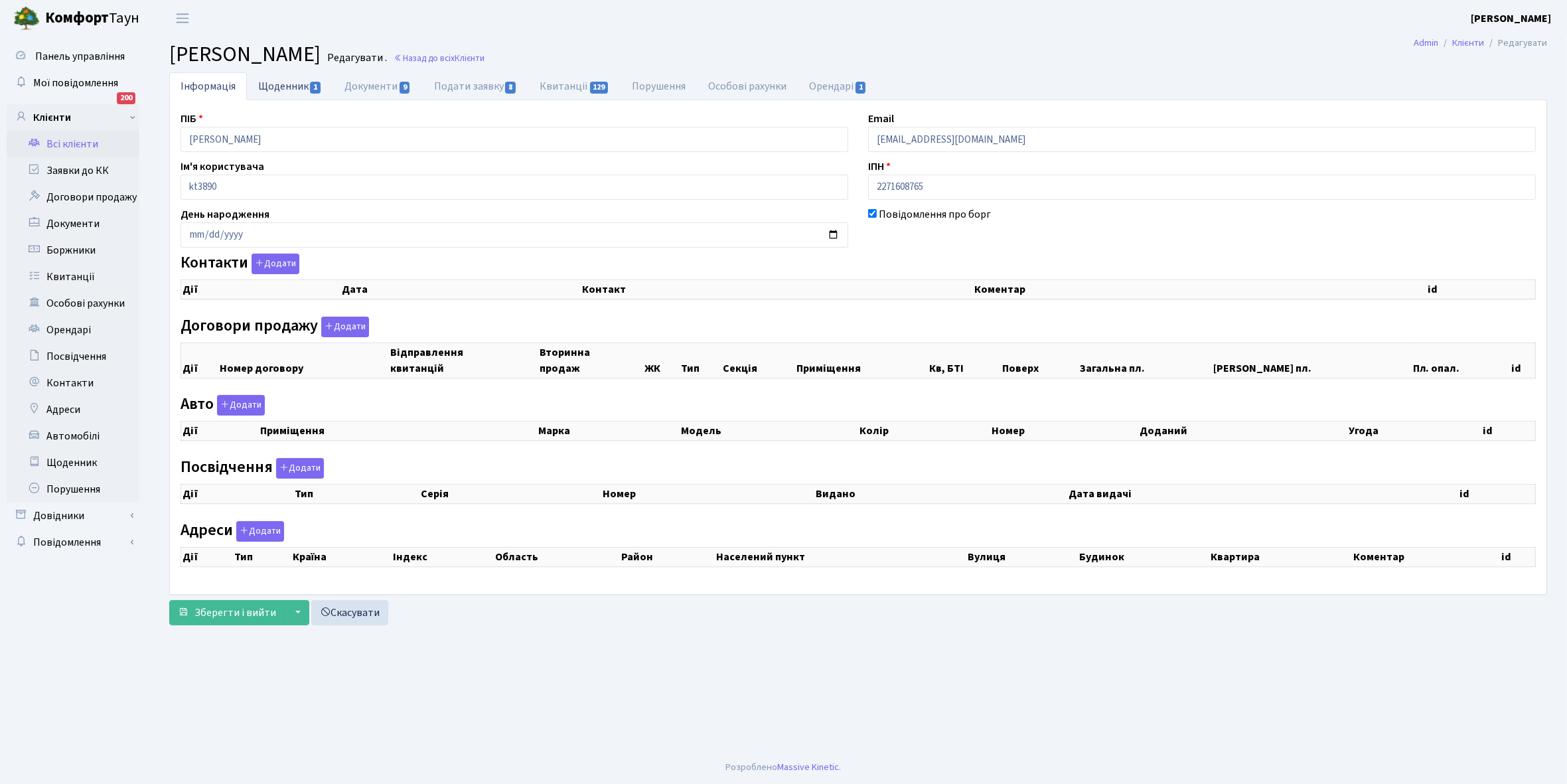
select select "25"
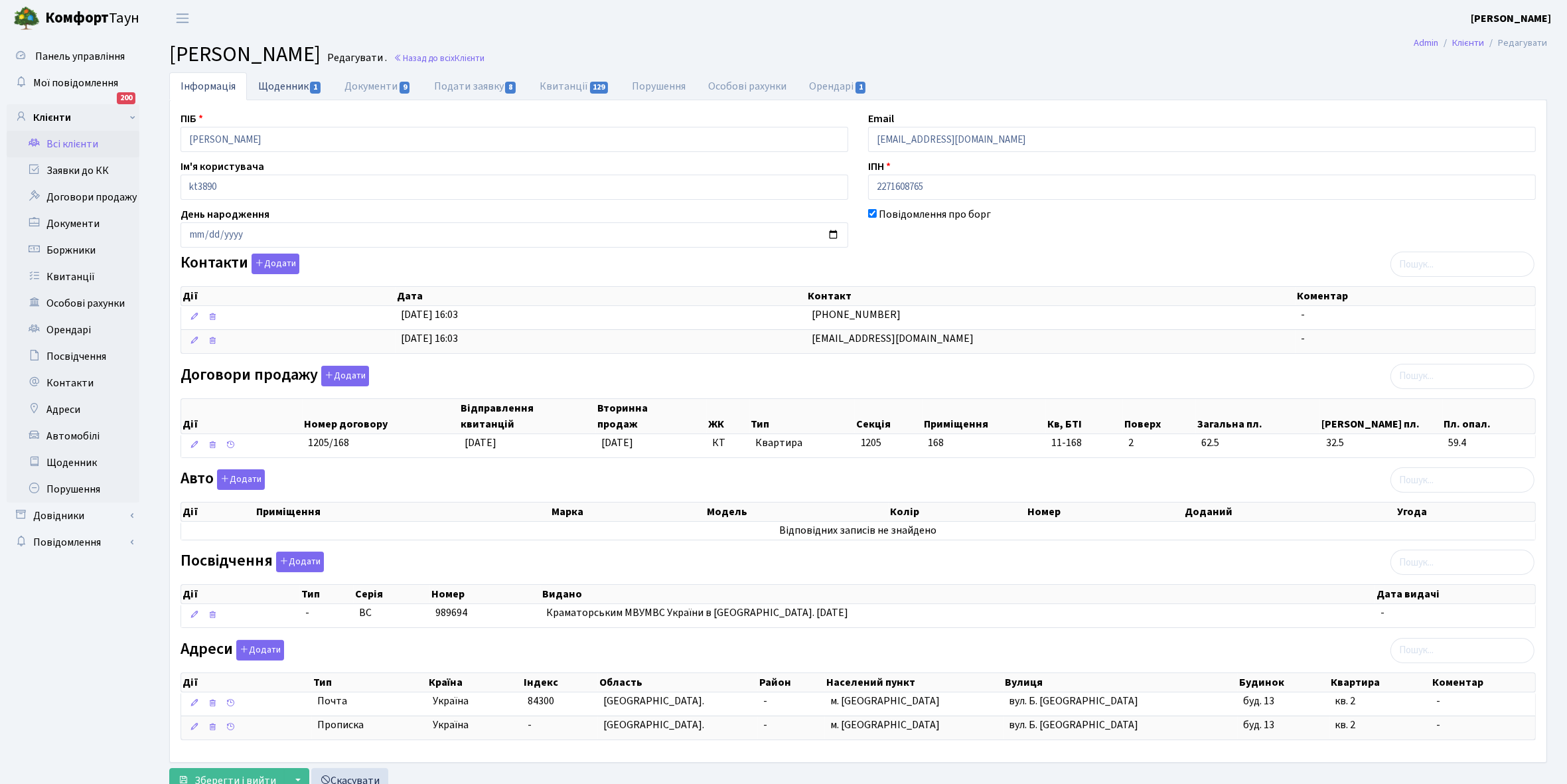
click at [280, 87] on link "Щоденник 1" at bounding box center [290, 86] width 86 height 27
select select "25"
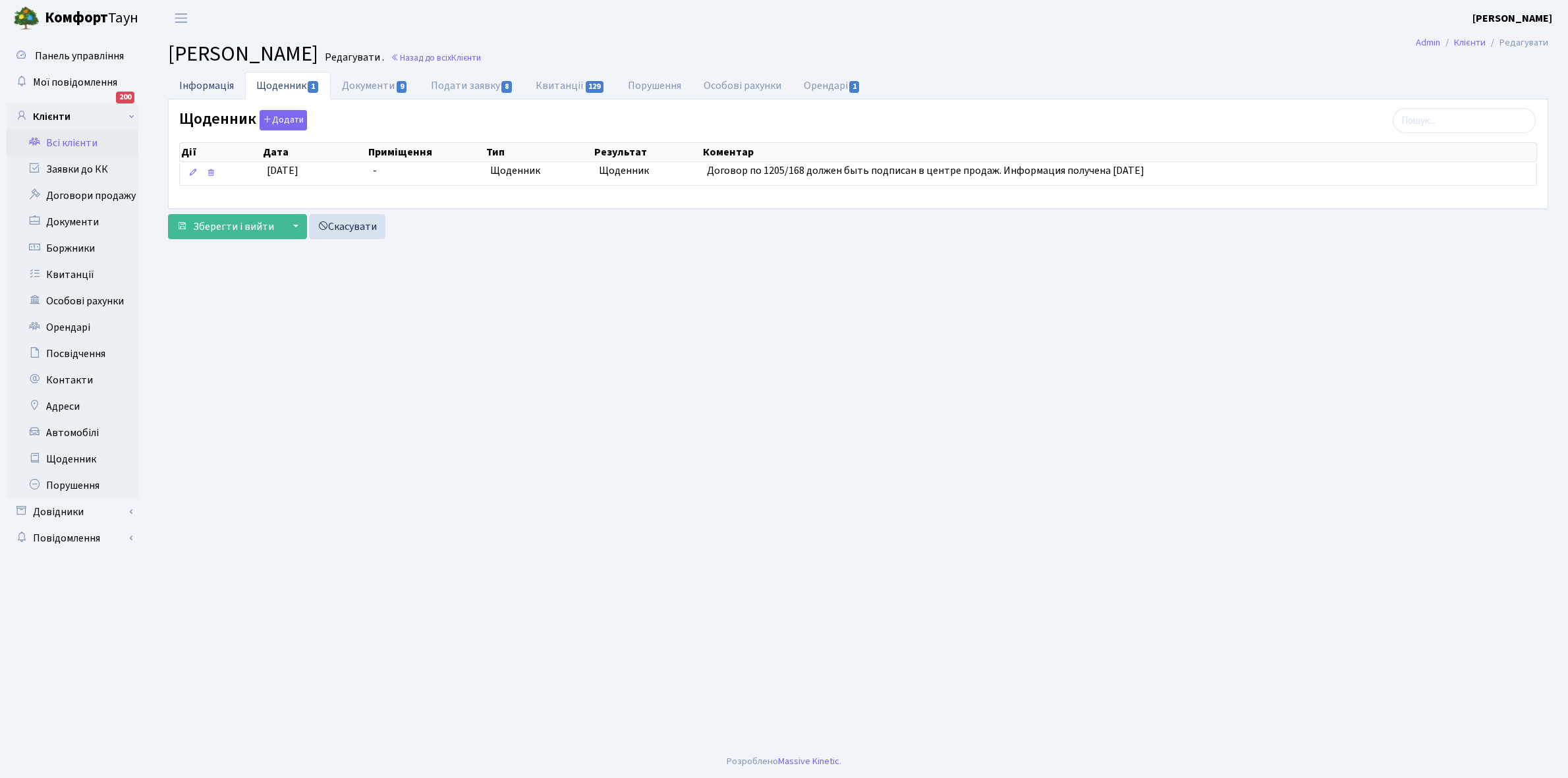
click at [205, 83] on link "Інформація" at bounding box center [206, 86] width 77 height 27
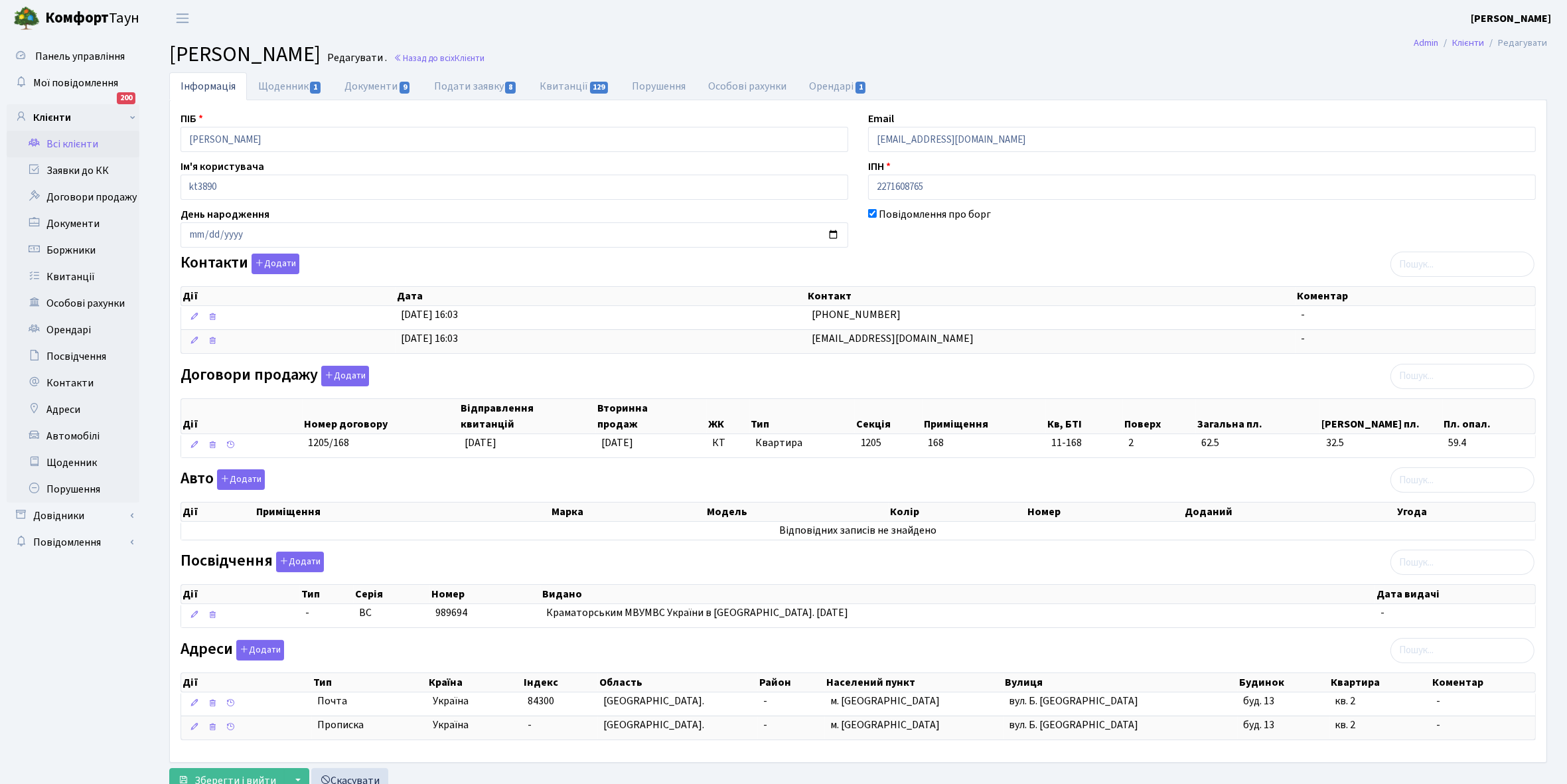
click at [74, 139] on link "Всі клієнти" at bounding box center [73, 144] width 133 height 27
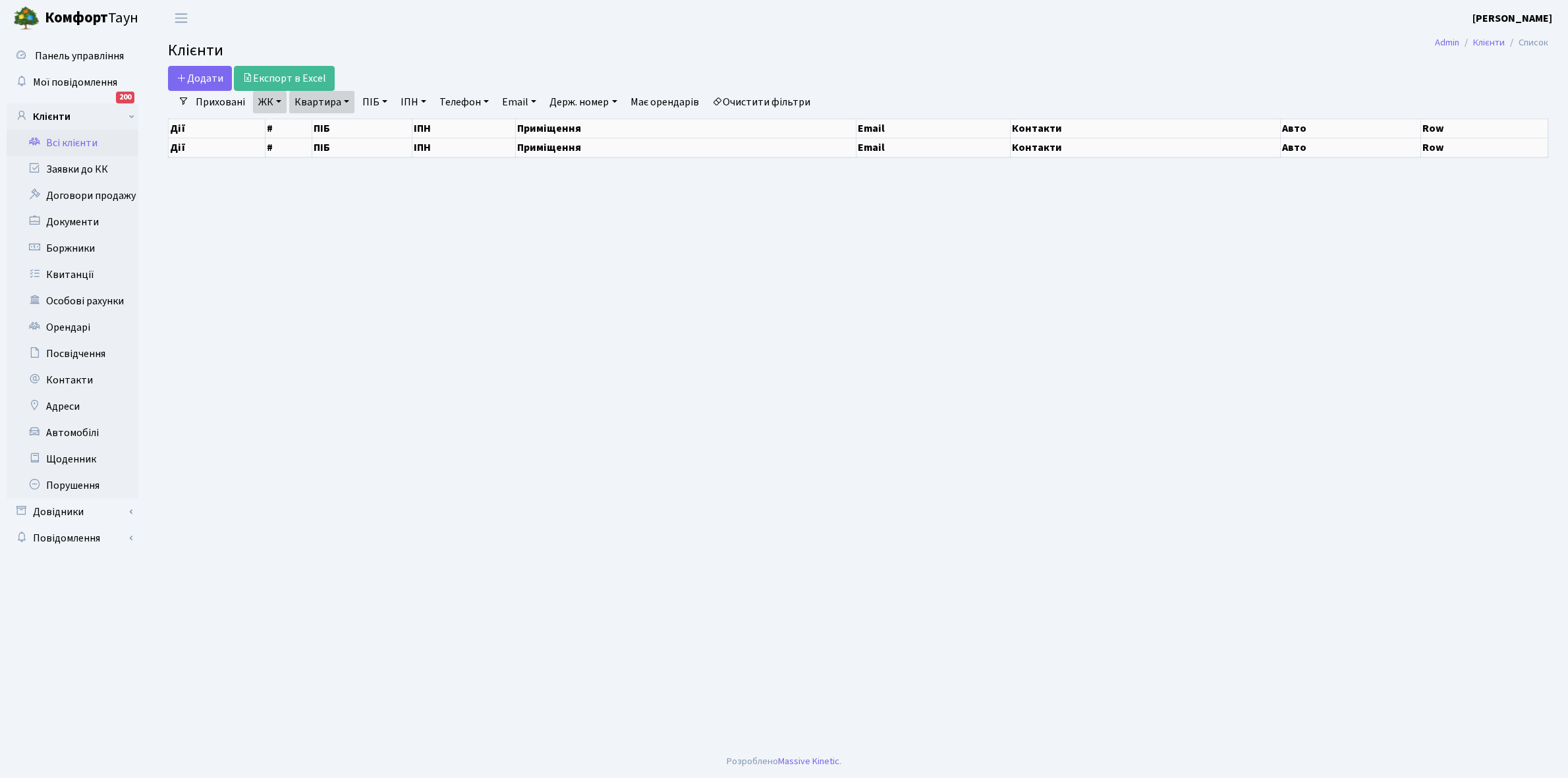
select select "25"
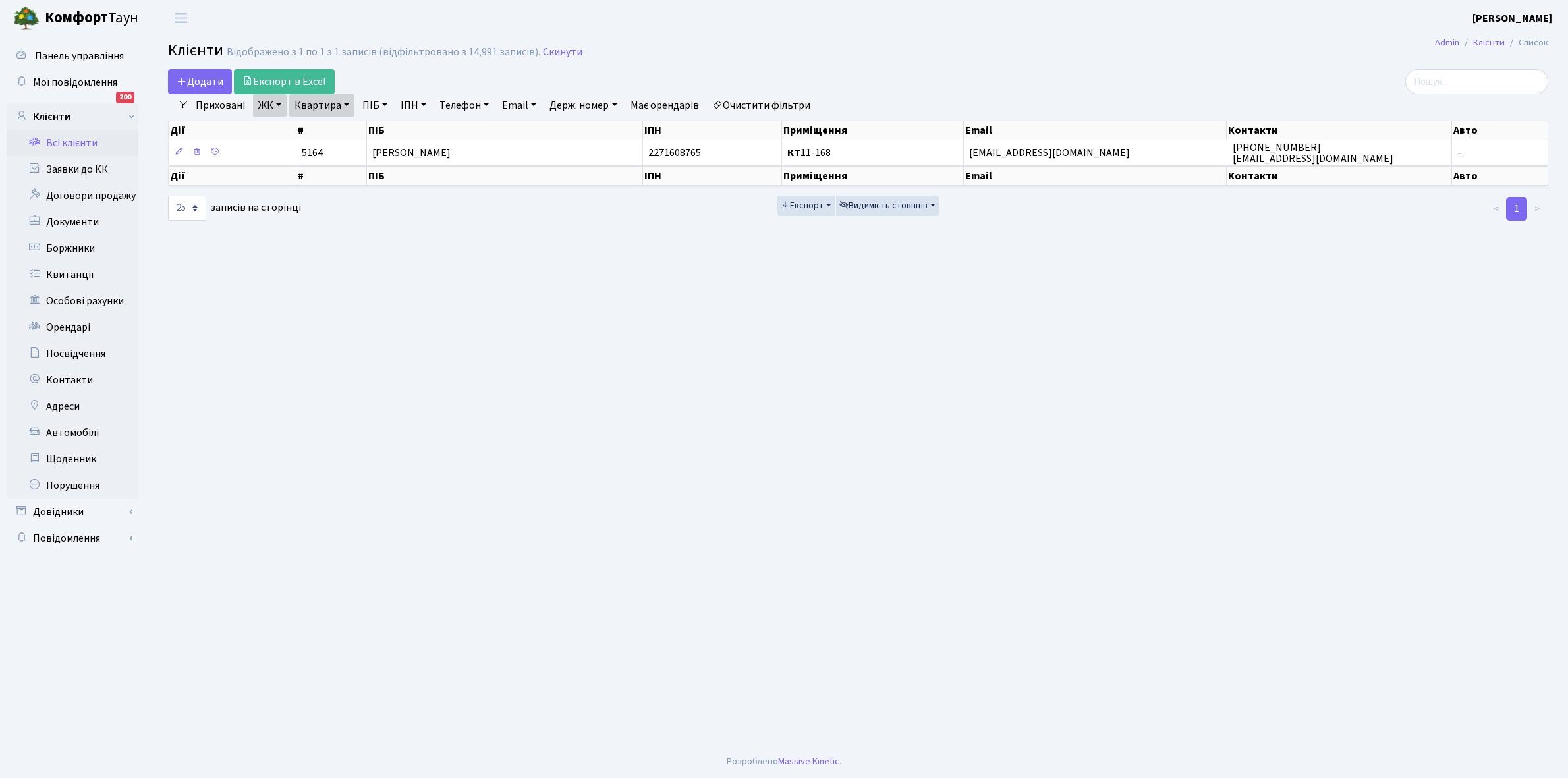
click at [344, 102] on link "Квартира" at bounding box center [321, 105] width 65 height 22
click at [350, 124] on input "11-168" at bounding box center [328, 130] width 77 height 25
type input "11-178"
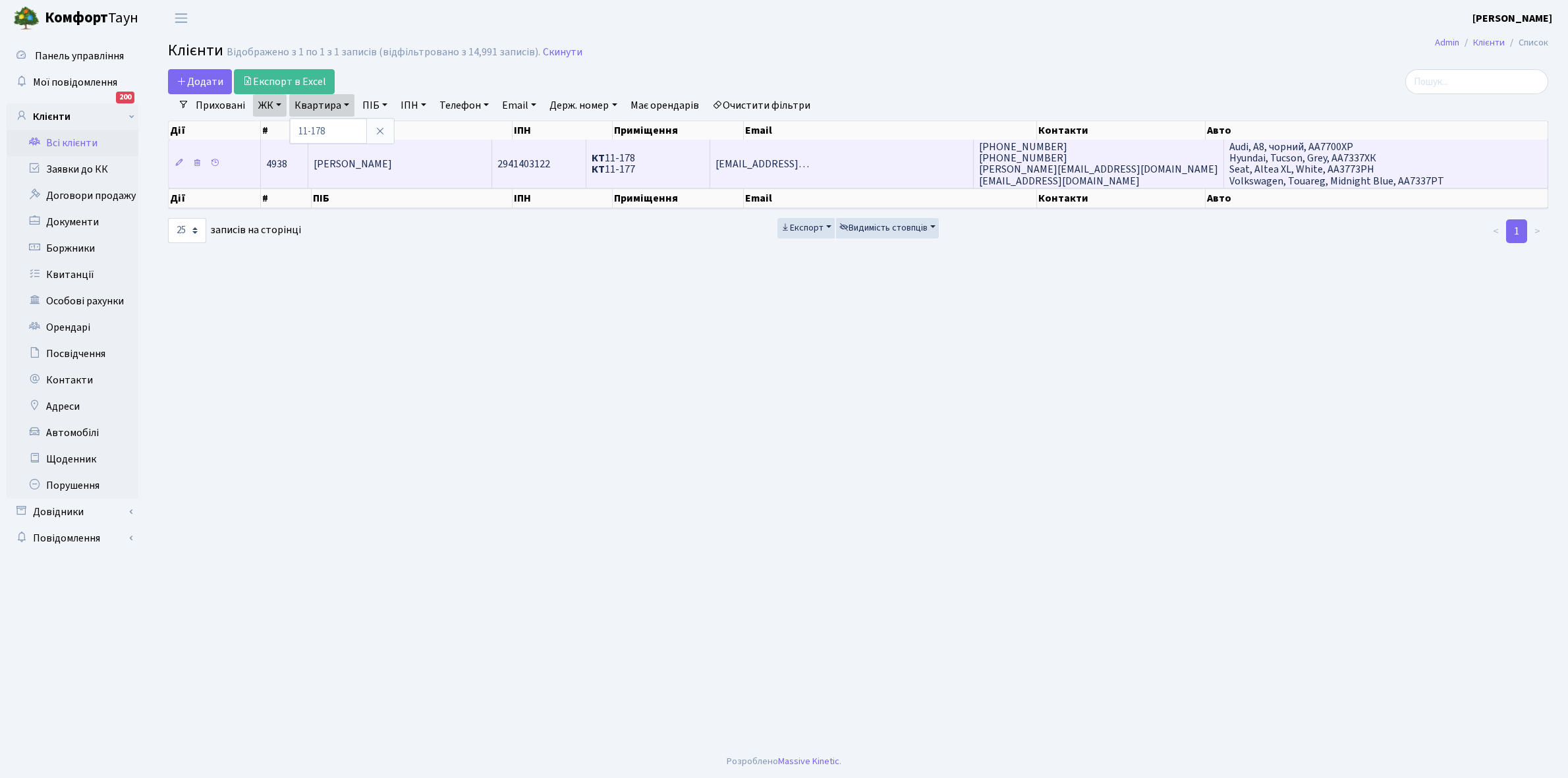
click at [392, 165] on span "Рожко Наталія Борисівна" at bounding box center [353, 164] width 78 height 14
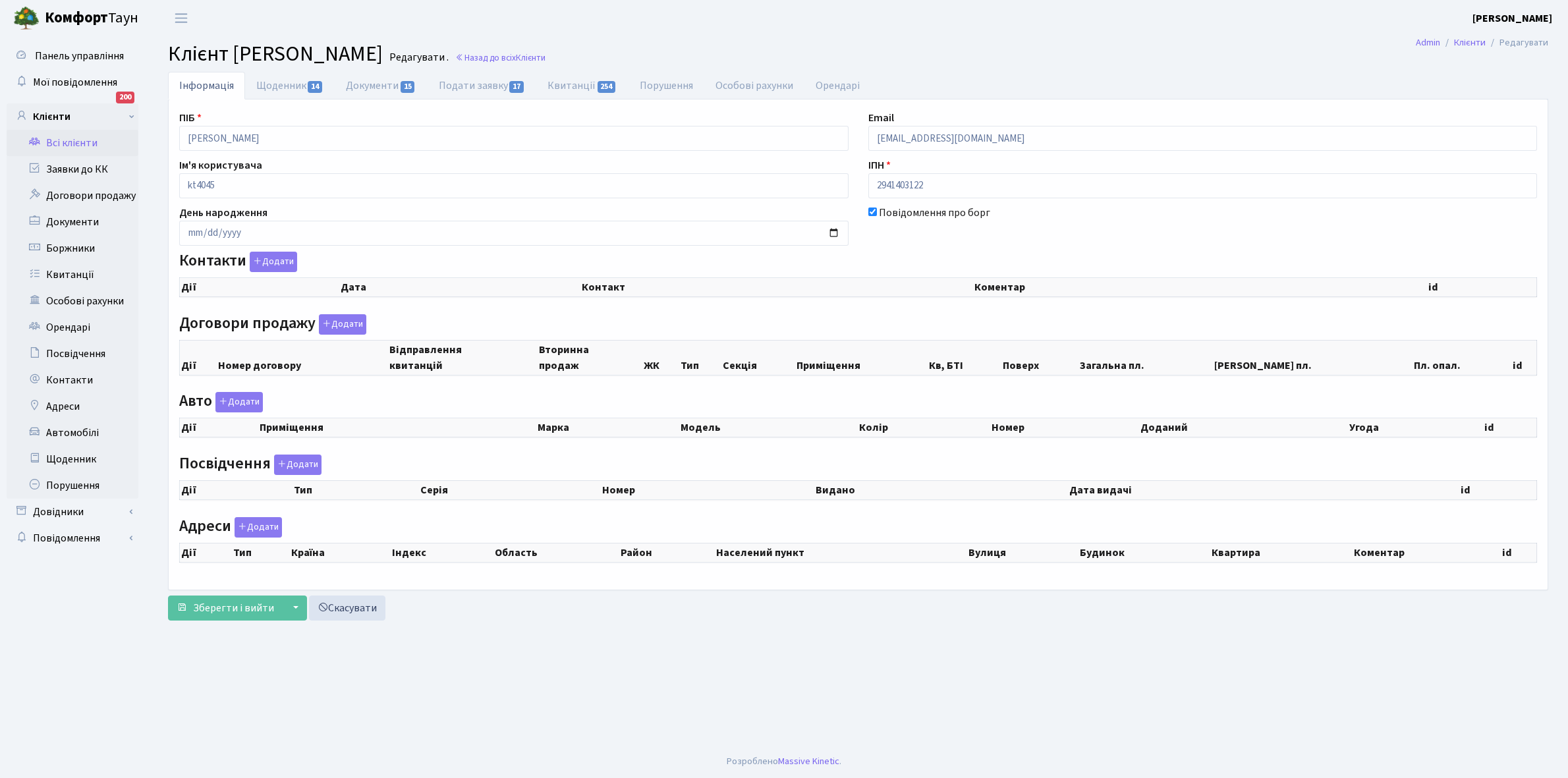
checkbox input "true"
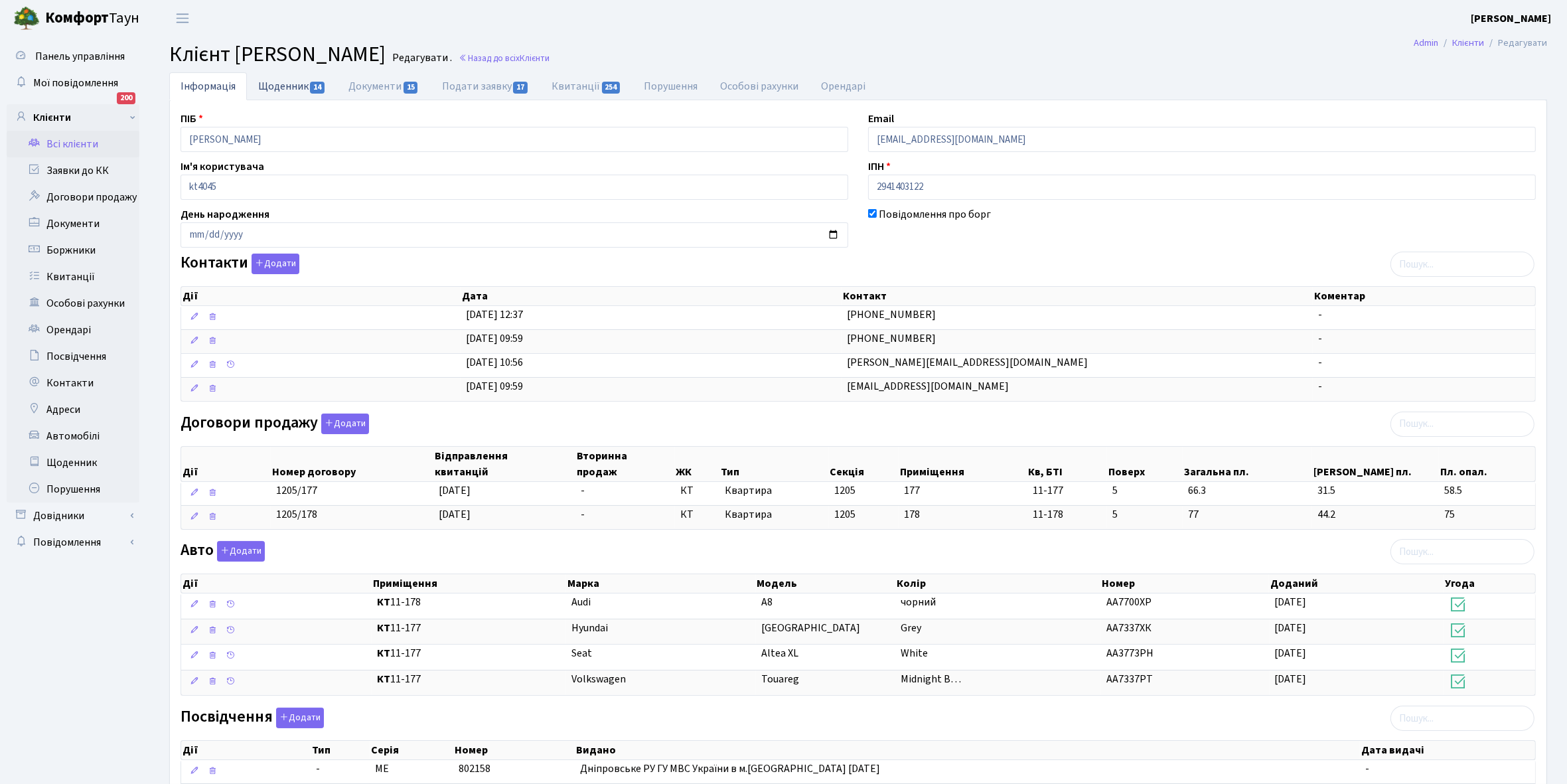
click at [277, 87] on link "Щоденник 14" at bounding box center [293, 86] width 91 height 27
select select "25"
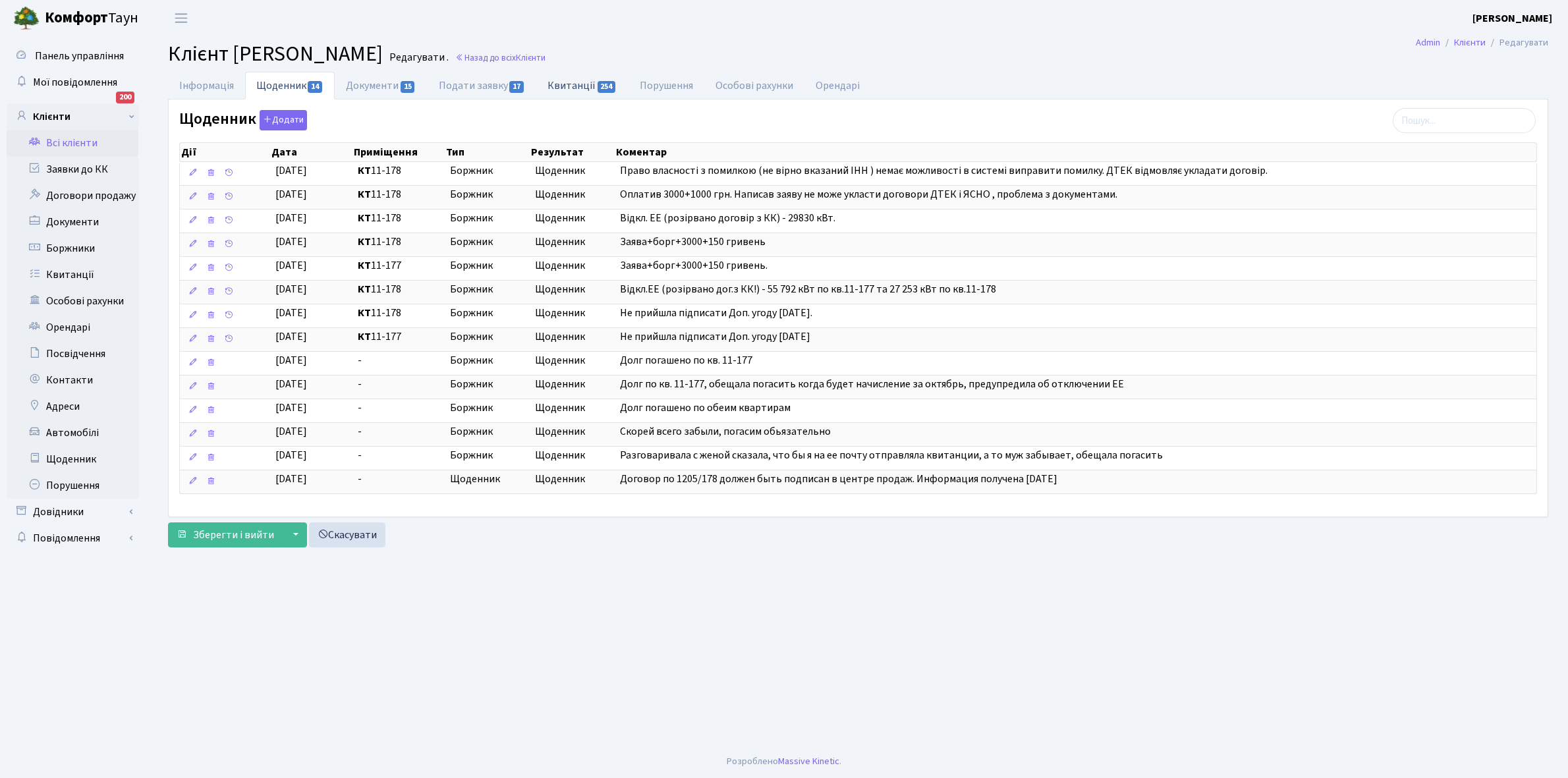
click at [569, 83] on link "Квитанції 254" at bounding box center [582, 86] width 91 height 27
select select "25"
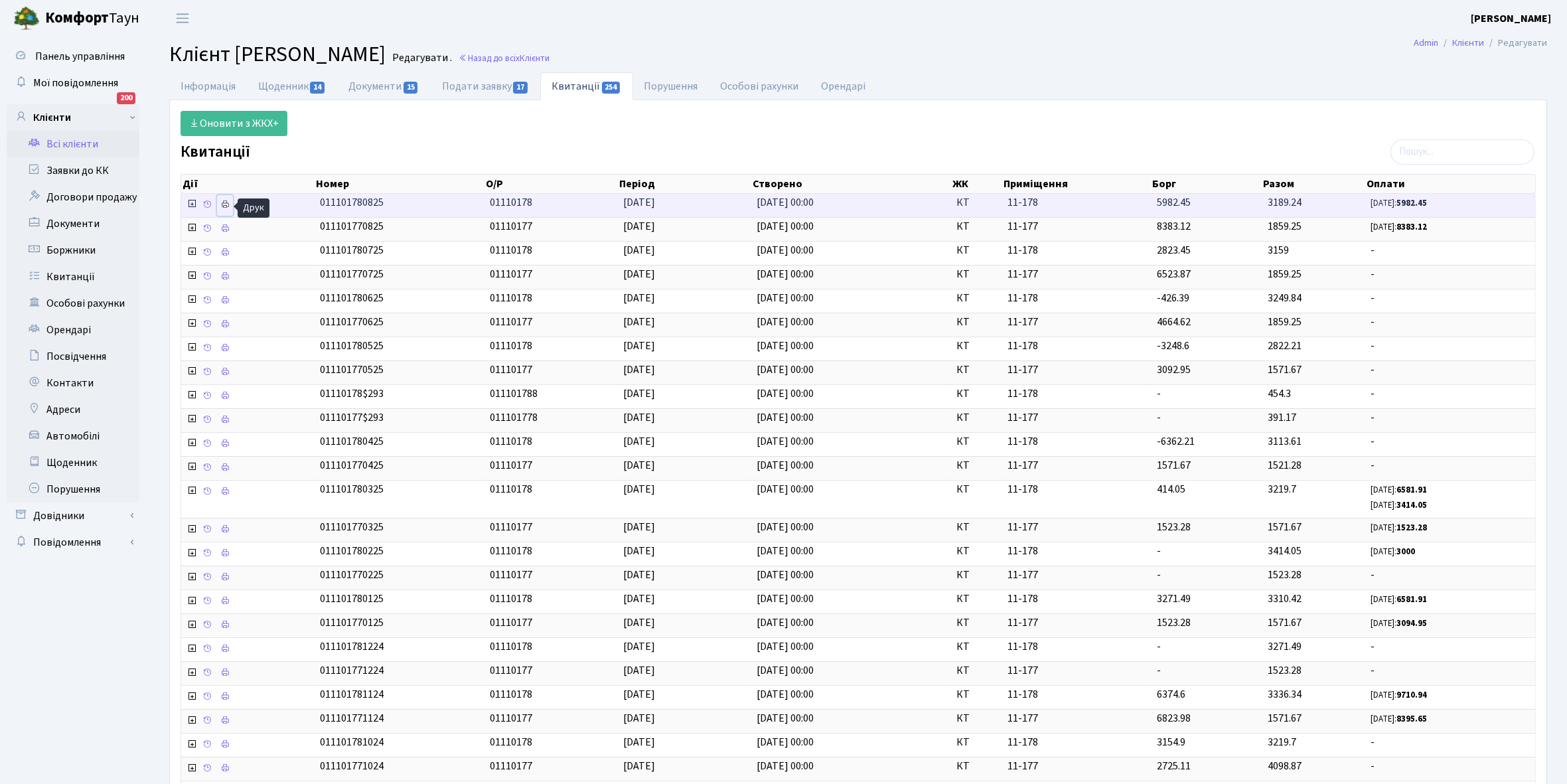
click at [228, 203] on icon at bounding box center [225, 204] width 9 height 9
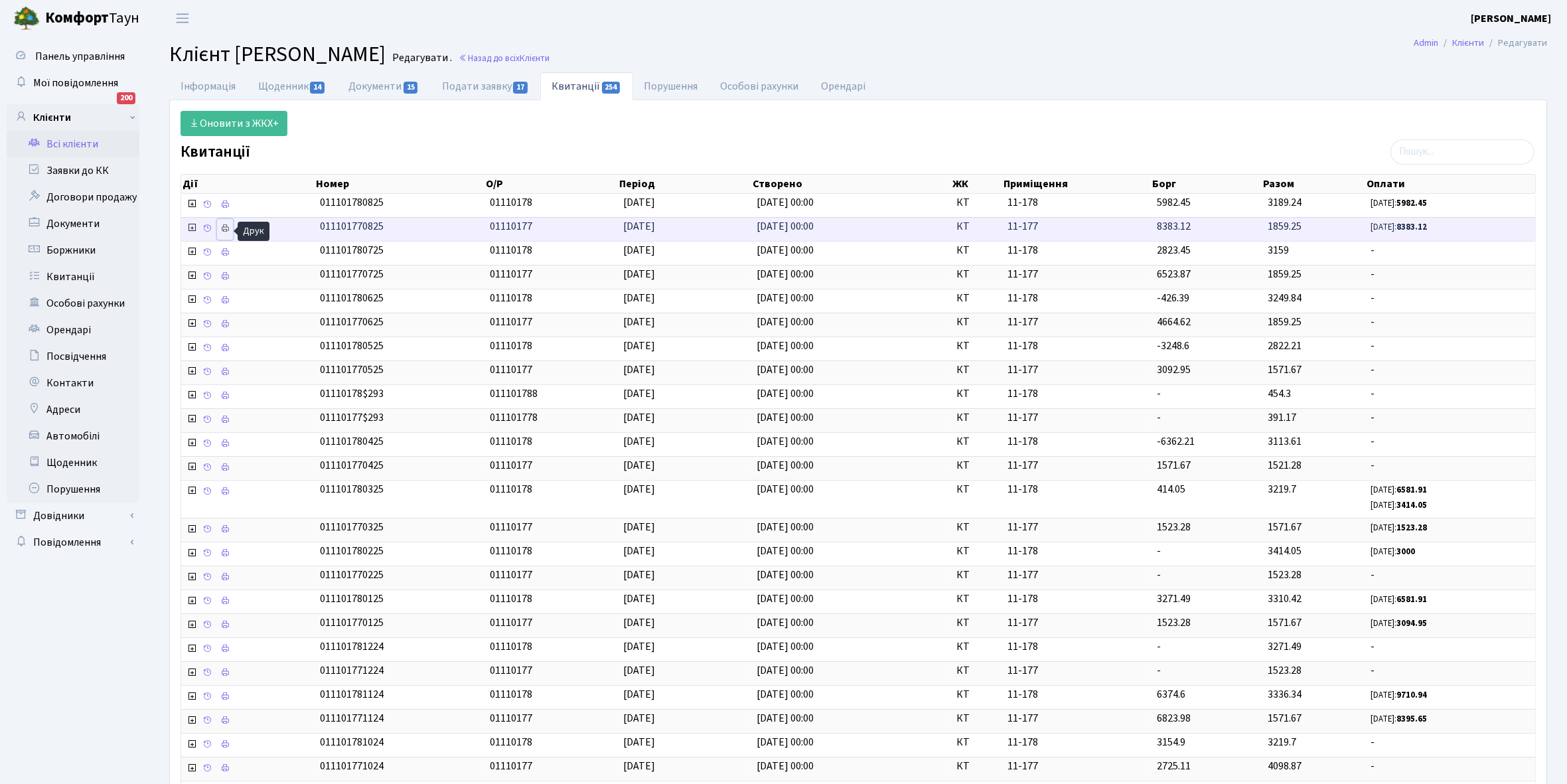
click at [229, 227] on icon at bounding box center [225, 228] width 9 height 9
click at [194, 84] on link "Інформація" at bounding box center [208, 86] width 78 height 27
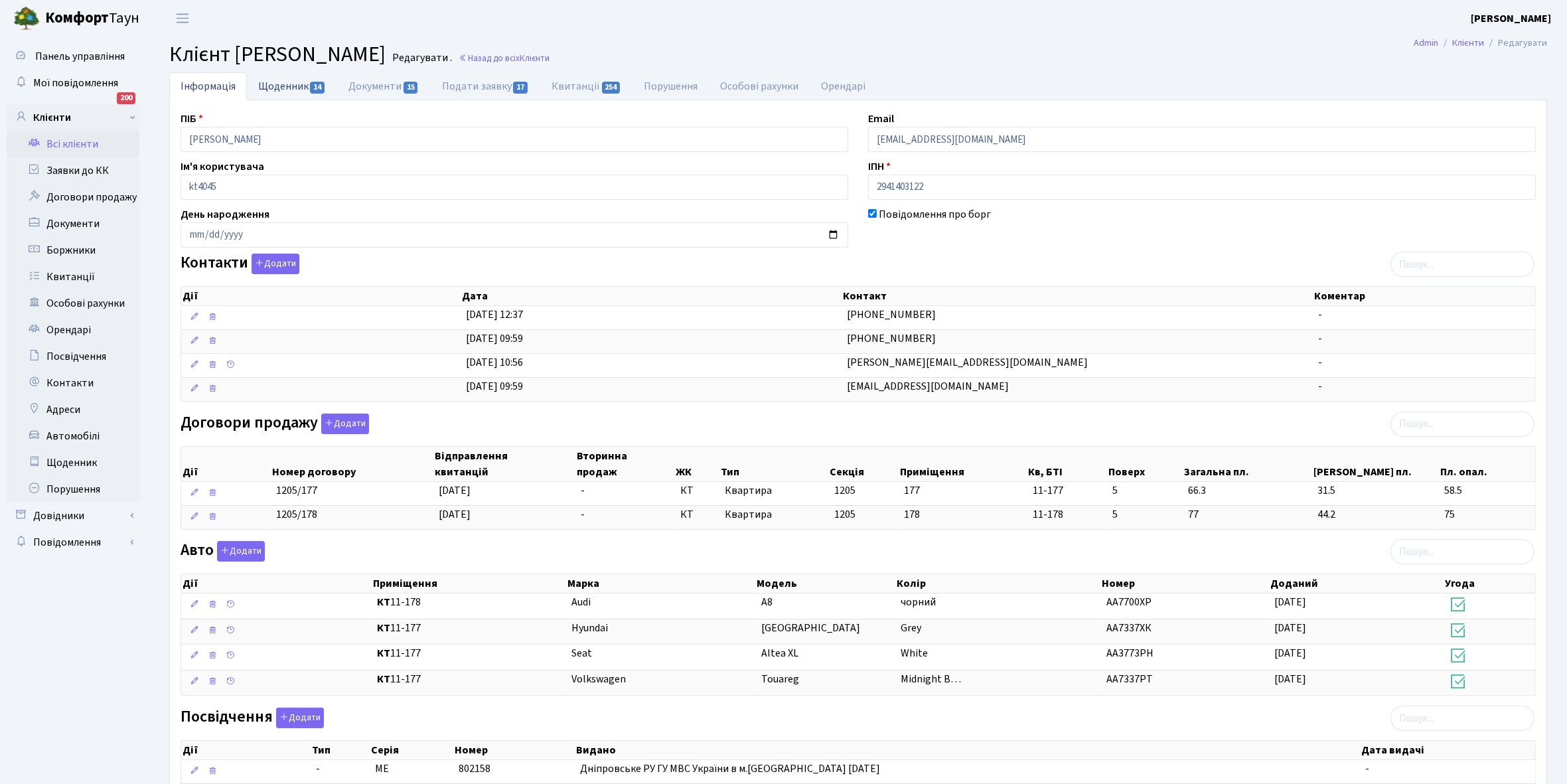
click at [279, 87] on link "Щоденник 14" at bounding box center [293, 86] width 91 height 27
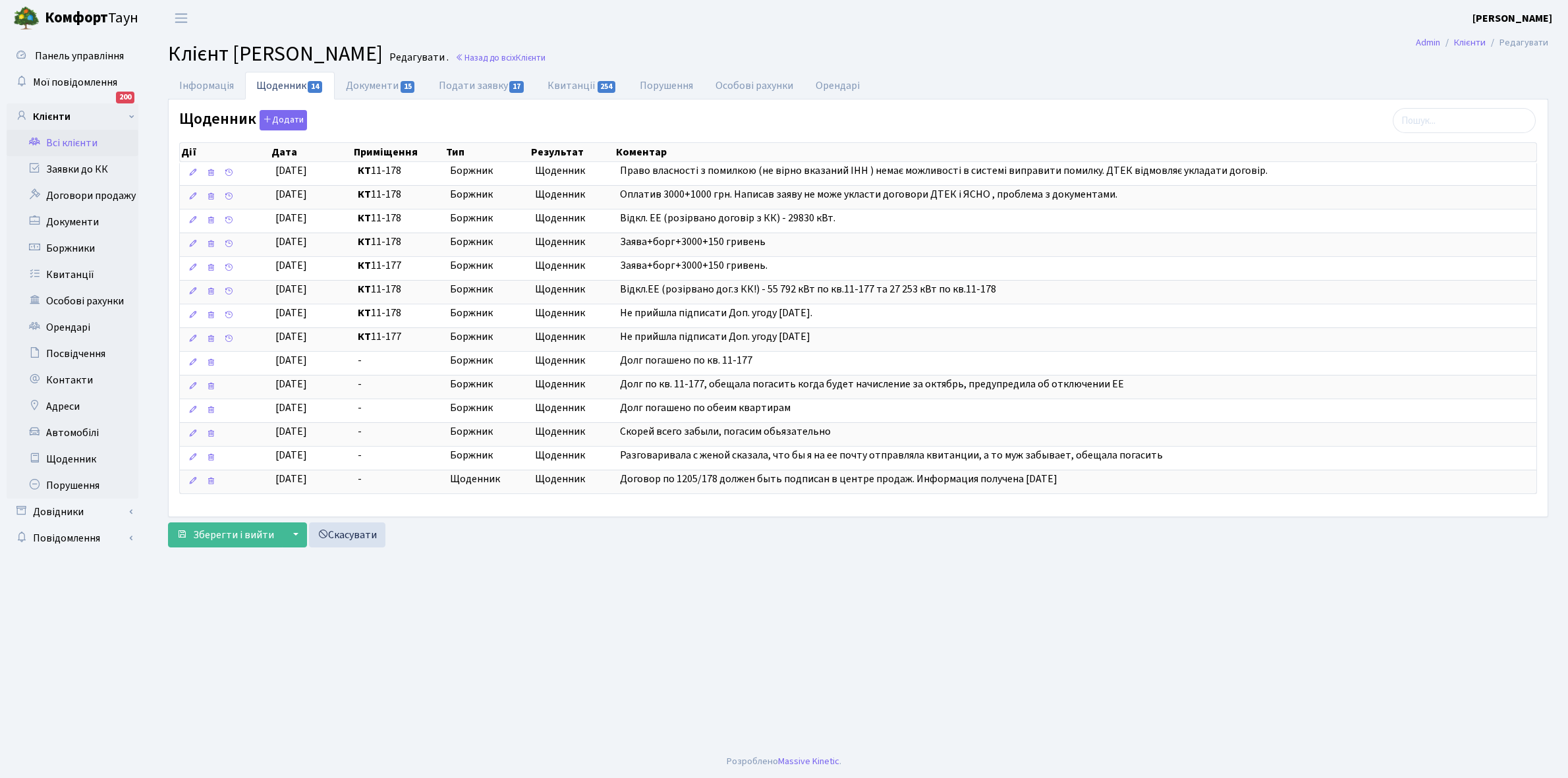
click at [80, 135] on link "Всі клієнти" at bounding box center [72, 143] width 132 height 26
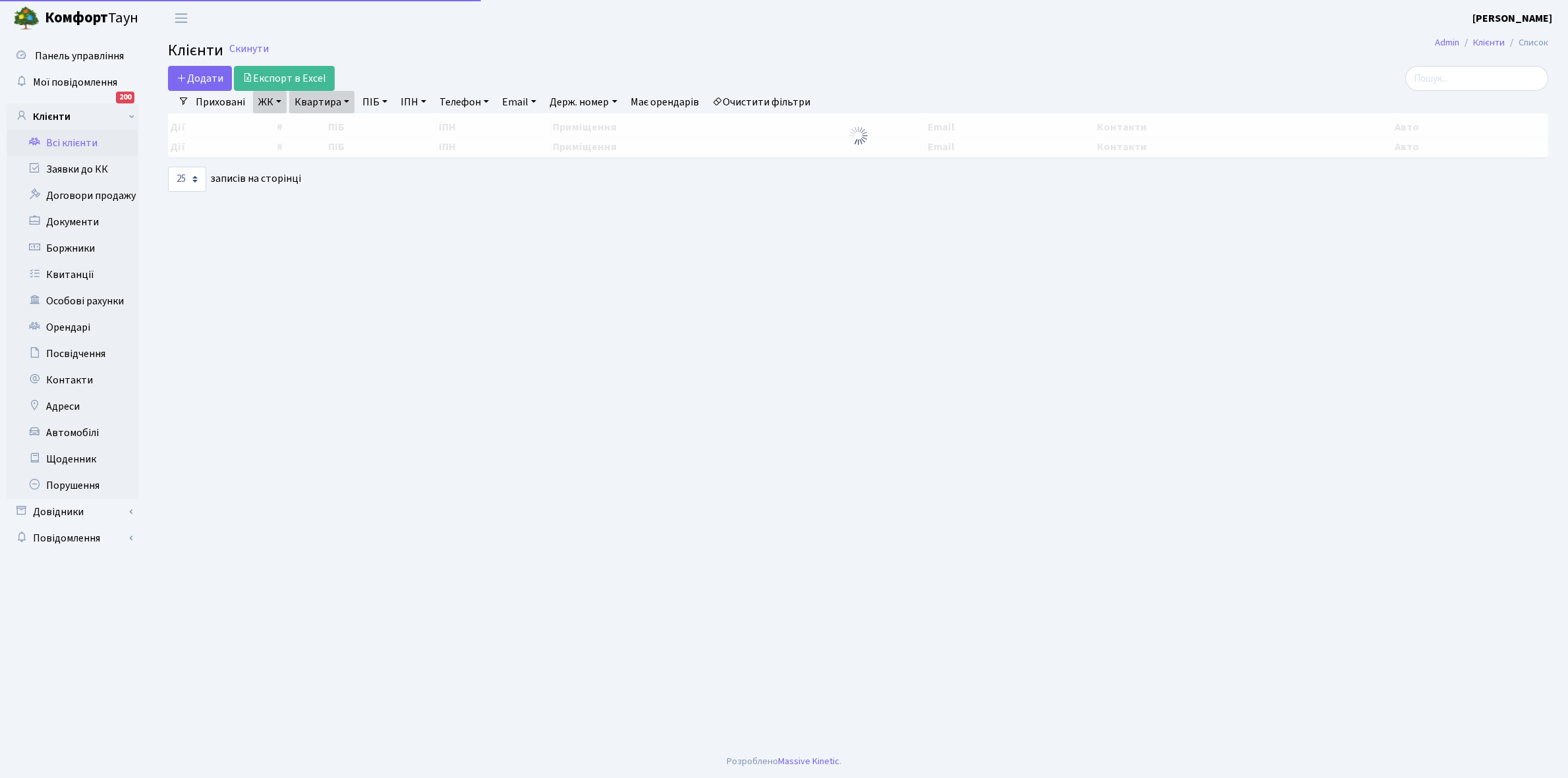
select select "25"
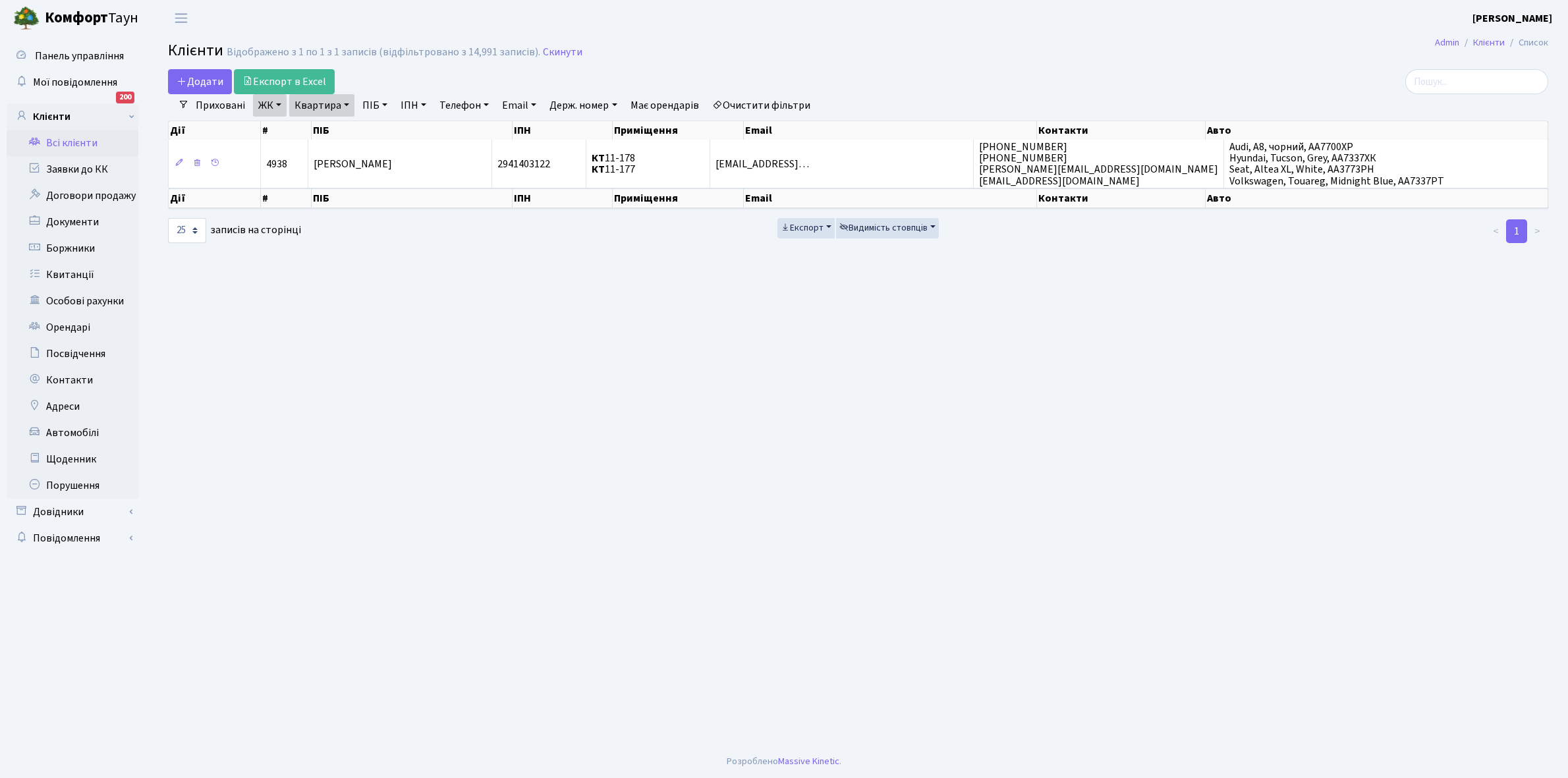
click at [347, 104] on link "Квартира" at bounding box center [321, 105] width 65 height 22
click at [349, 130] on input "11-178" at bounding box center [328, 130] width 77 height 25
type input "1"
type input "12-164"
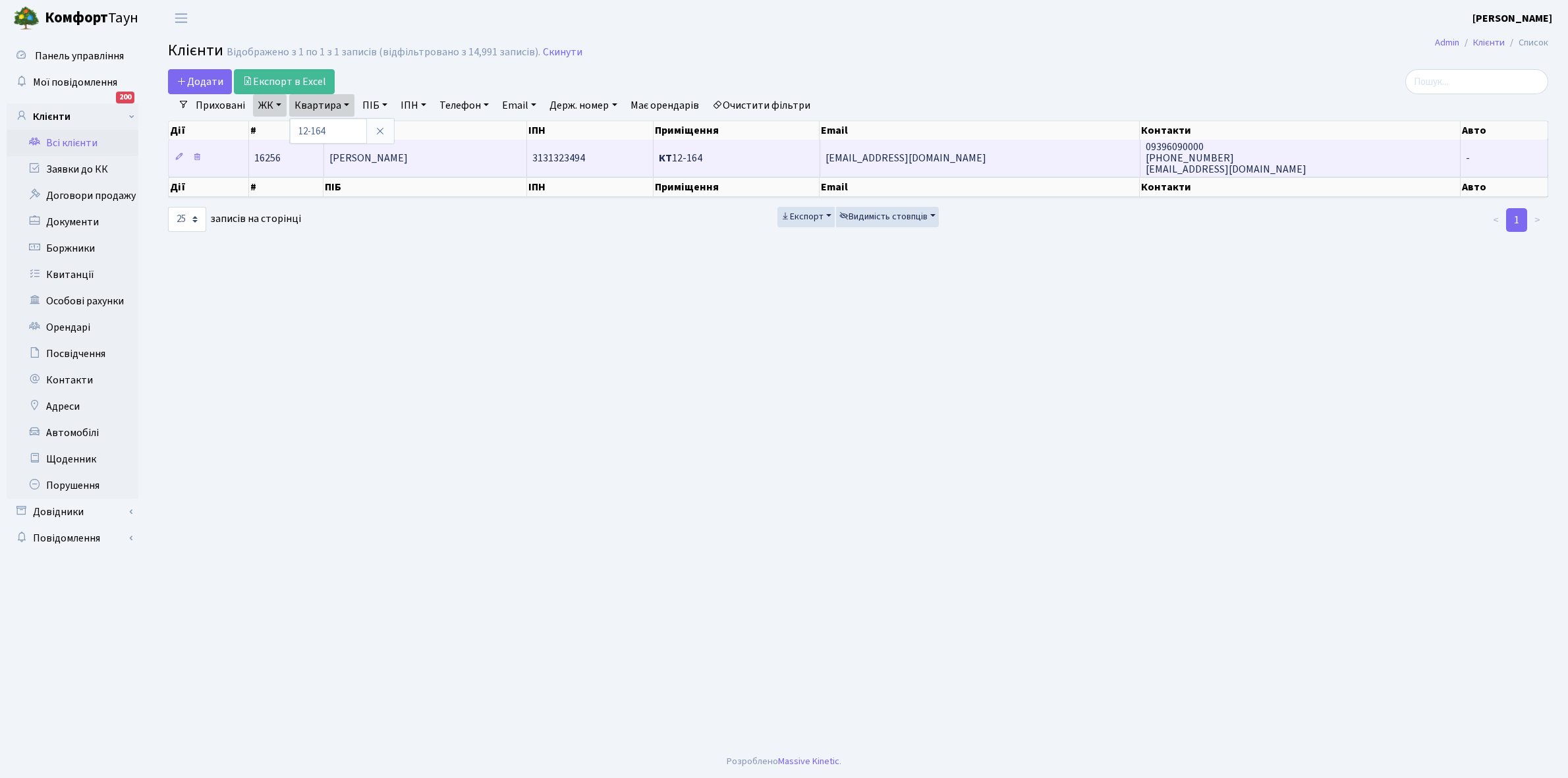
click at [456, 152] on td "Гараєв Шахід Шакір" at bounding box center [425, 158] width 203 height 36
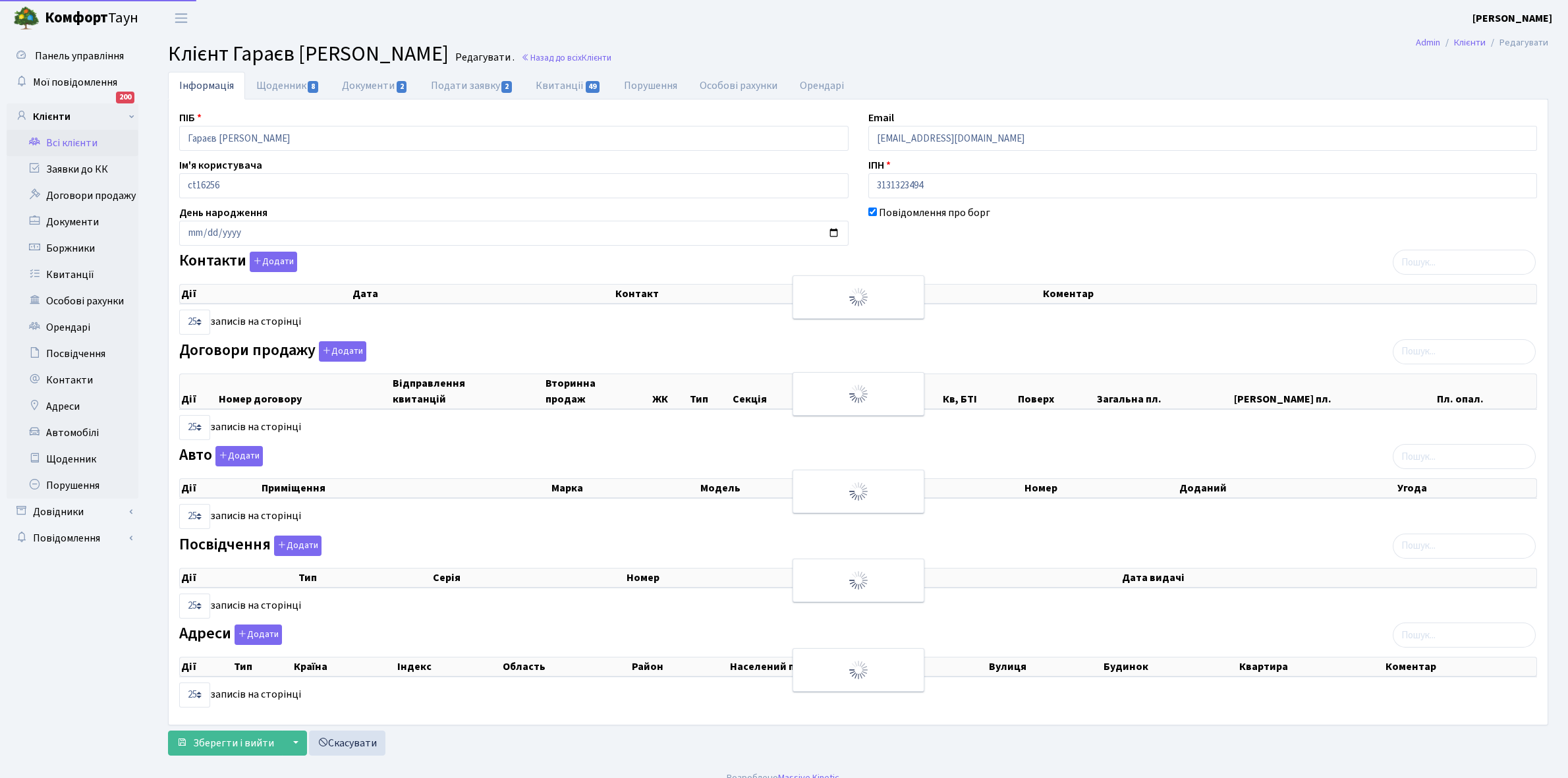
select select "25"
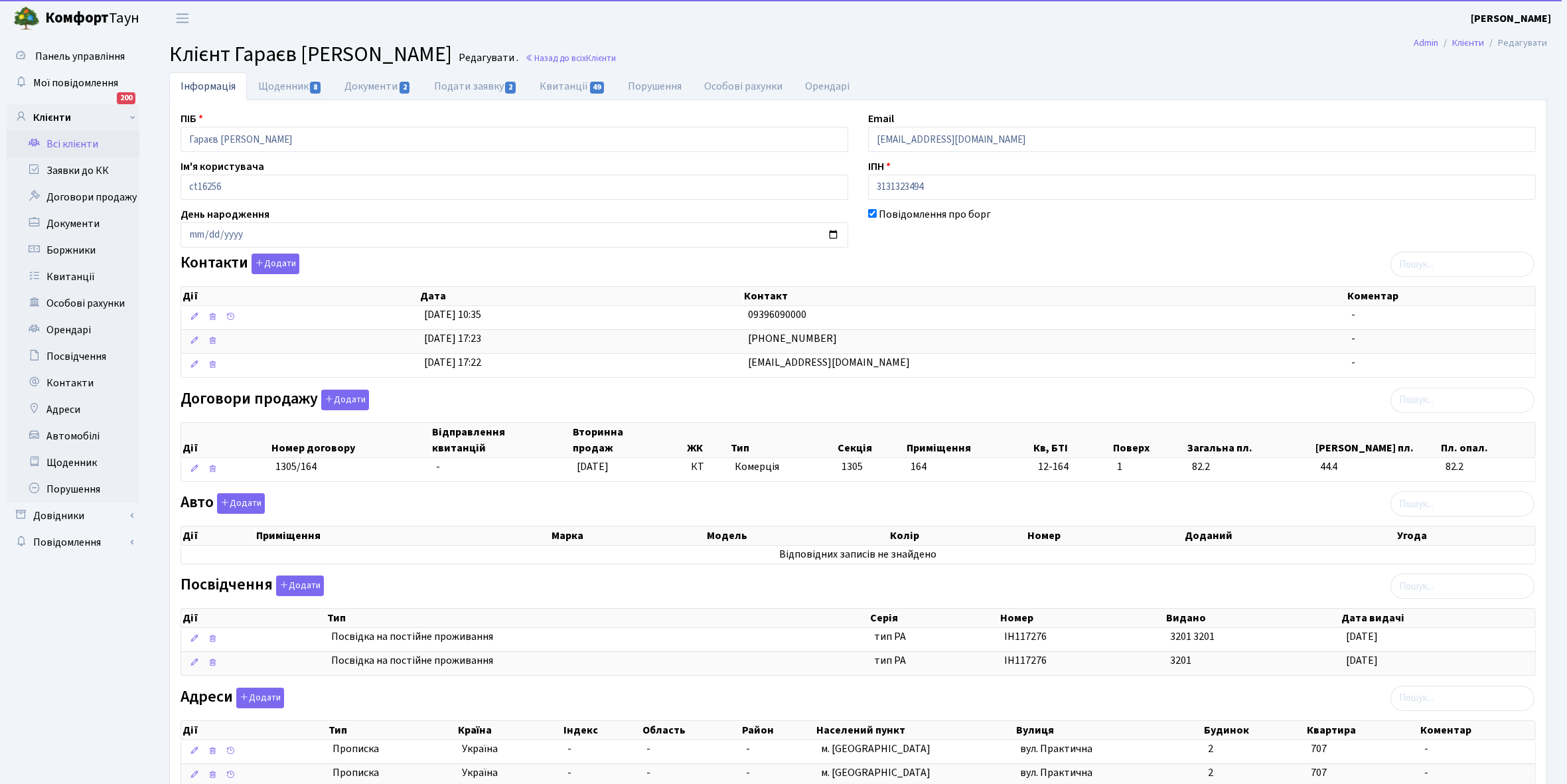
click at [280, 87] on link "Щоденник 8" at bounding box center [290, 86] width 86 height 28
